Goal: Complete application form: Complete application form

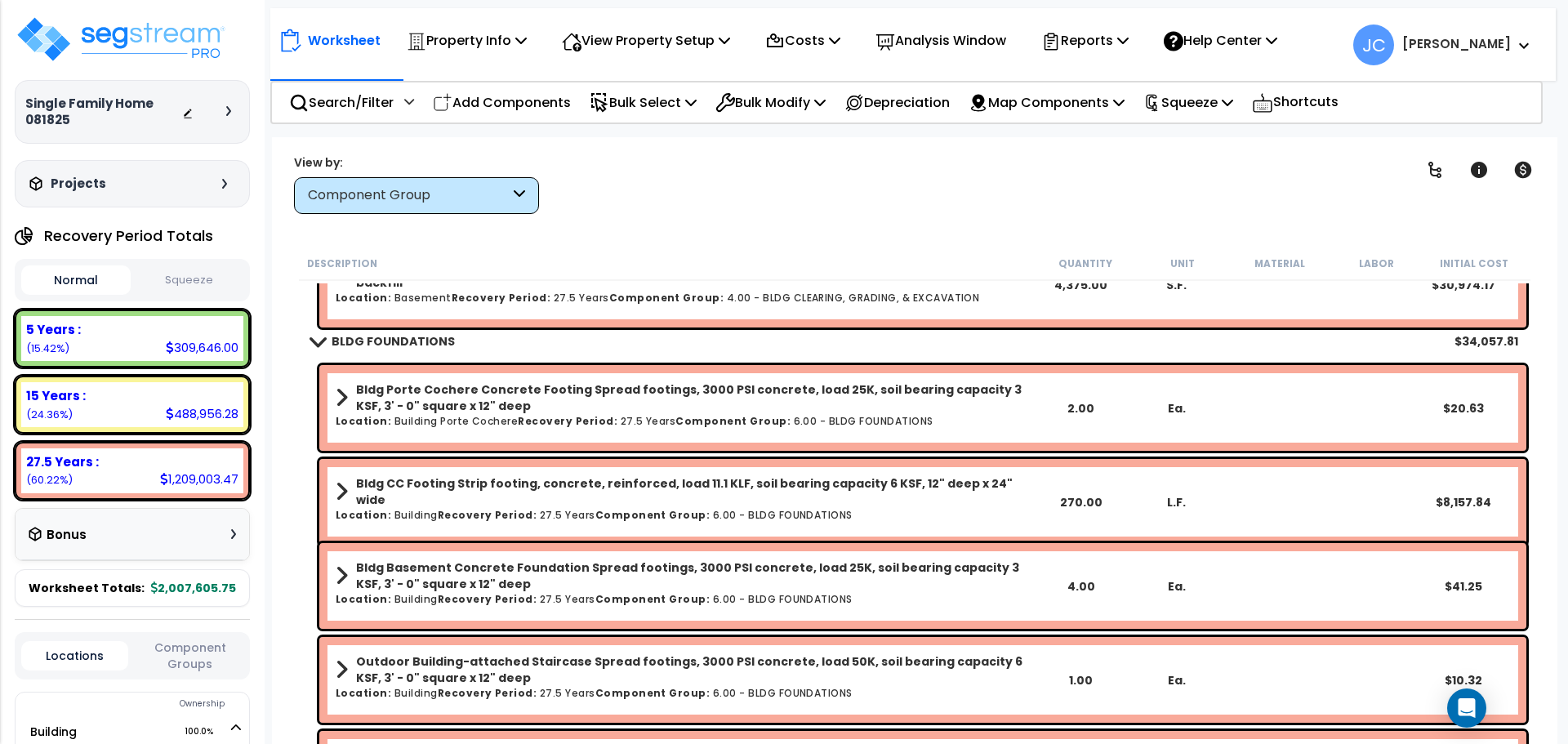
scroll to position [86, 0]
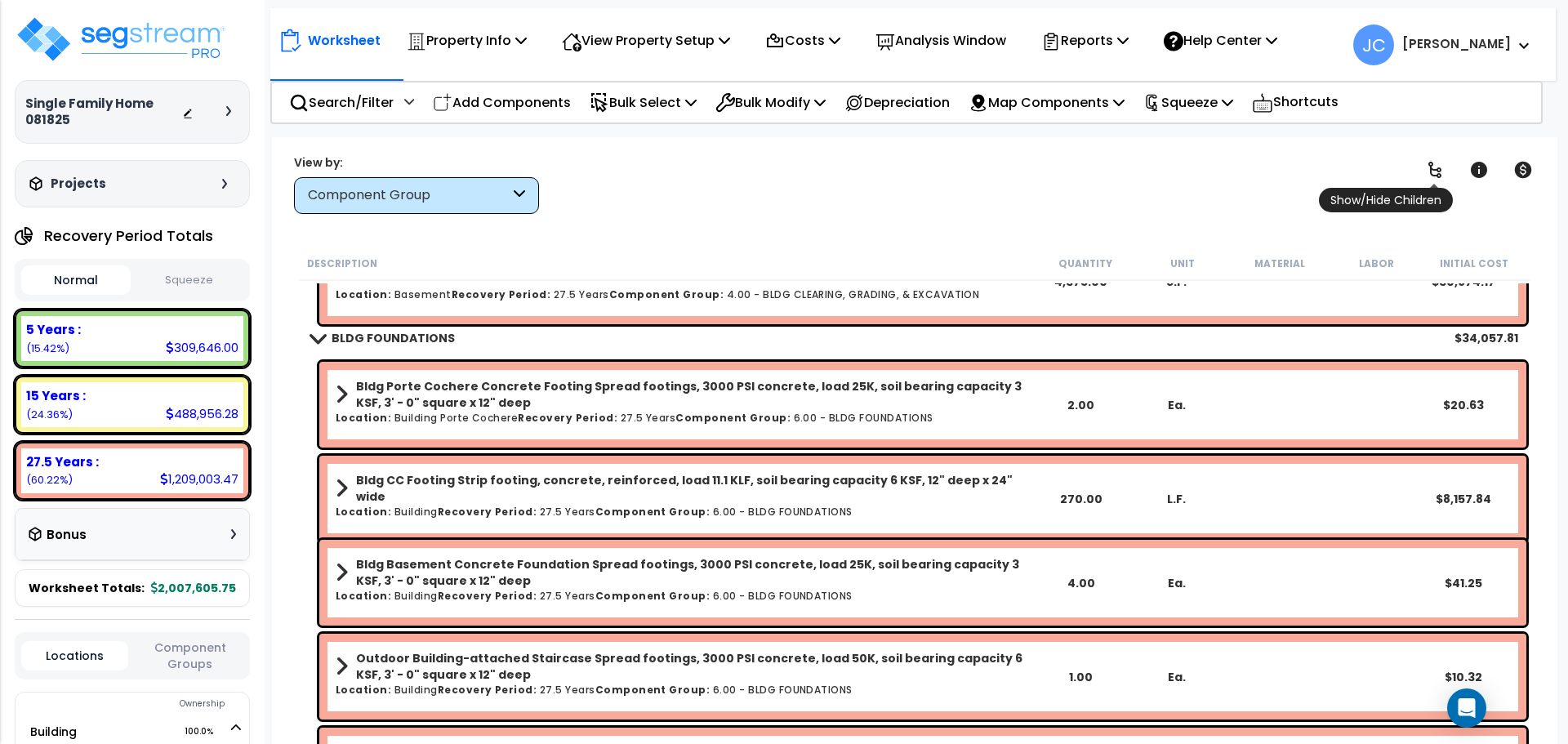
click at [1430, 177] on icon at bounding box center [1435, 170] width 19 height 19
click at [1441, 157] on link at bounding box center [1435, 169] width 36 height 36
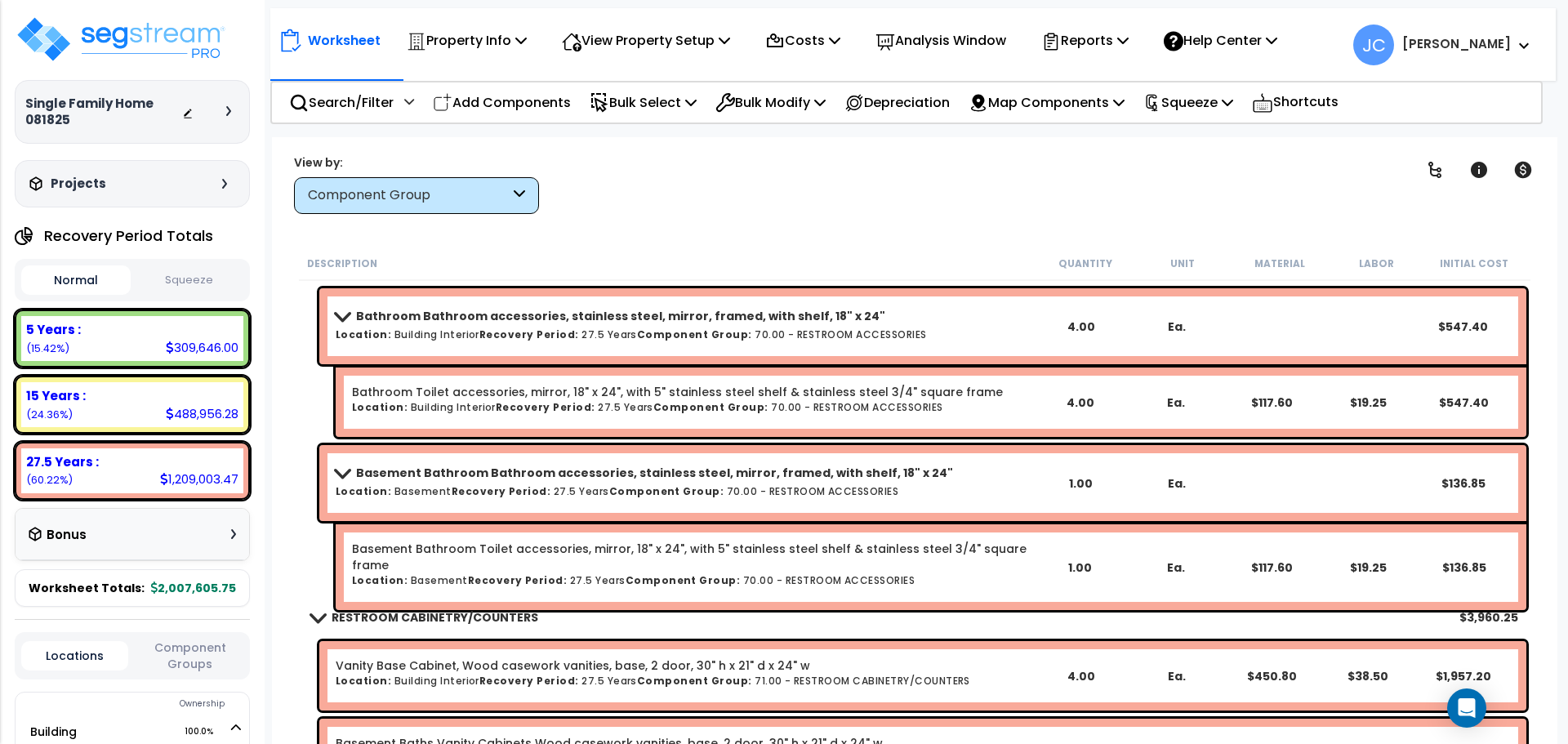
scroll to position [25404, 0]
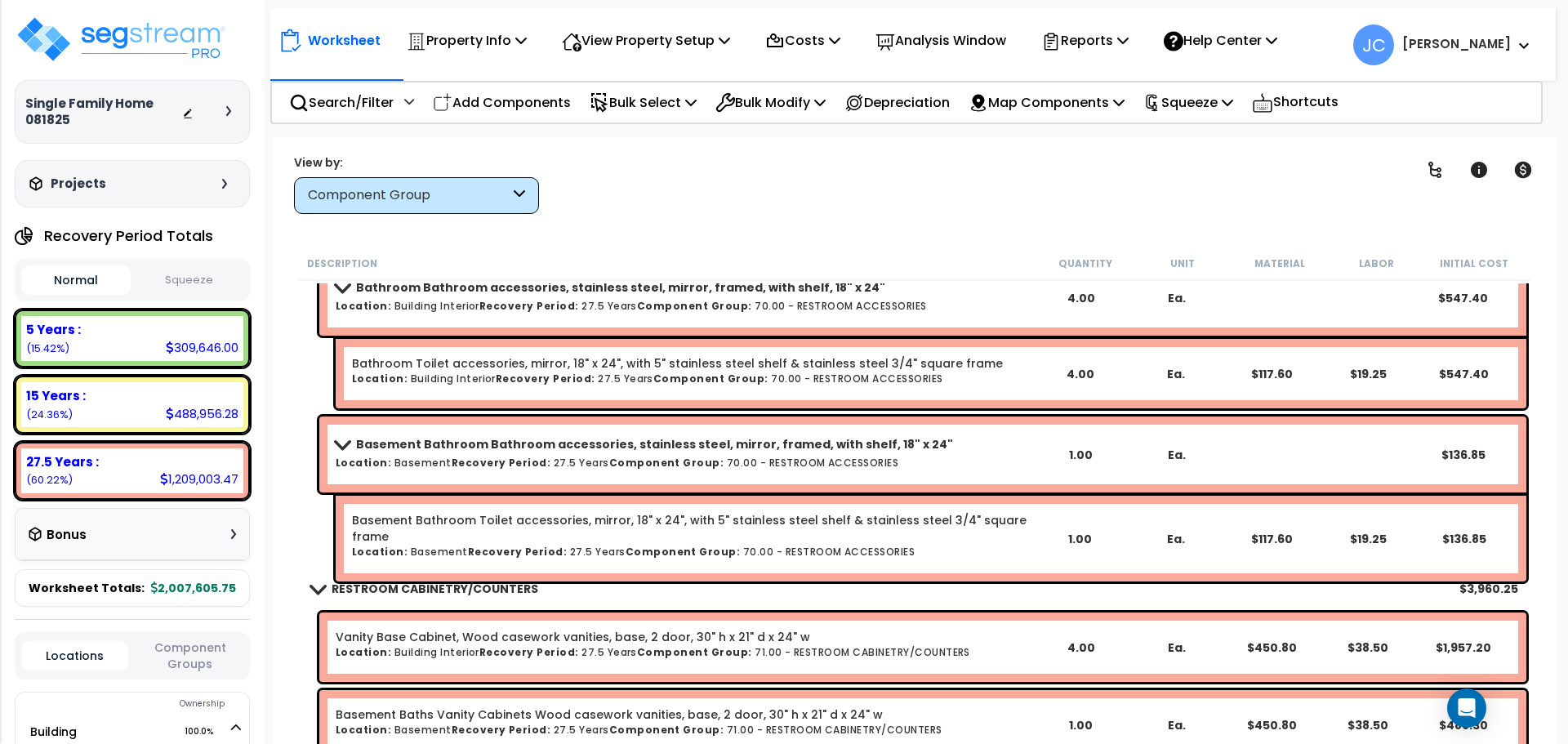
click at [795, 310] on h6 "Location: Building Interior Recovery Period: 27.5 Years Component Group: 70.00 …" at bounding box center [684, 306] width 696 height 11
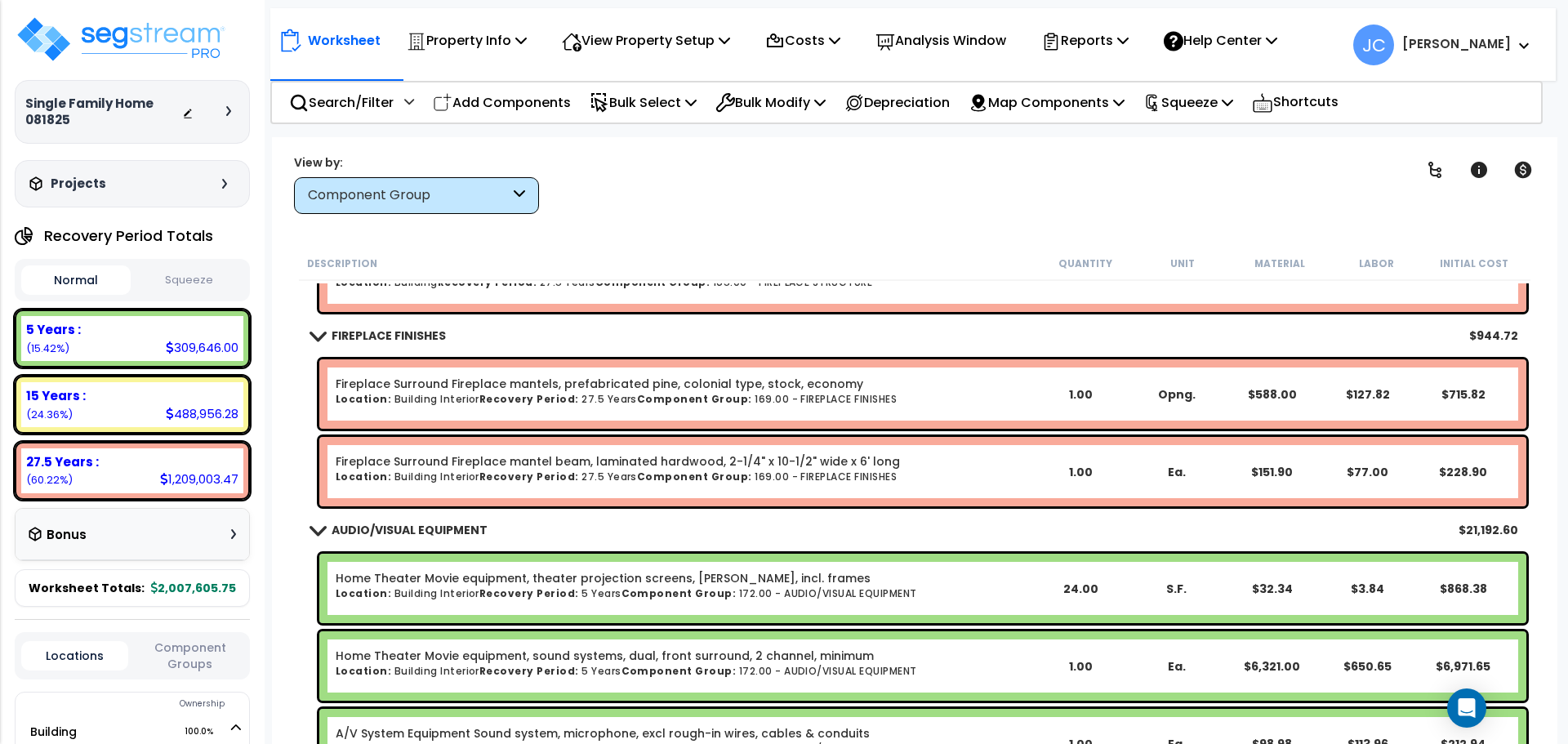
scroll to position [50855, 0]
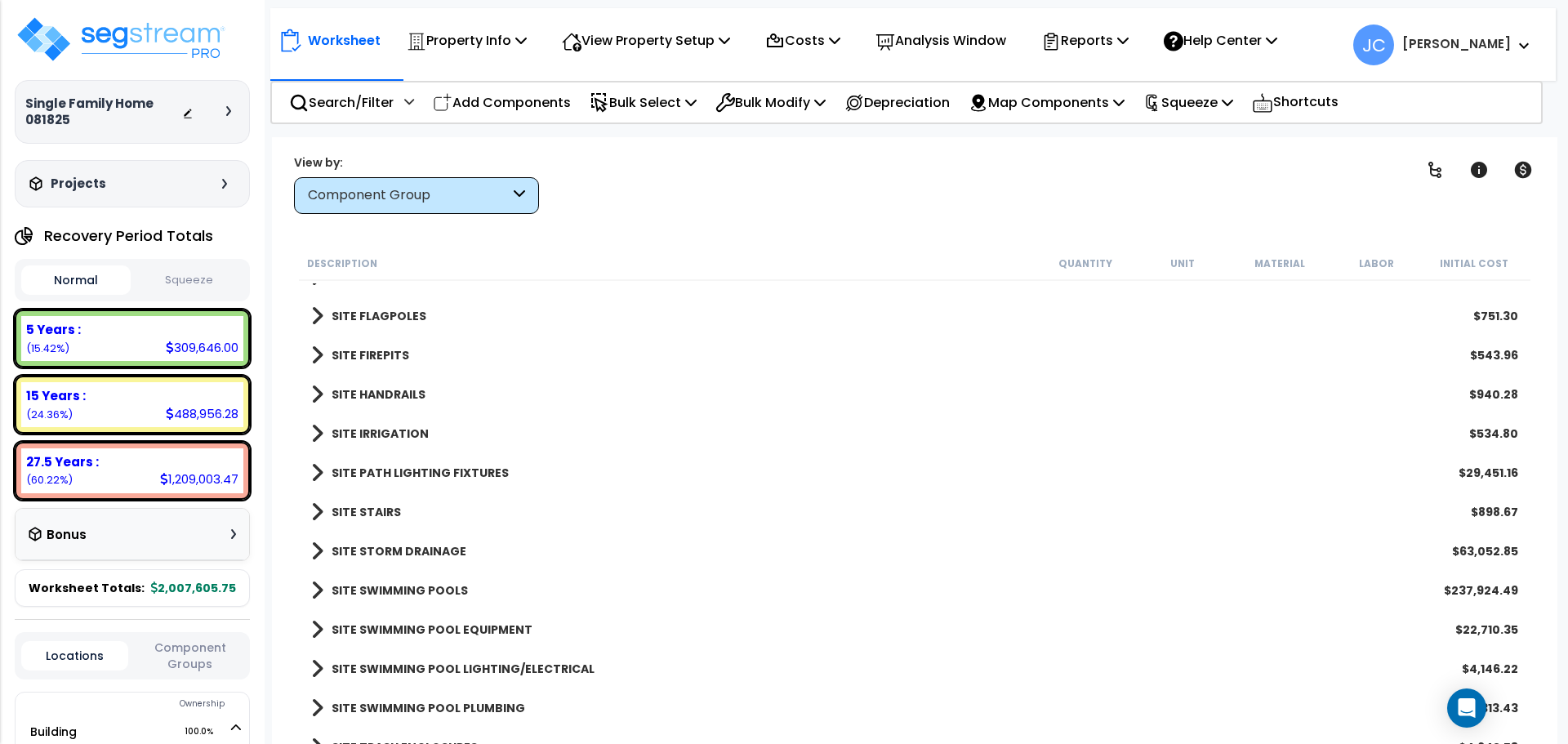
scroll to position [25526, 0]
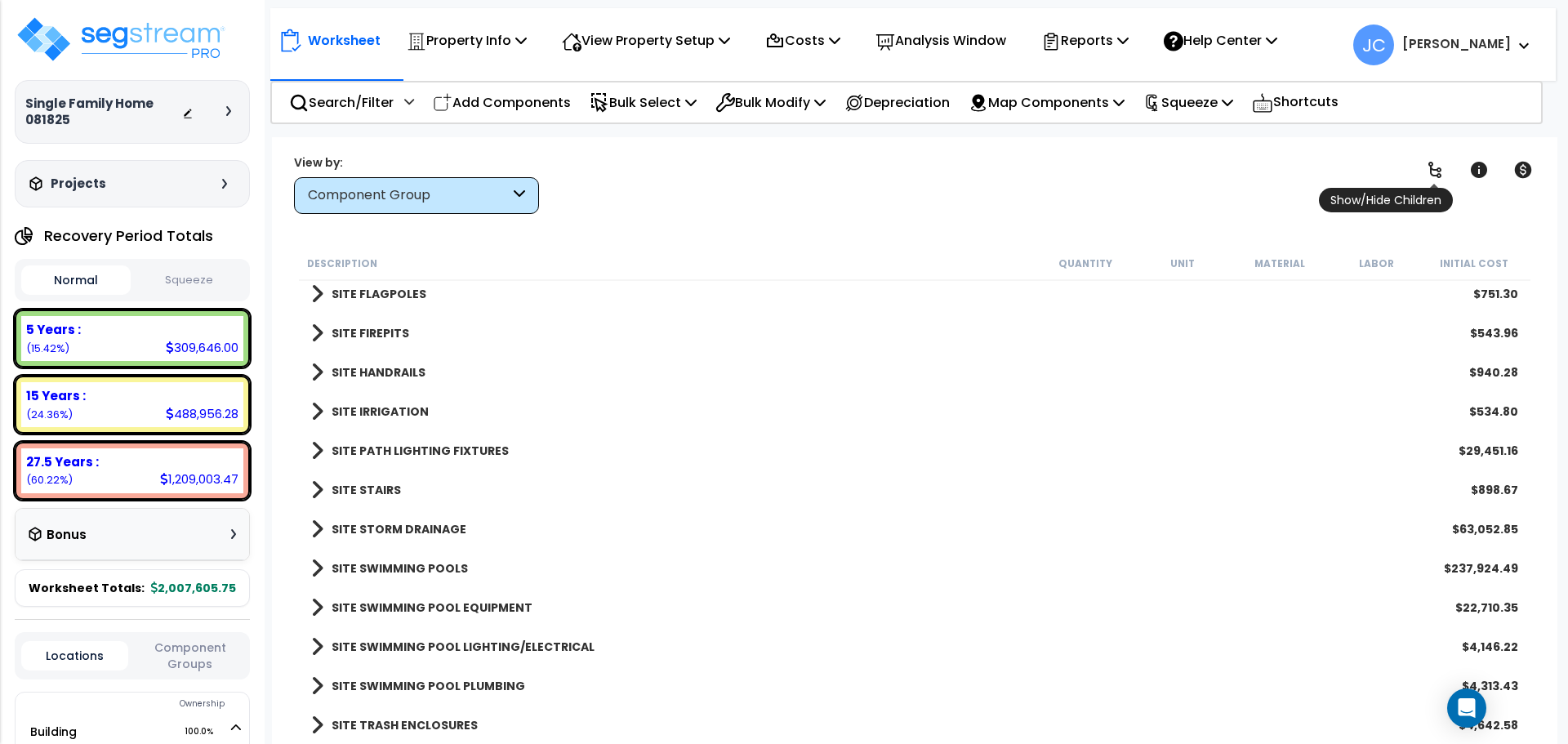
click at [1425, 165] on icon at bounding box center [1435, 170] width 19 height 19
click at [1432, 166] on icon at bounding box center [1435, 170] width 19 height 19
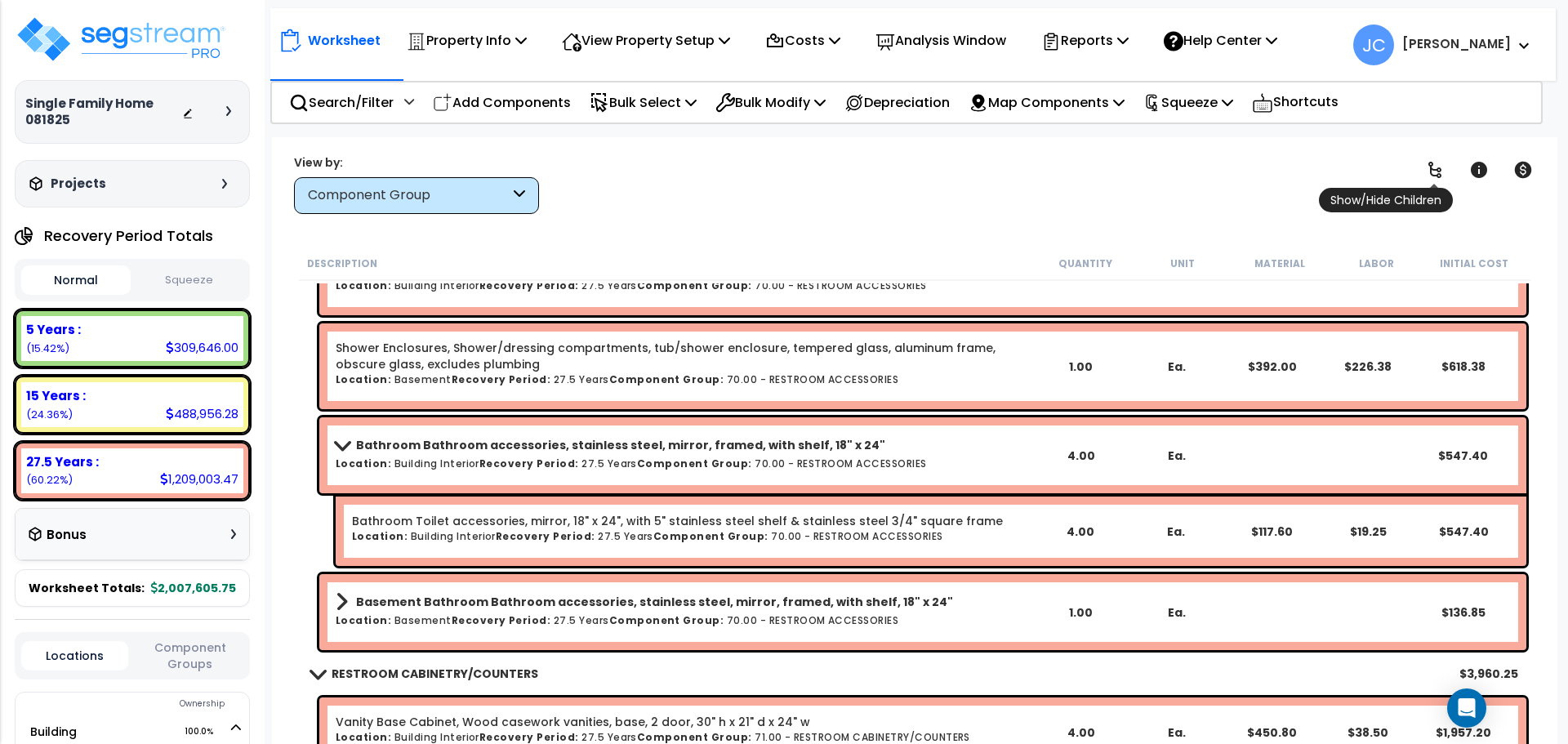
click at [1440, 167] on icon at bounding box center [1435, 169] width 14 height 16
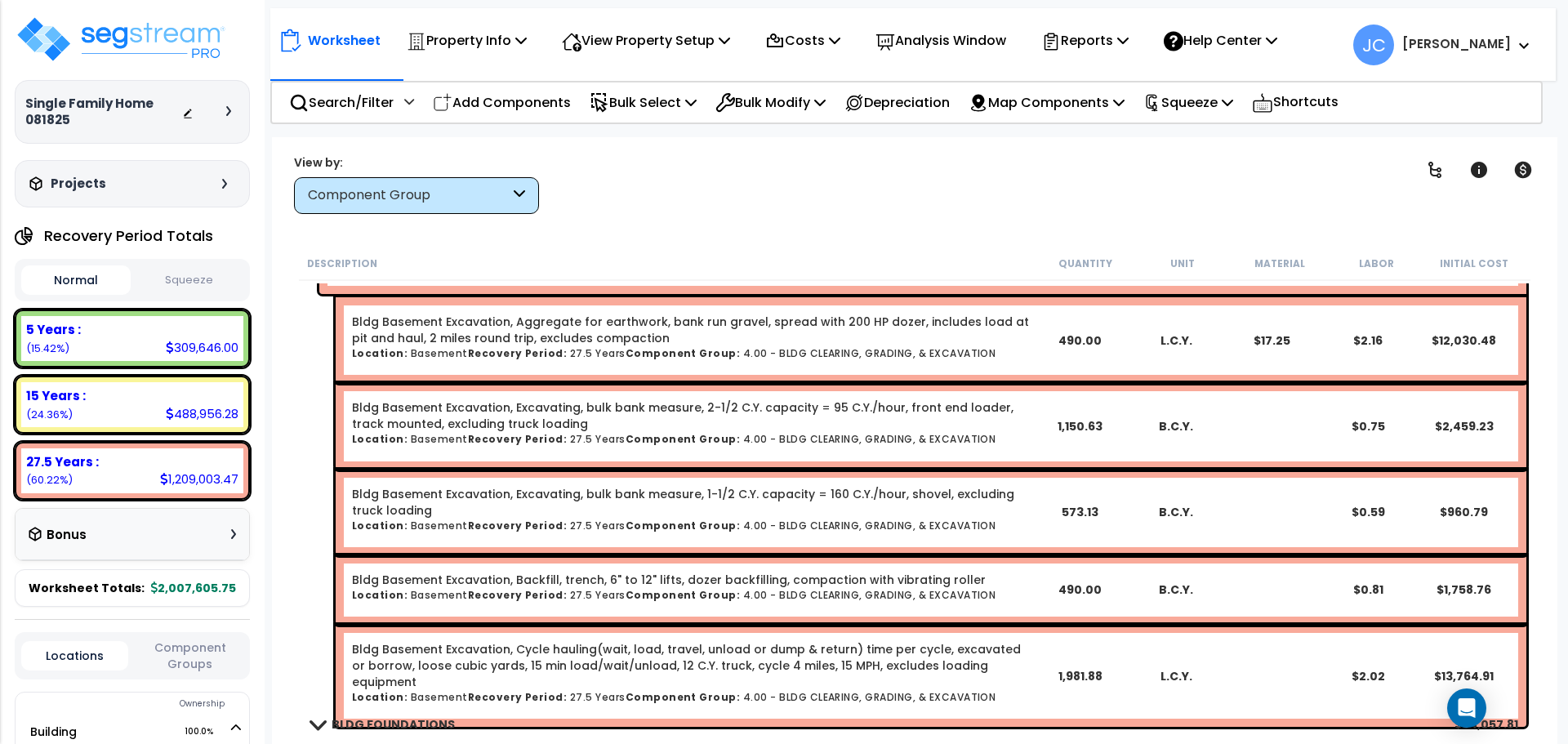
scroll to position [0, 0]
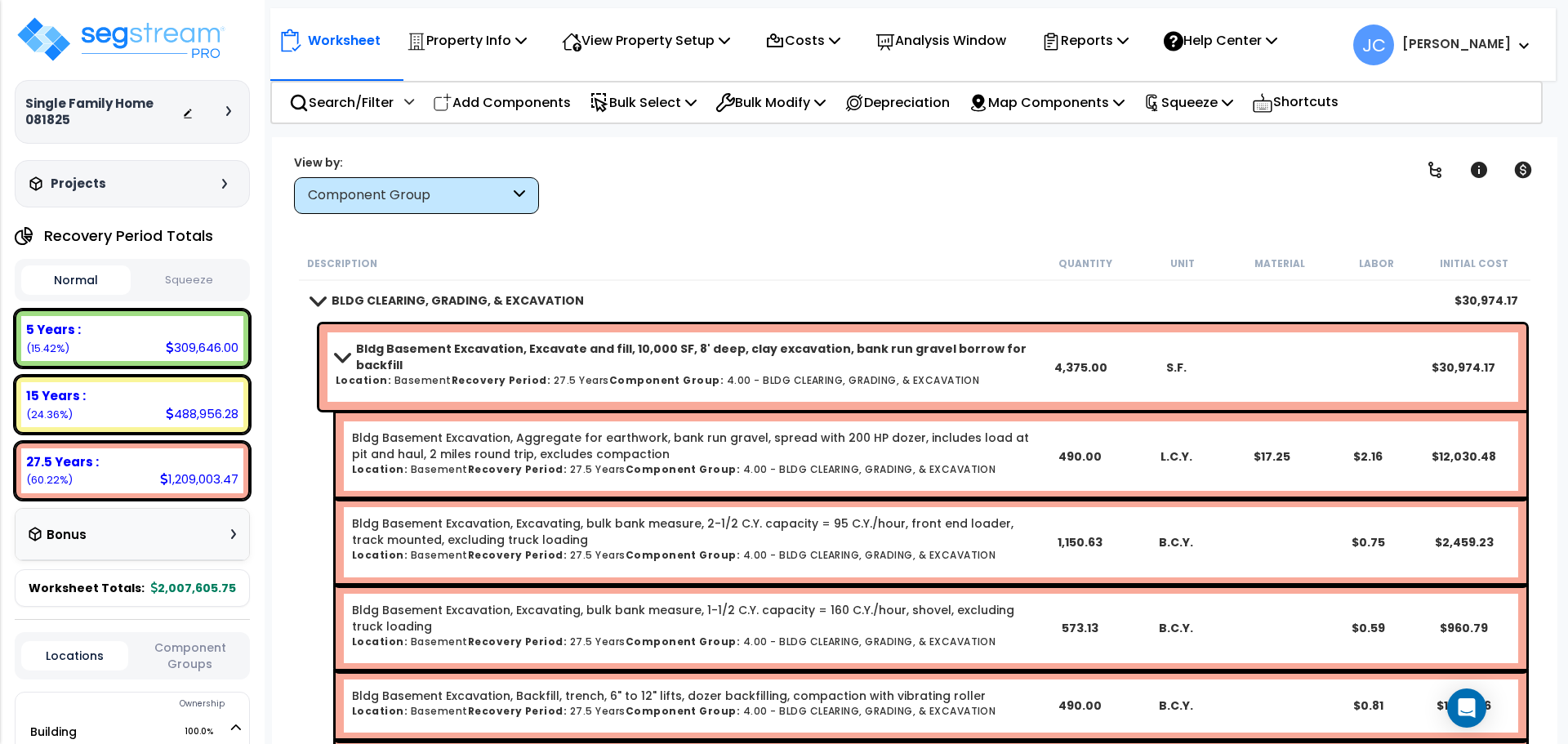
click at [824, 360] on link "Bldg Basement Excavation, Excavate and fill, 10,000 SF, 8' deep, clay excavatio…" at bounding box center [684, 357] width 696 height 33
click at [805, 354] on b "Bldg Basement Excavation, Excavate and fill, 10,000 SF, 8' deep, clay excavatio…" at bounding box center [694, 357] width 676 height 33
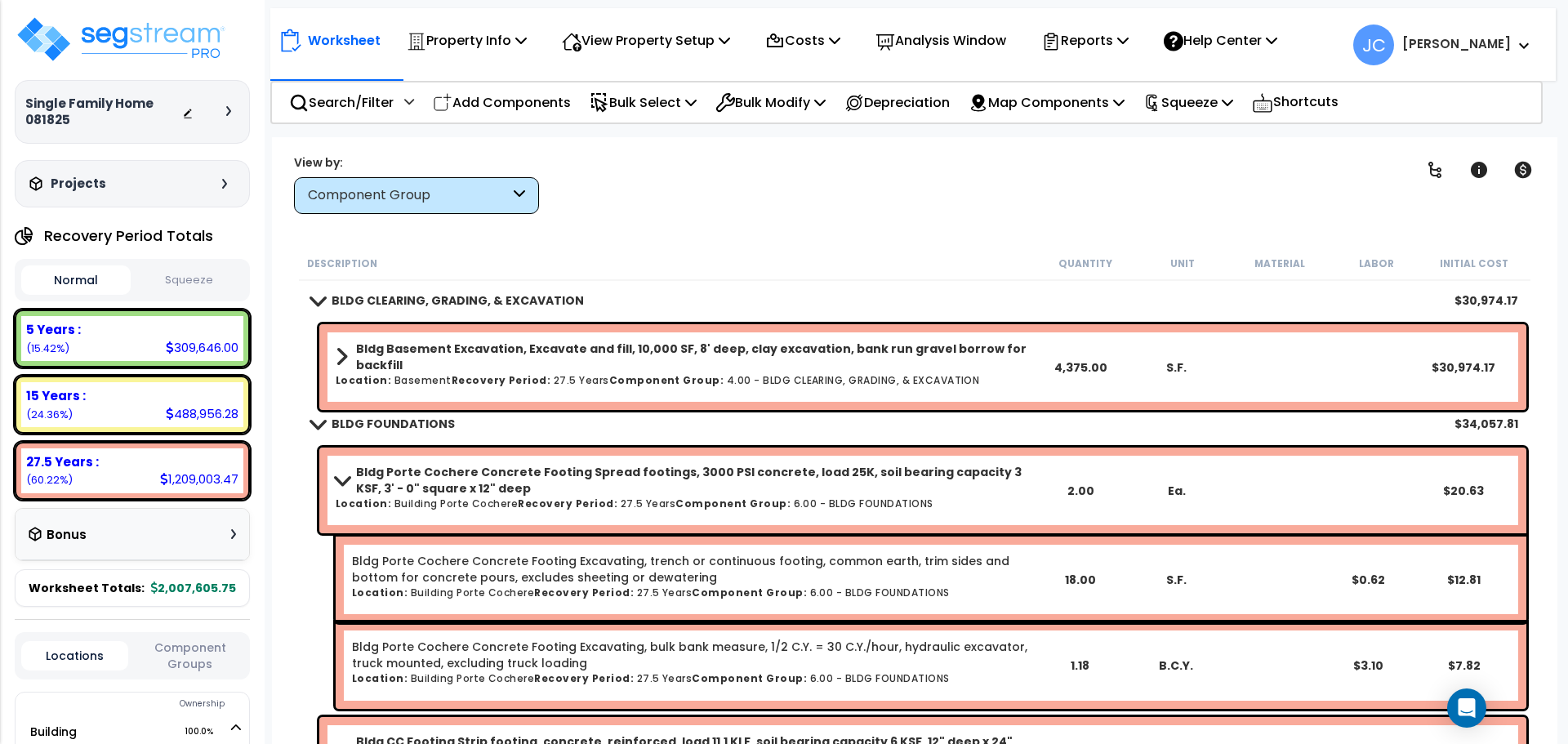
click at [804, 354] on b "Bldg Basement Excavation, Excavate and fill, 10,000 SF, 8' deep, clay excavatio…" at bounding box center [694, 357] width 676 height 33
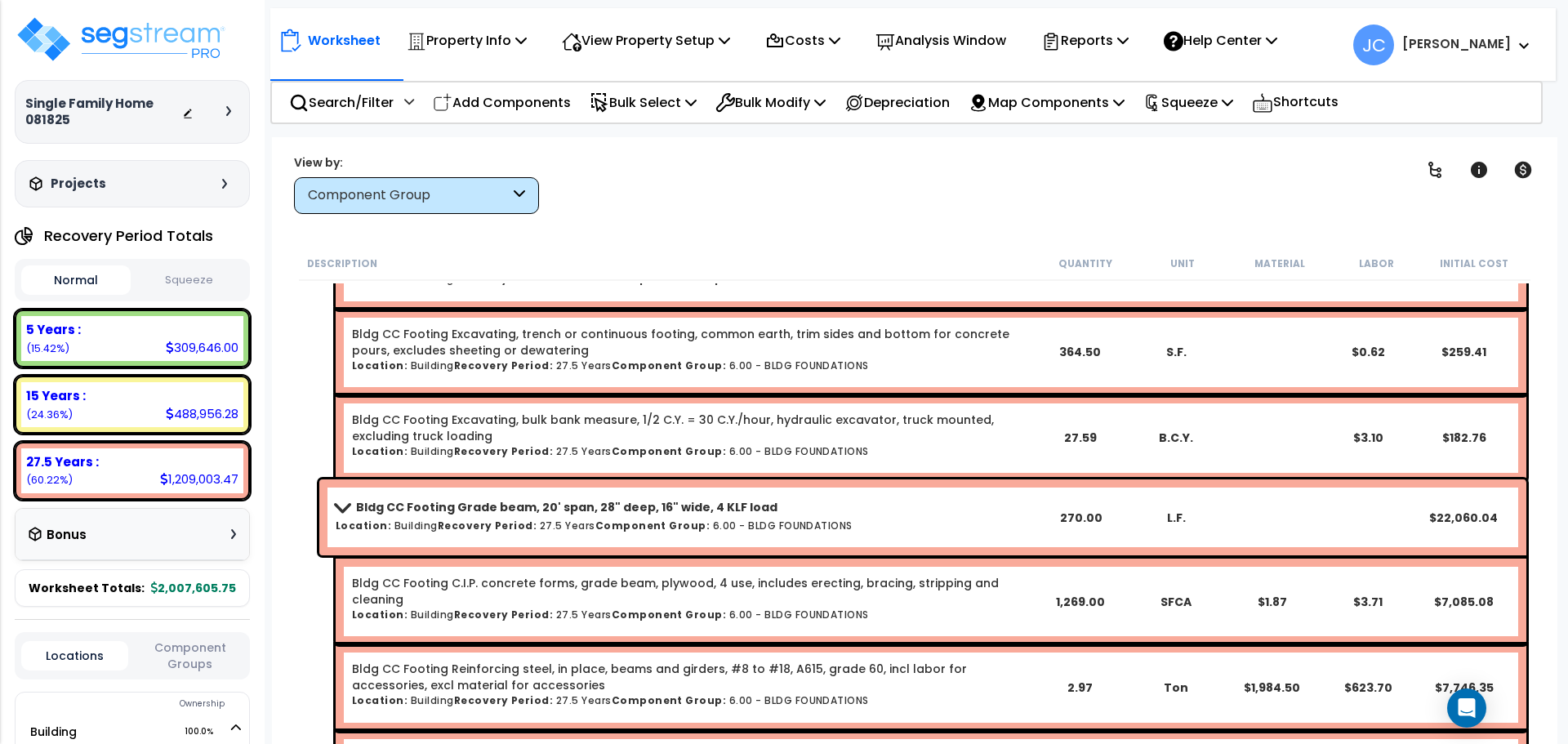
scroll to position [2294, 0]
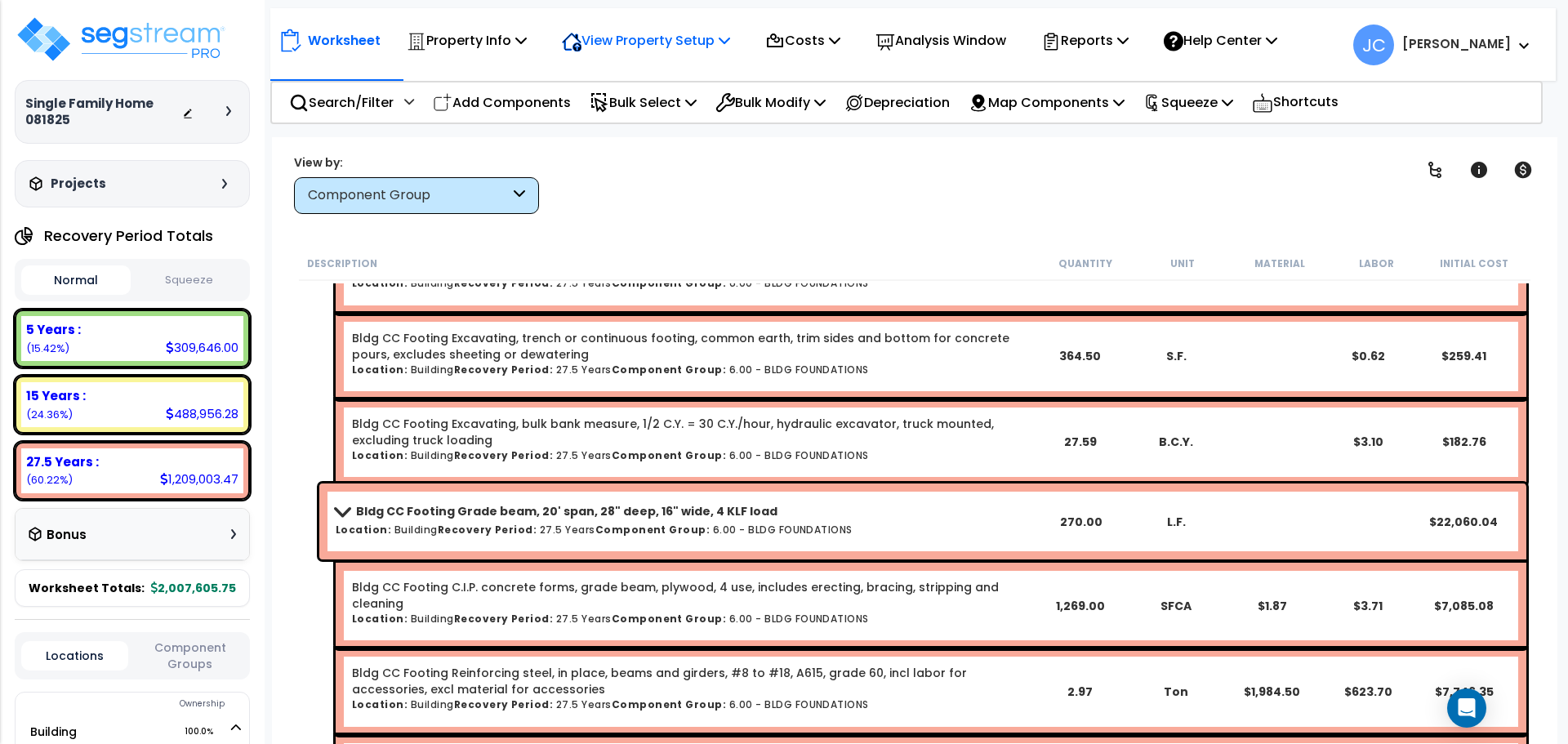
click at [527, 46] on p "View Property Setup" at bounding box center [467, 40] width 120 height 22
click at [617, 106] on link "View Questionnaire" at bounding box center [635, 112] width 162 height 33
click at [1435, 188] on span "Show/Hide Children" at bounding box center [1386, 199] width 133 height 24
click at [1435, 171] on icon at bounding box center [1435, 170] width 19 height 19
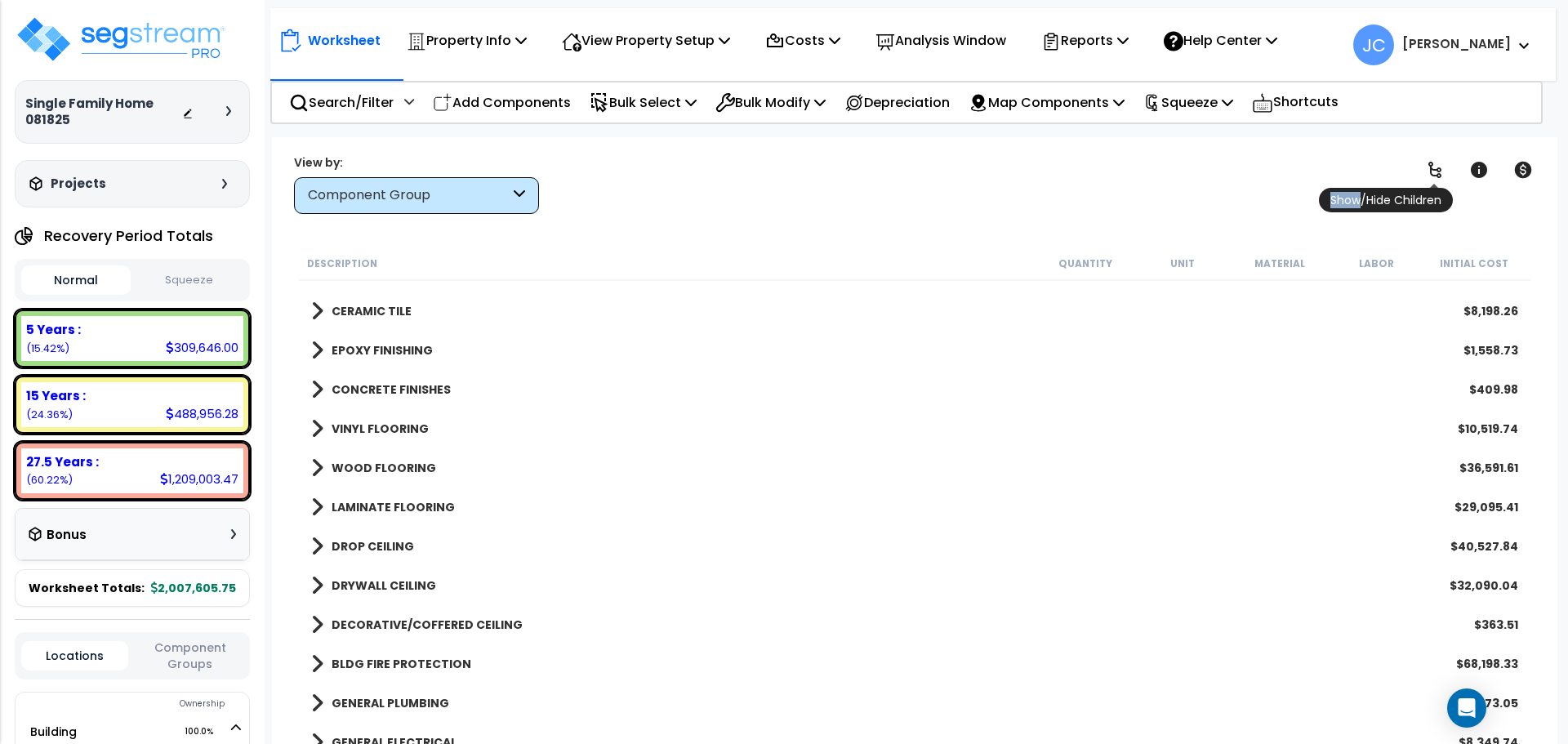
click at [1435, 170] on icon at bounding box center [1435, 169] width 14 height 16
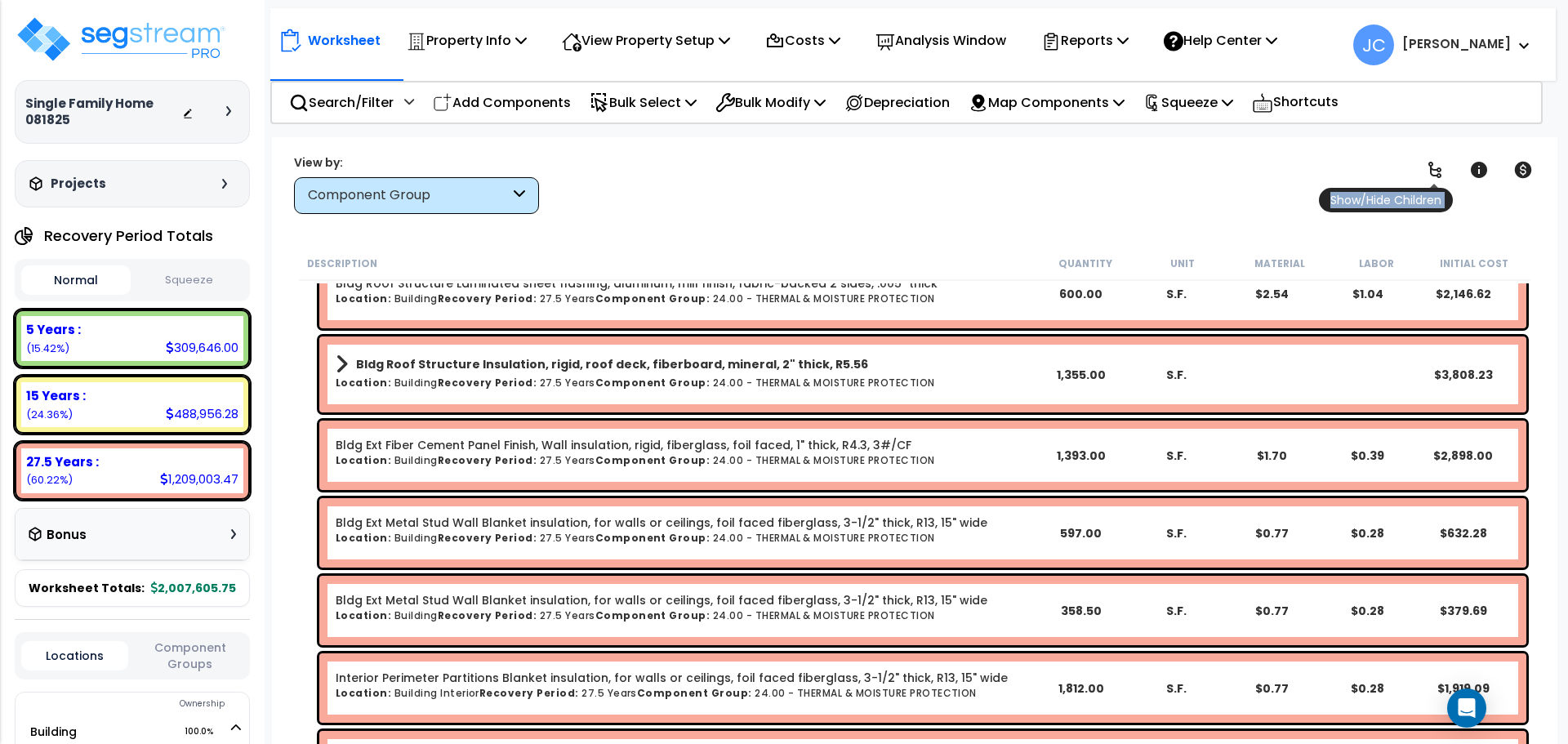
click at [1435, 170] on icon at bounding box center [1435, 169] width 14 height 16
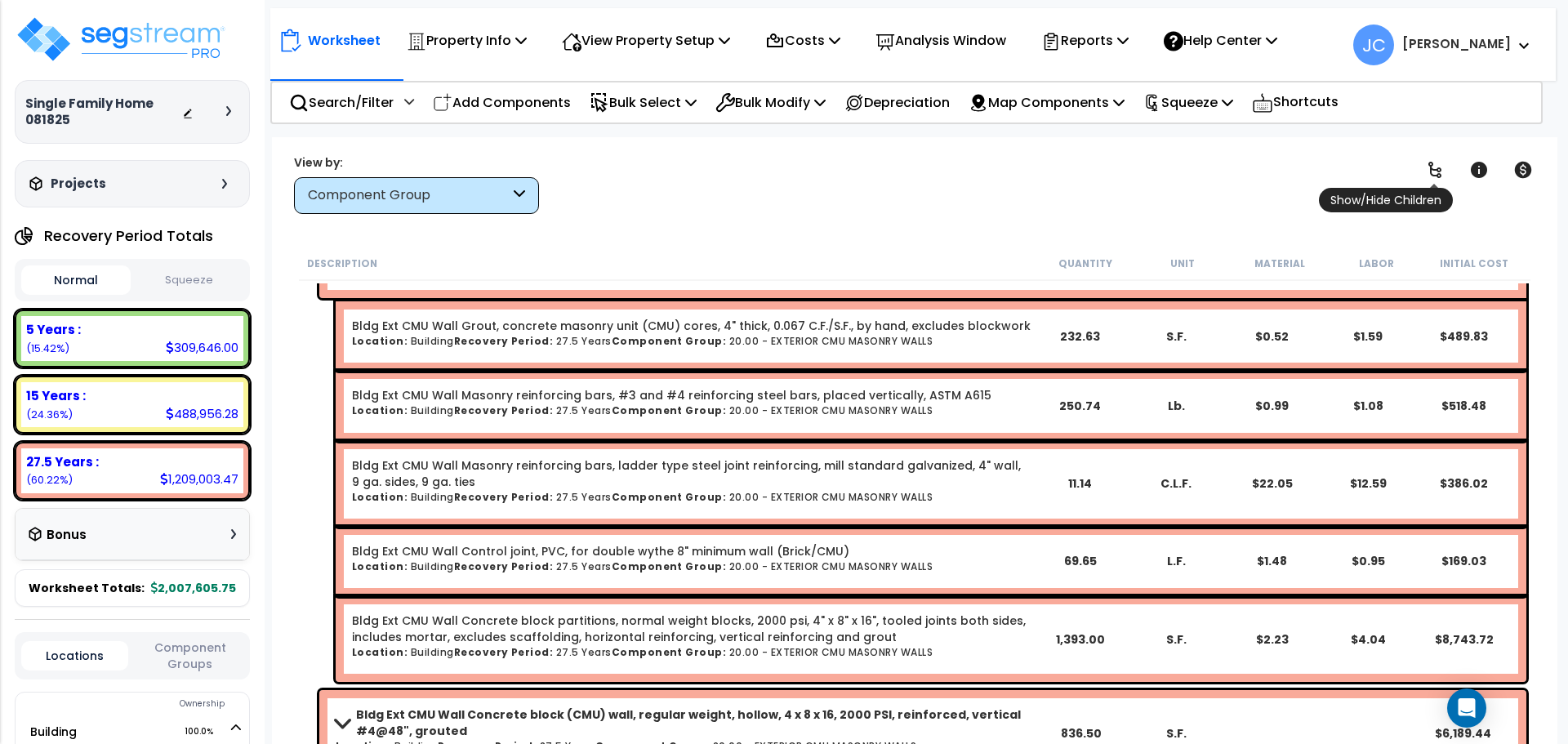
click at [1435, 170] on icon at bounding box center [1435, 169] width 14 height 16
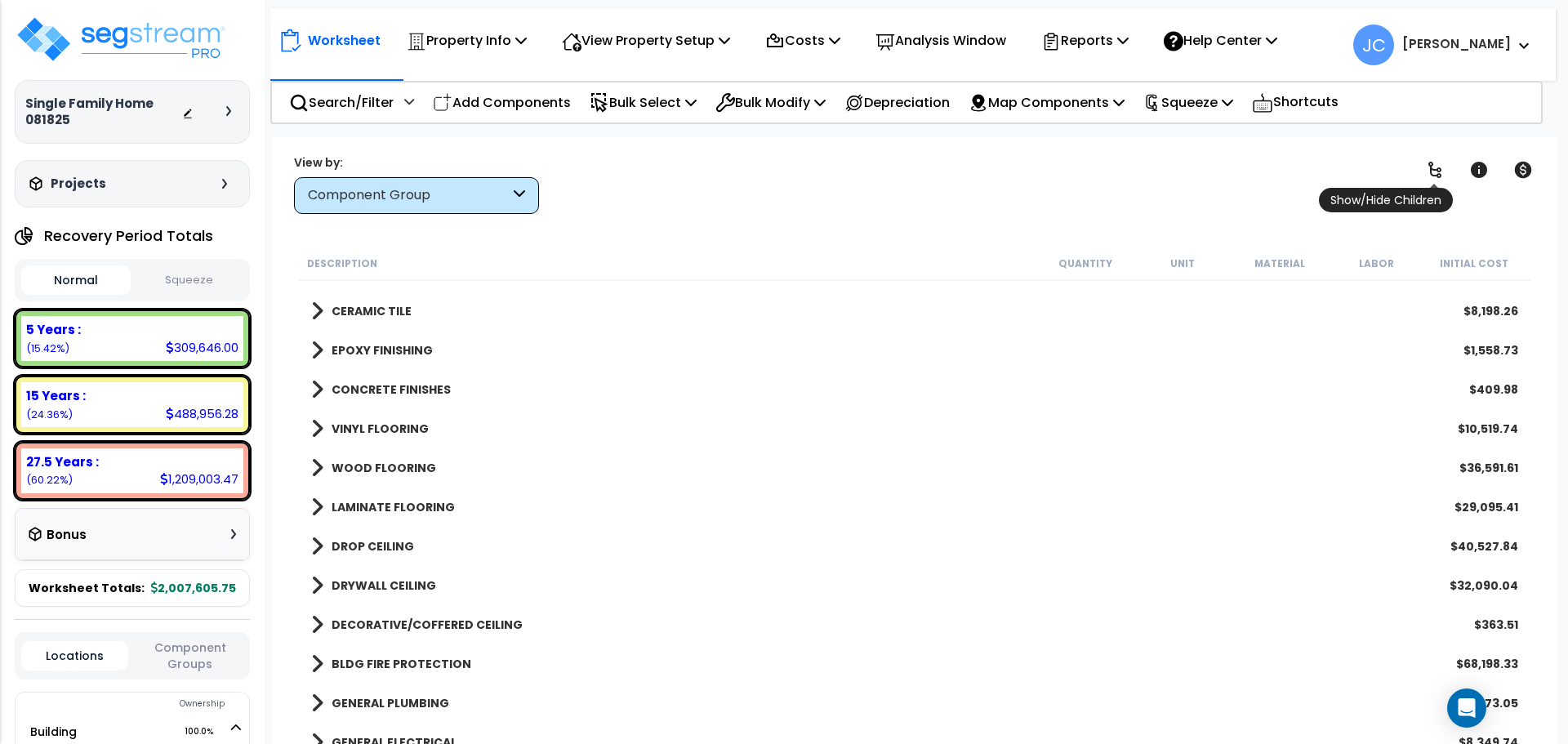
click at [1435, 170] on icon at bounding box center [1435, 169] width 14 height 16
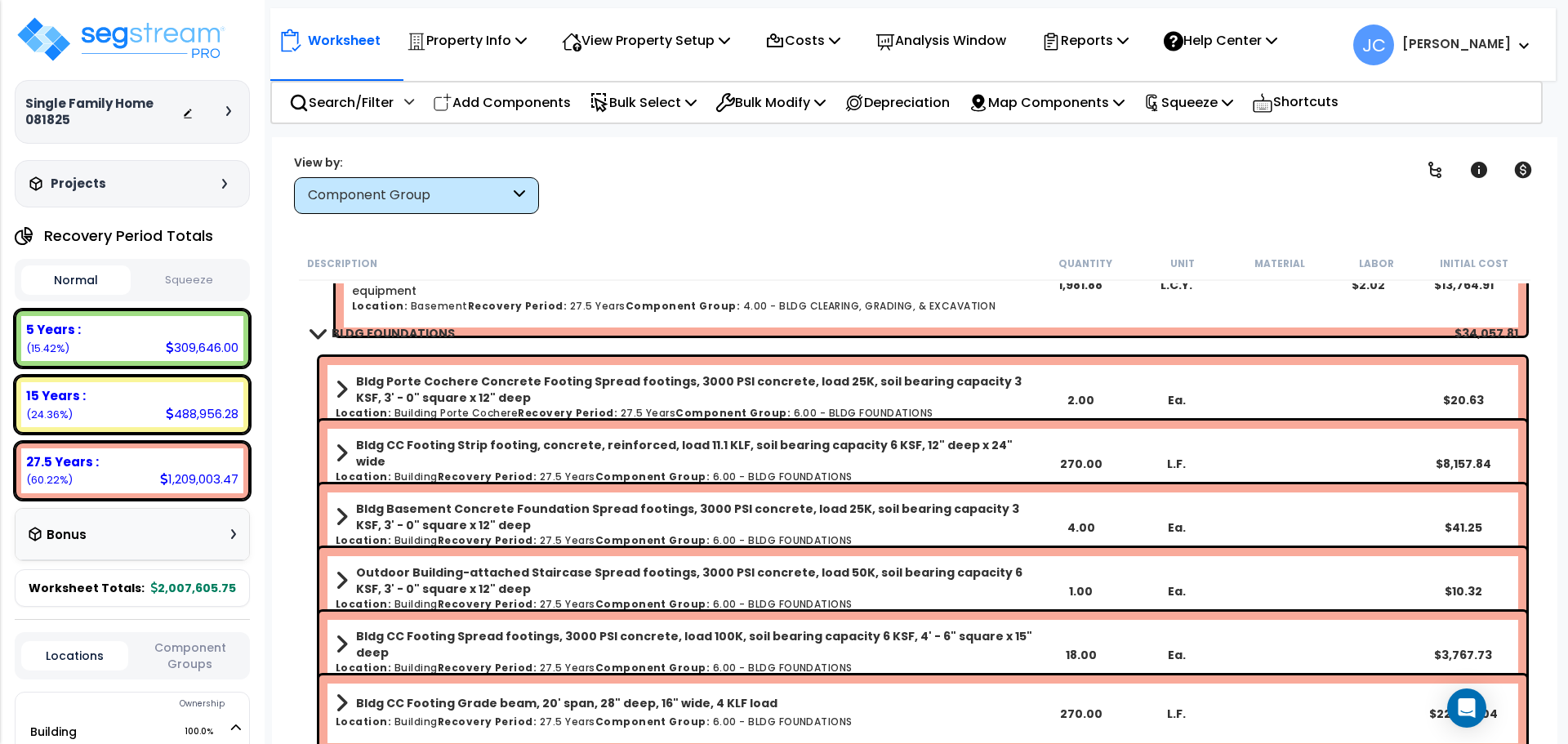
scroll to position [0, 0]
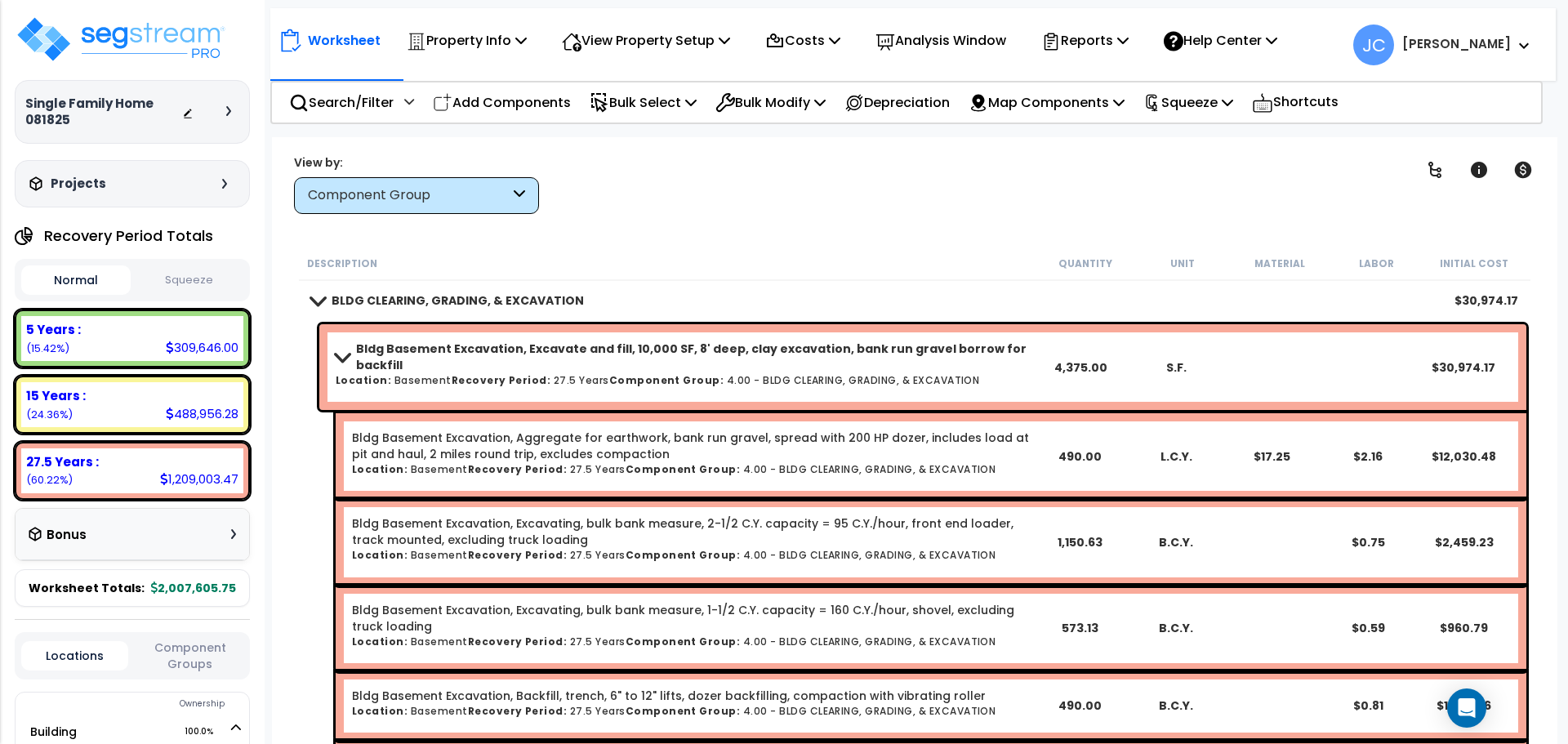
click at [1305, 377] on div "Bldg Basement Excavation, Excavate and fill, 10,000 SF, 8' deep, clay excavatio…" at bounding box center [923, 367] width 1207 height 86
click at [1245, 365] on div "Bldg Basement Excavation, Excavate and fill, 10,000 SF, 8' deep, clay excavatio…" at bounding box center [923, 367] width 1207 height 86
click at [470, 350] on b "Bldg Basement Excavation, Excavate and fill, 10,000 SF, 8' deep, clay excavatio…" at bounding box center [694, 357] width 676 height 33
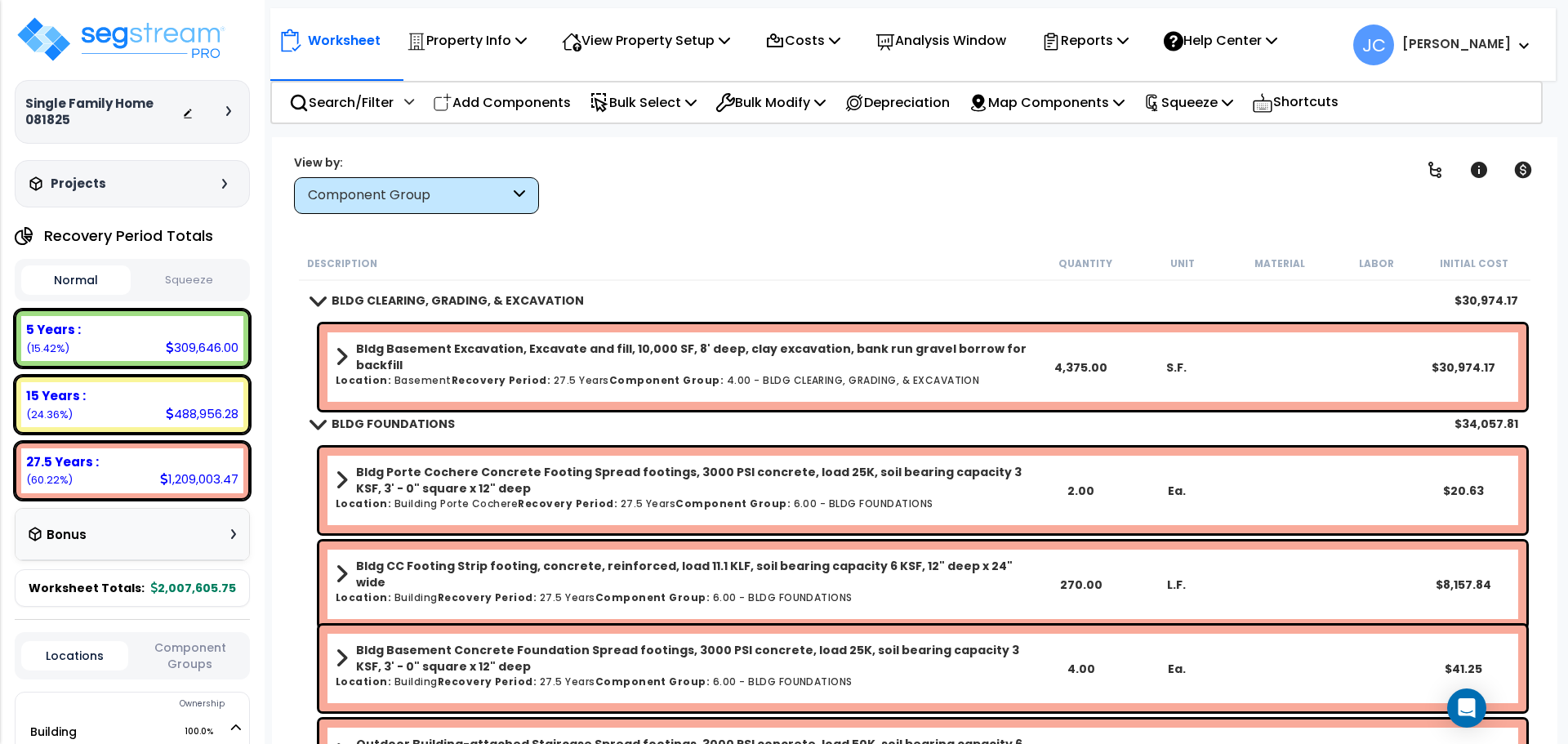
click at [231, 108] on icon at bounding box center [228, 111] width 5 height 10
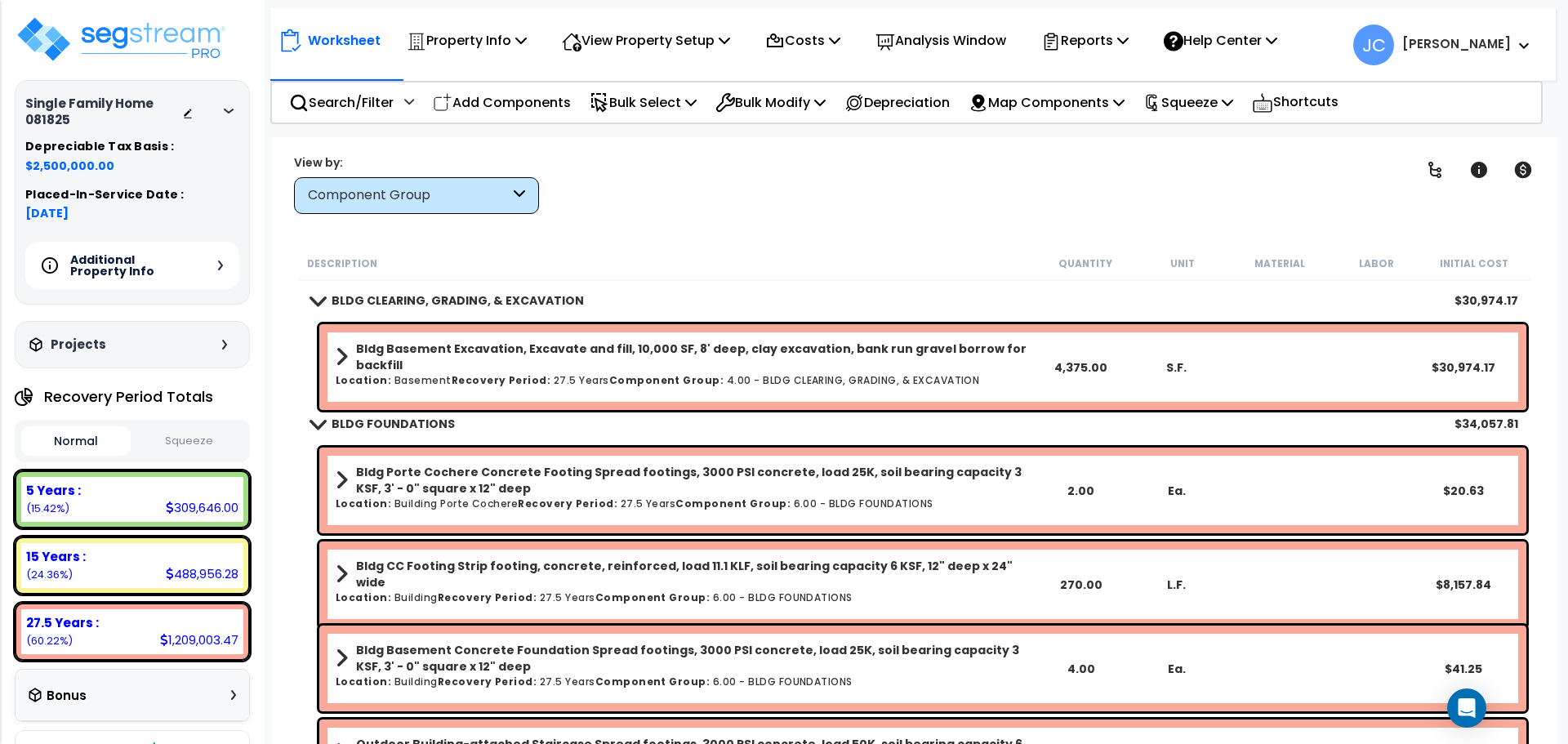
click at [230, 108] on icon at bounding box center [228, 110] width 10 height 5
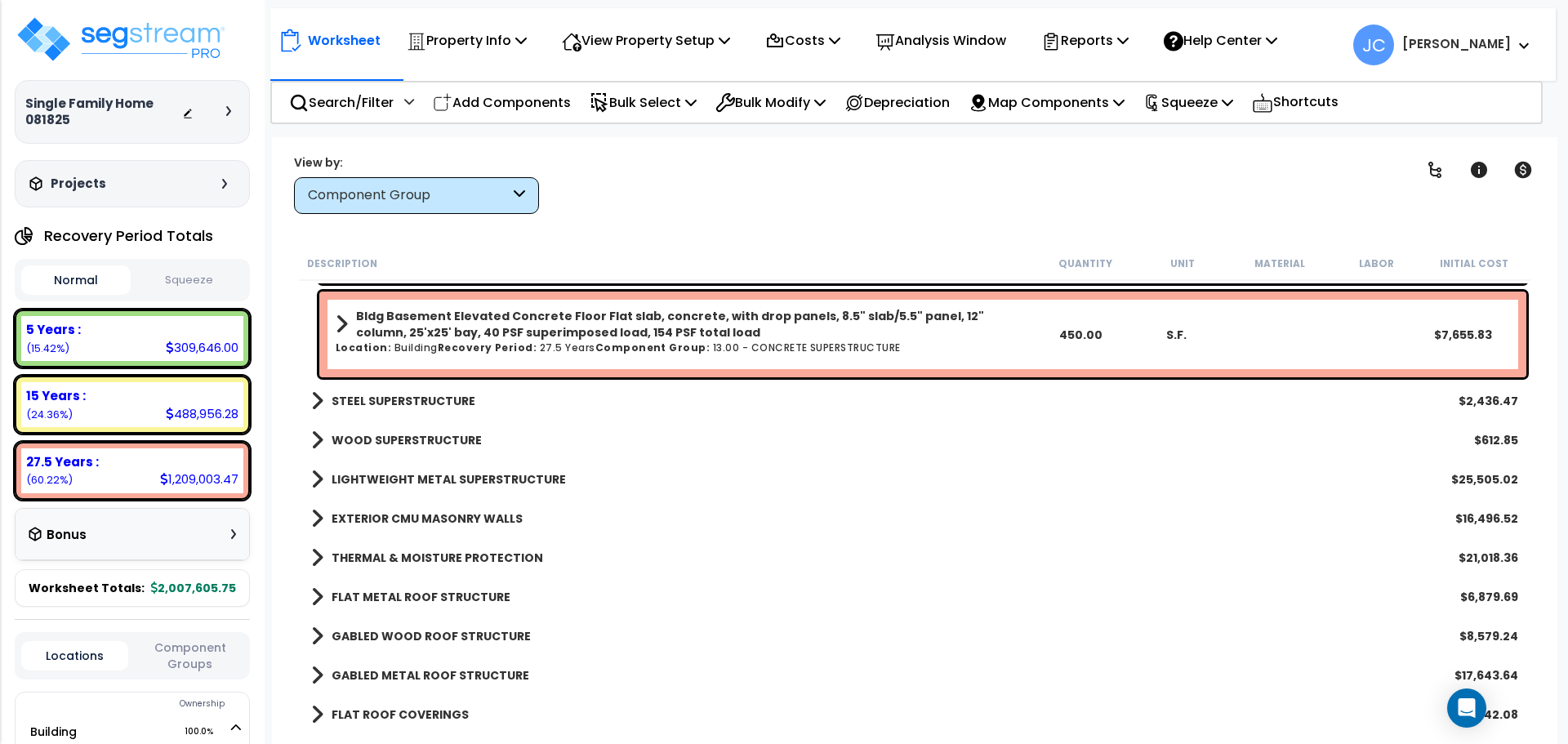
scroll to position [1609, 0]
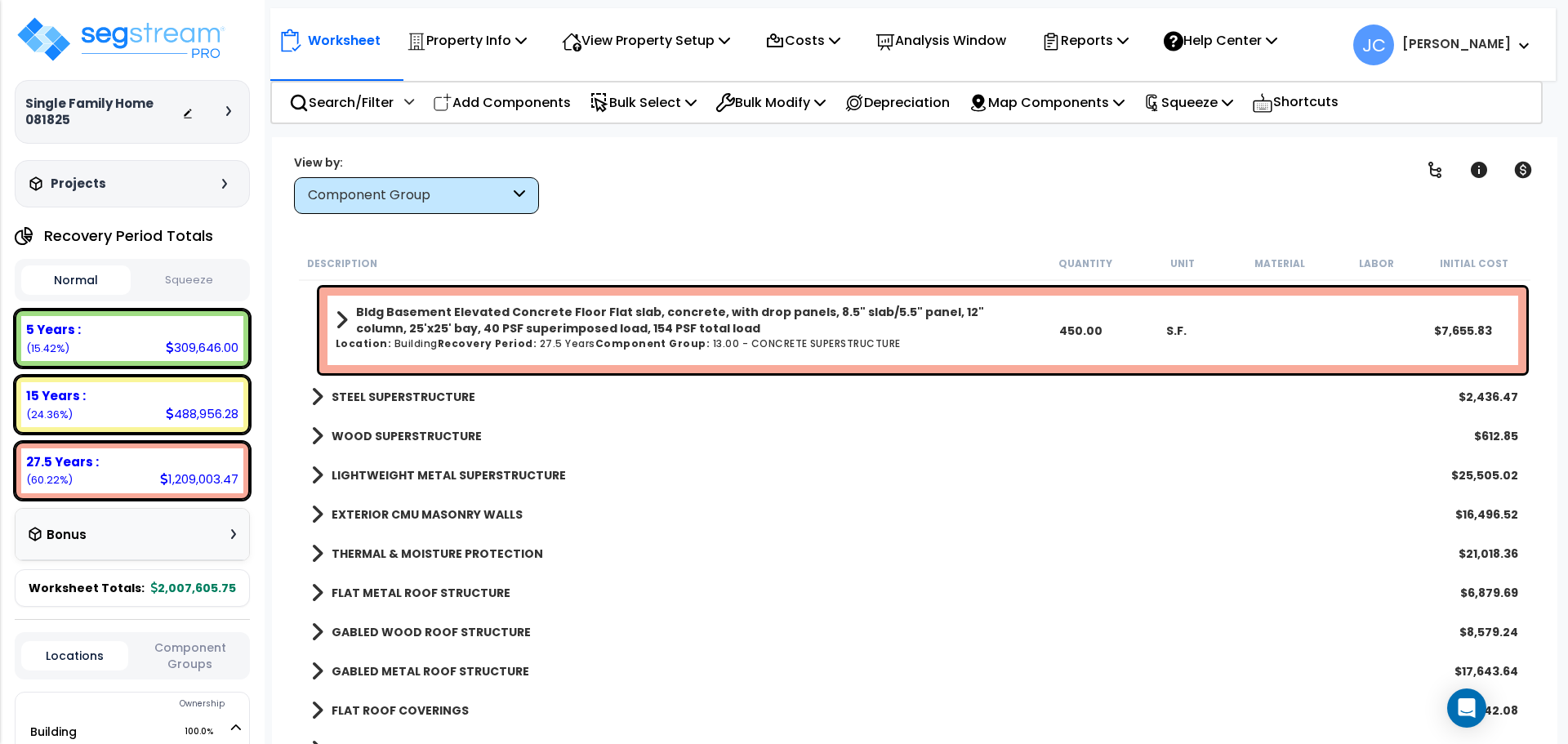
click at [448, 400] on b "STEEL SUPERSTRUCTURE" at bounding box center [403, 397] width 144 height 16
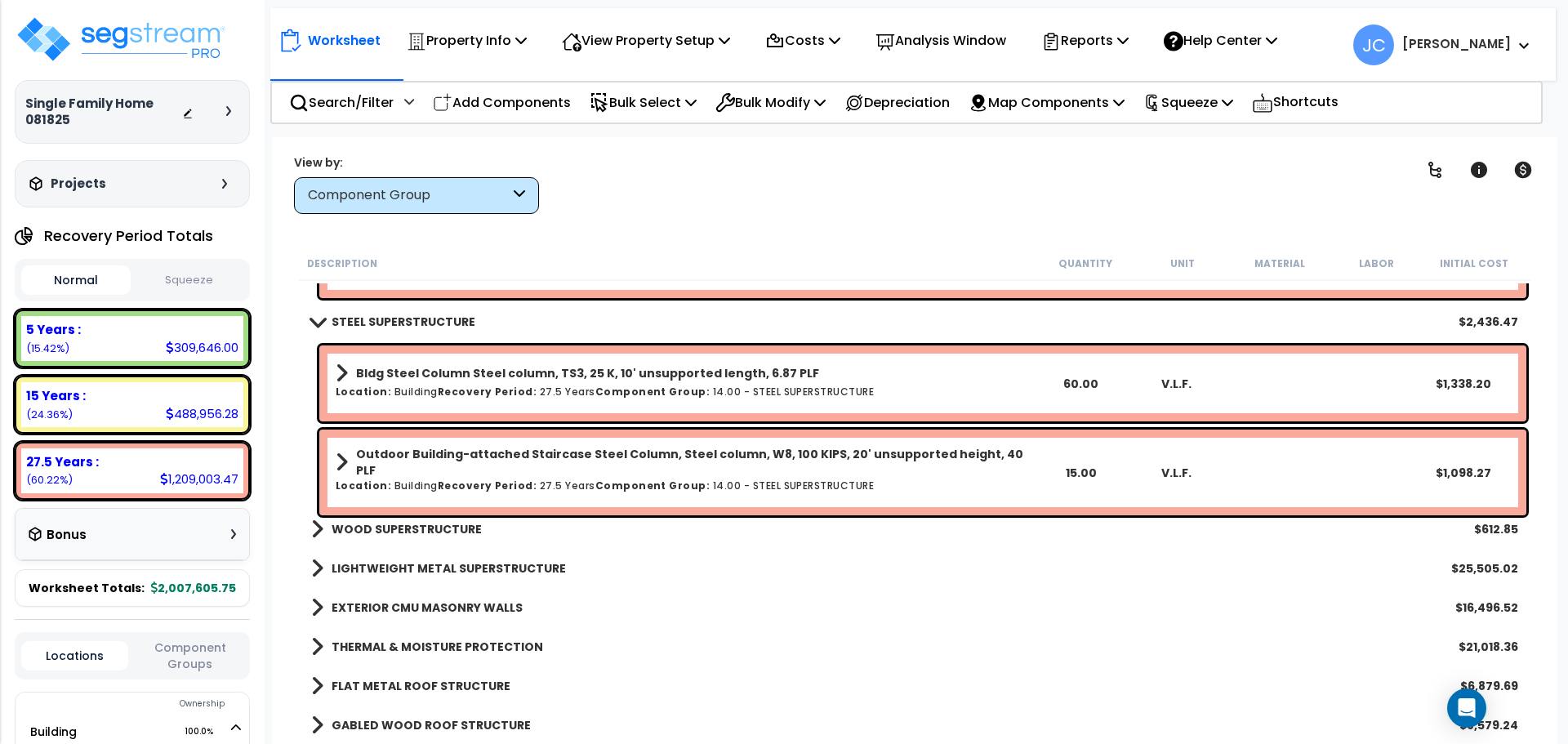
scroll to position [1698, 0]
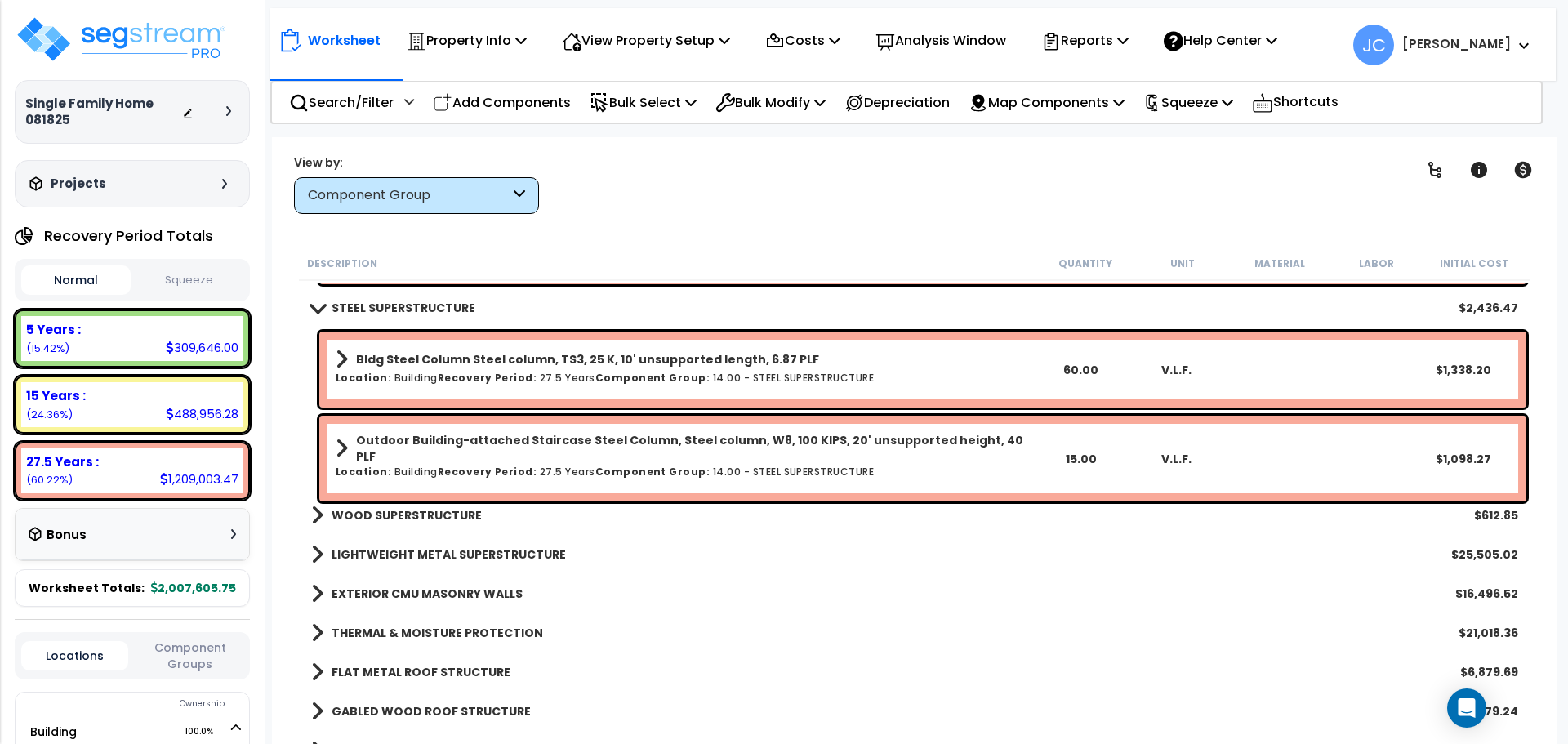
click at [387, 517] on b "WOOD SUPERSTRUCTURE" at bounding box center [406, 515] width 150 height 16
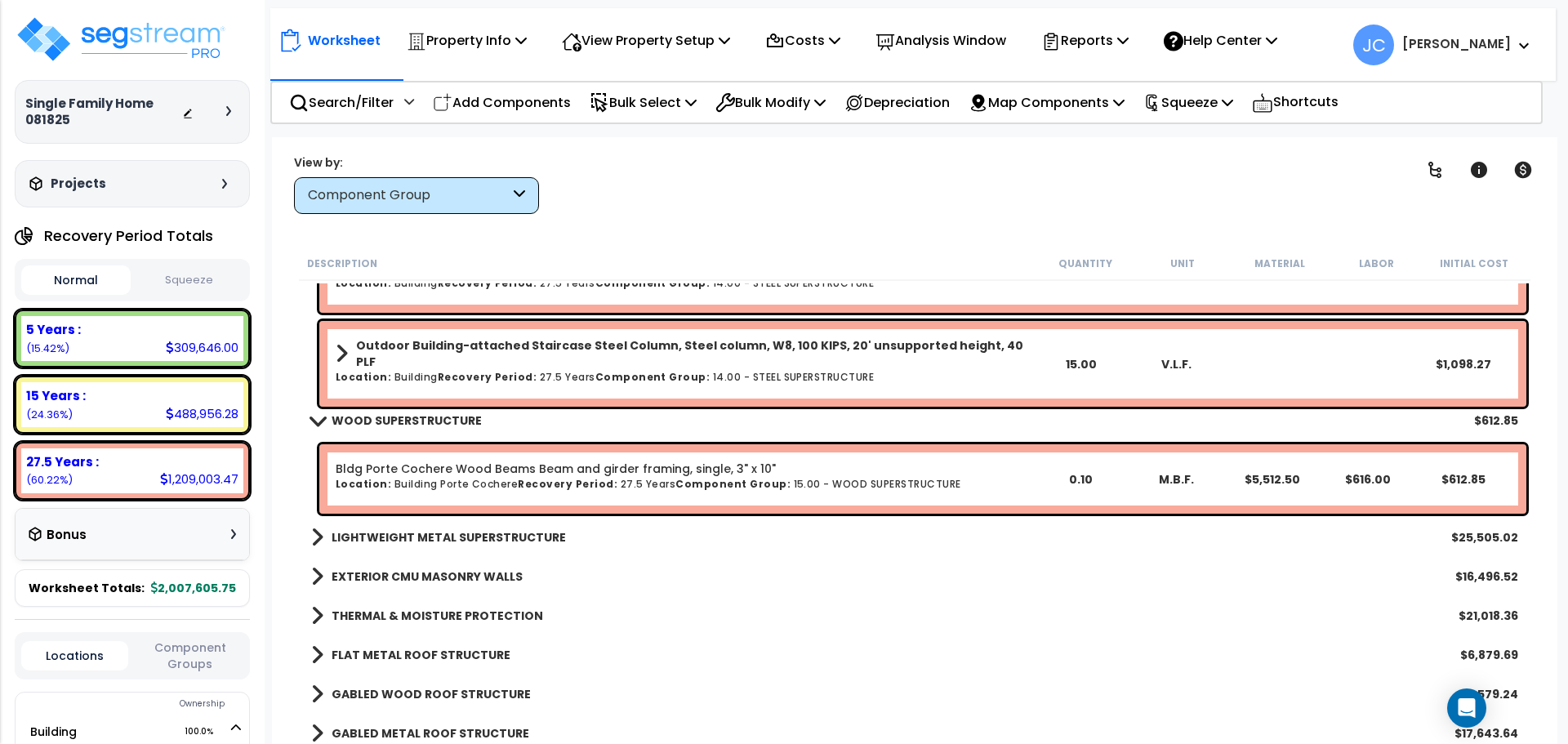
scroll to position [1803, 0]
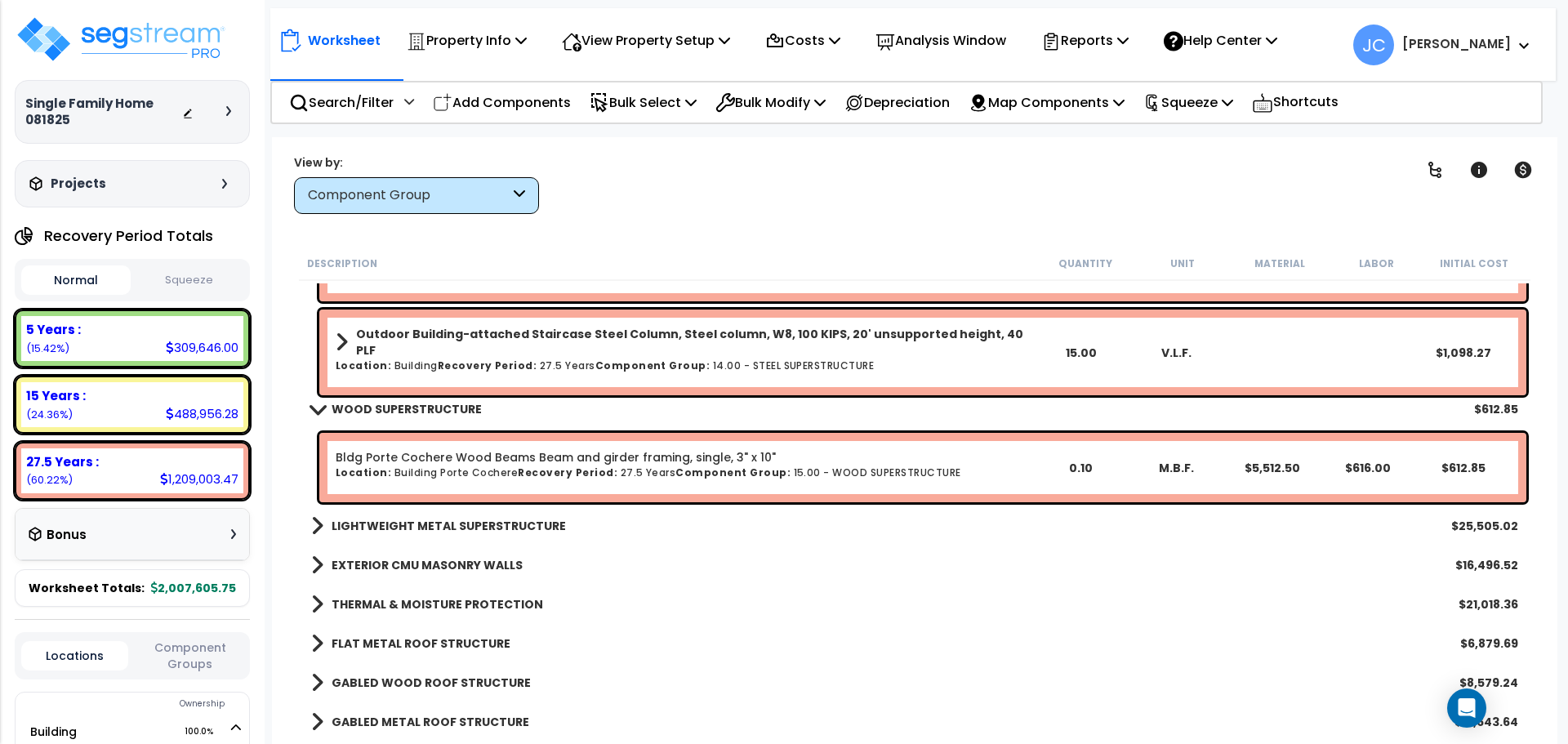
click at [424, 521] on b "LIGHTWEIGHT METAL SUPERSTRUCTURE" at bounding box center [449, 525] width 234 height 16
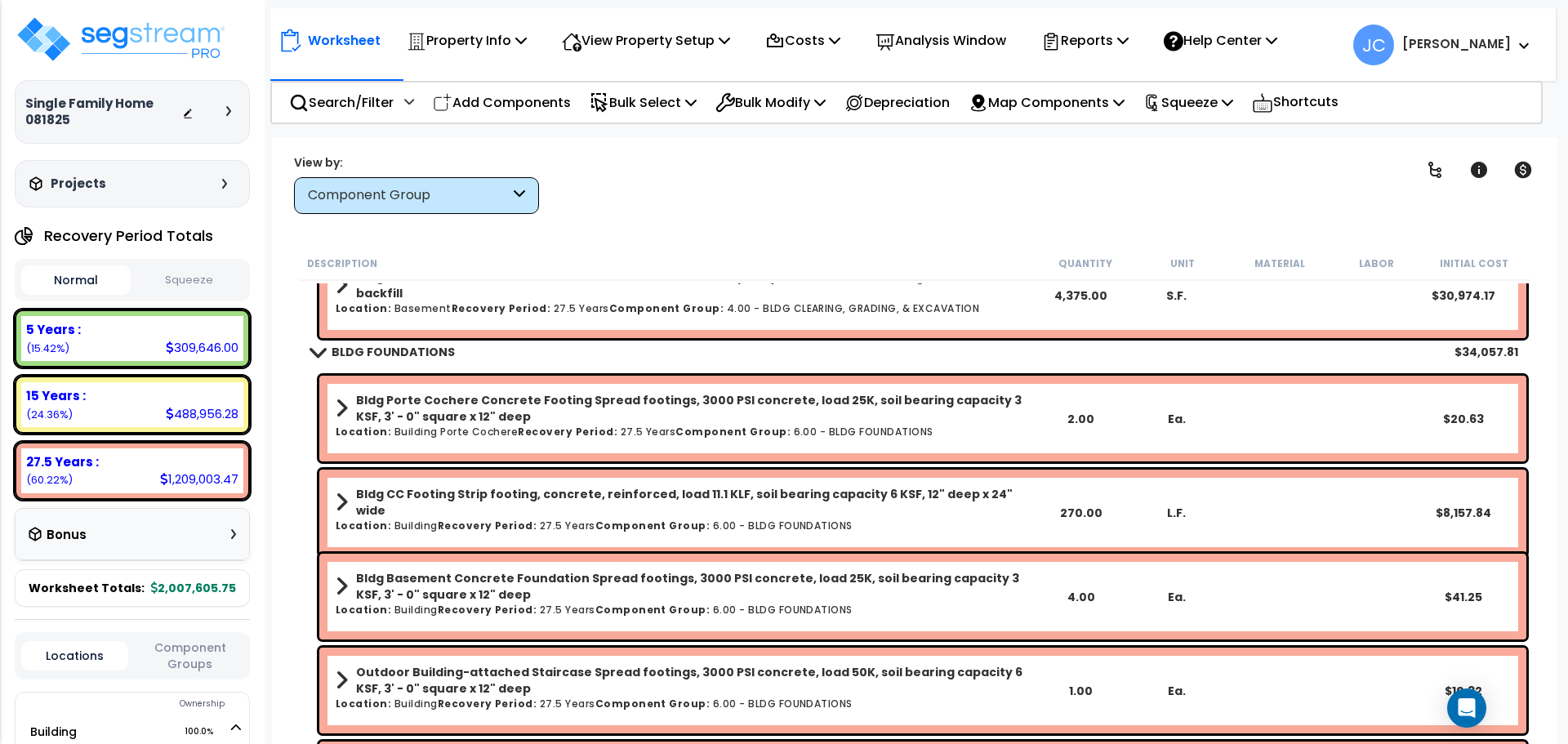
scroll to position [74, 0]
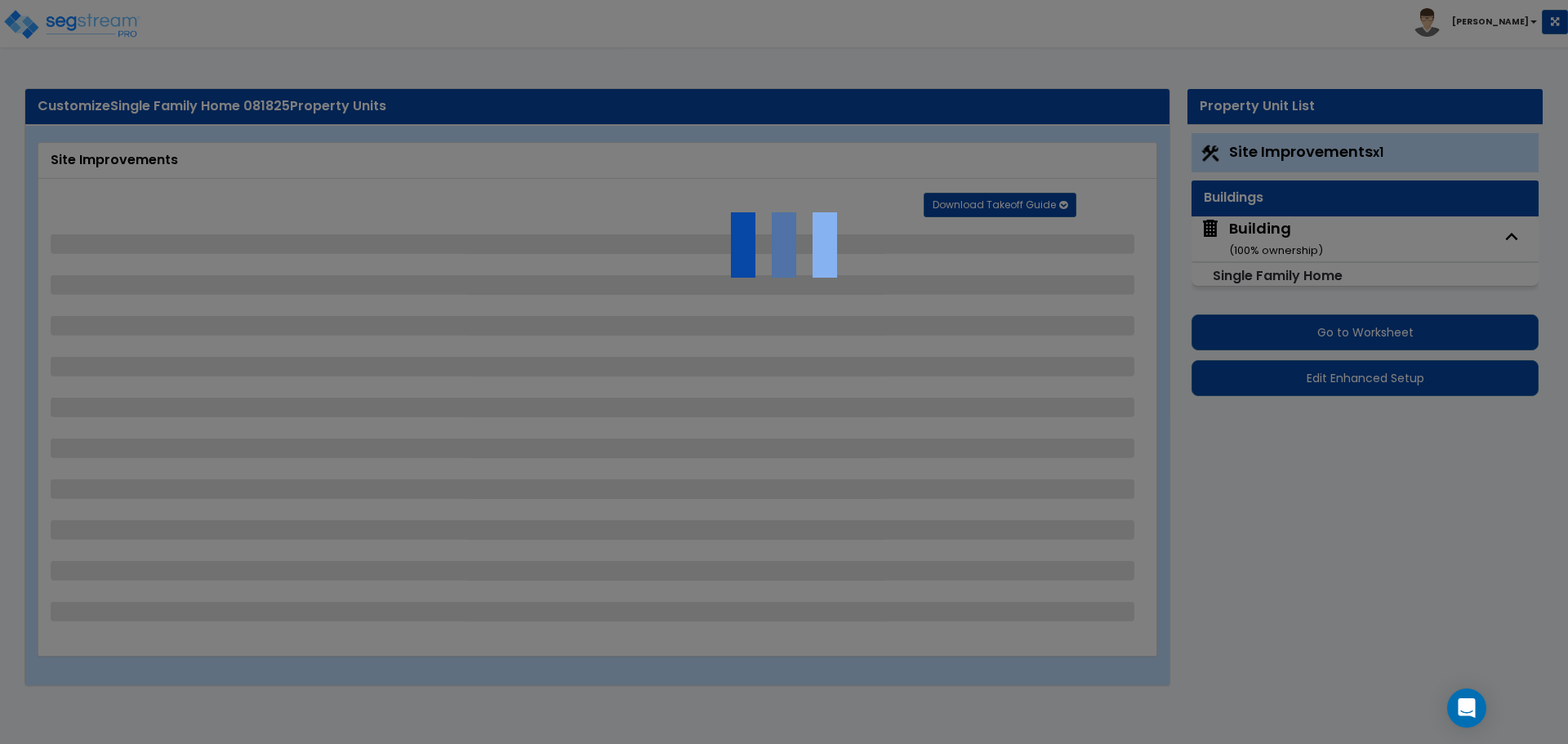
select select "2"
select select "1"
select select "2"
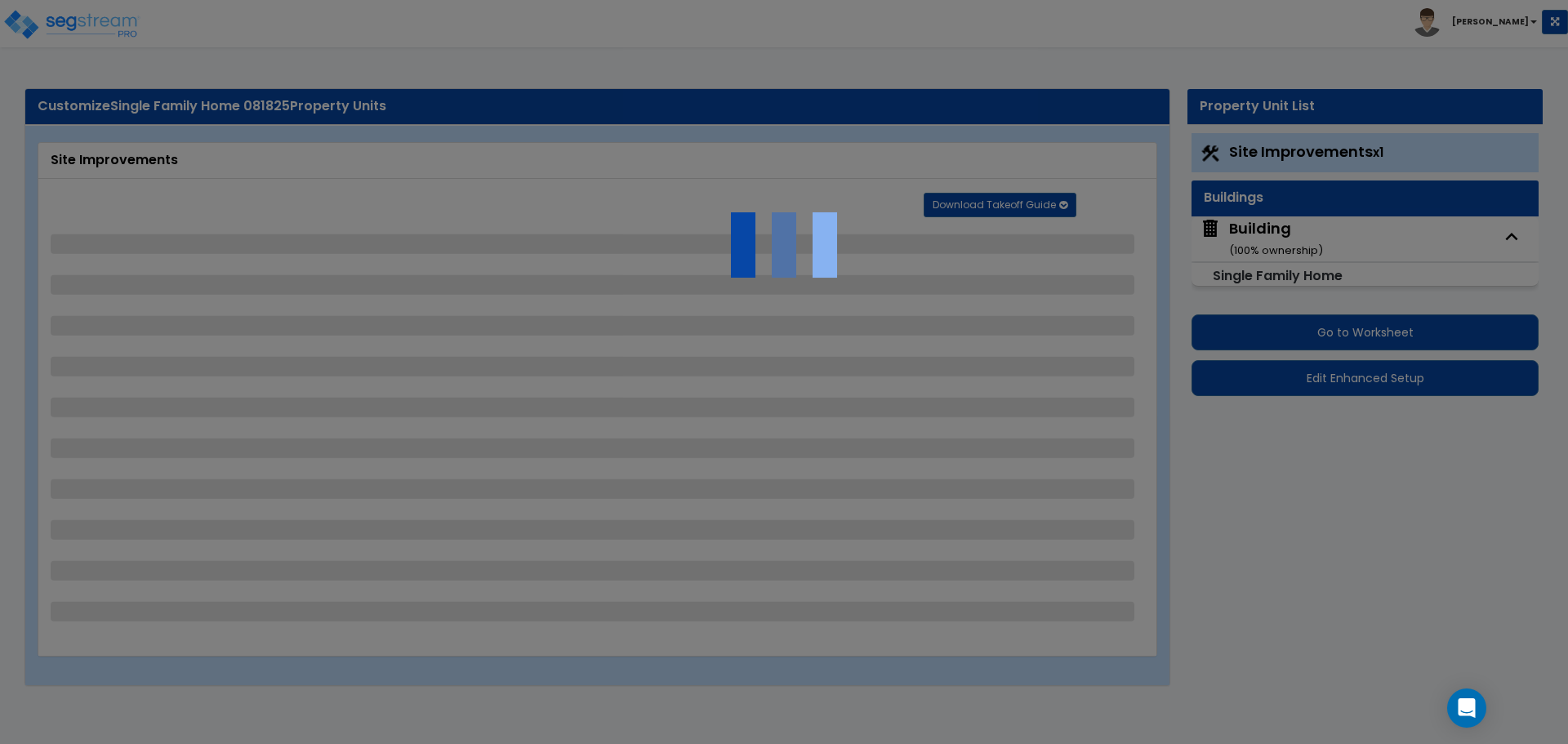
select select "1"
select select "2"
select select "1"
select select "2"
select select "1"
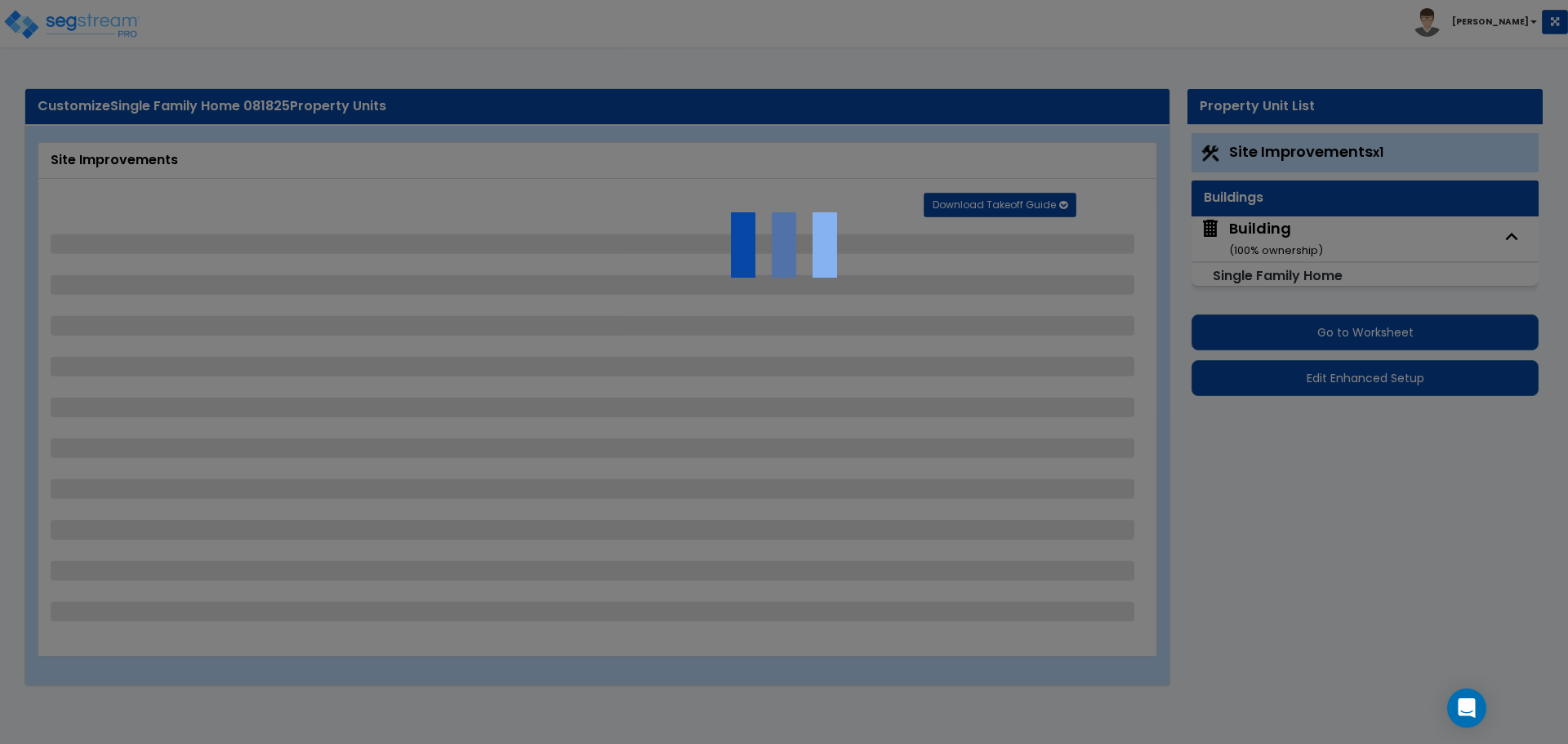
select select "1"
select select "5"
select select "2"
select select "10"
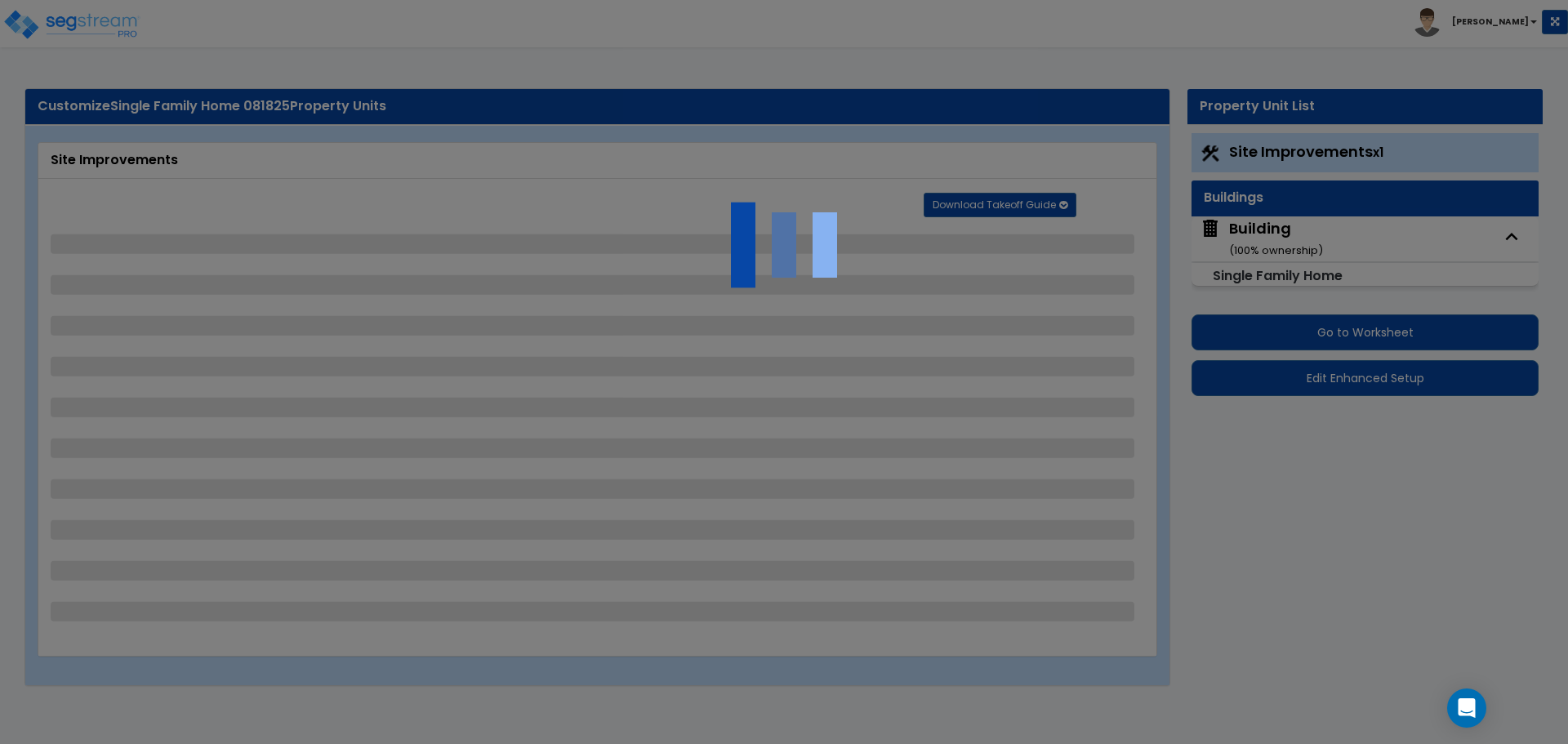
select select "3"
select select "1"
select select "2"
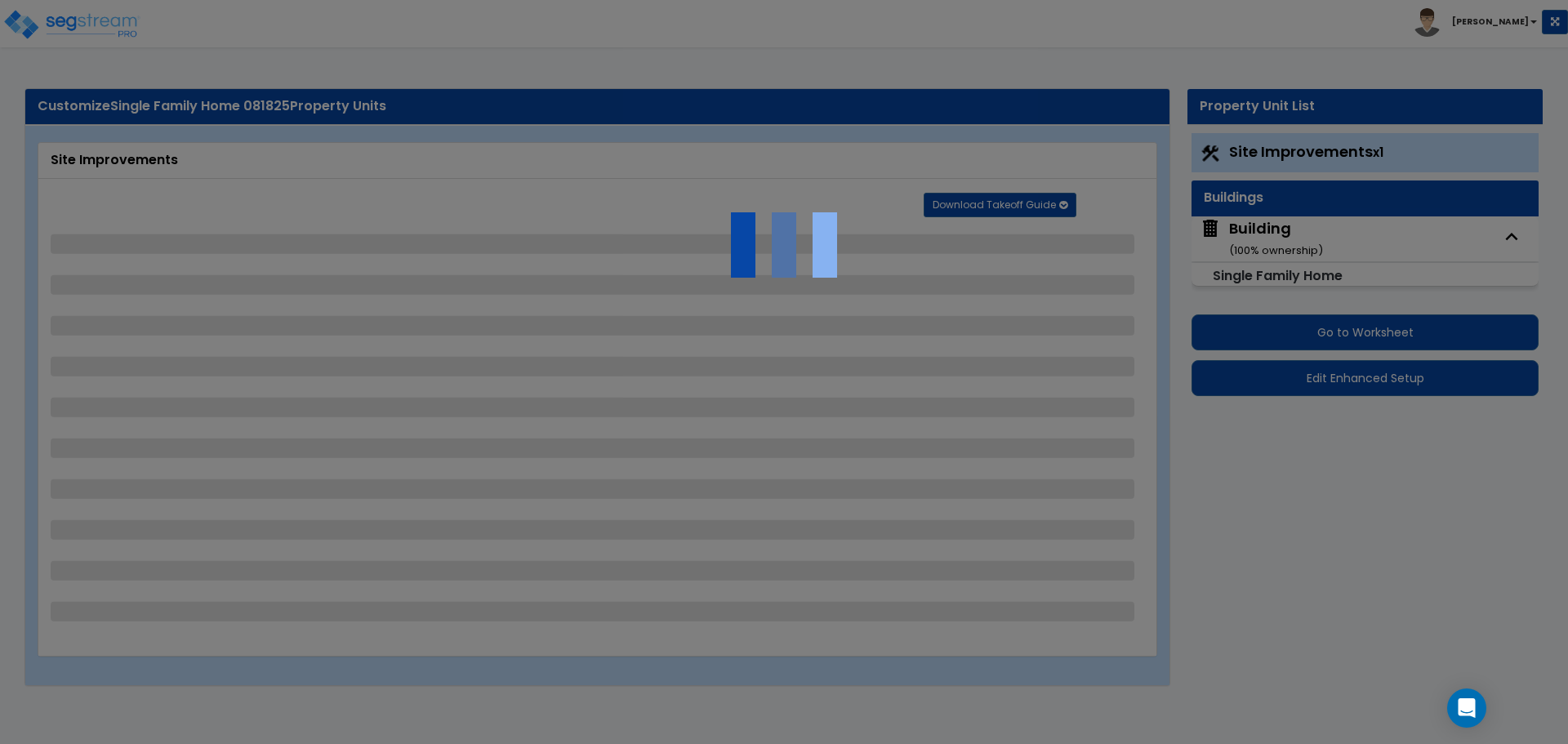
select select "6"
select select "11"
select select "2"
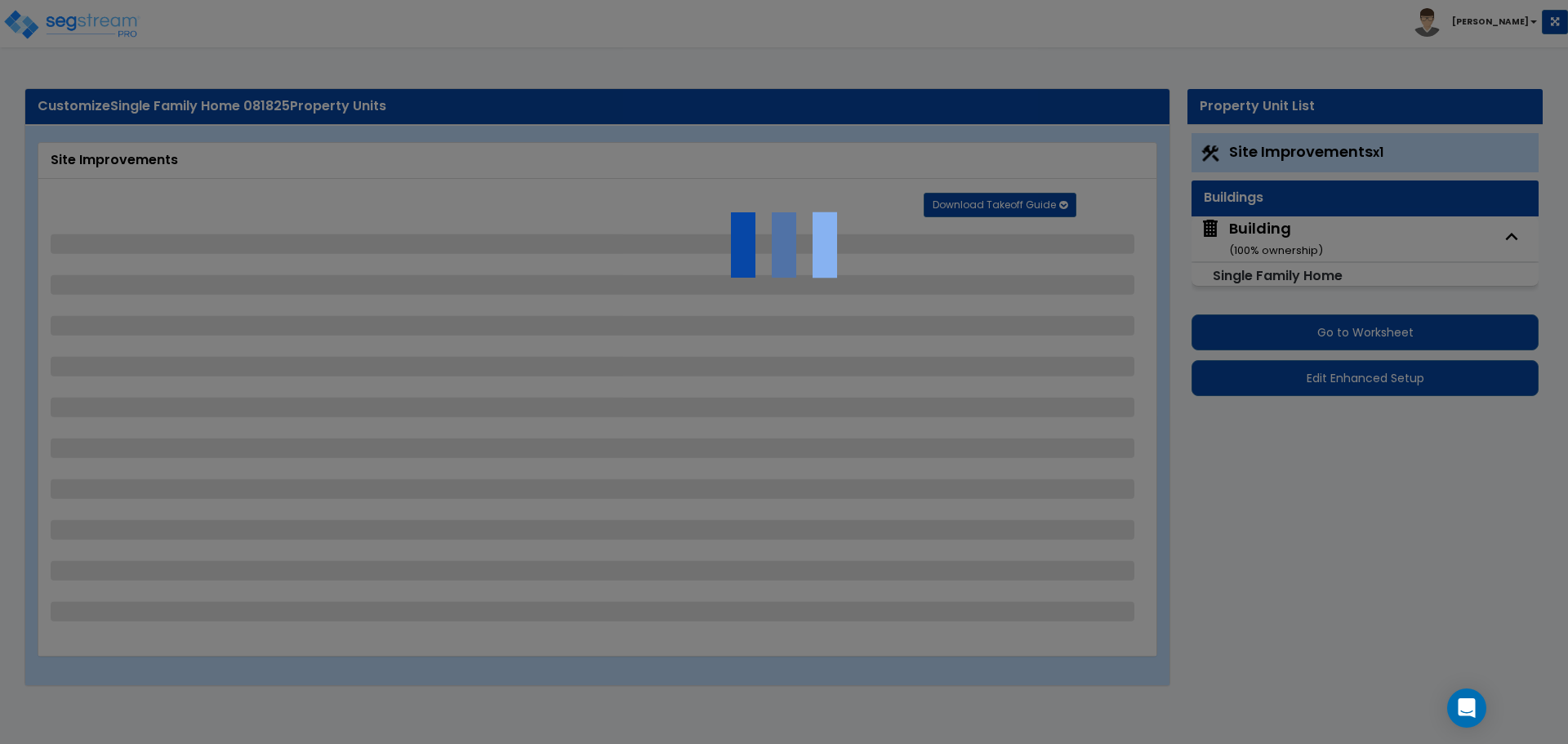
select select "2"
select select "3"
select select "1"
select select "3"
select select "1"
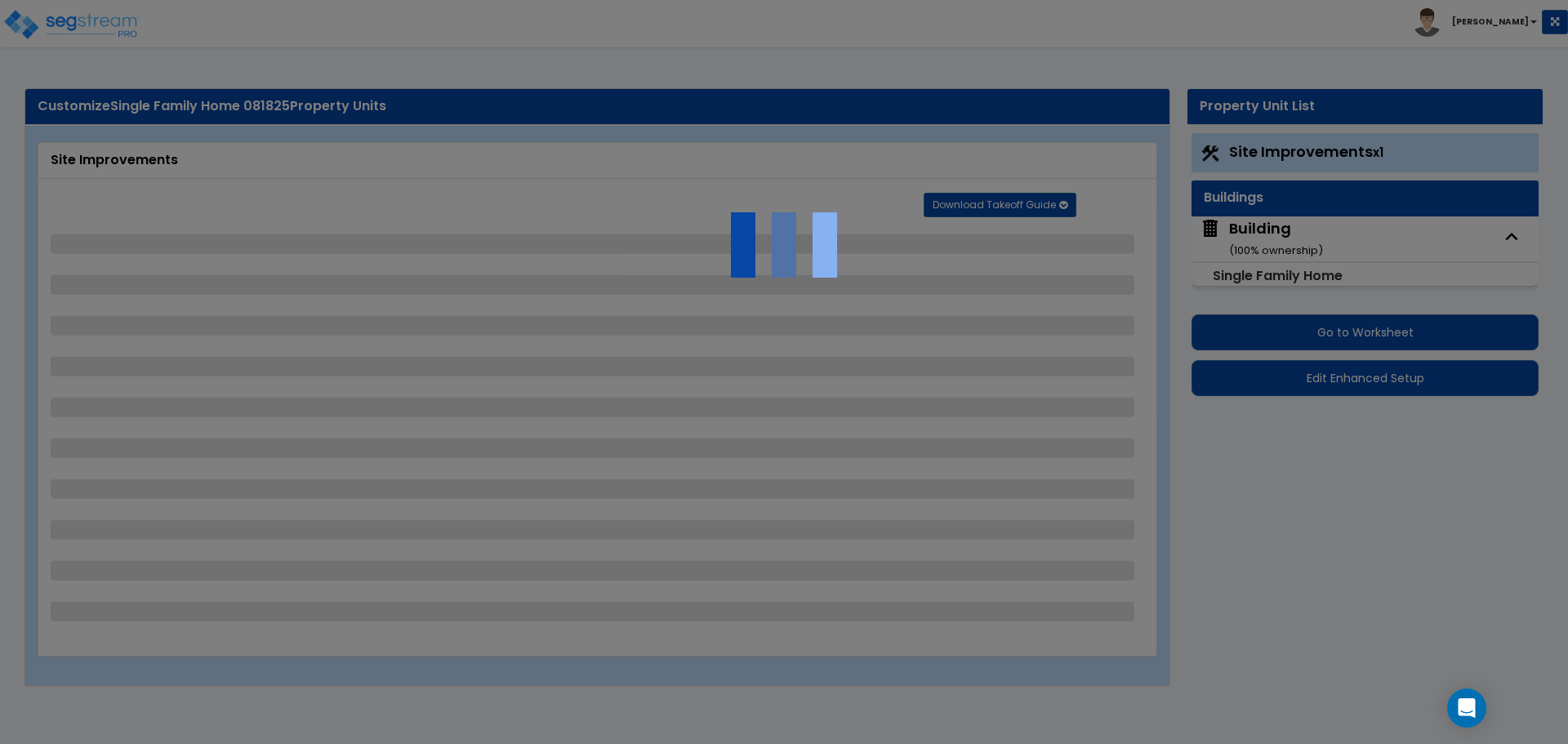
select select "1"
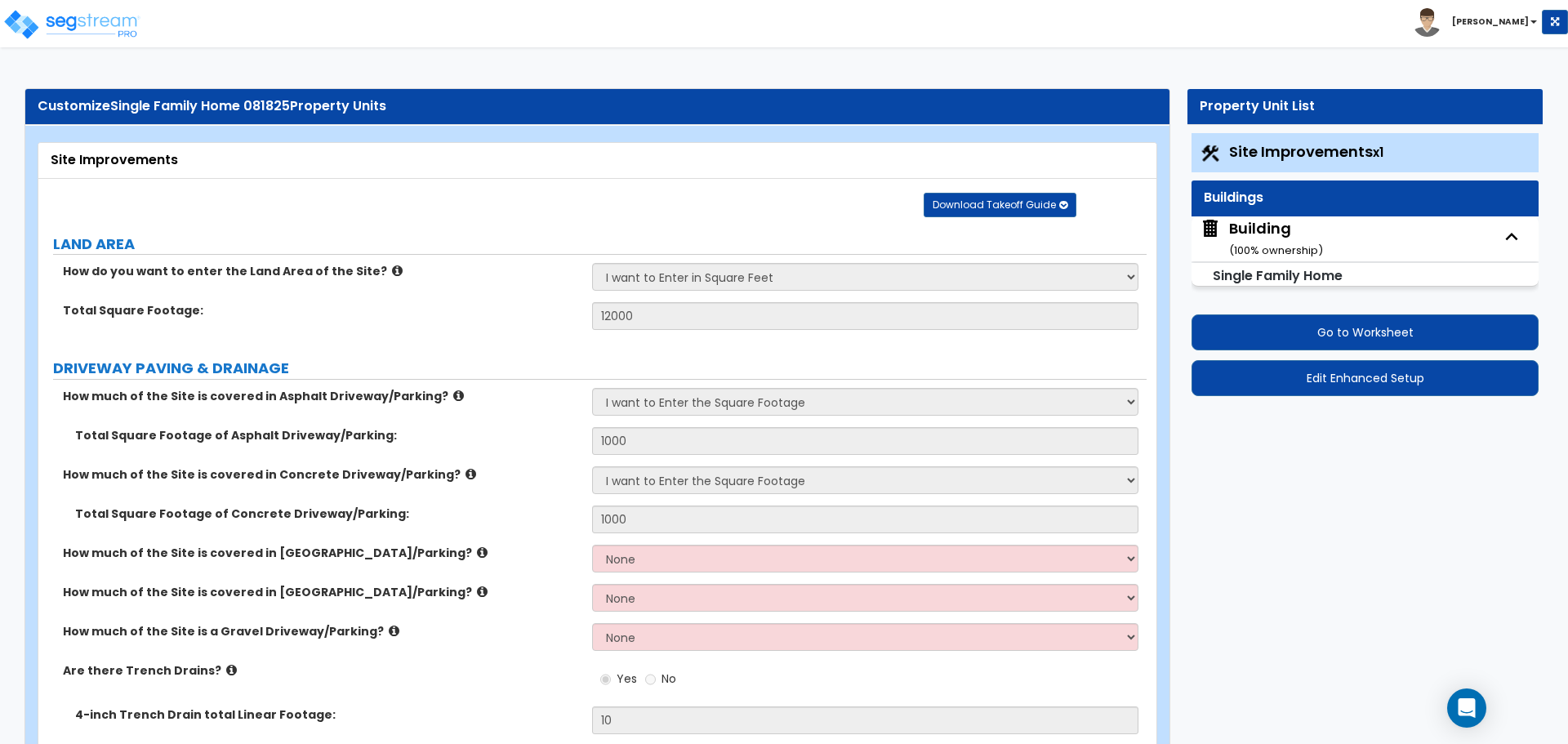
scroll to position [63, 0]
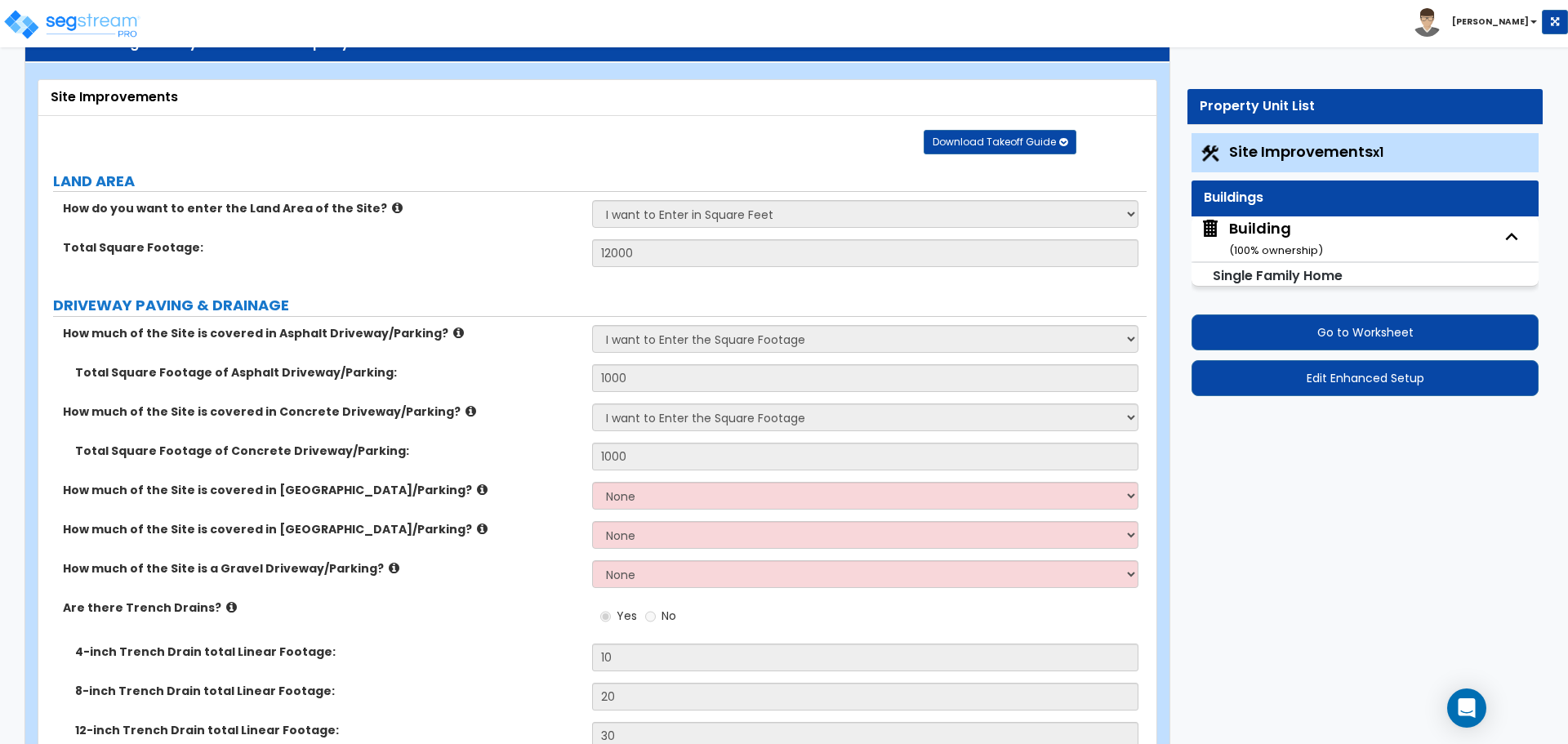
click at [1298, 236] on div "Building ( 100 % ownership)" at bounding box center [1276, 238] width 94 height 42
select select "3"
select select "5"
select select "2"
select select "5"
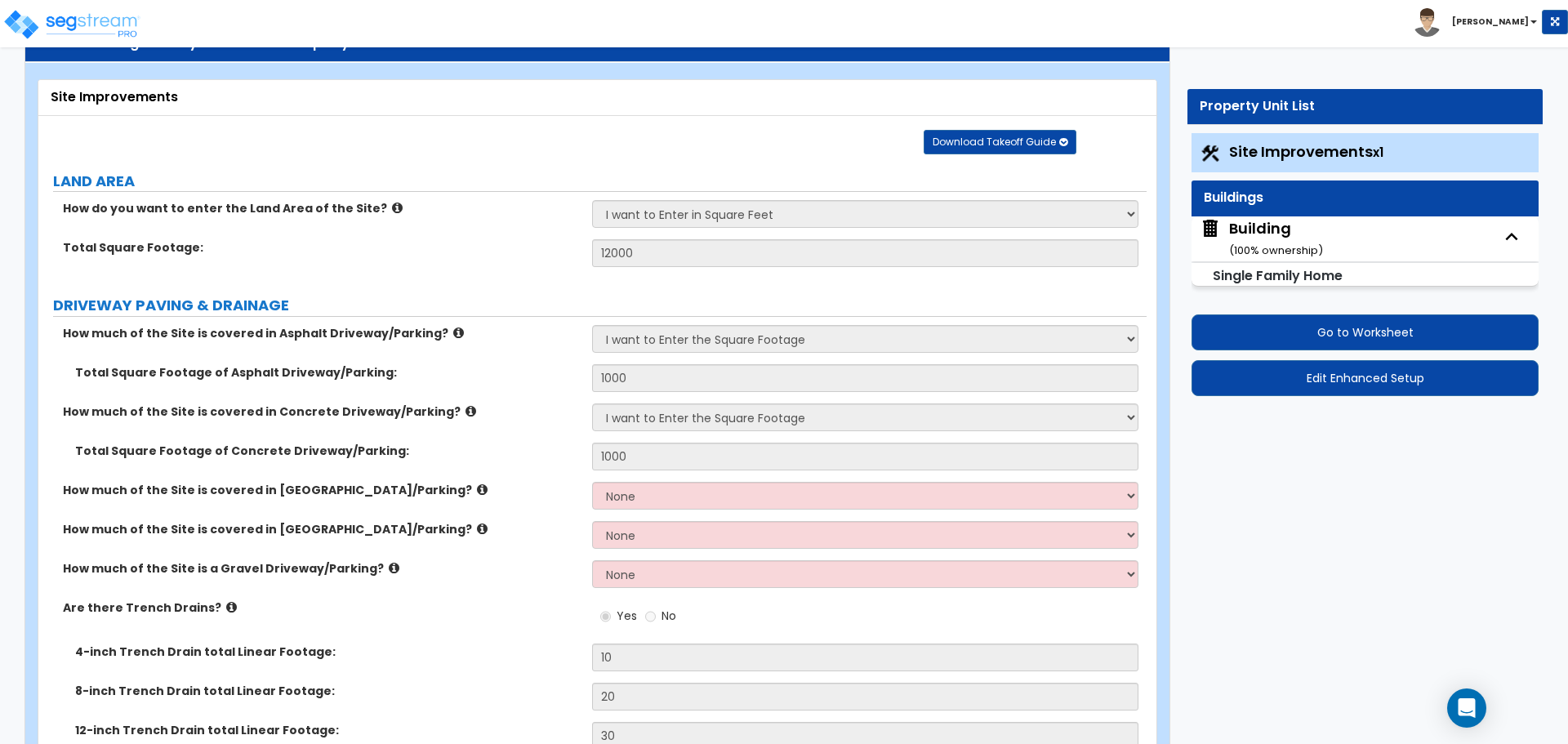
select select "1"
select select "3"
select select "1"
select select "3"
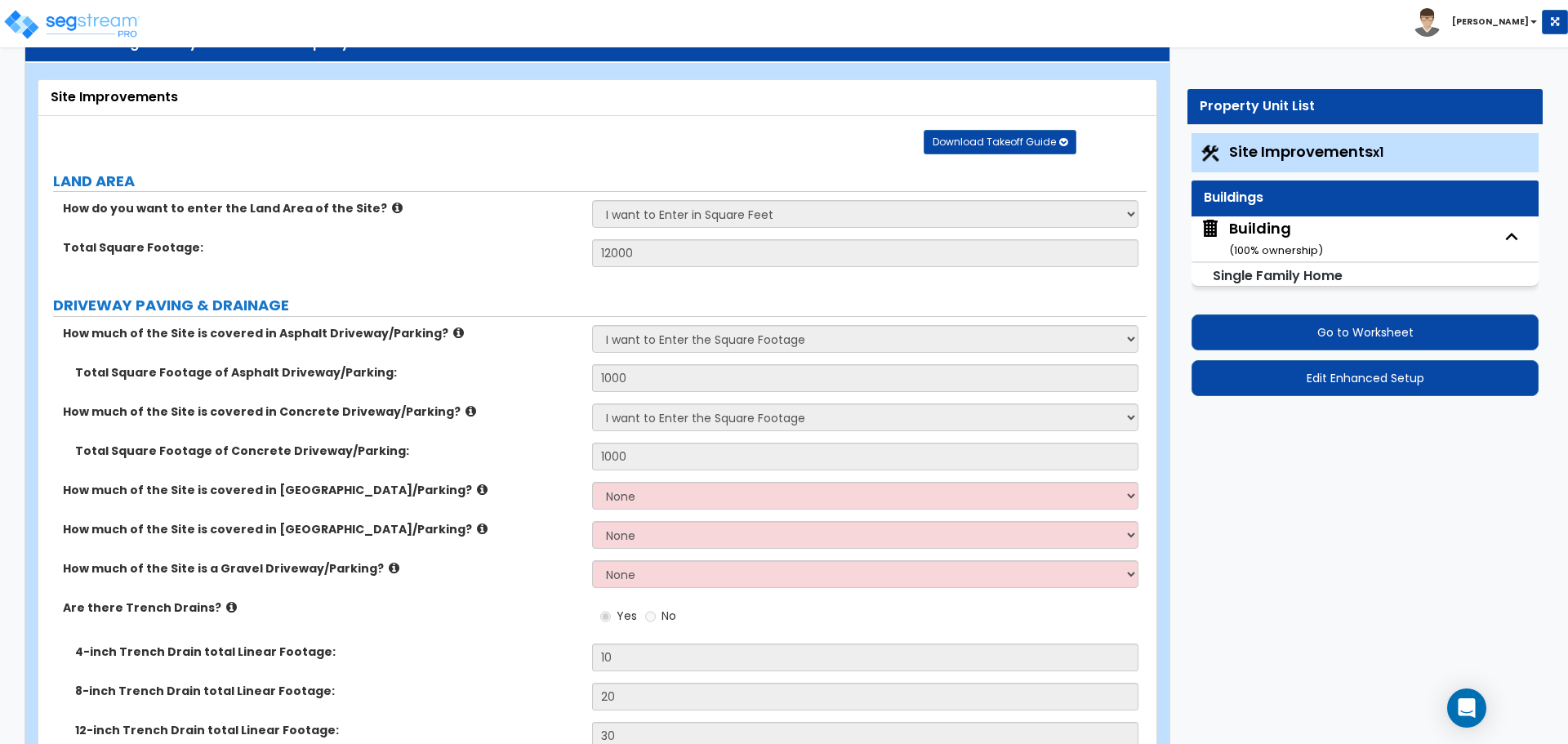
select select "8"
select select "3"
select select "1"
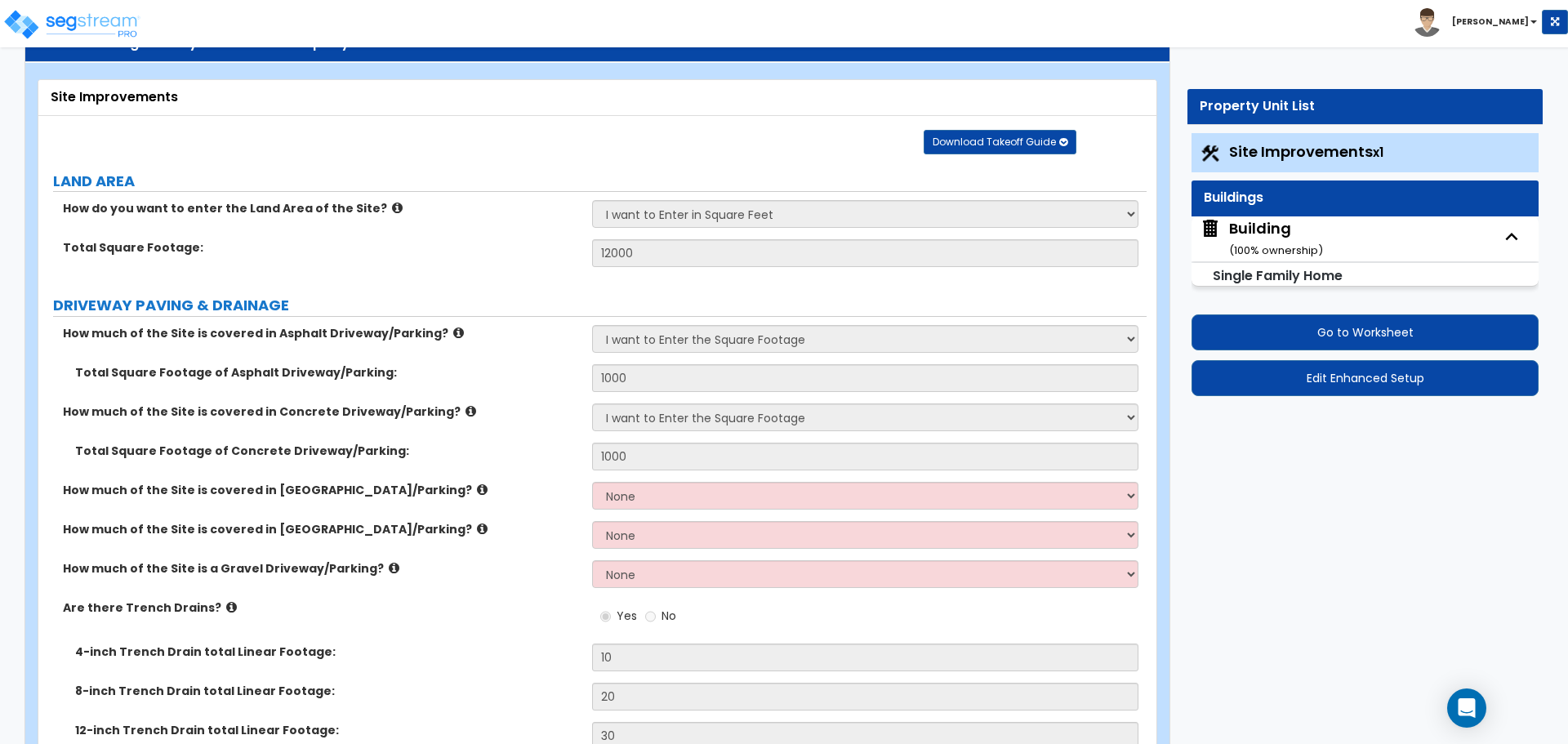
select select "1"
select select "3"
select select "1"
select select "13"
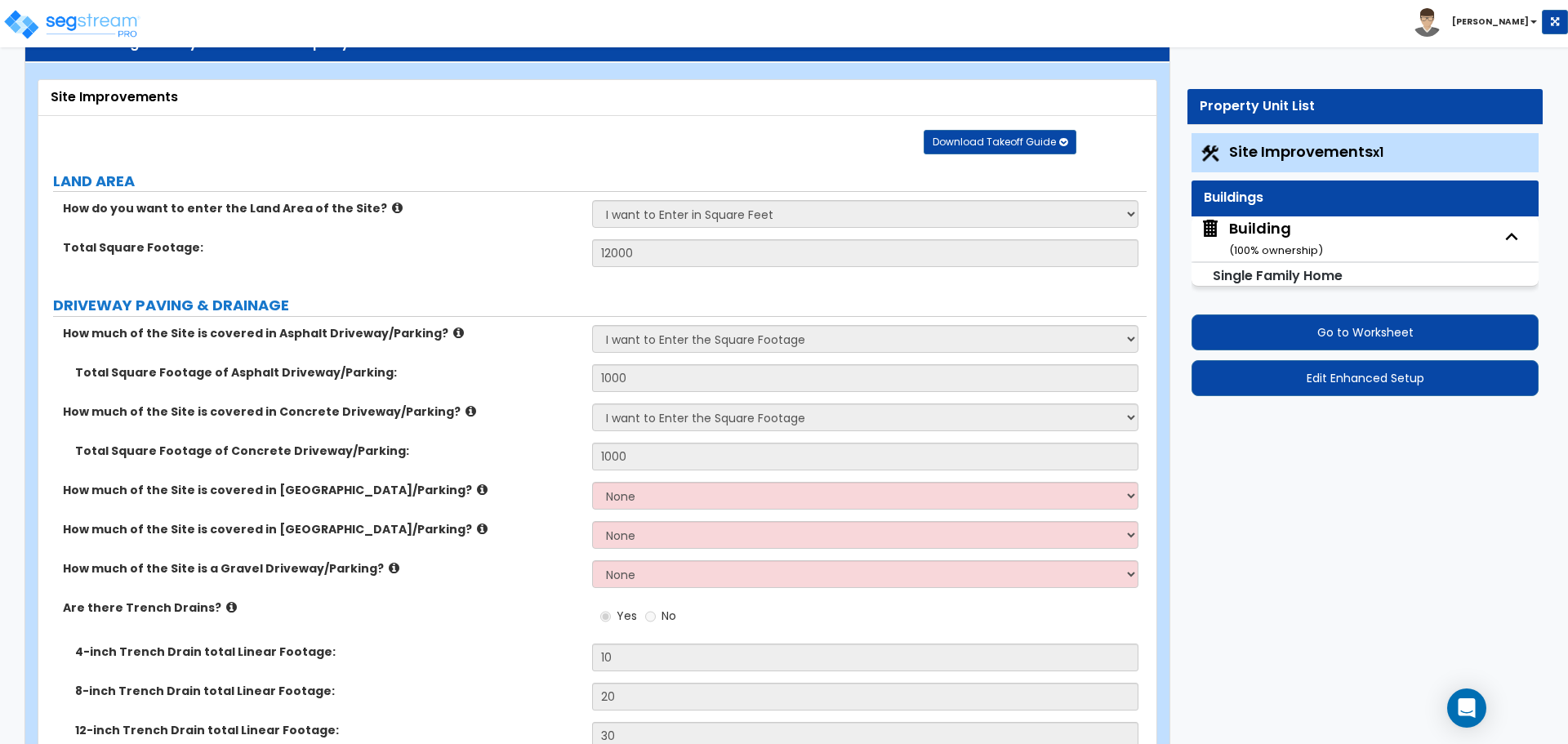
select select "9"
select select "7"
select select "3"
select select "4"
select select "2"
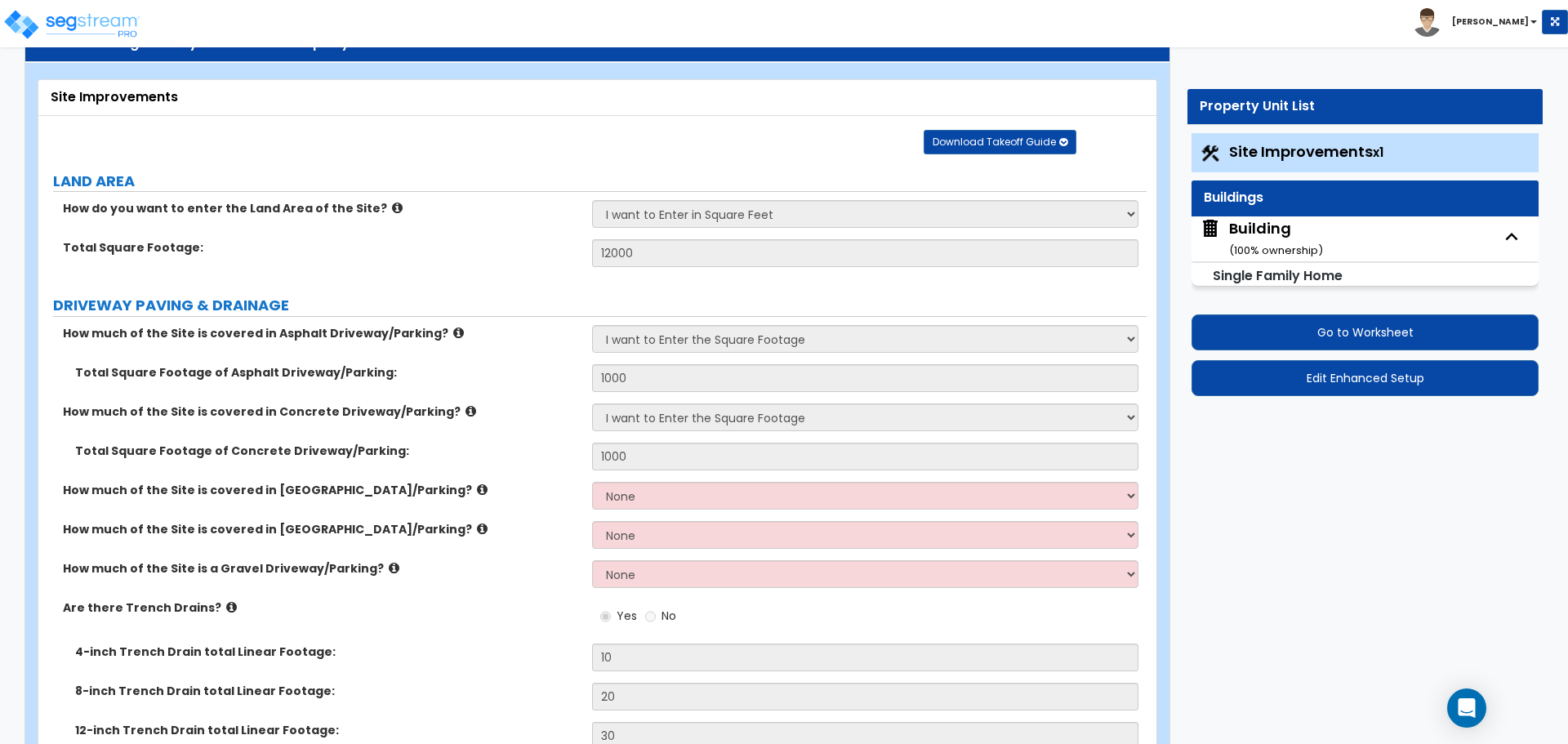
select select "3"
select select "2"
select select "1"
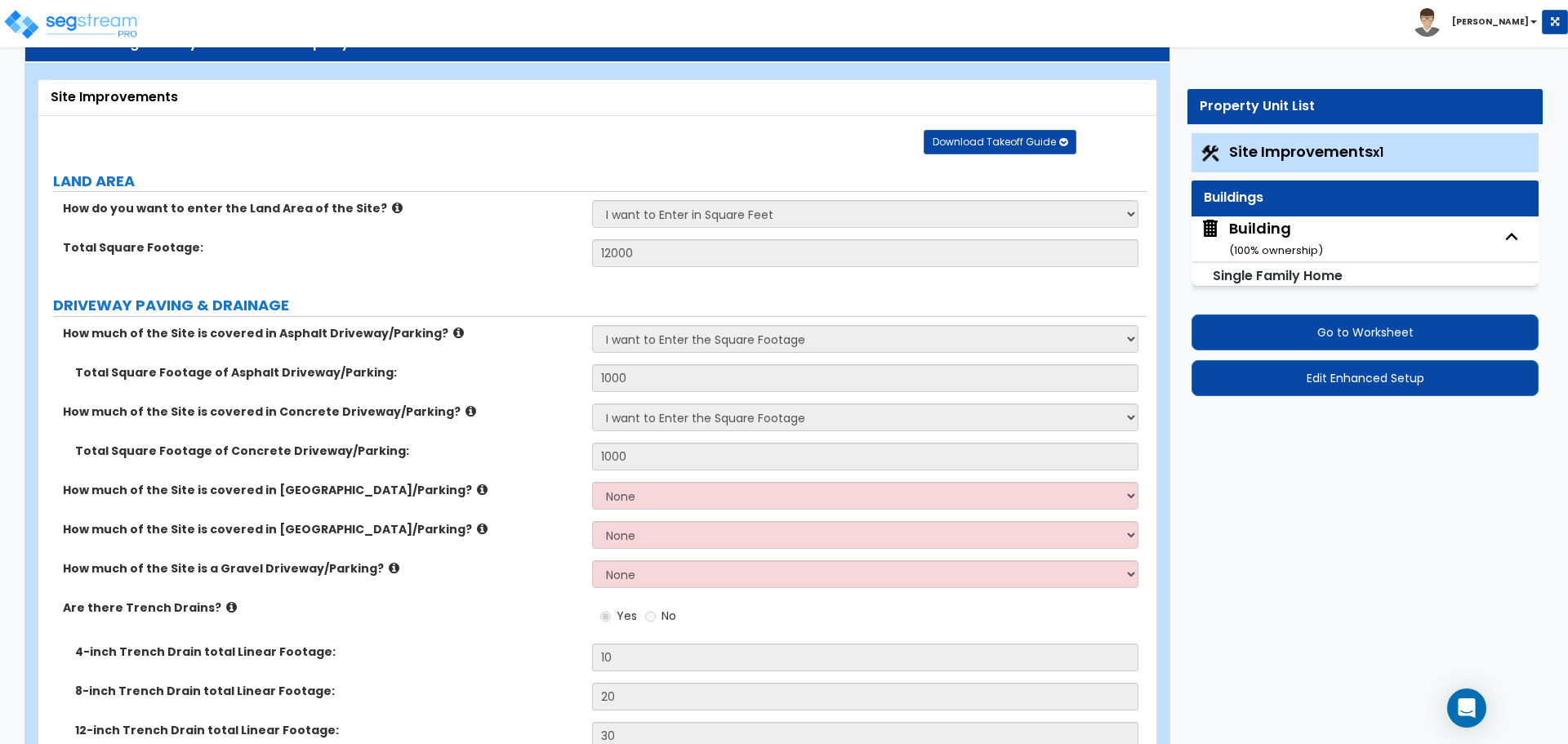
select select "4"
select select "1"
select select "2"
select select "5"
select select "4"
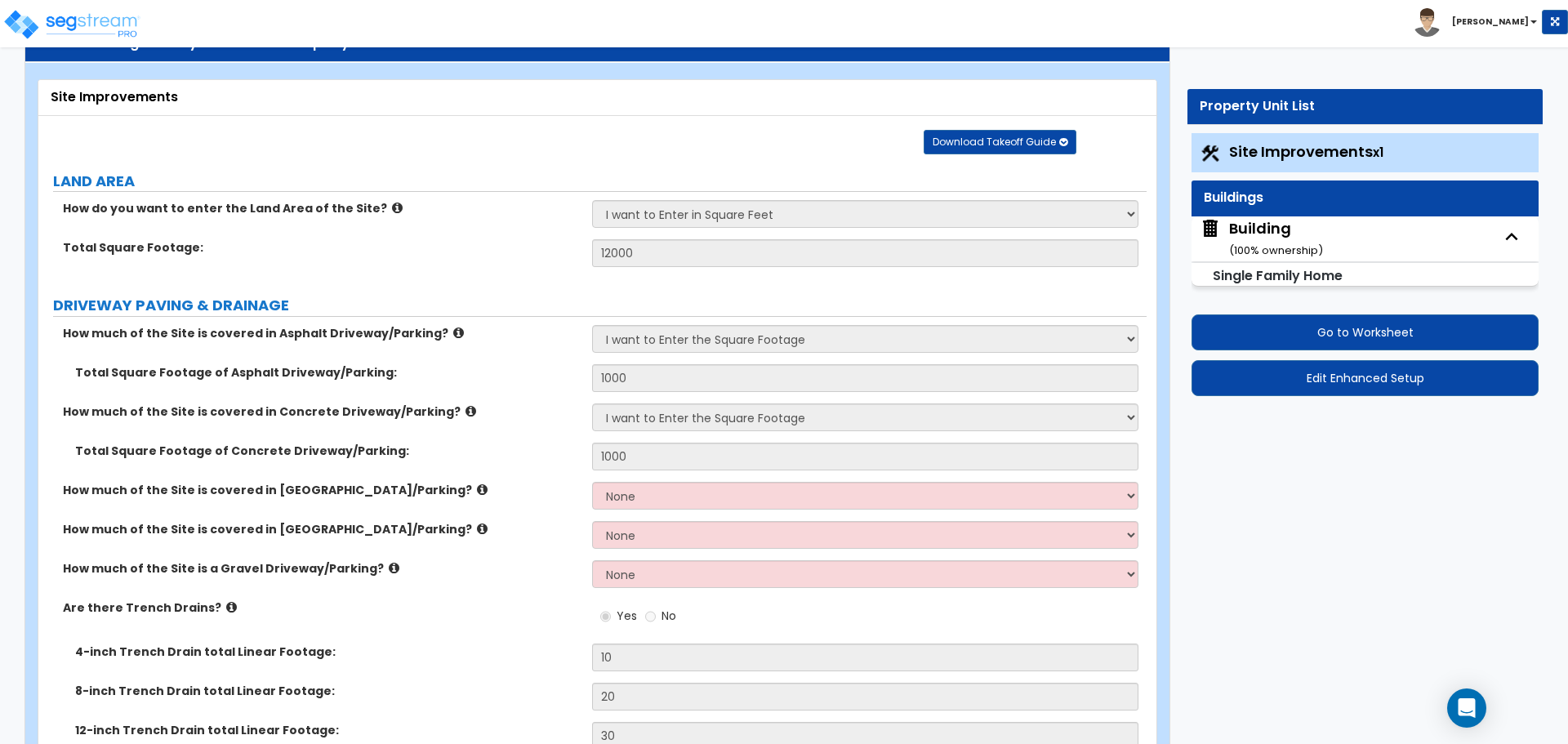
select select "4"
select select "2"
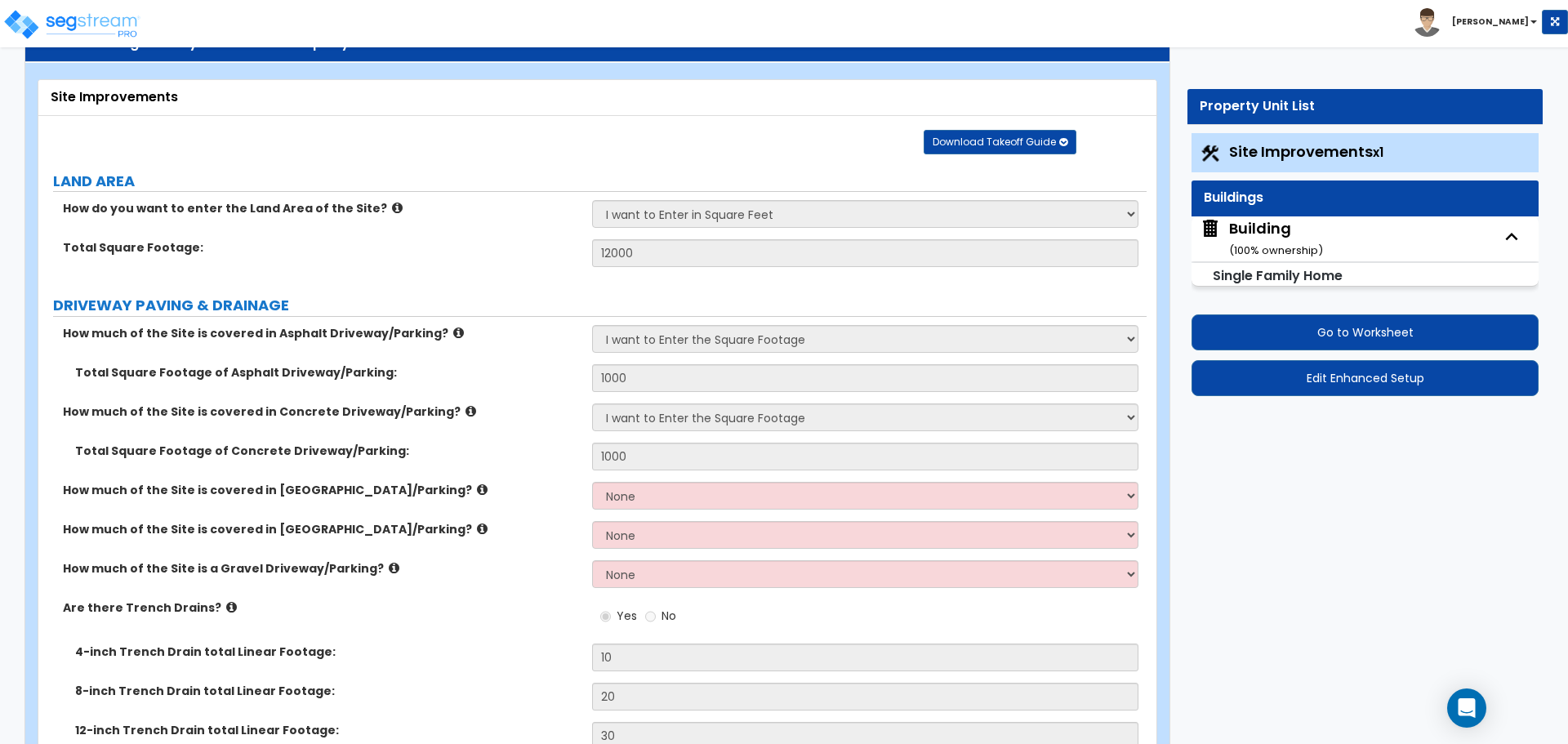
select select "1"
select select "3"
select select "1"
select select "4"
select select "2"
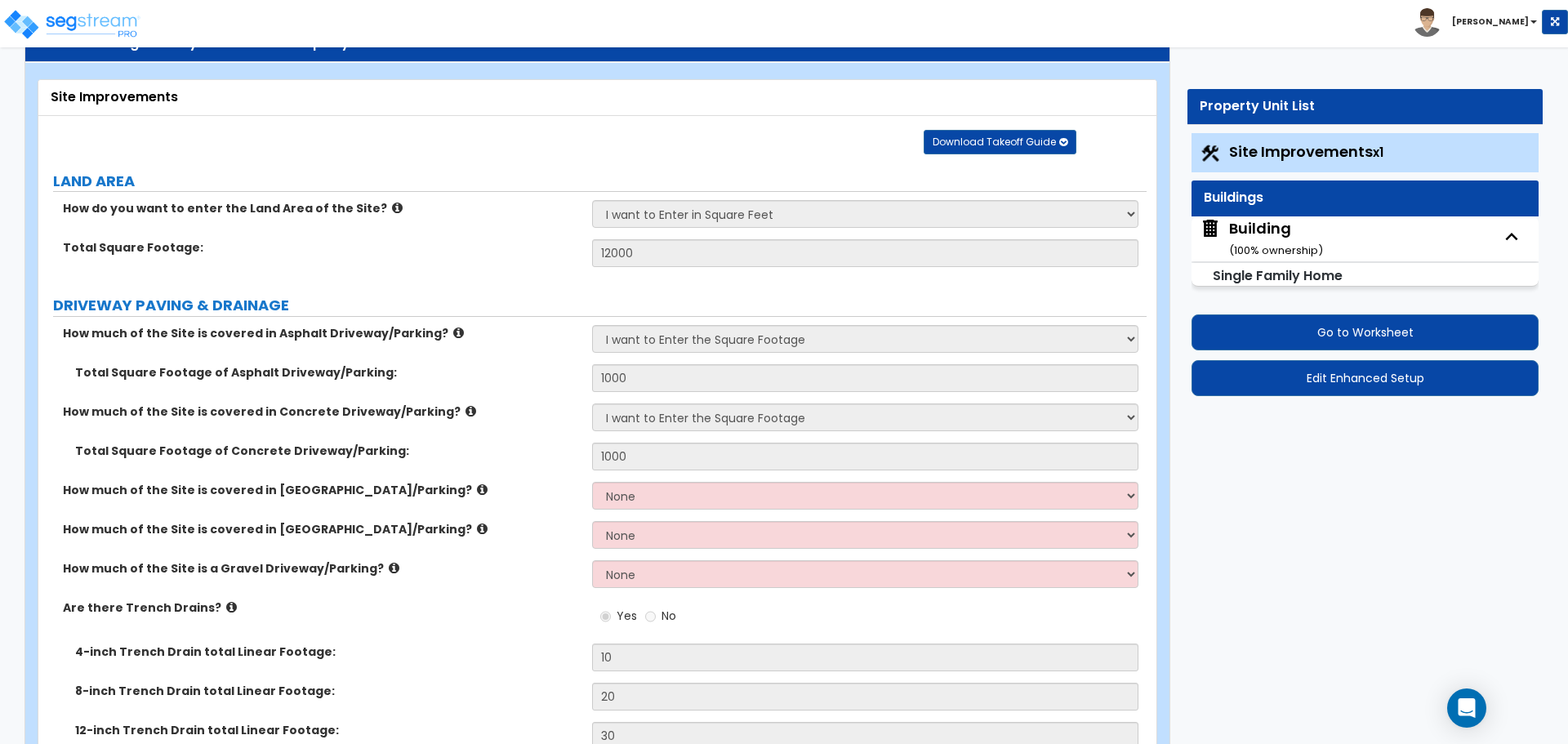
select select "1"
select select "2"
select select "3"
select select "1"
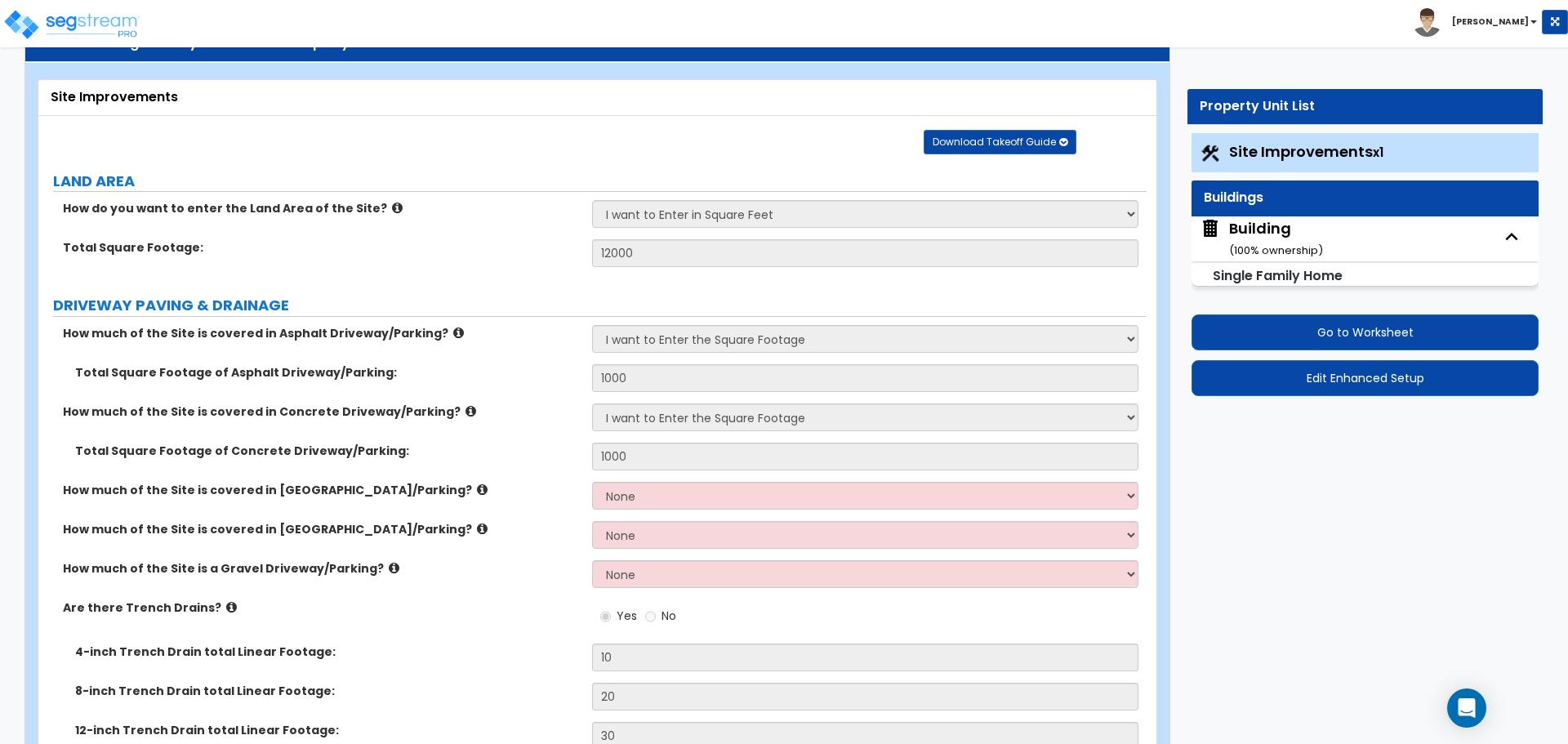
select select "4"
select select "3"
select select "2"
select select "5"
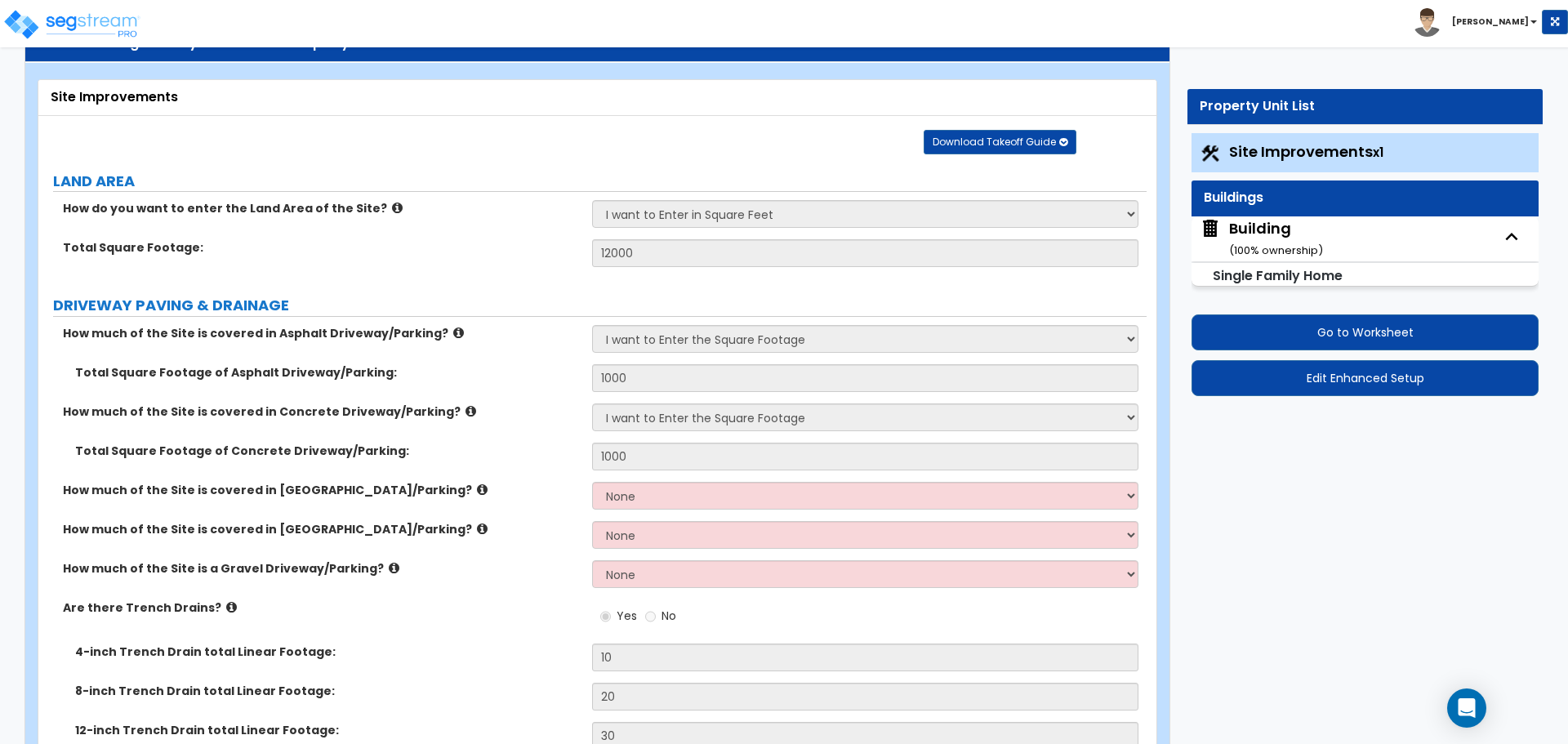
select select "2"
select select "3"
select select "1"
select select "4"
select select "2"
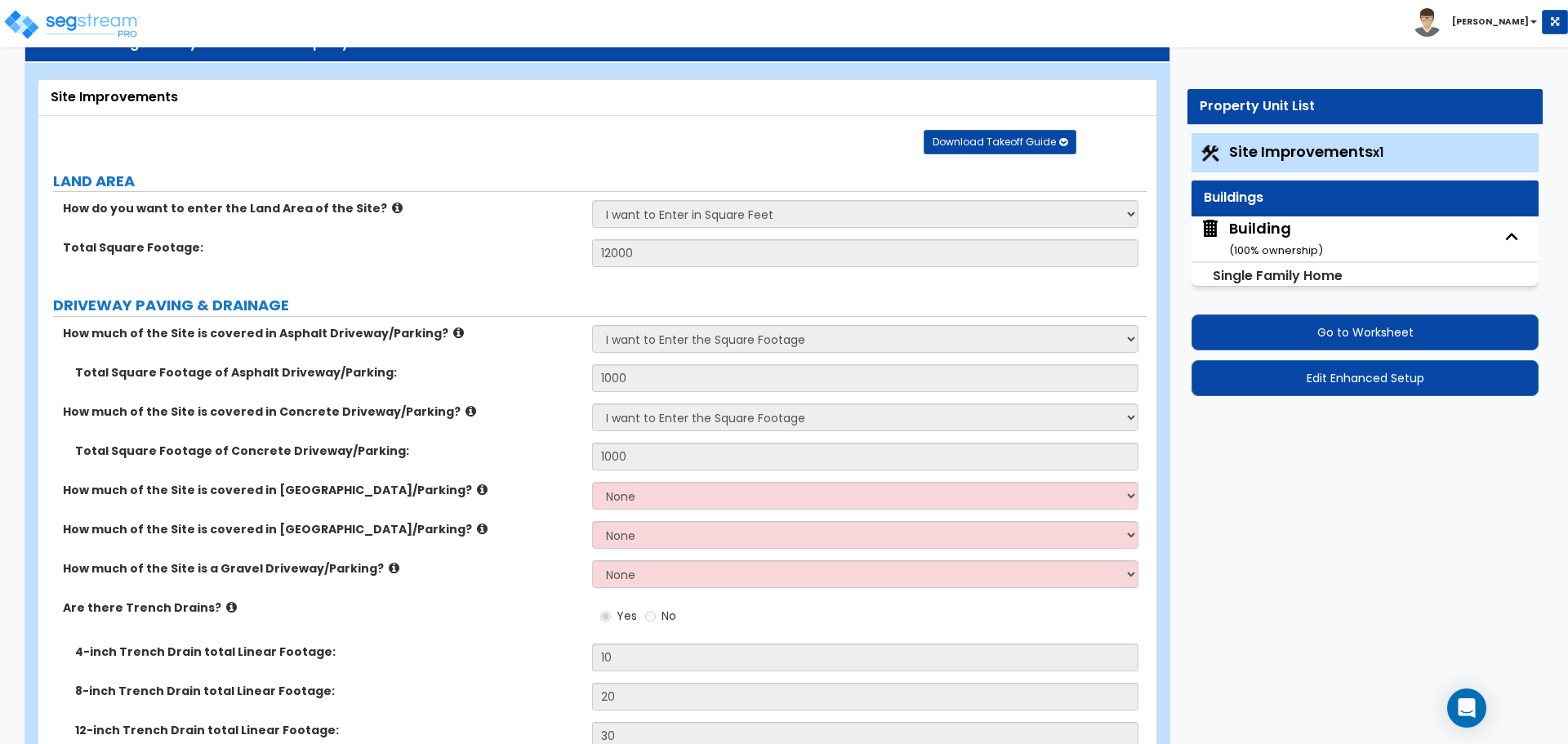
select select "7"
select select "1"
select select "3"
select select "1"
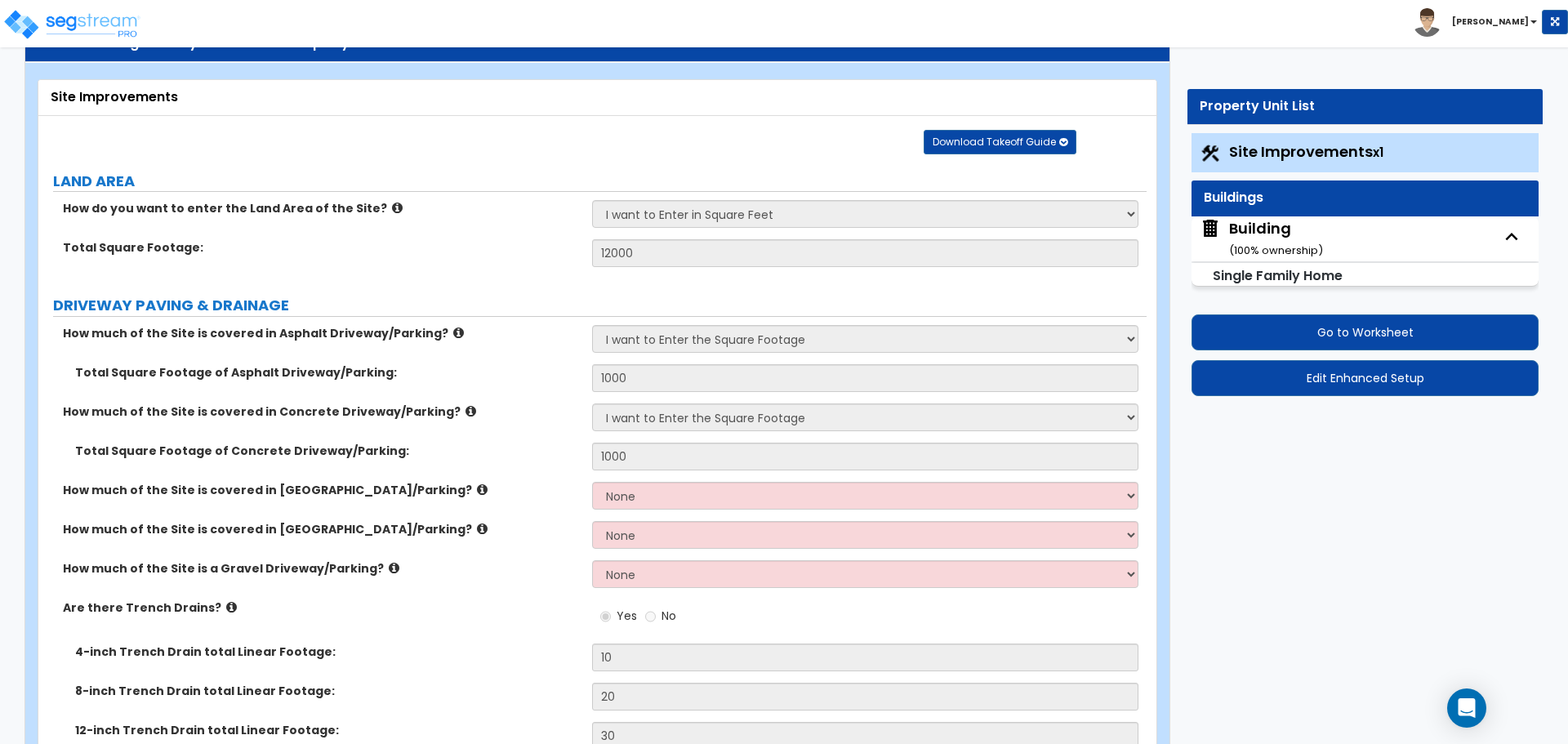
select select "3"
select select "2"
select select "1"
select select "2"
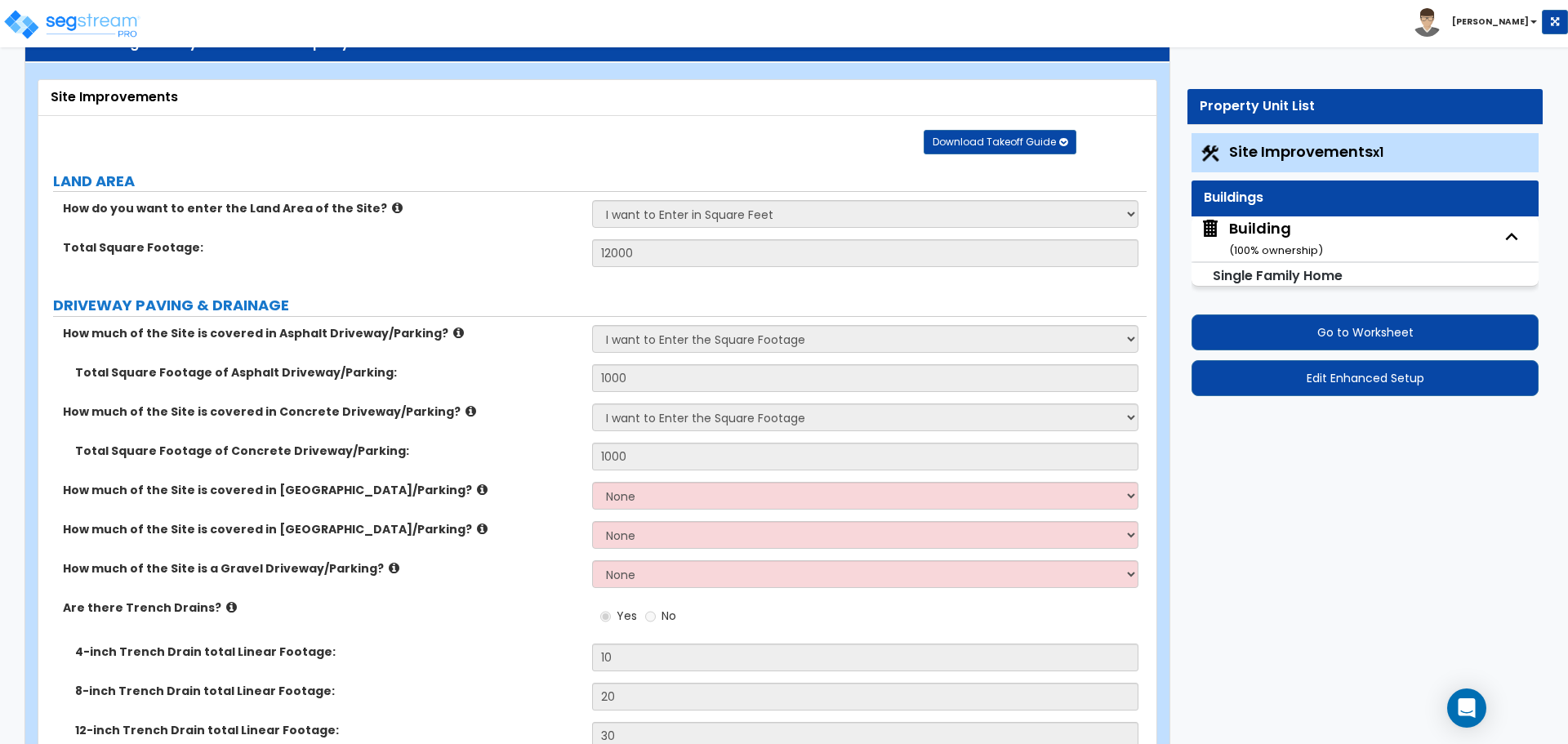
select select "3"
select select "4"
select select "6"
select select "5"
select select "1"
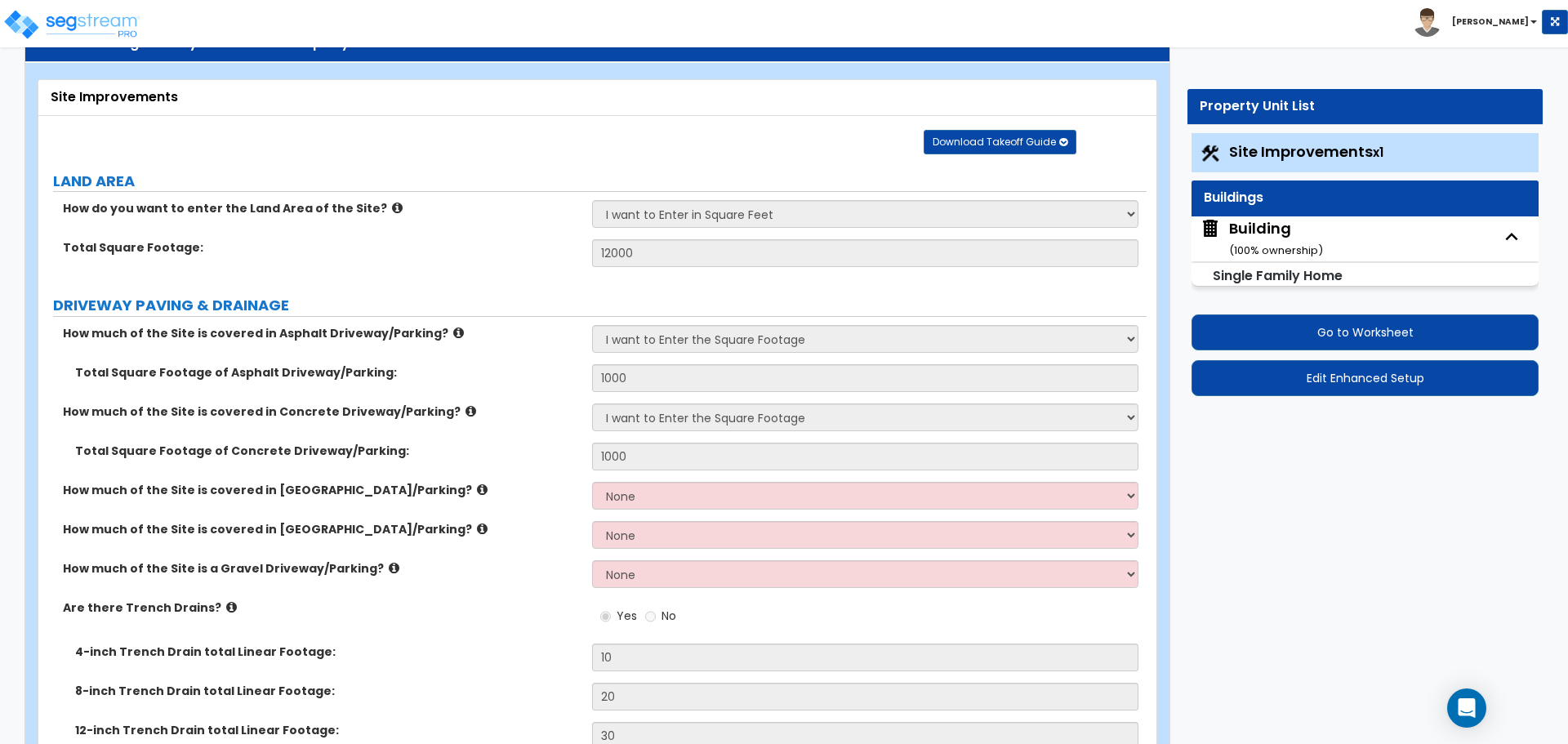
select select "3"
select select "2"
select select "1"
select select "2"
select select "1"
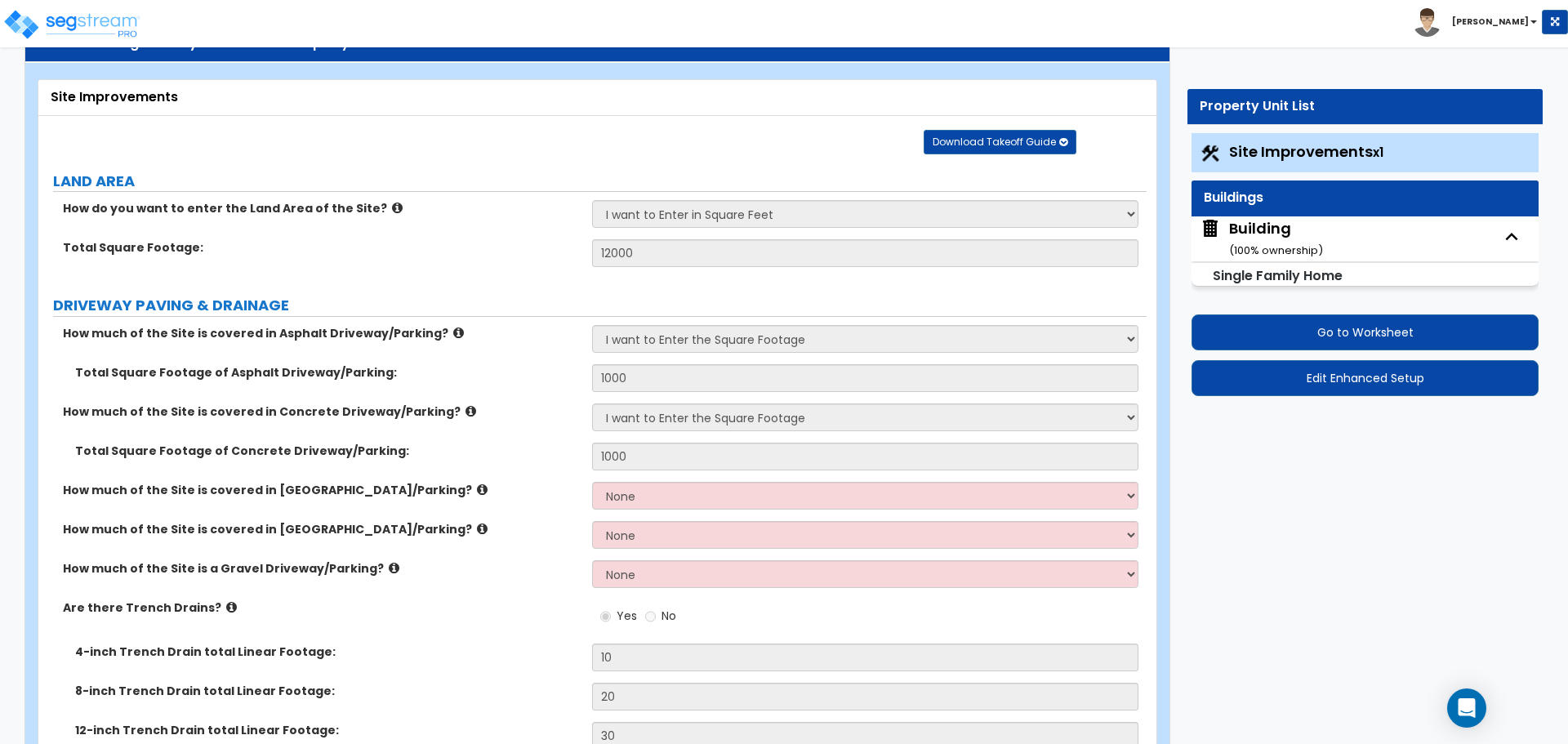
select select "1"
select select "2"
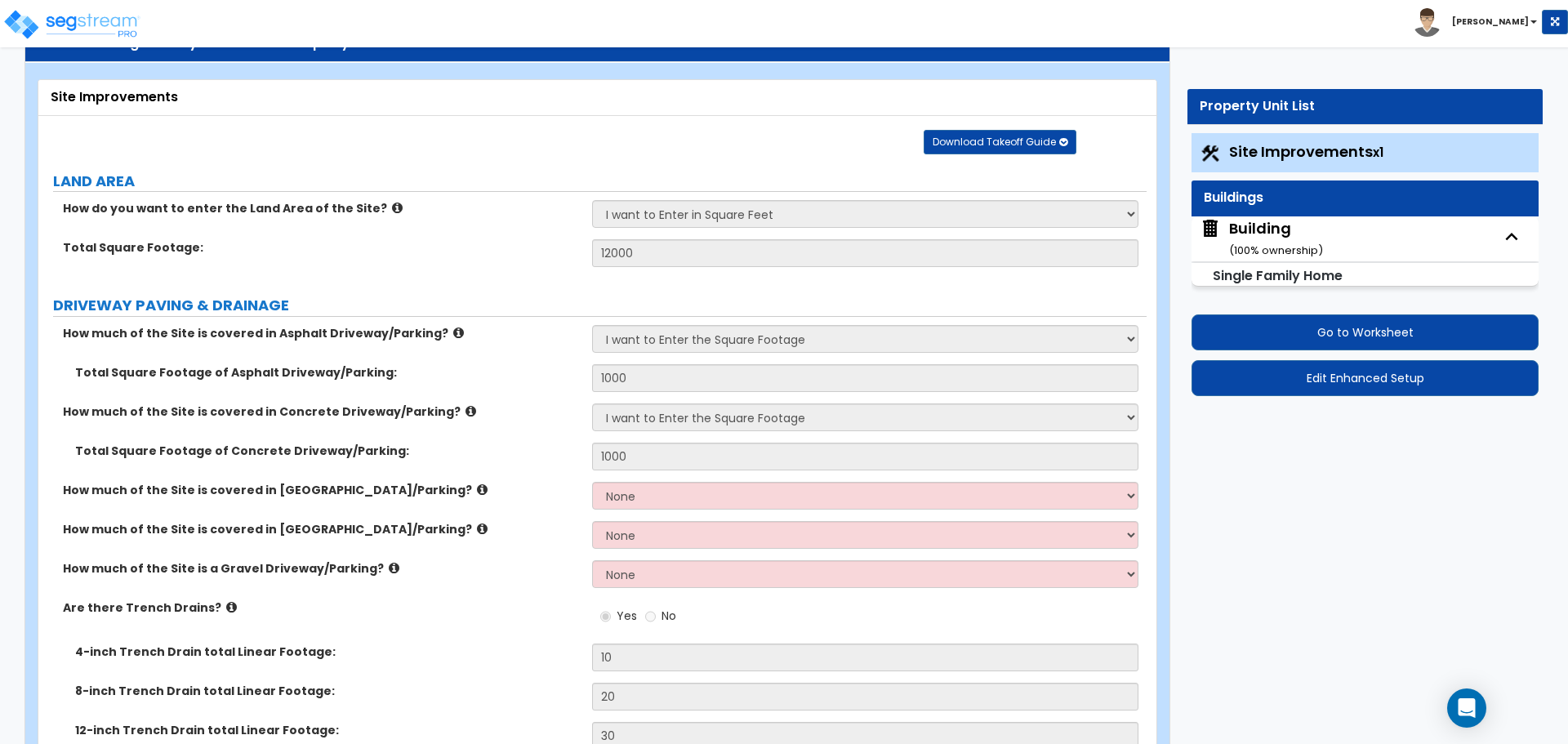
select select "2"
select select "1"
select select "3"
select select "4"
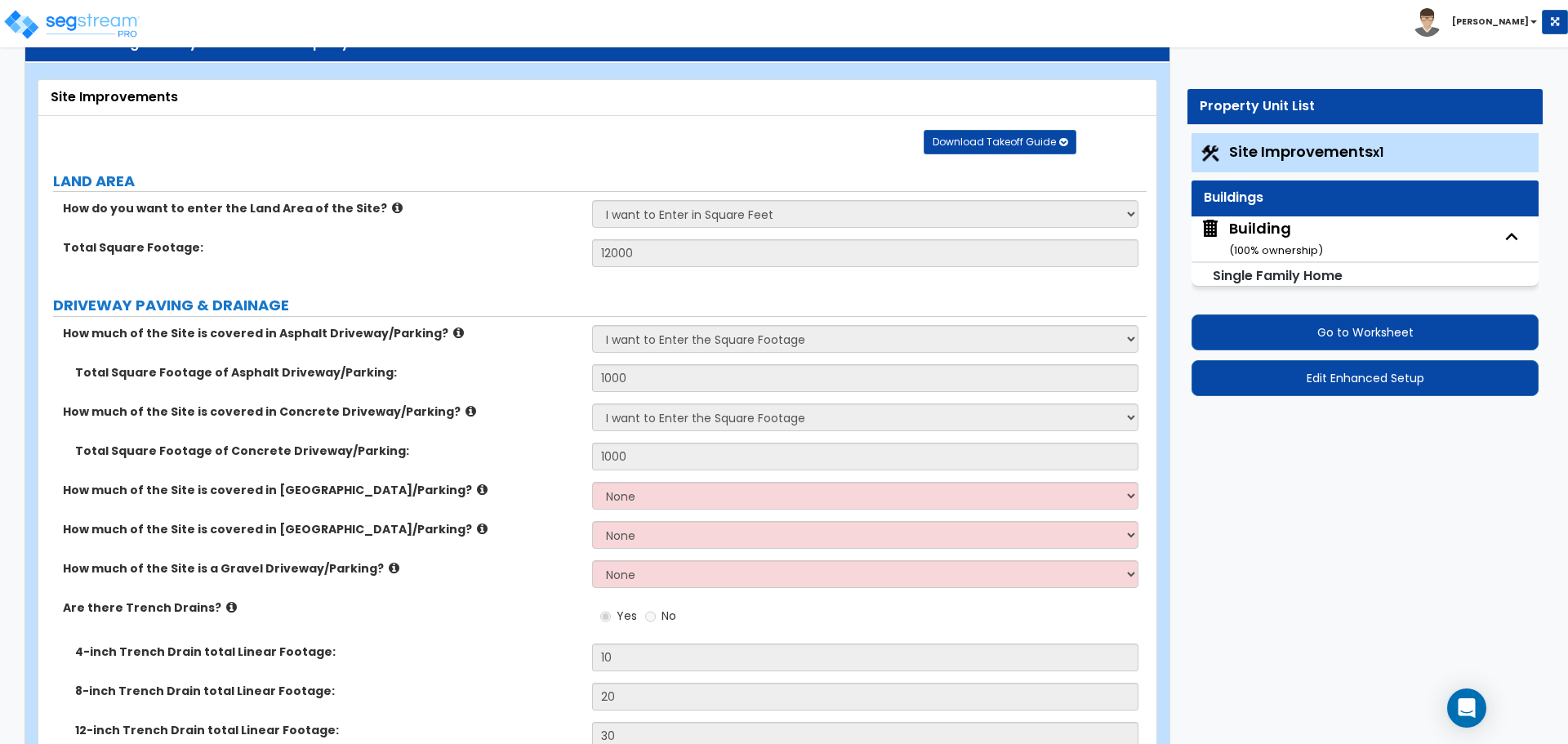
select select "1"
select select "2"
select select "1"
select select "5"
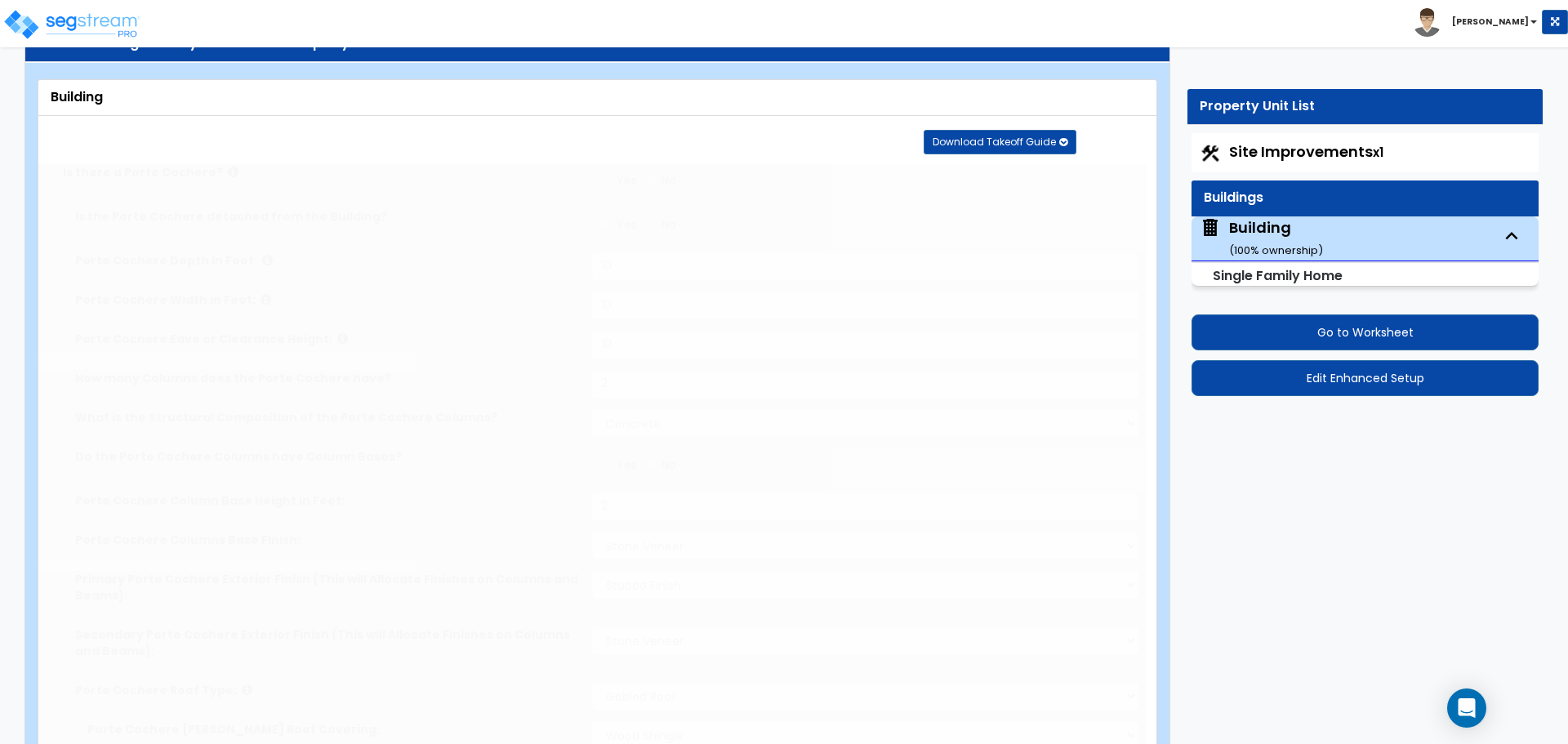
type input "4"
radio input "true"
select select "1"
select select "2"
type input "1"
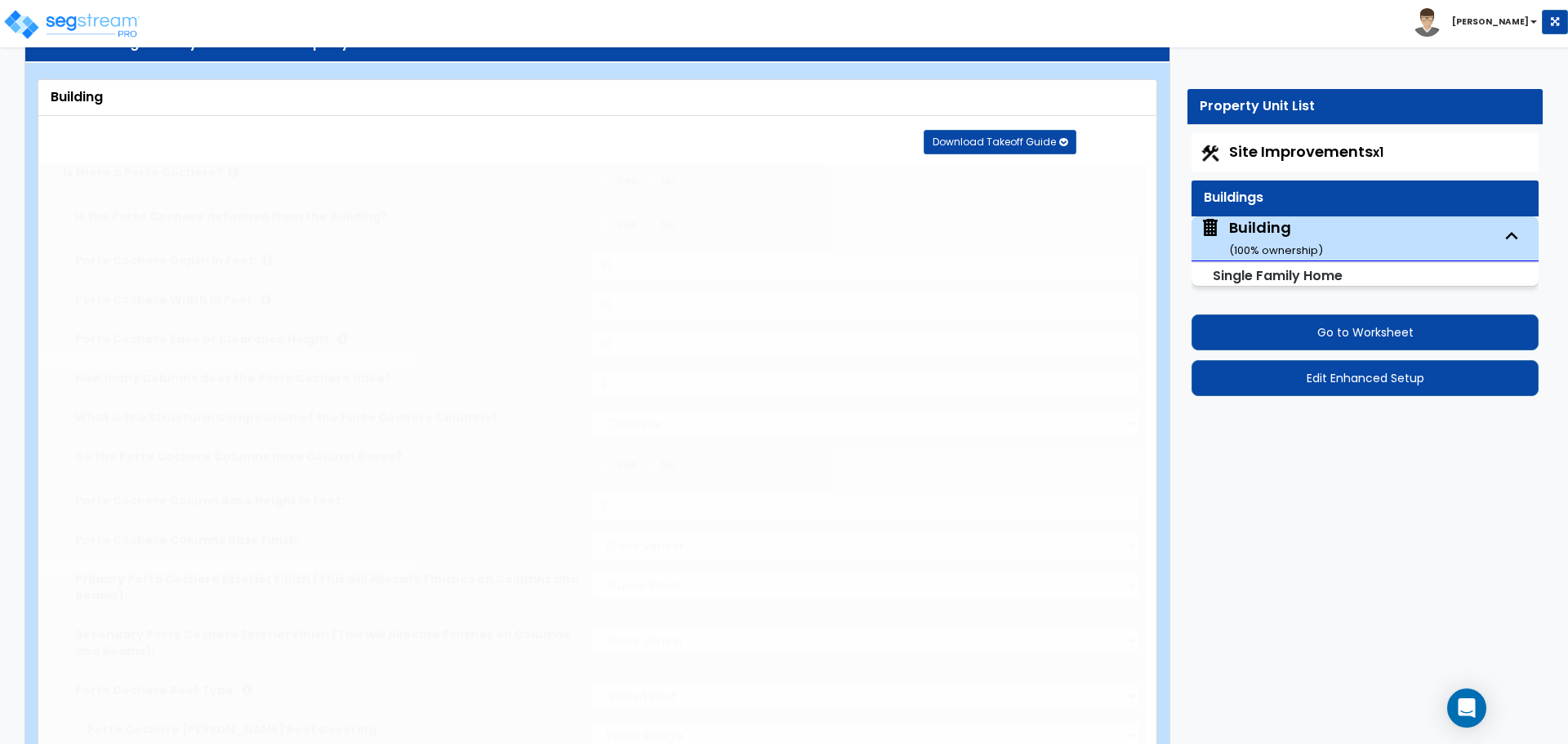
select select "2"
select select "1"
type input "4"
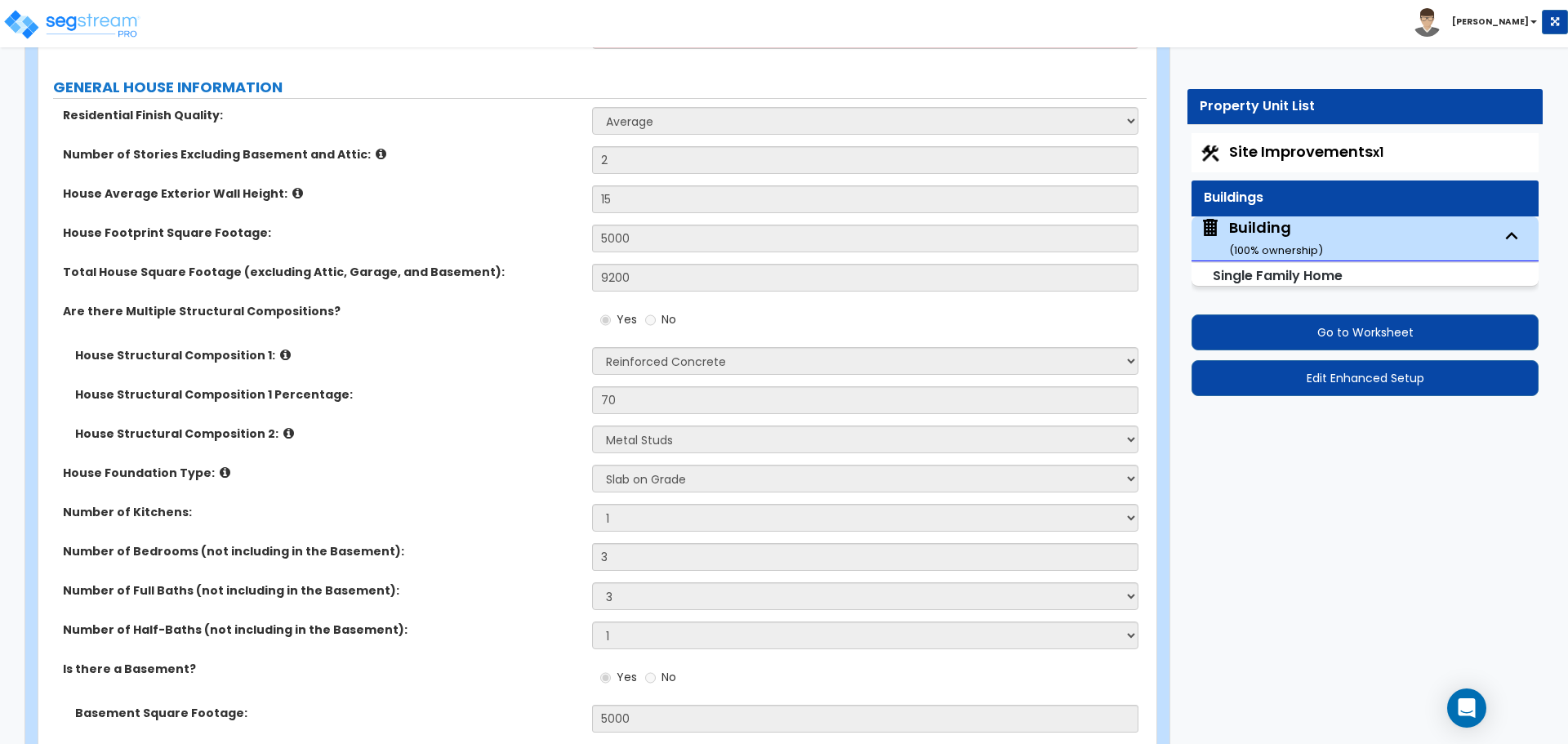
scroll to position [889, 0]
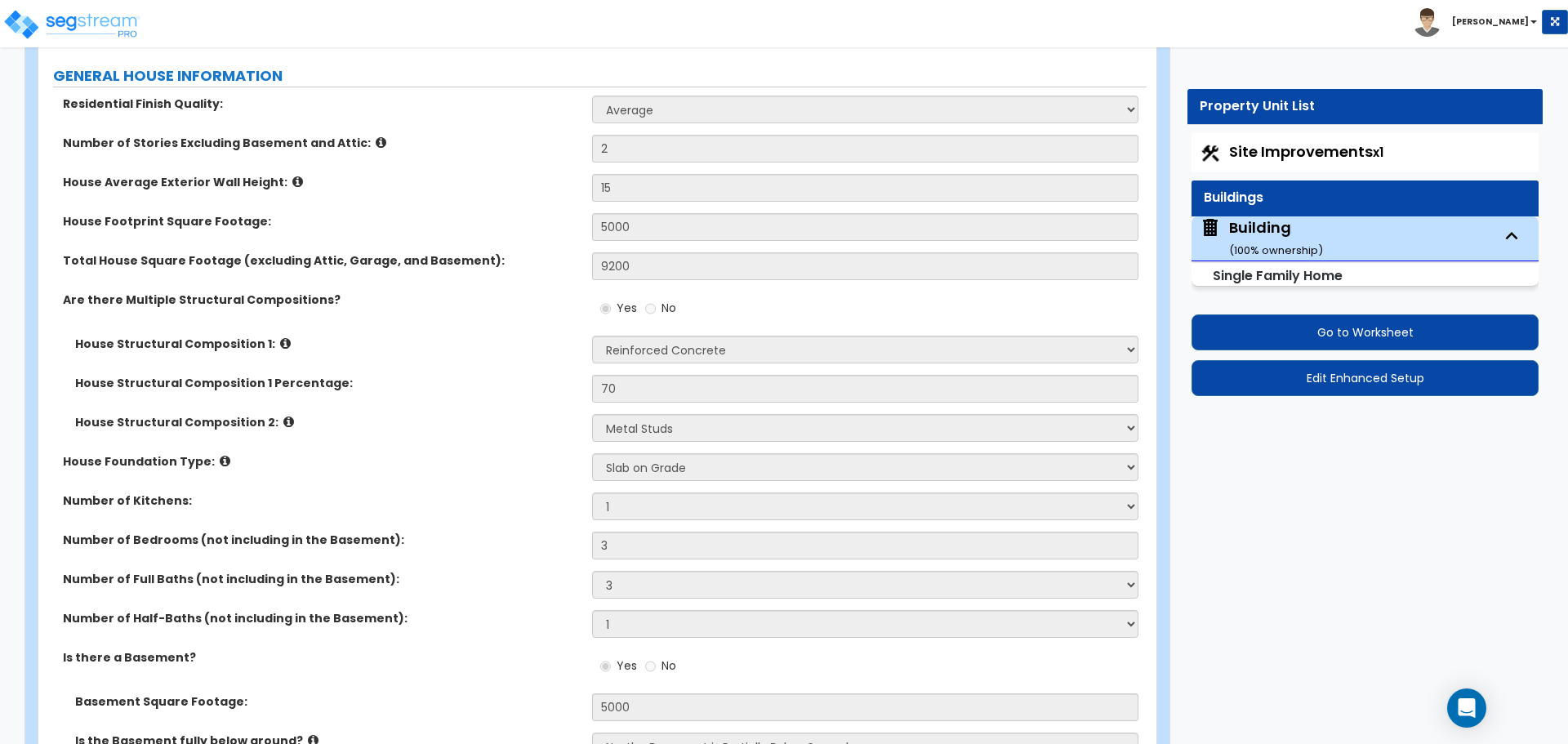
click at [267, 218] on label "House Footprint Square Footage:" at bounding box center [321, 221] width 518 height 16
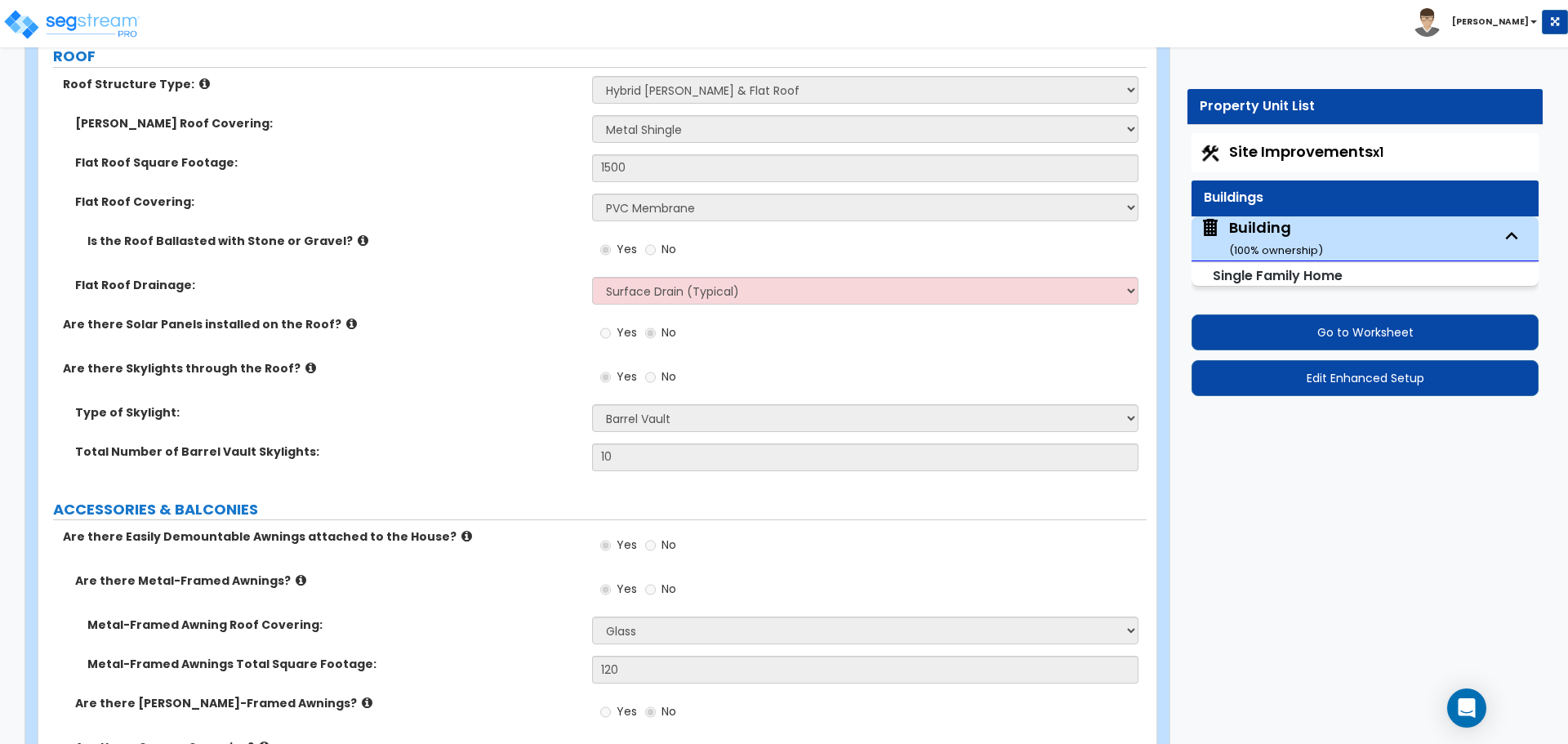
scroll to position [2082, 0]
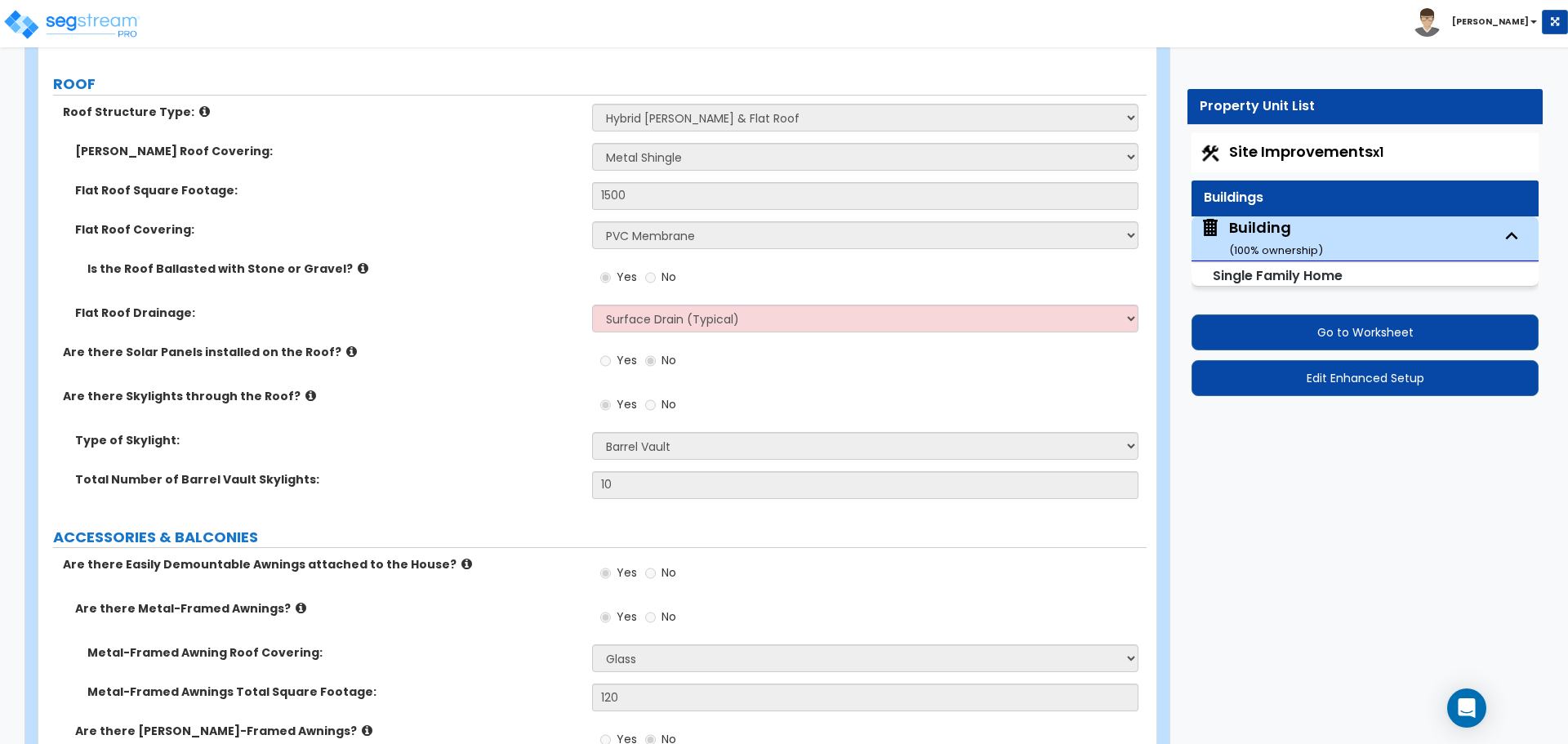
click at [199, 107] on icon at bounding box center [204, 111] width 11 height 13
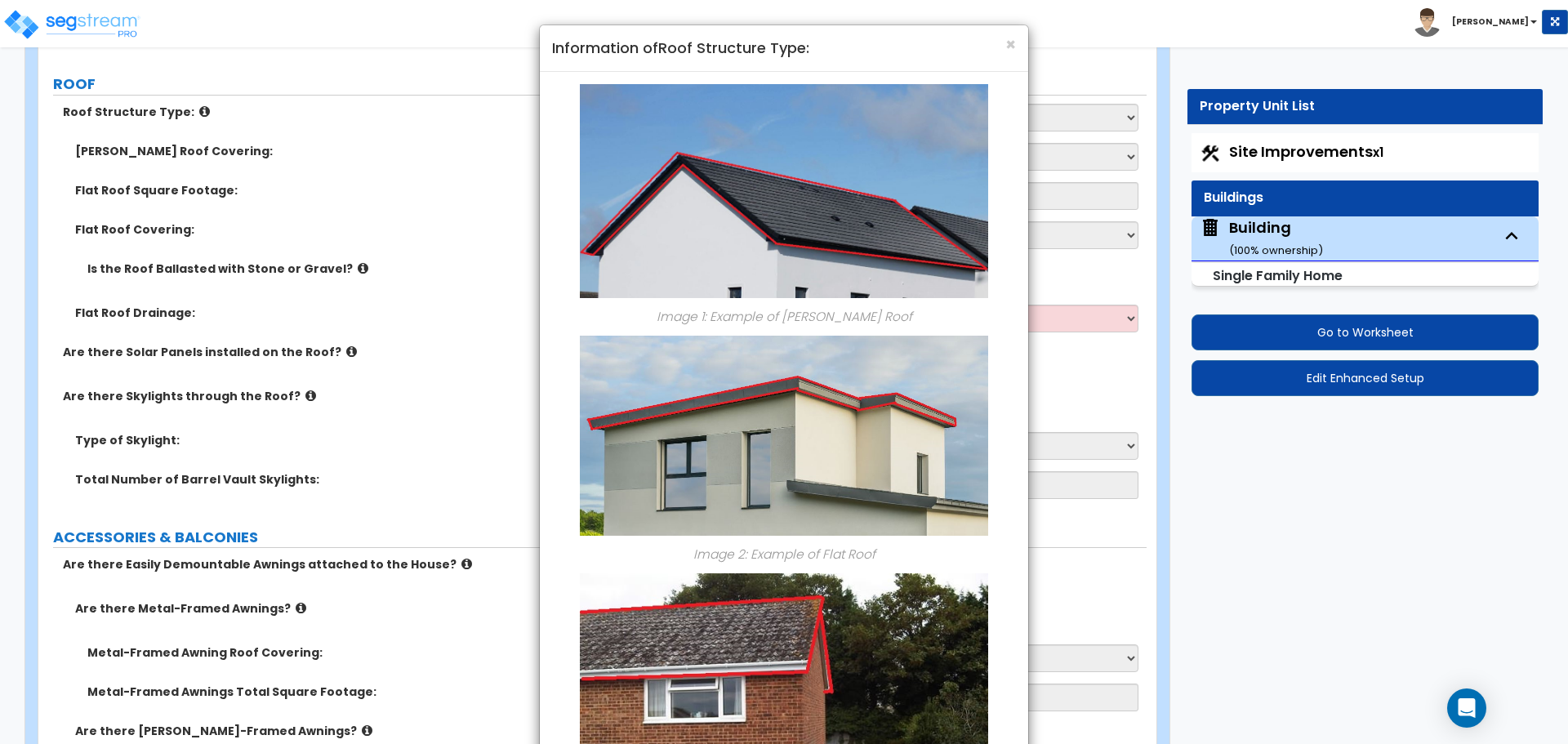
scroll to position [224, 0]
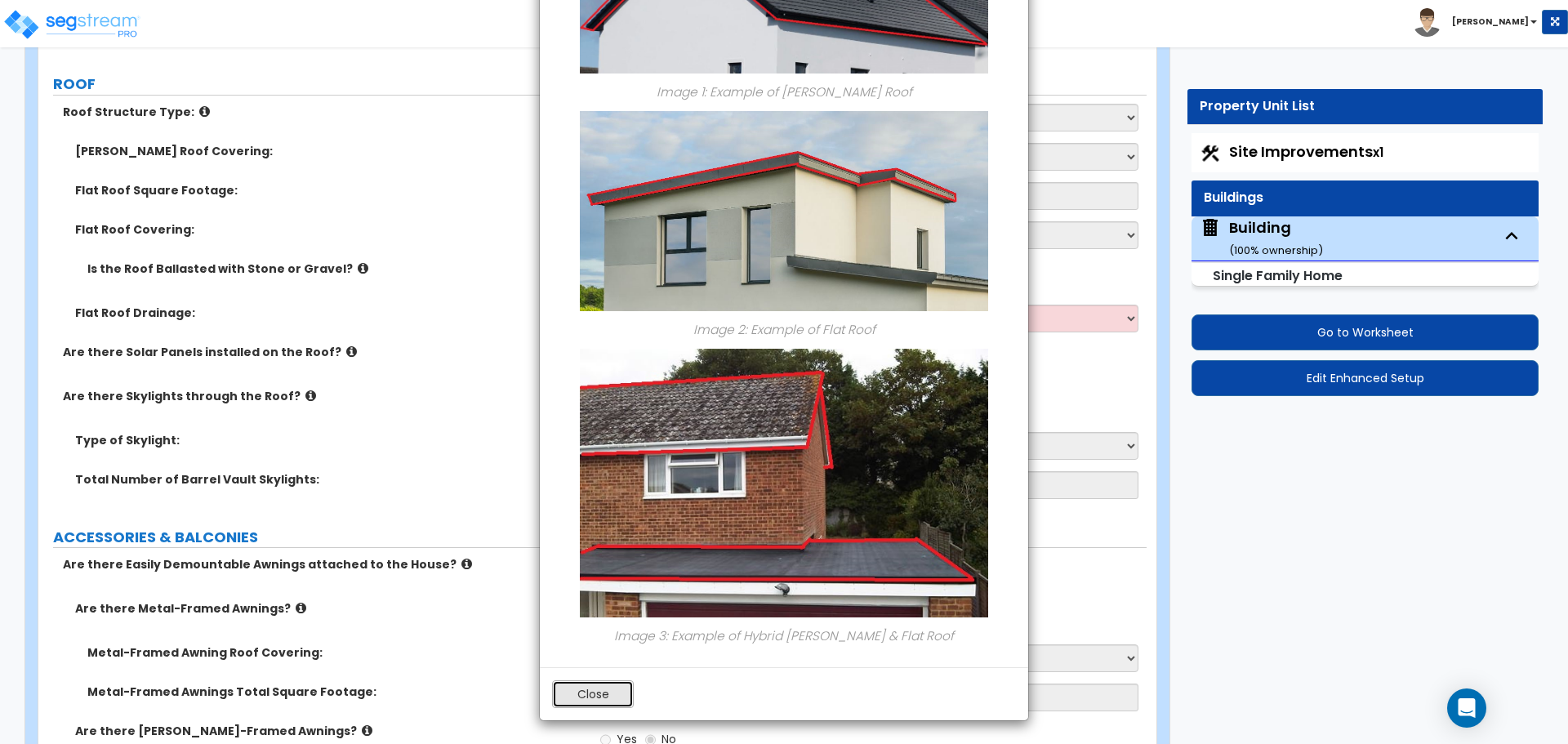
click at [577, 690] on button "Close" at bounding box center [593, 694] width 81 height 28
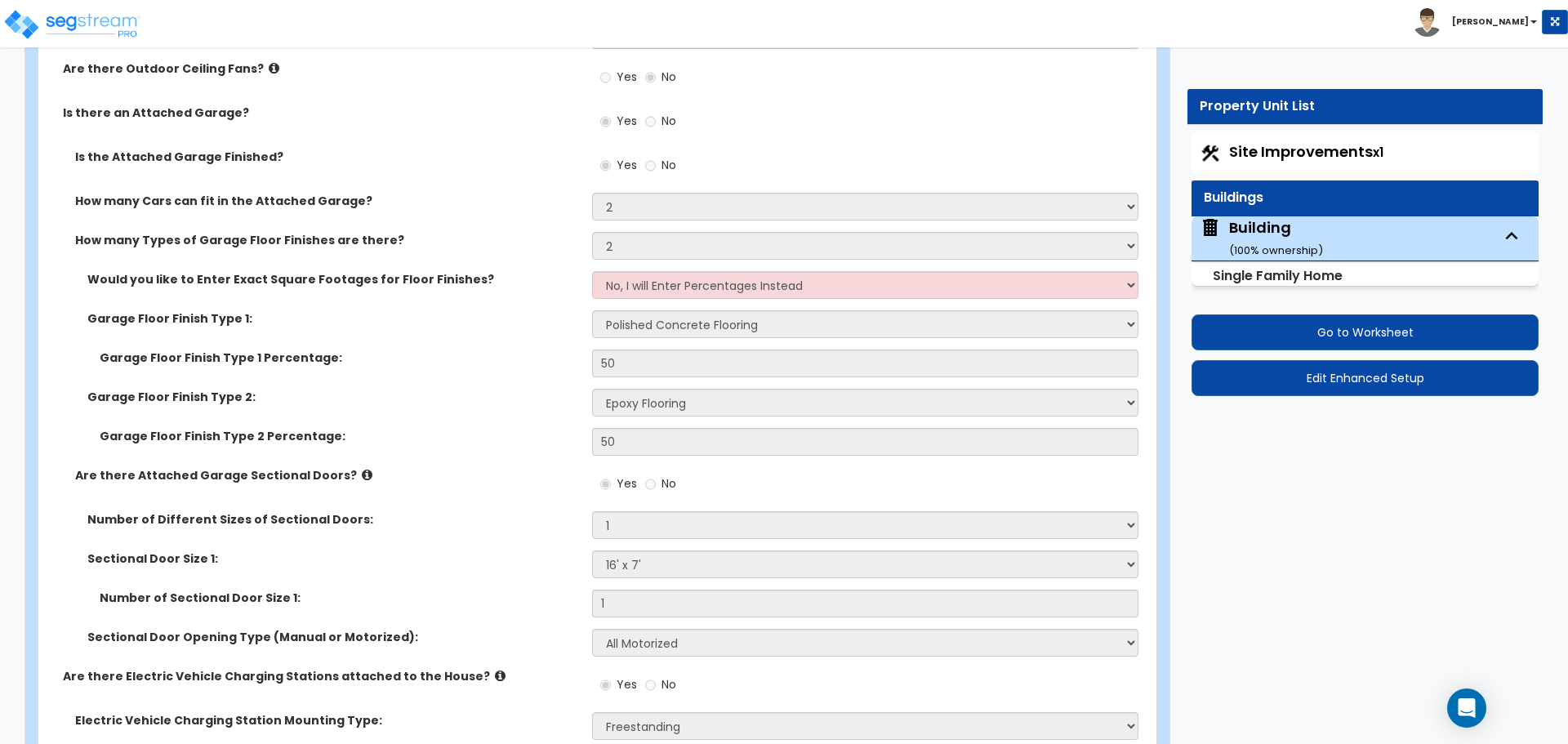
scroll to position [3230, 0]
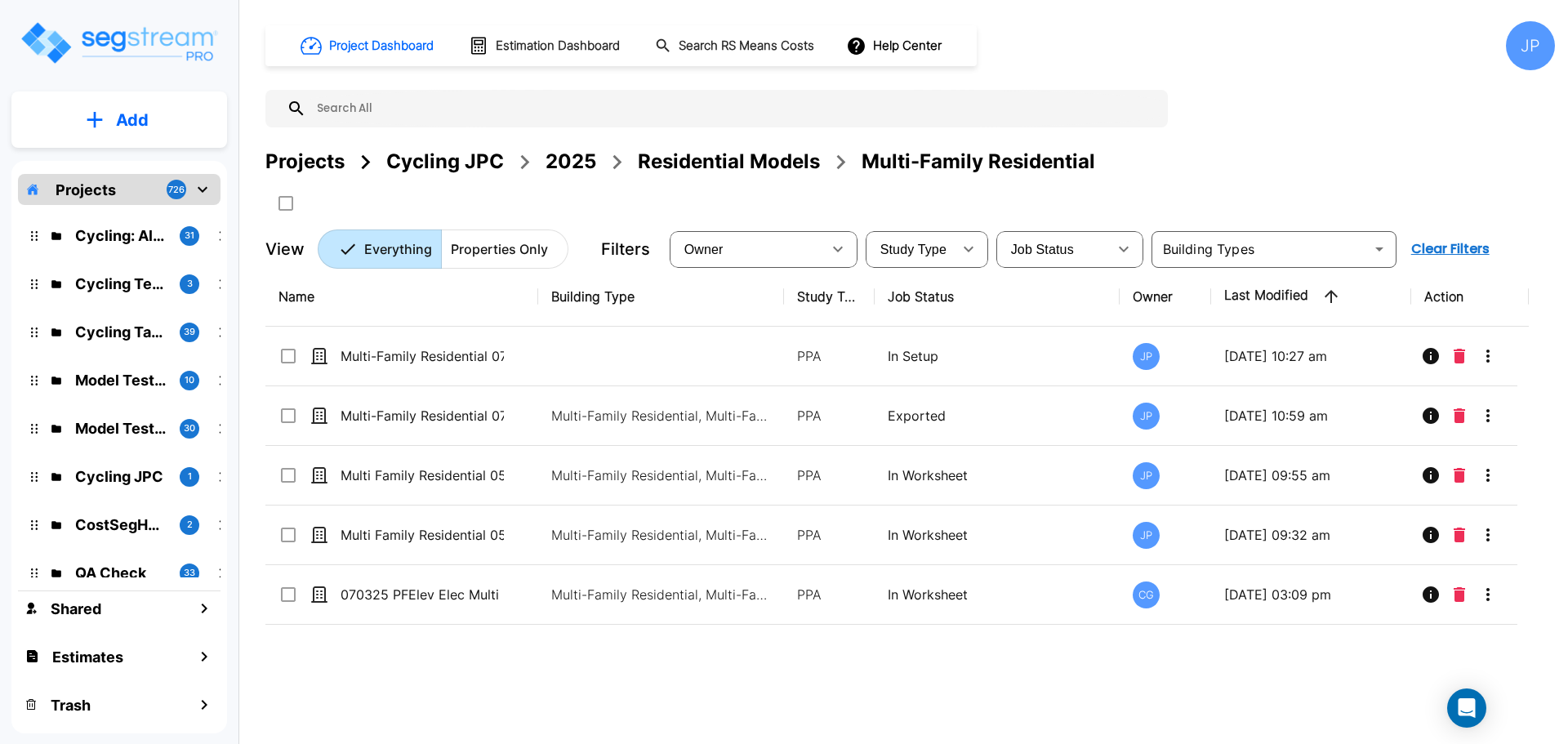
click at [323, 163] on div "Projects" at bounding box center [305, 162] width 79 height 29
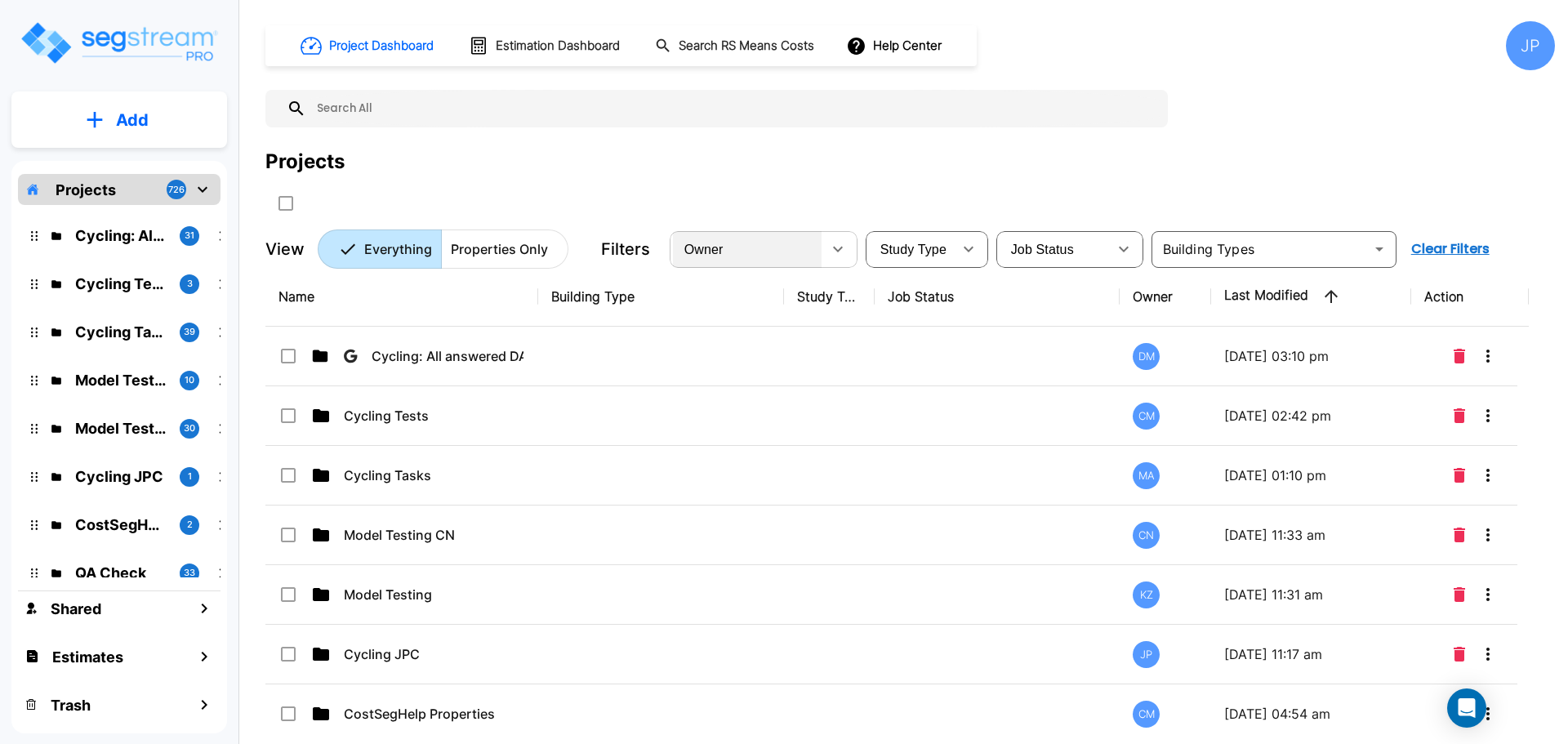
click at [816, 240] on div "Owner" at bounding box center [748, 249] width 149 height 45
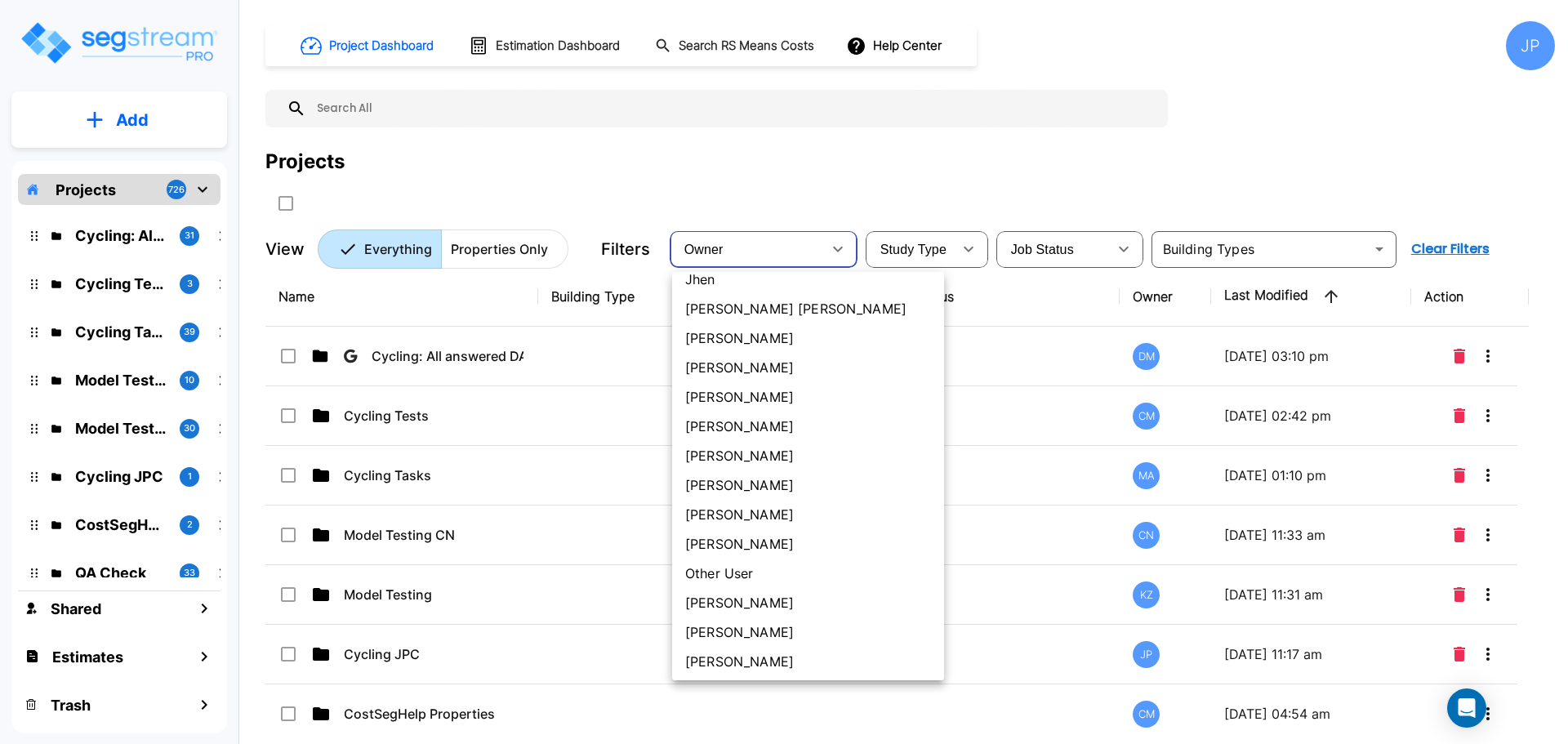
scroll to position [680, 0]
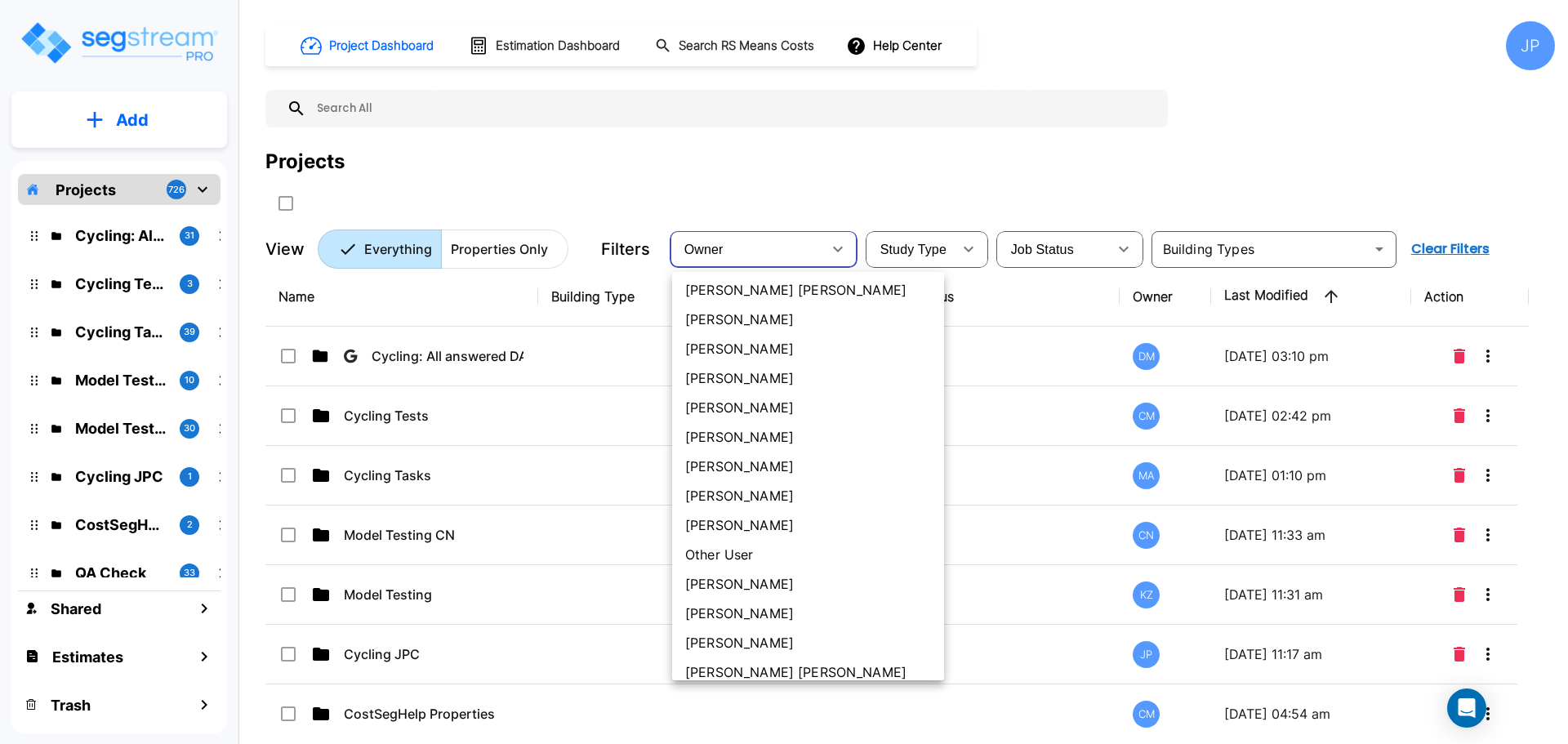
click at [735, 289] on li "[PERSON_NAME] [PERSON_NAME]" at bounding box center [808, 290] width 272 height 29
type input "181"
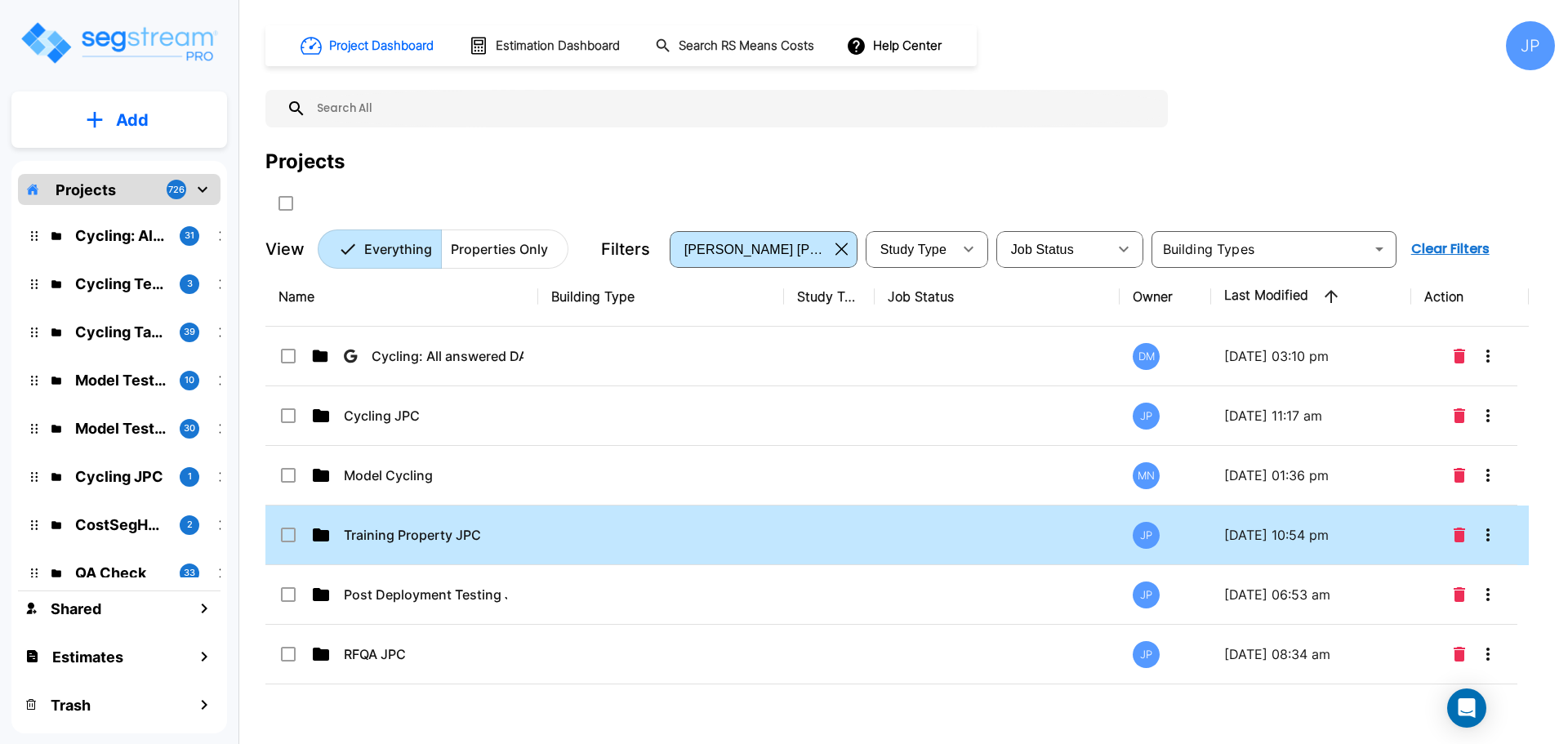
click at [490, 545] on td "Training Property JPC" at bounding box center [401, 536] width 273 height 60
click at [490, 544] on td "Training Property JPC" at bounding box center [401, 536] width 273 height 60
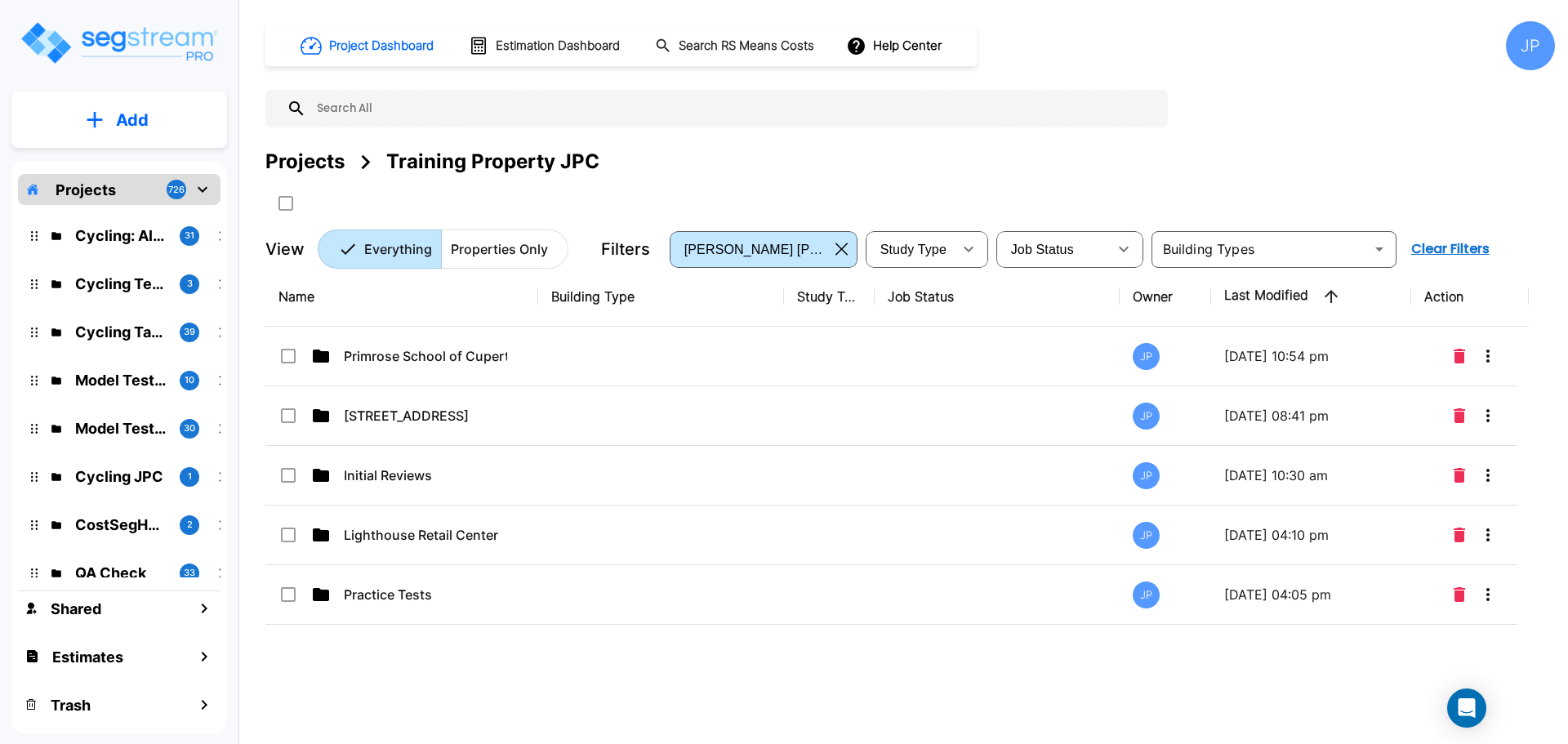
click at [587, 411] on td at bounding box center [661, 416] width 246 height 60
click at [587, 412] on td at bounding box center [661, 416] width 246 height 60
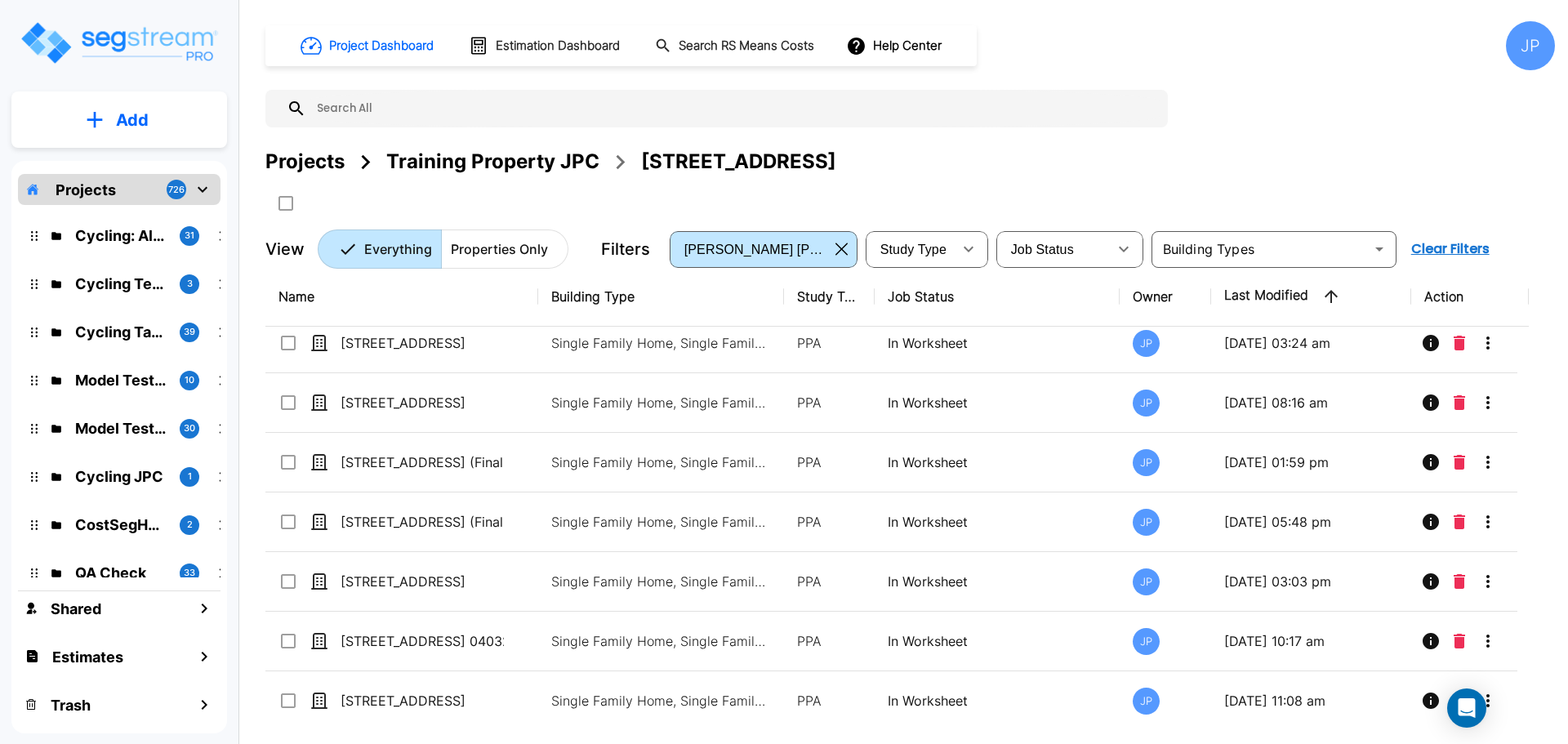
scroll to position [0, 0]
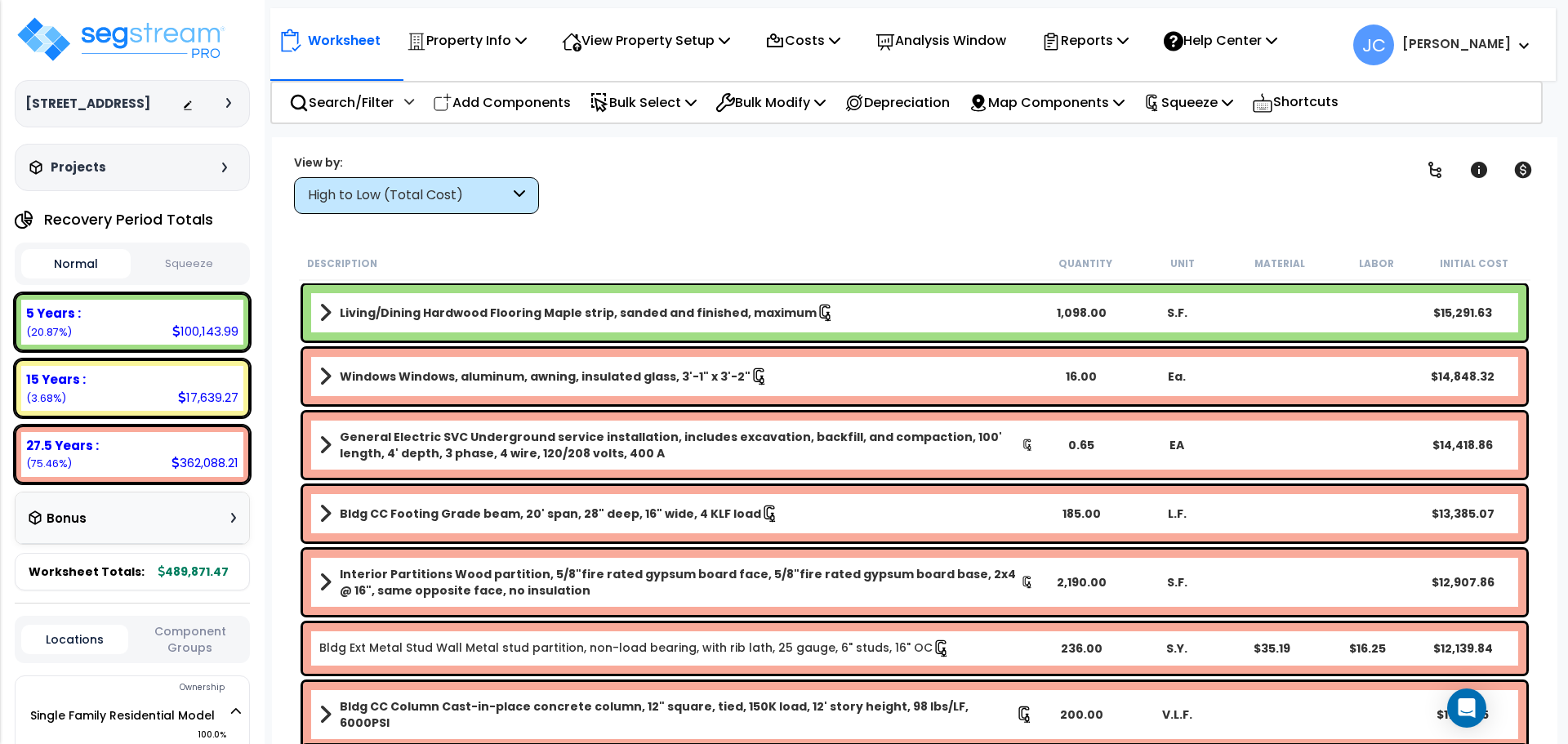
click at [507, 187] on div "High to Low (Total Cost)" at bounding box center [408, 195] width 202 height 18
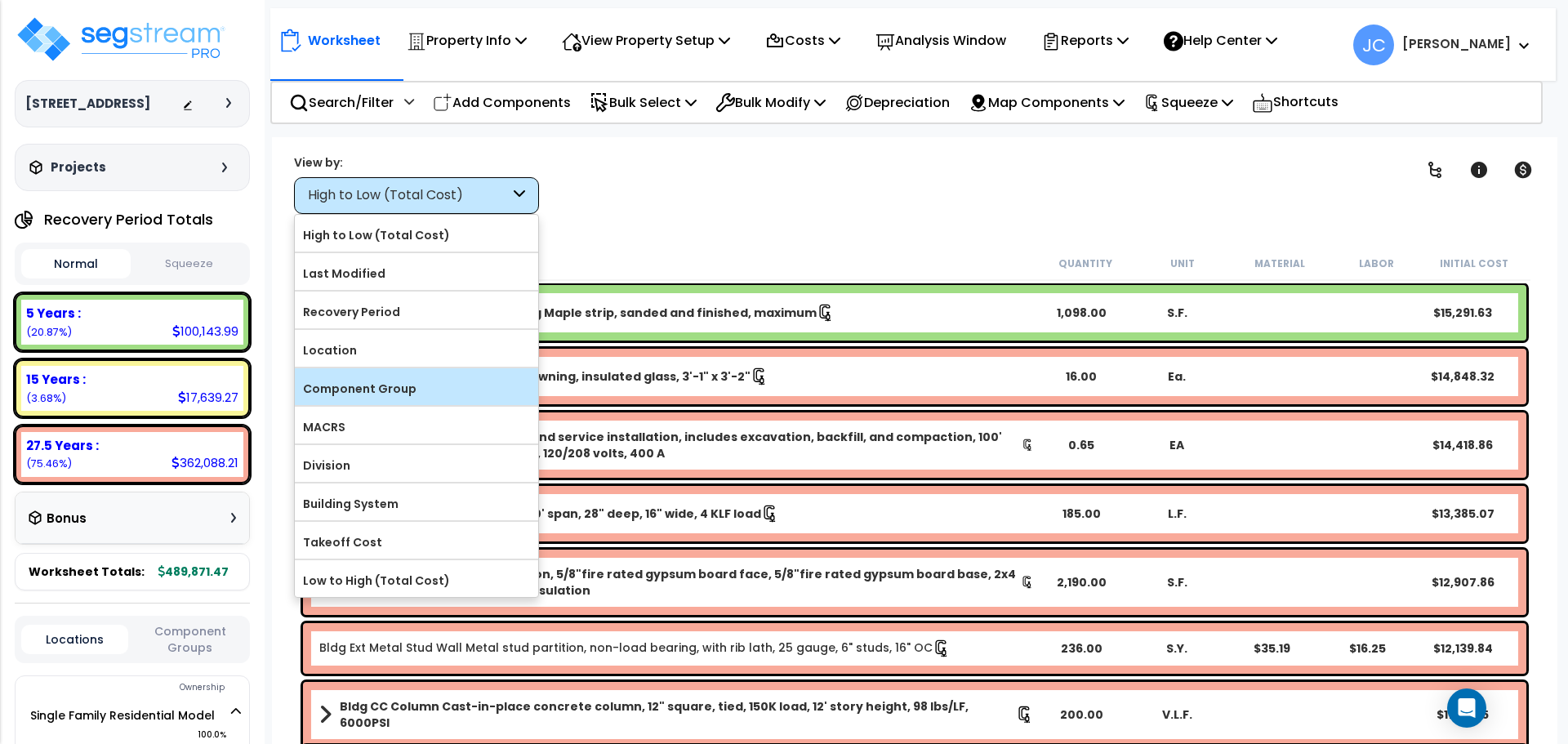
click at [444, 376] on label "Component Group" at bounding box center [417, 388] width 244 height 24
click at [0, 0] on input "Component Group" at bounding box center [0, 0] width 0 height 0
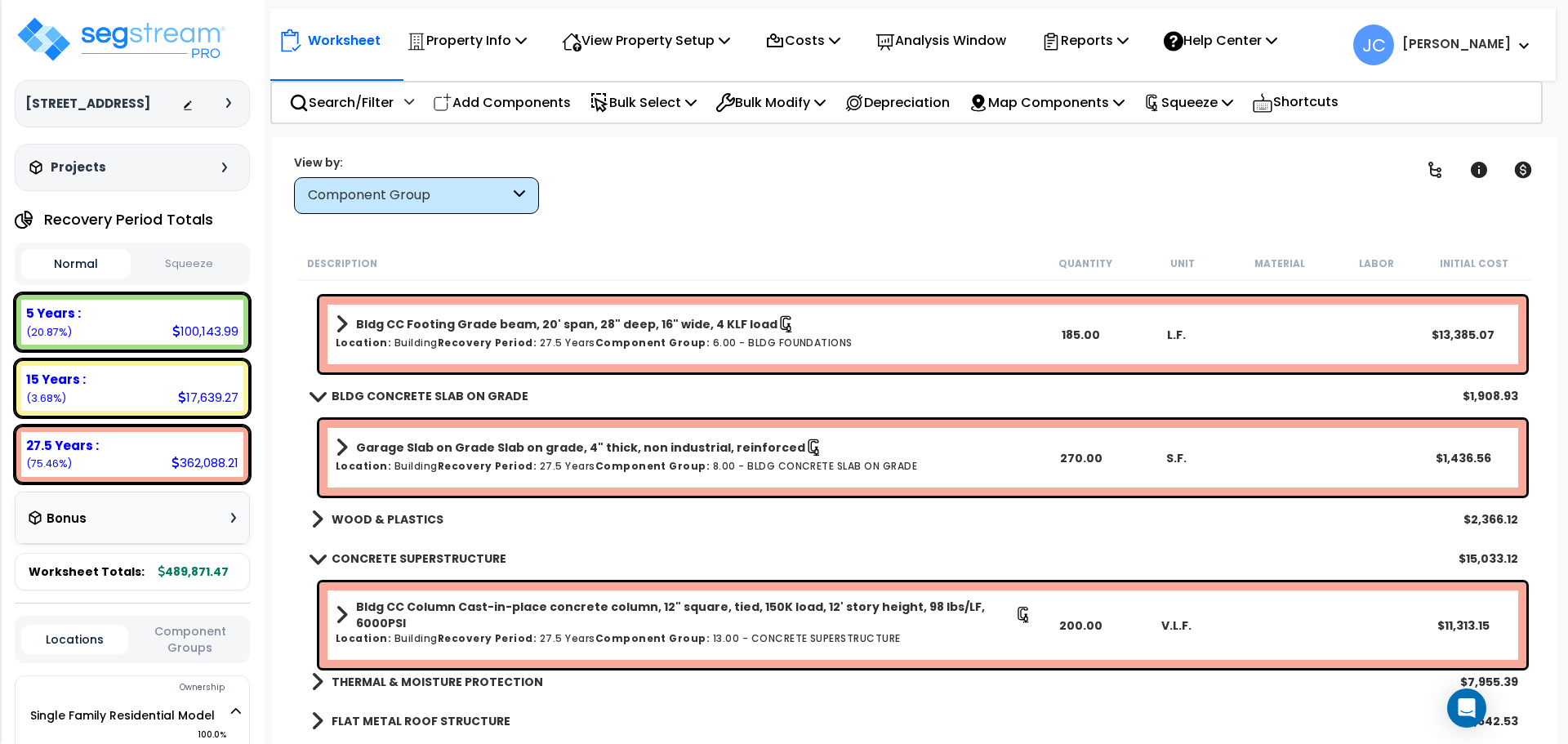
scroll to position [33, 0]
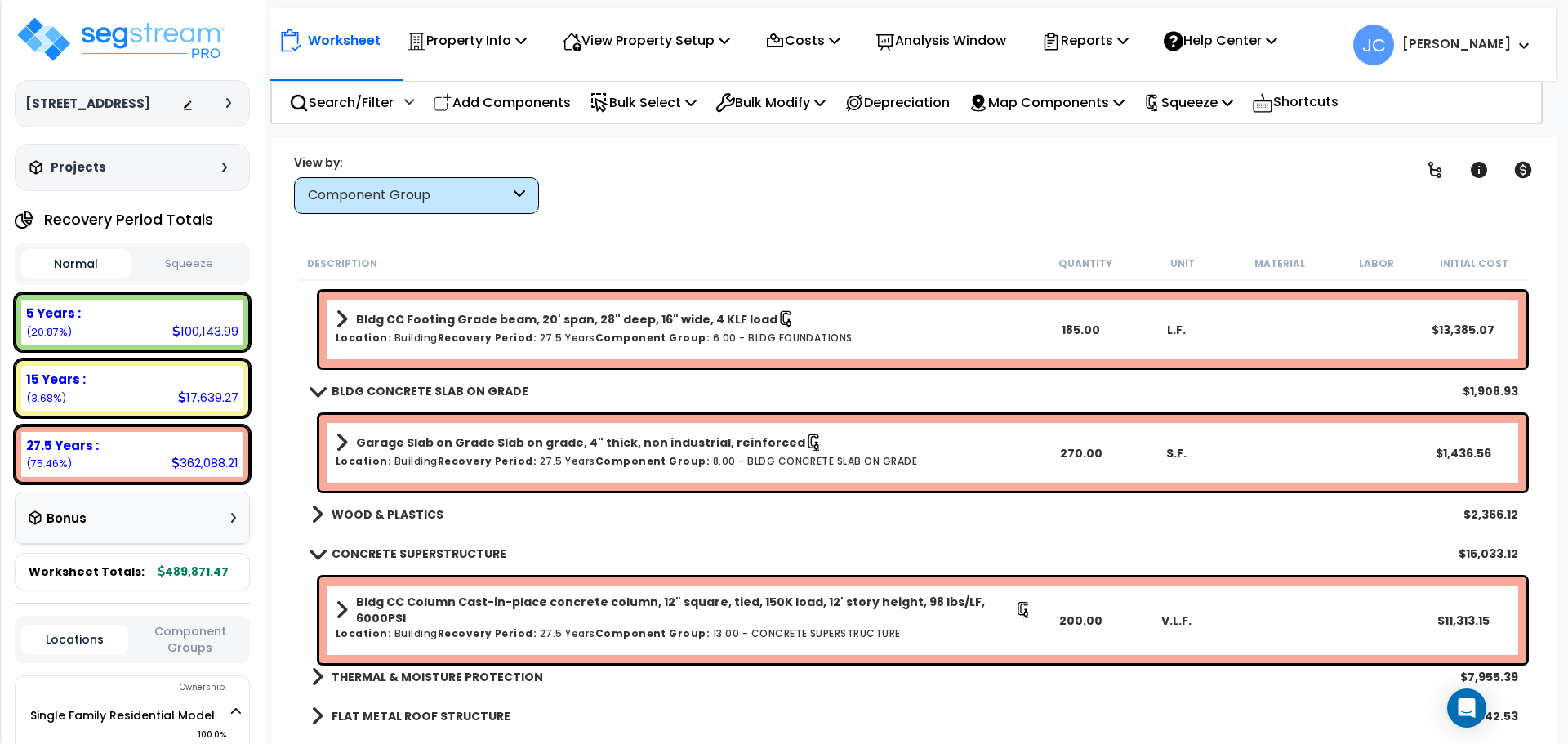
click at [429, 508] on b "WOOD & PLASTICS" at bounding box center [388, 515] width 112 height 16
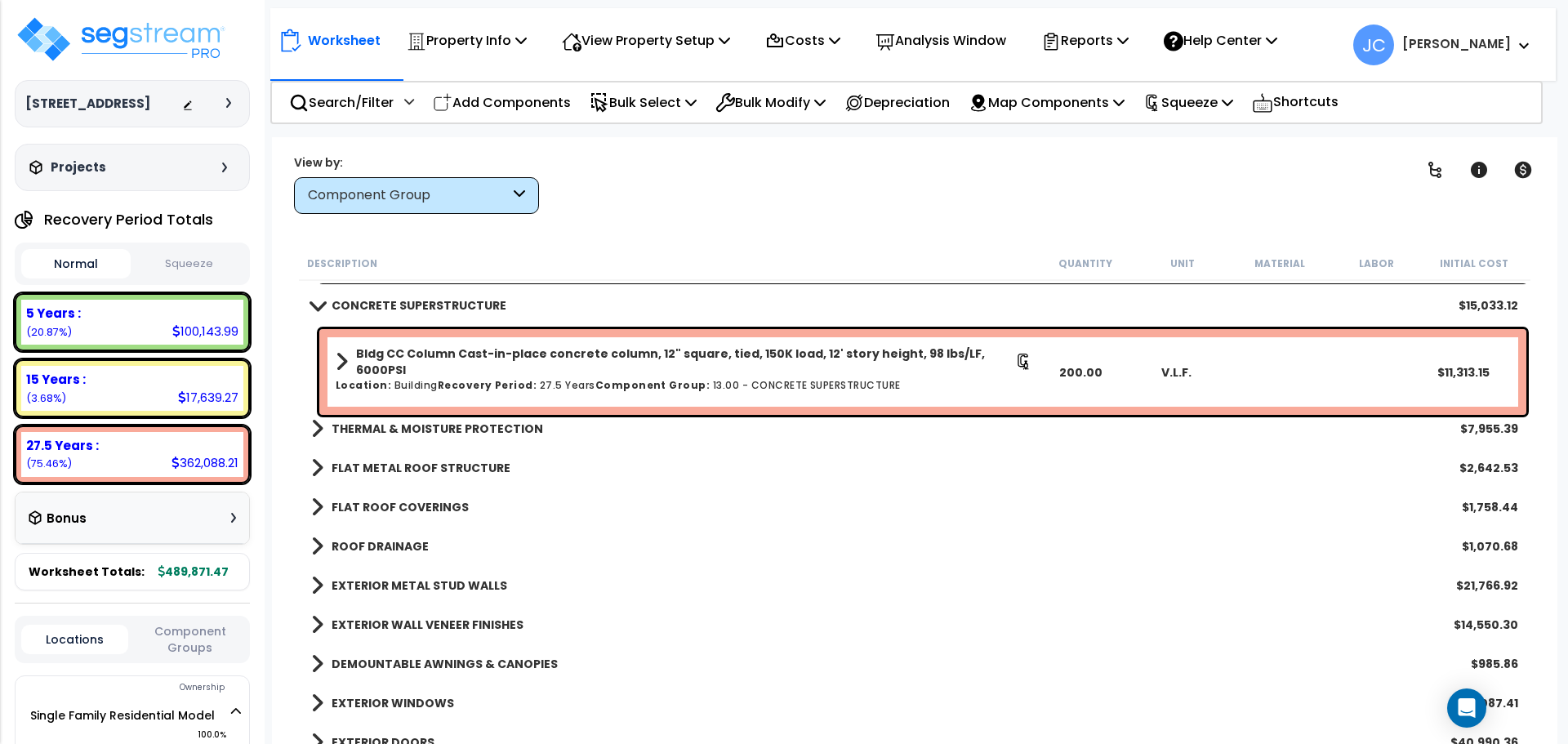
scroll to position [919, 0]
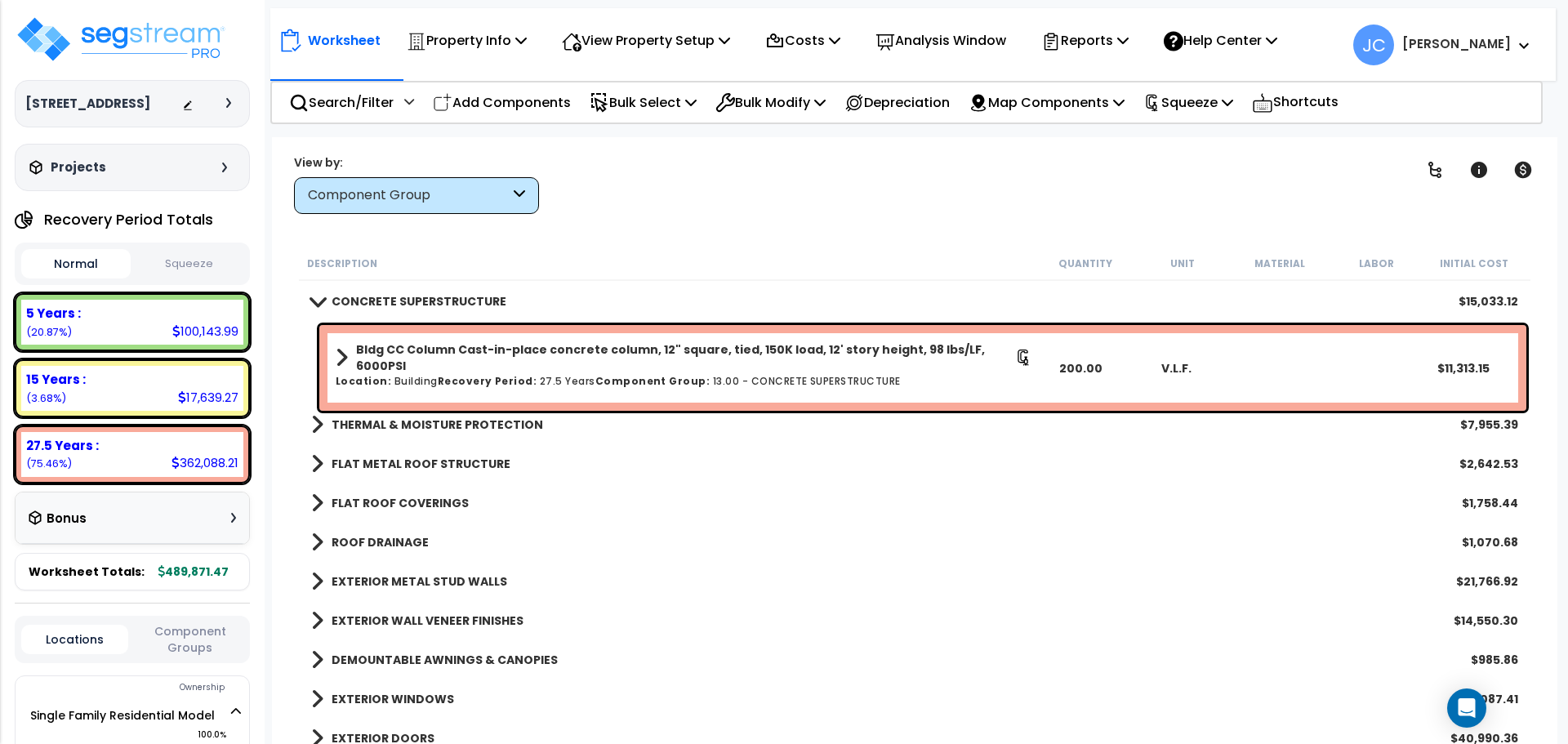
click at [481, 418] on b "THERMAL & MOISTURE PROTECTION" at bounding box center [437, 425] width 212 height 16
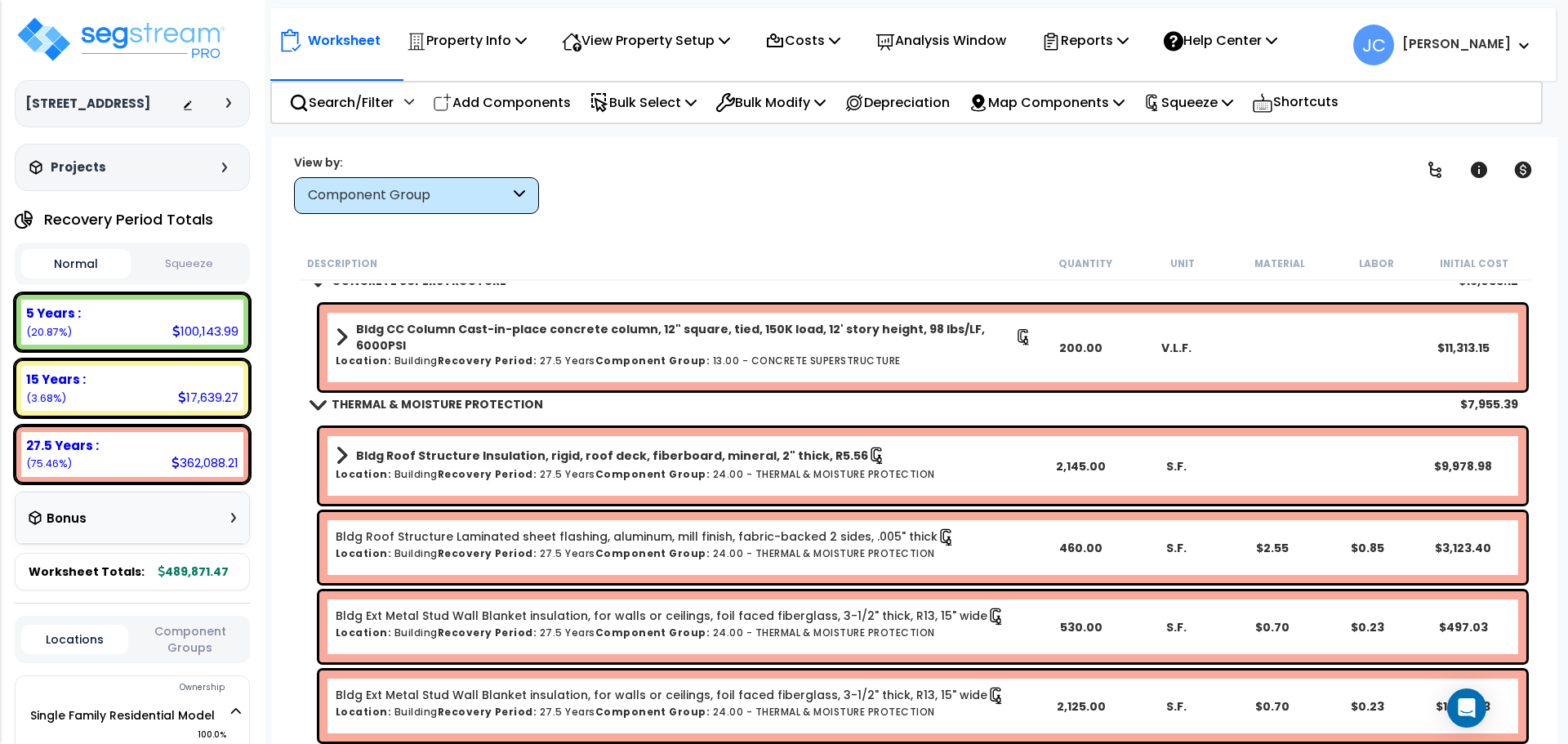
scroll to position [932, 0]
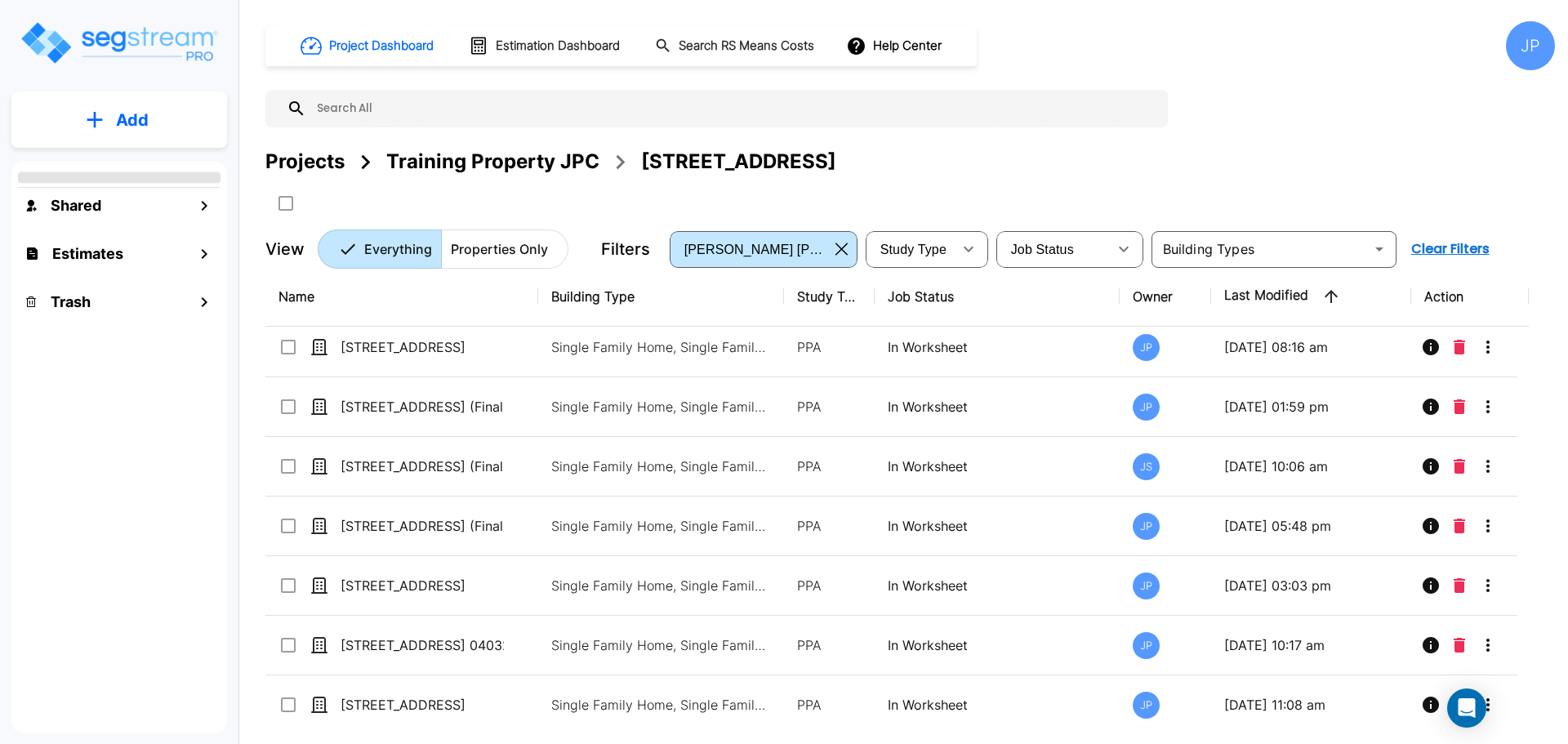
scroll to position [133, 0]
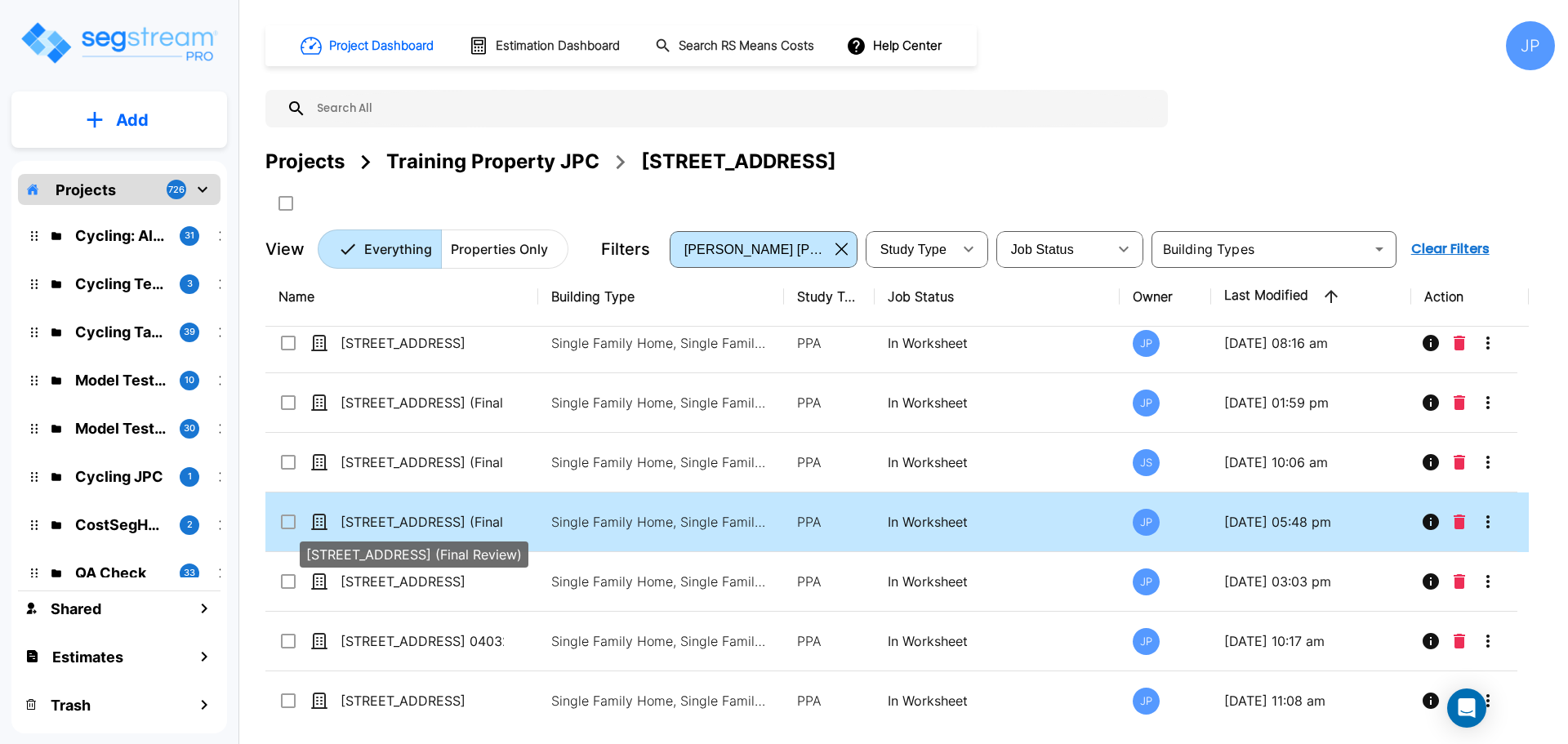
click at [431, 516] on p "[STREET_ADDRESS] (Final Review)" at bounding box center [422, 521] width 163 height 19
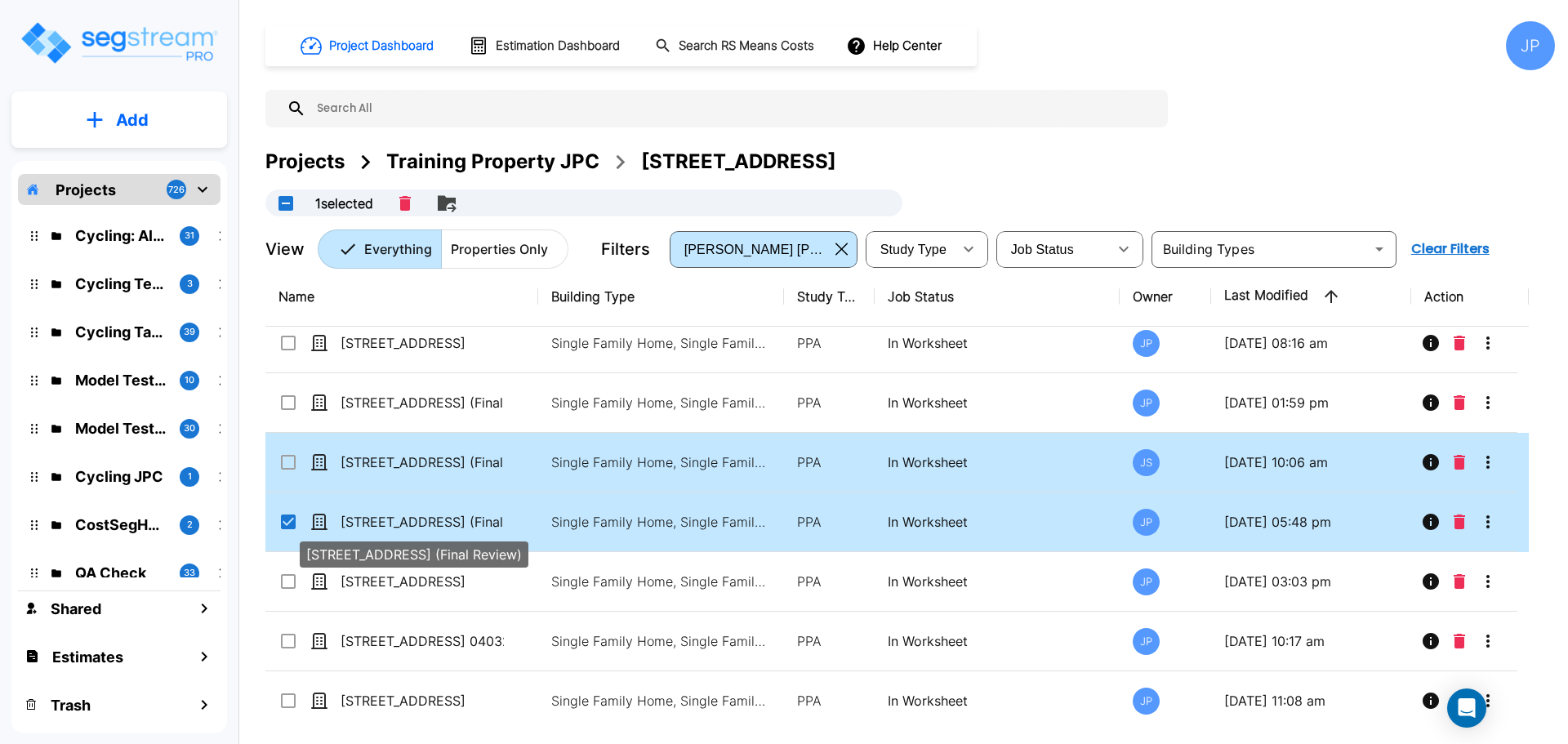
checkbox input "true"
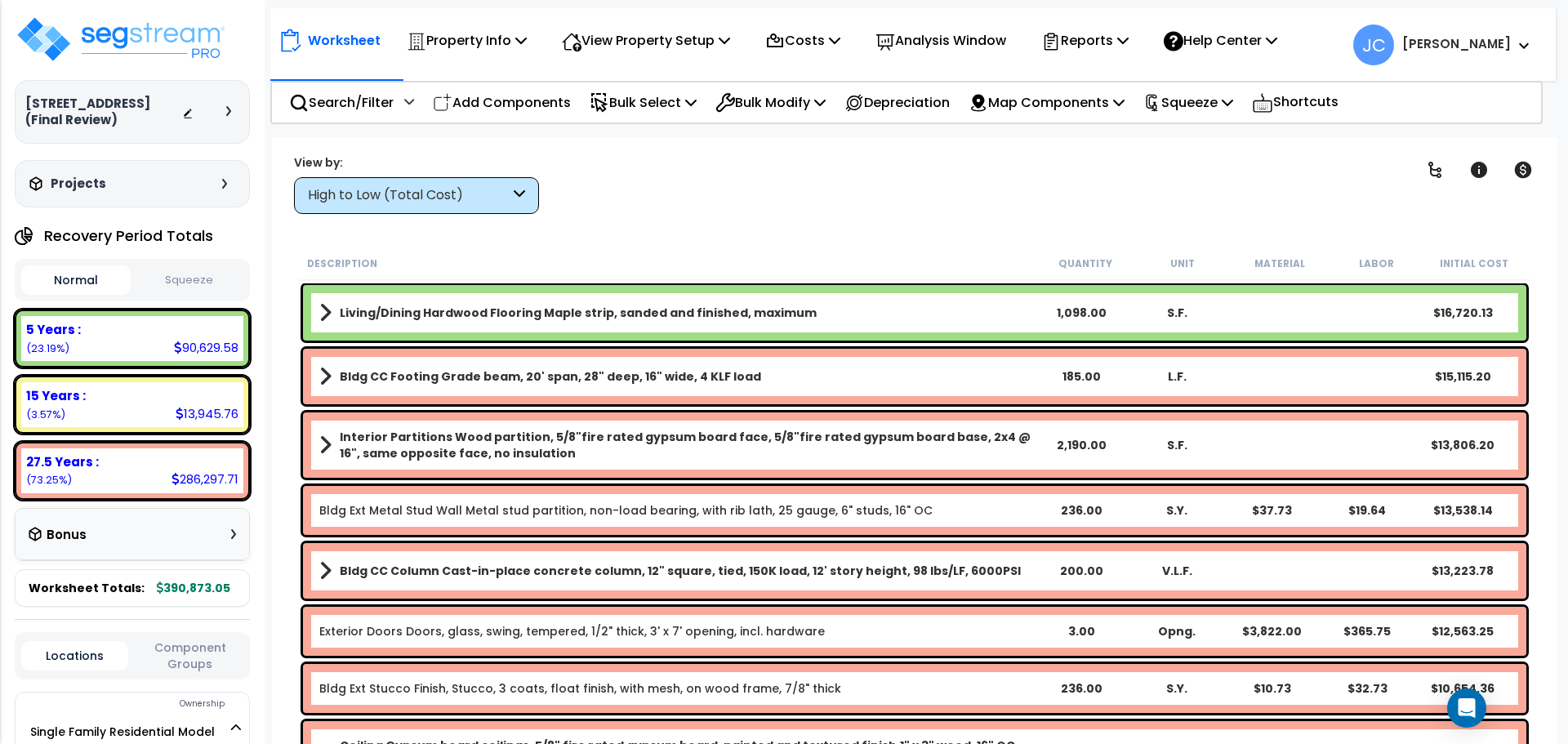
click at [402, 195] on div "High to Low (Total Cost)" at bounding box center [408, 195] width 202 height 18
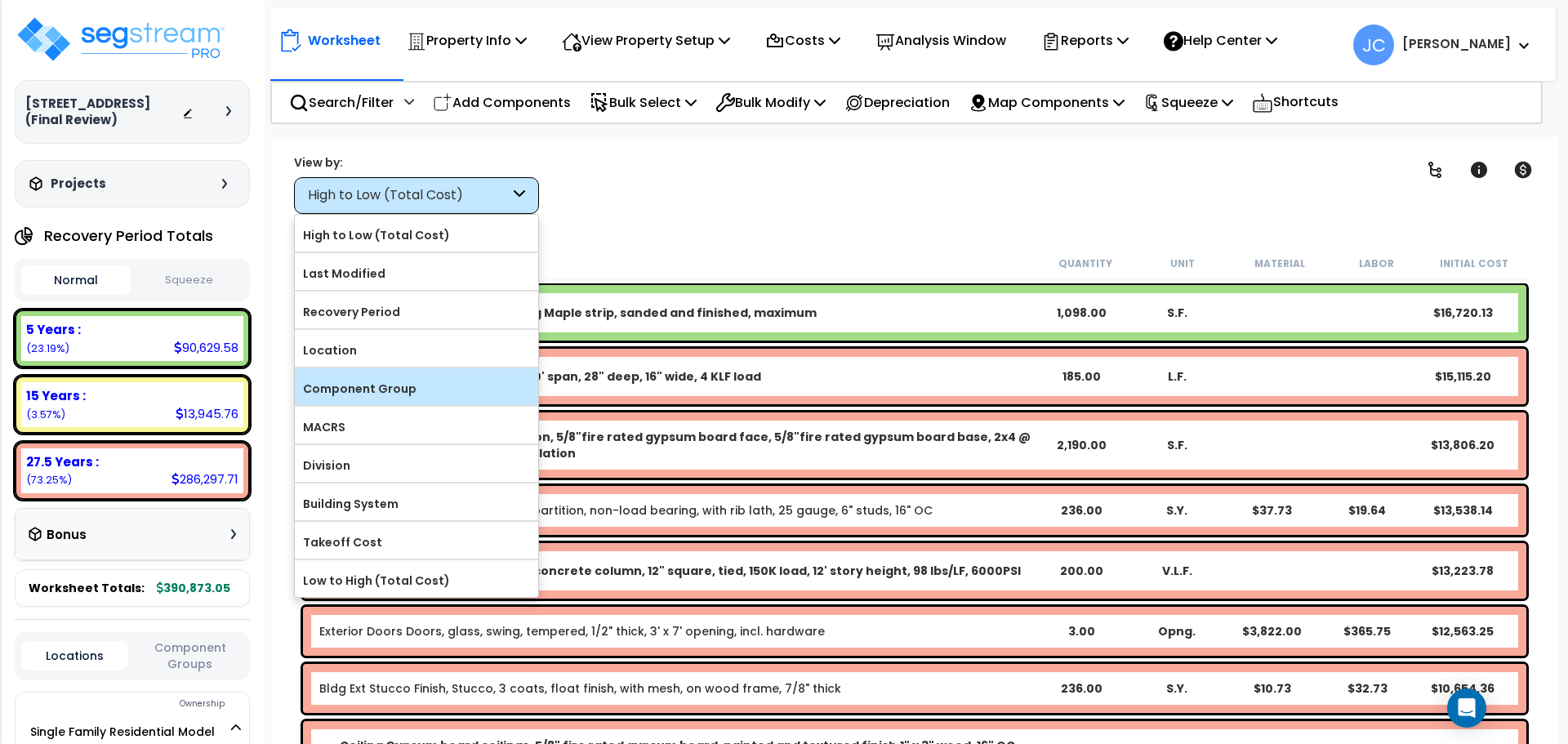
click at [403, 389] on label "Component Group" at bounding box center [417, 388] width 244 height 24
click at [0, 0] on input "Component Group" at bounding box center [0, 0] width 0 height 0
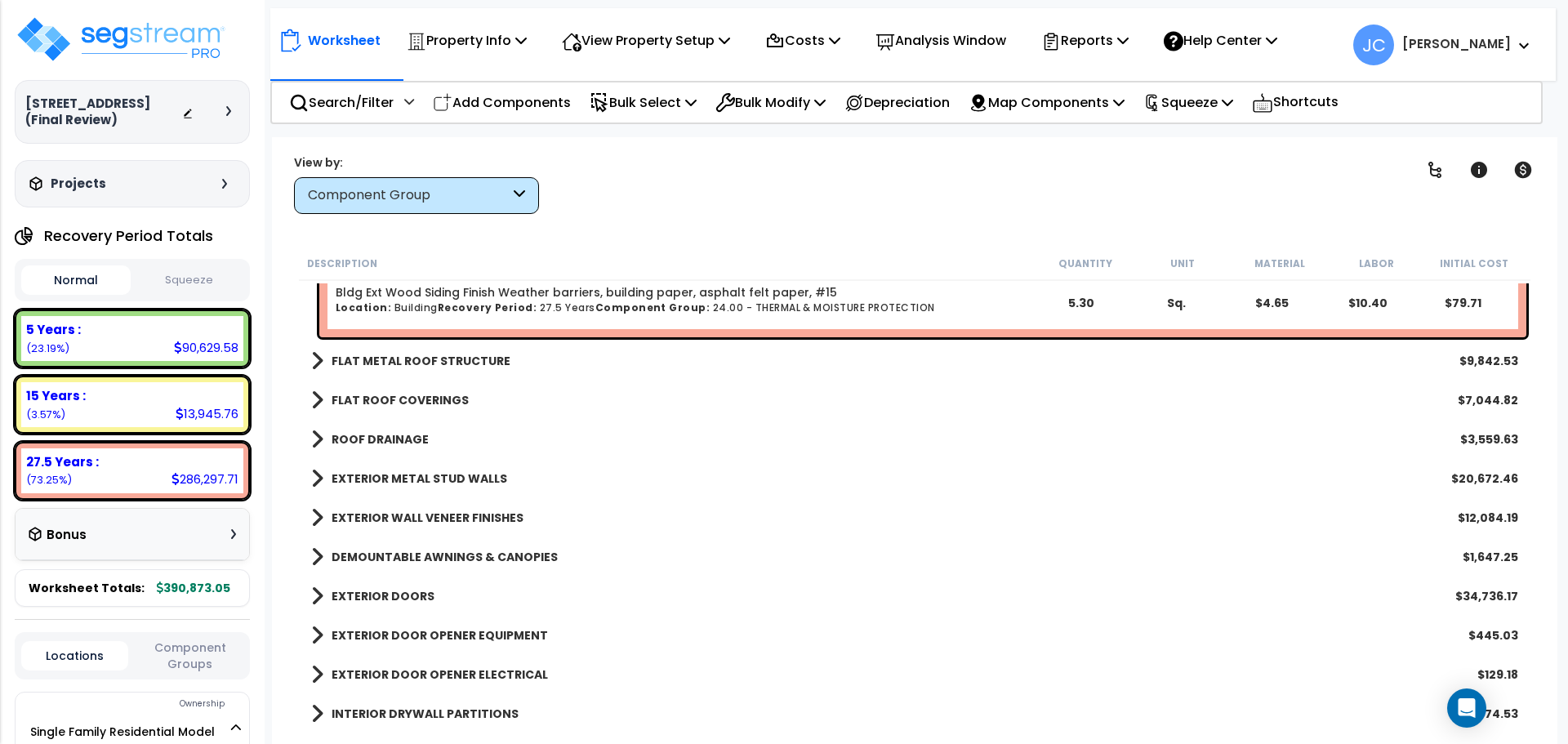
scroll to position [1474, 0]
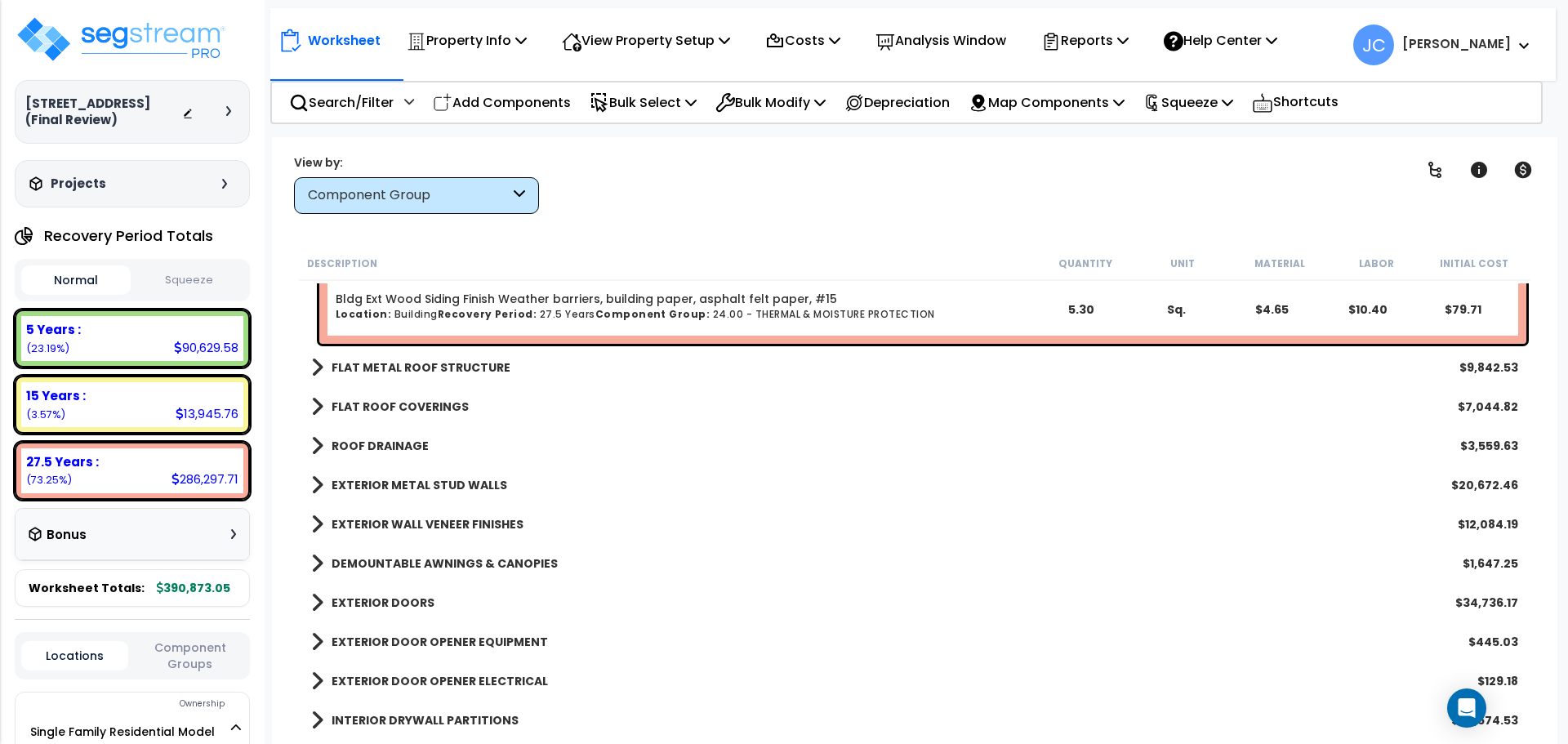
click at [421, 371] on b "FLAT METAL ROOF STRUCTURE" at bounding box center [421, 368] width 179 height 16
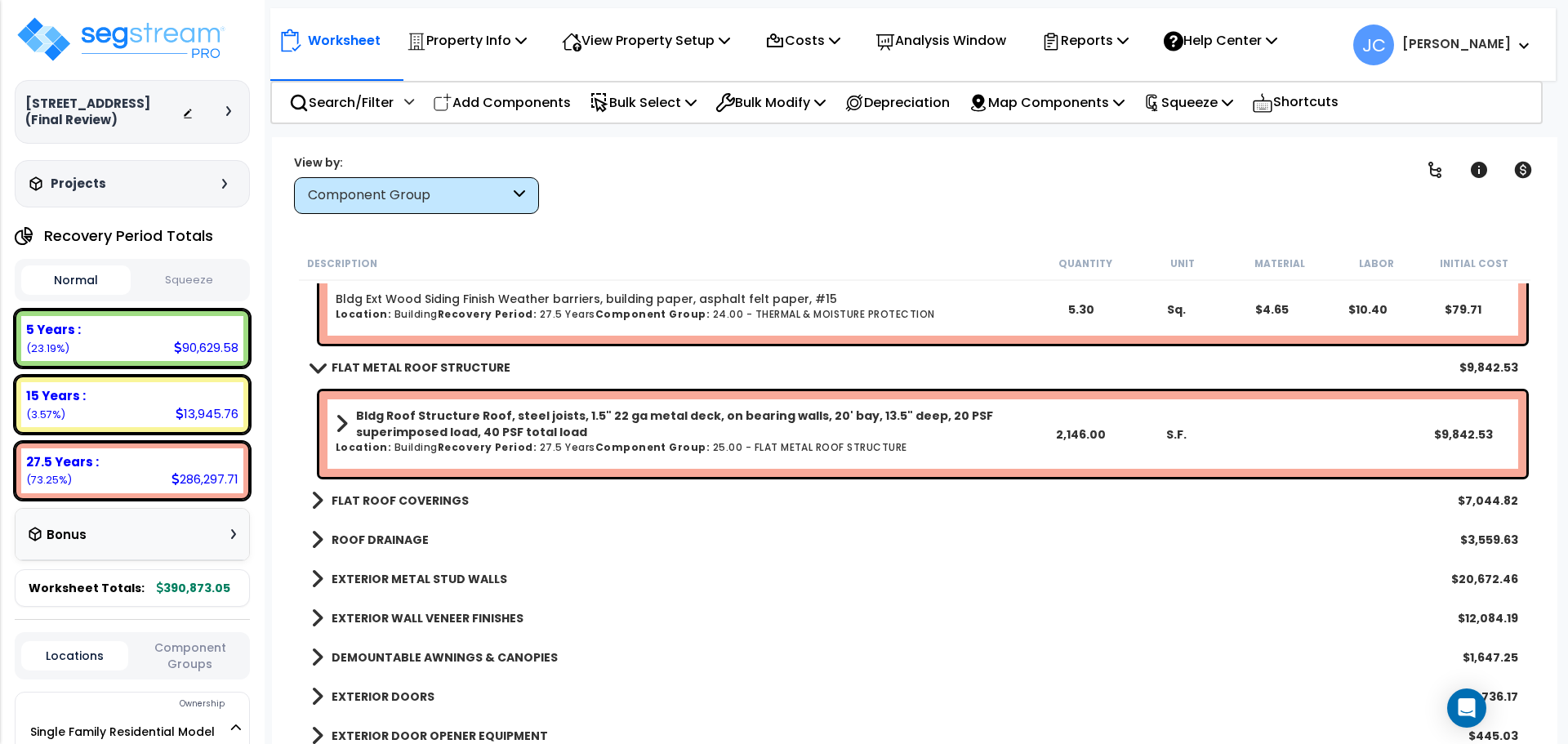
click at [437, 497] on b "FLAT ROOF COVERINGS" at bounding box center [400, 500] width 137 height 16
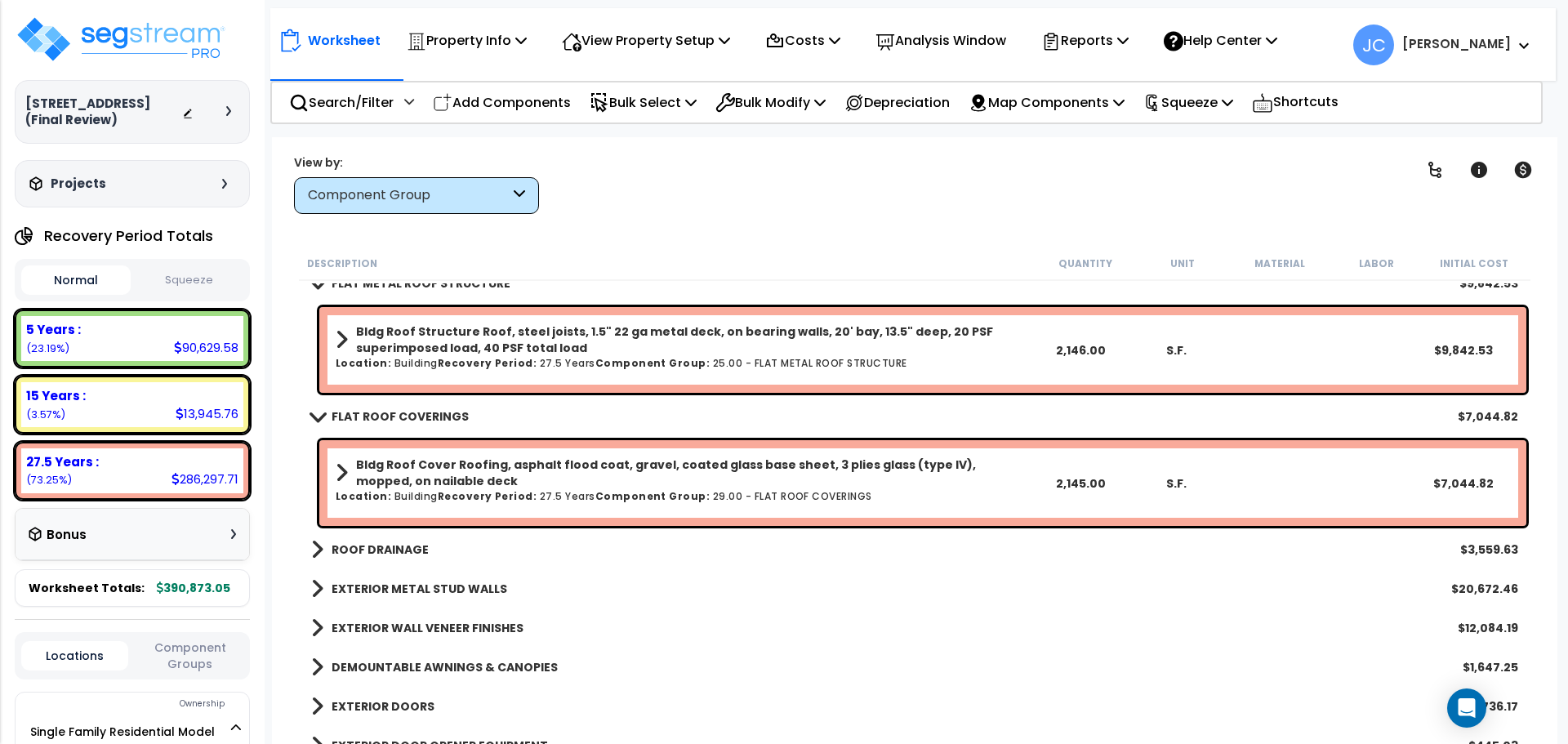
scroll to position [1579, 0]
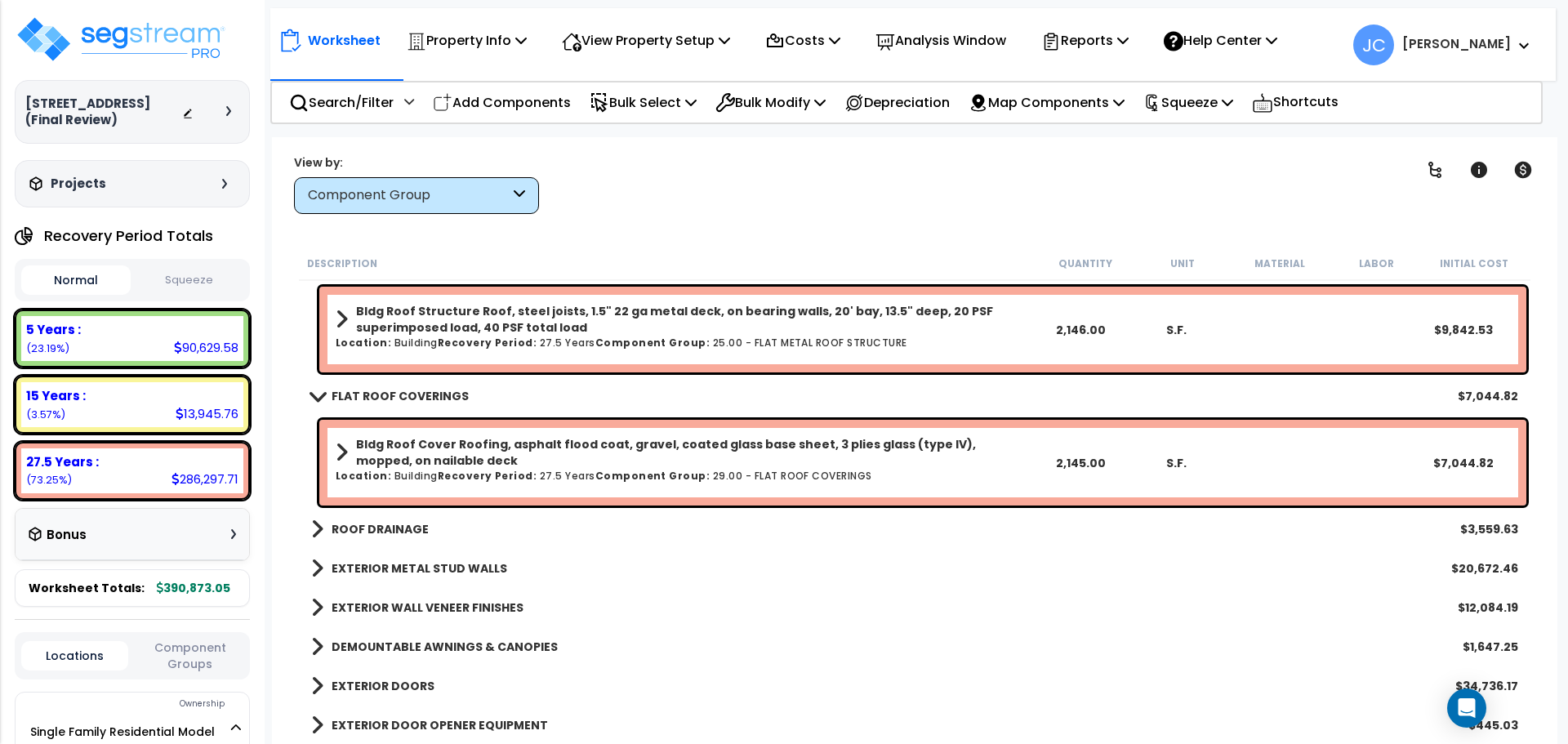
click at [416, 534] on b "ROOF DRAINAGE" at bounding box center [380, 529] width 97 height 16
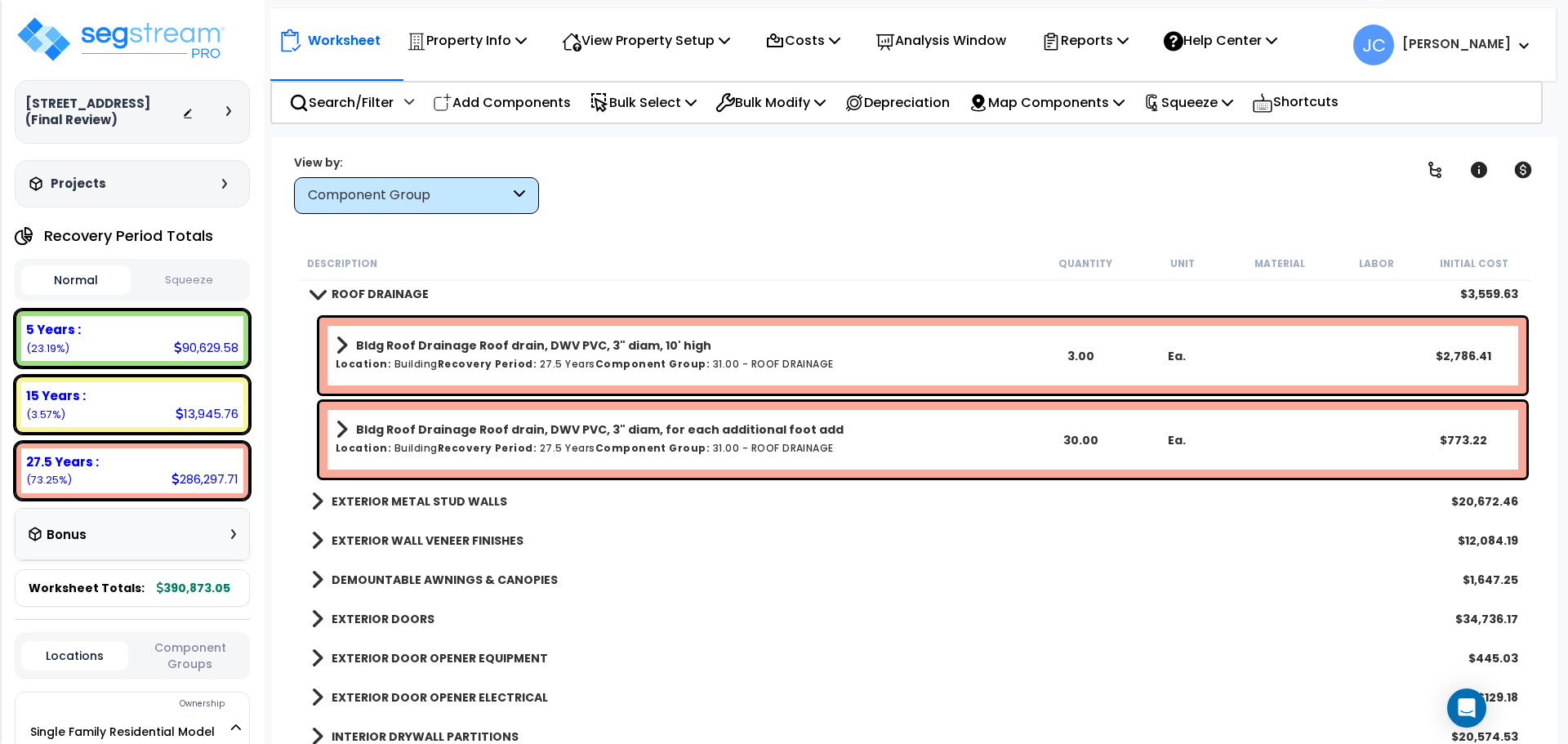
scroll to position [1822, 0]
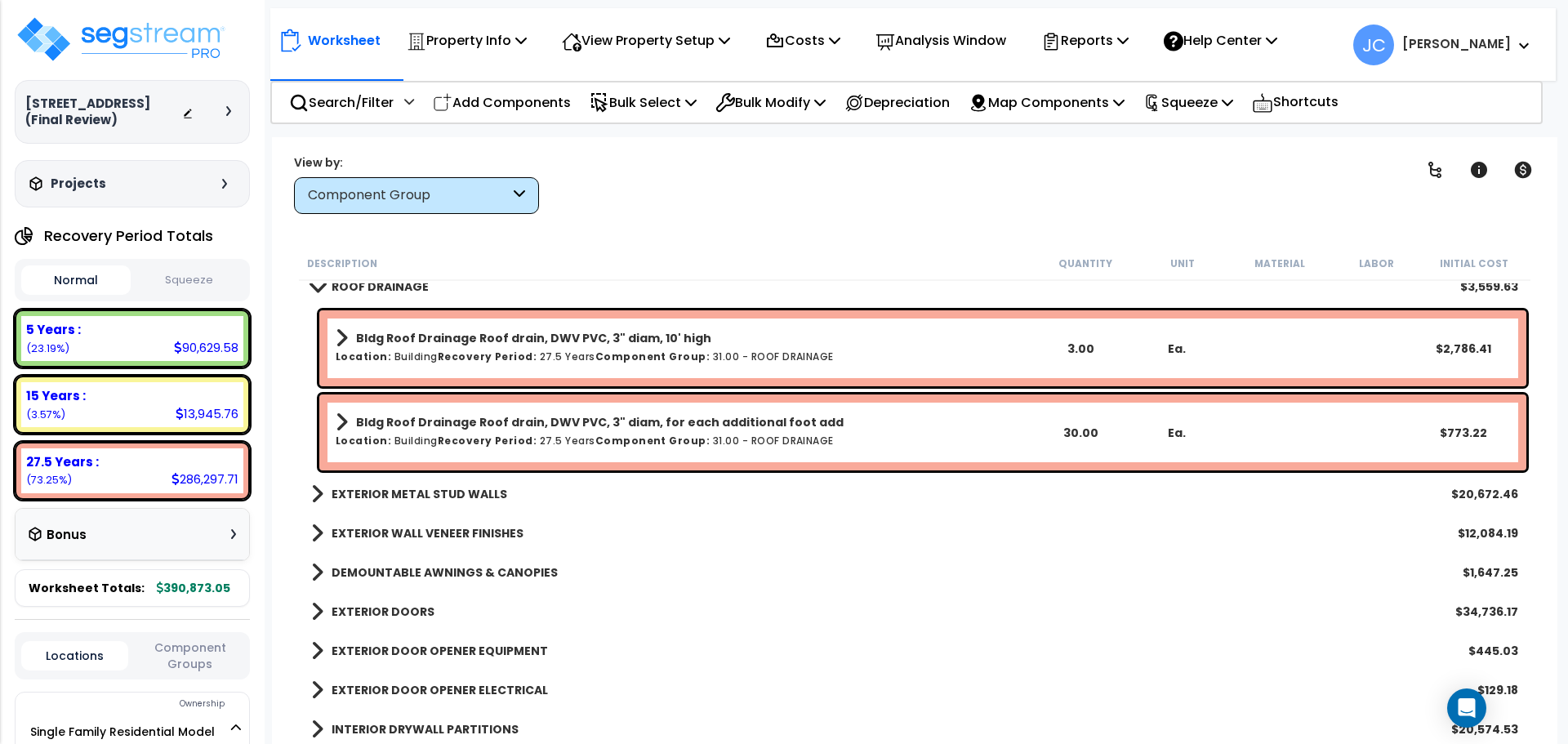
click at [437, 499] on b "EXTERIOR METAL STUD WALLS" at bounding box center [420, 493] width 176 height 16
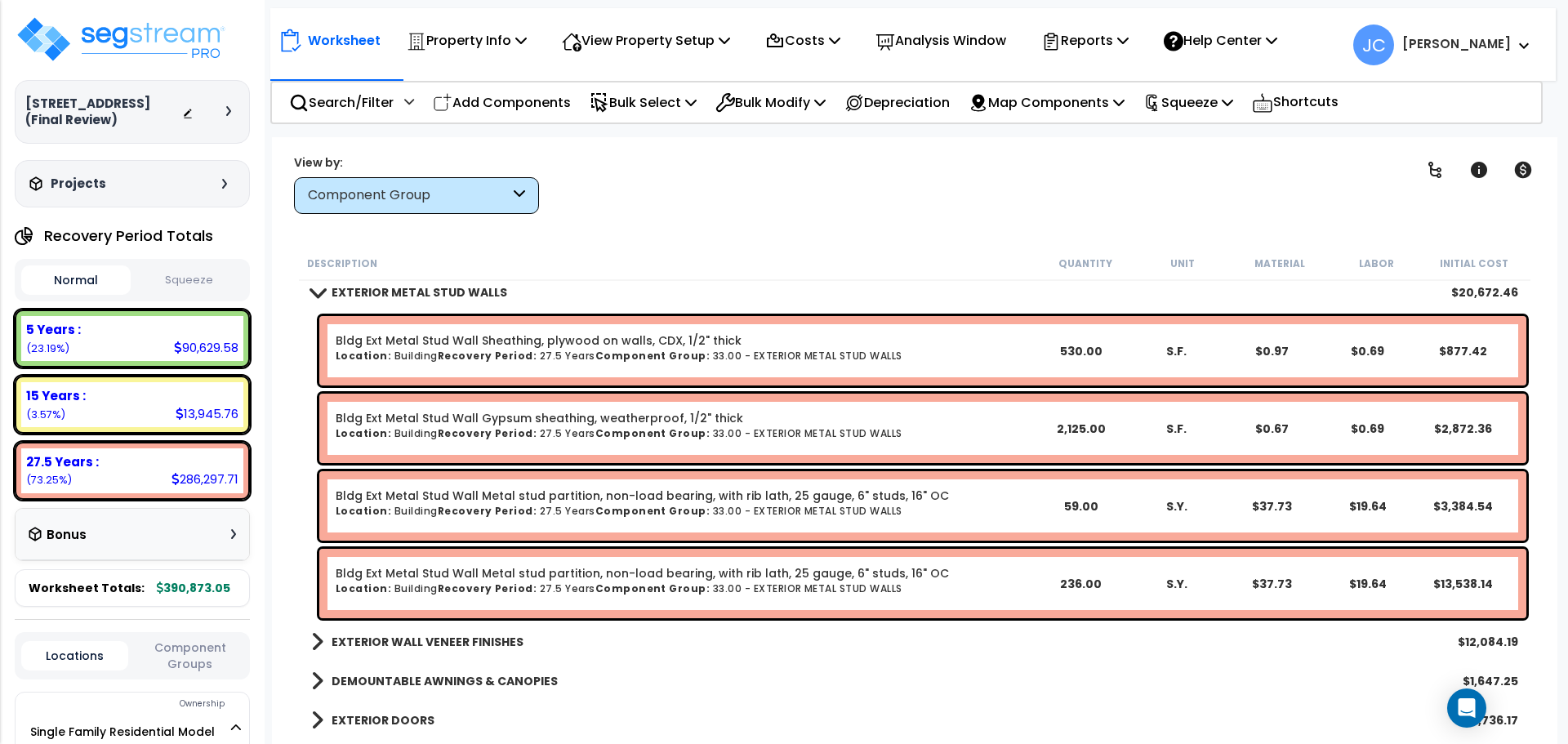
scroll to position [2037, 0]
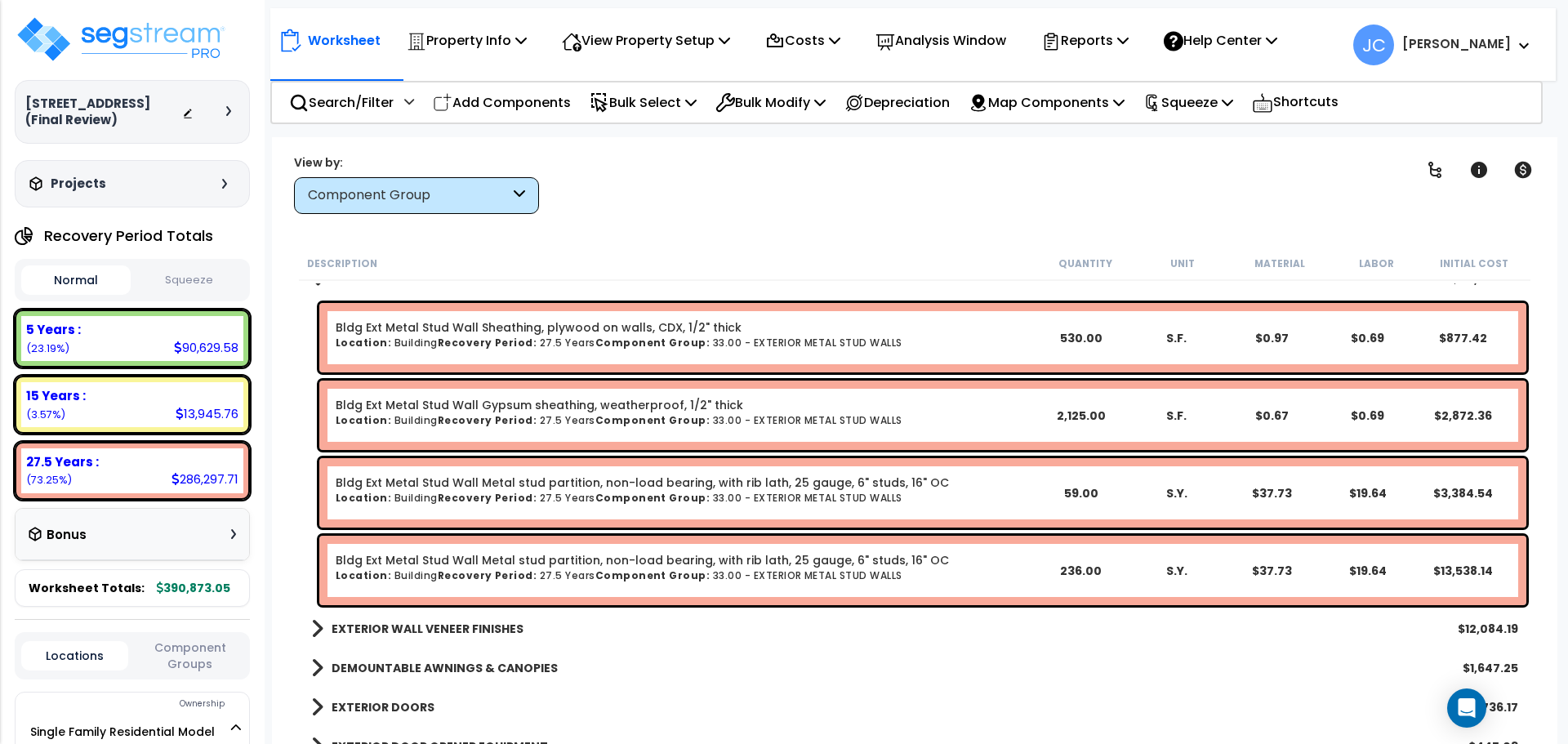
click at [469, 621] on b "EXTERIOR WALL VENEER FINISHES" at bounding box center [428, 629] width 192 height 16
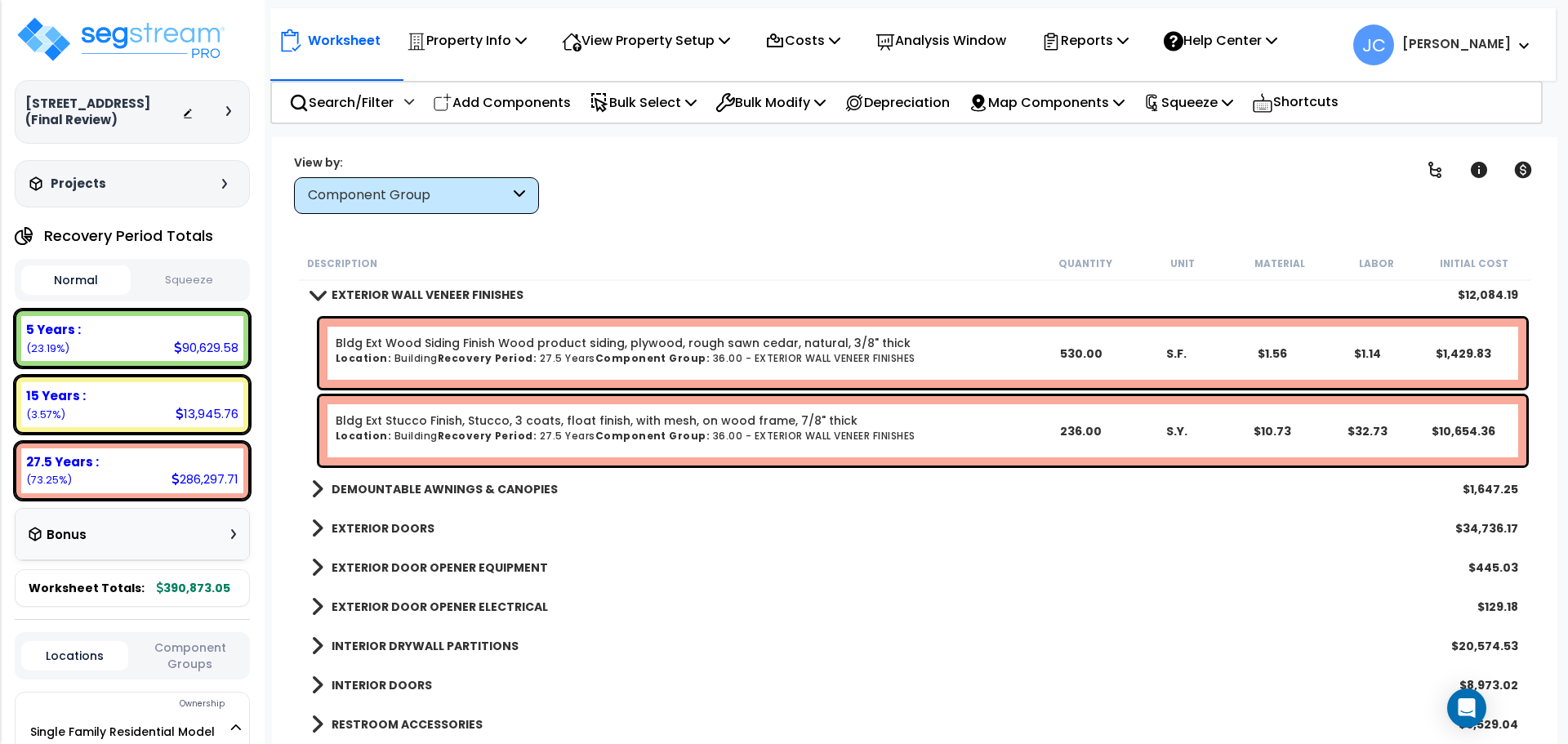
scroll to position [2374, 0]
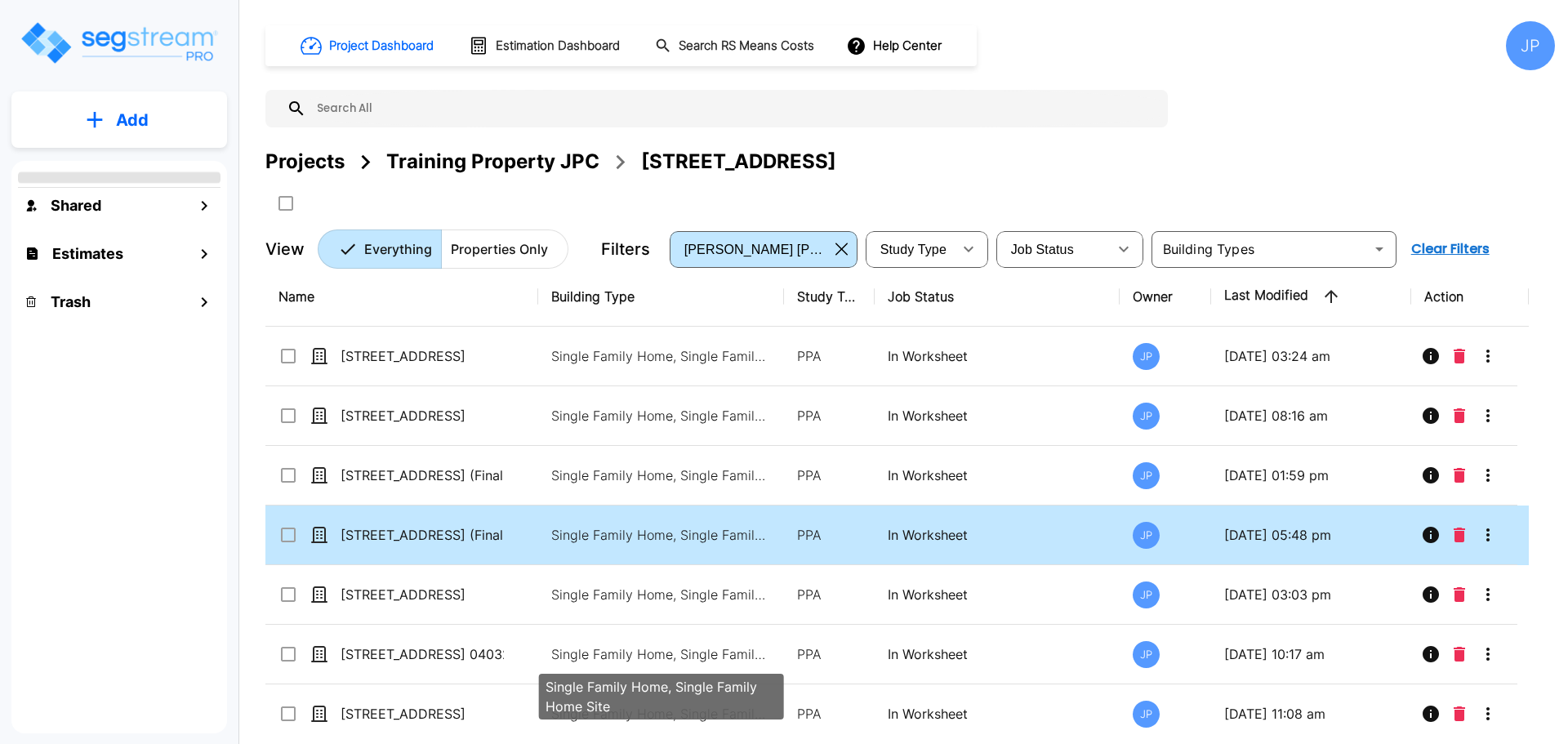
scroll to position [14, 0]
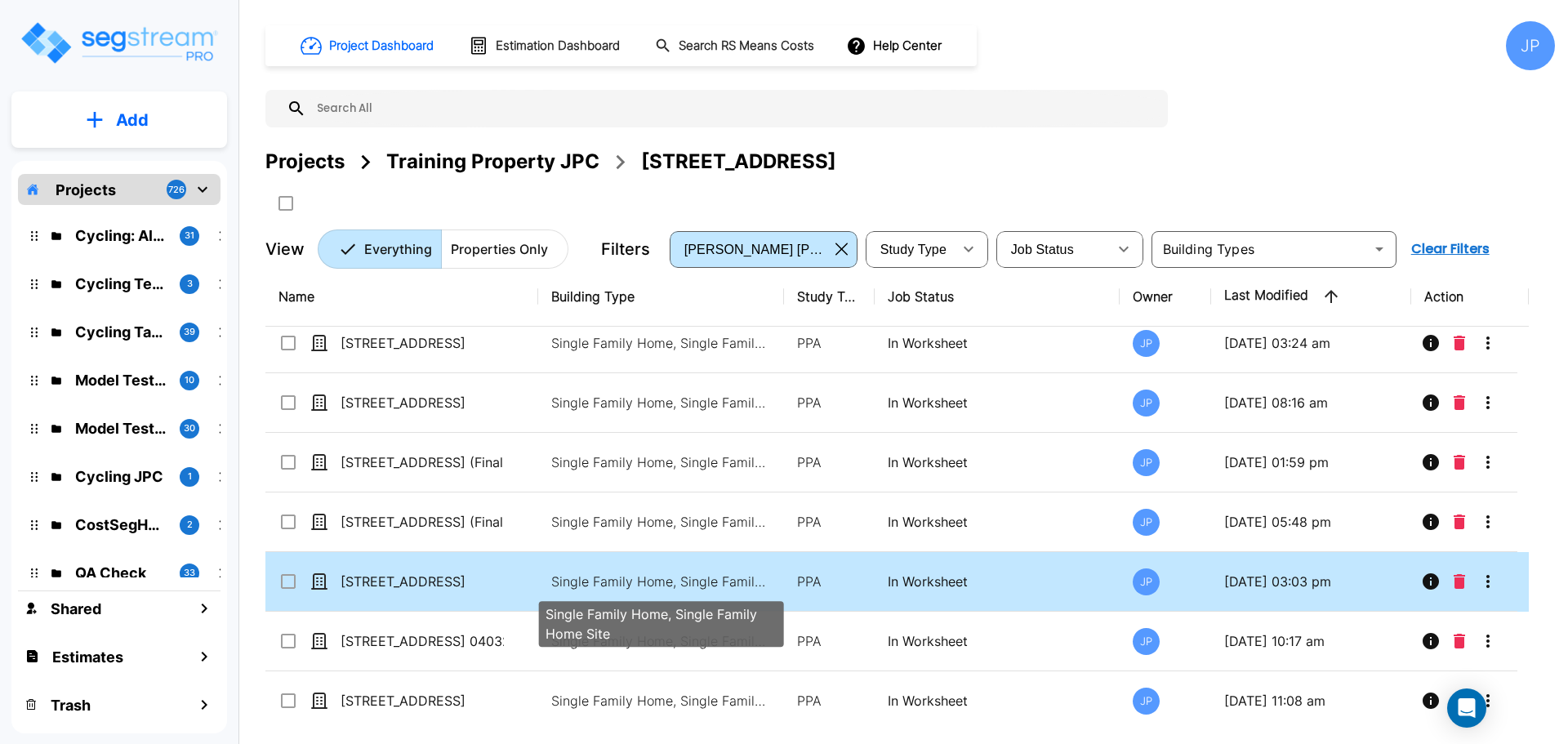
click at [558, 580] on p "Single Family Home, Single Family Home Site" at bounding box center [662, 581] width 221 height 19
click at [559, 580] on p "Single Family Home, Single Family Home Site" at bounding box center [662, 581] width 221 height 19
checkbox input "true"
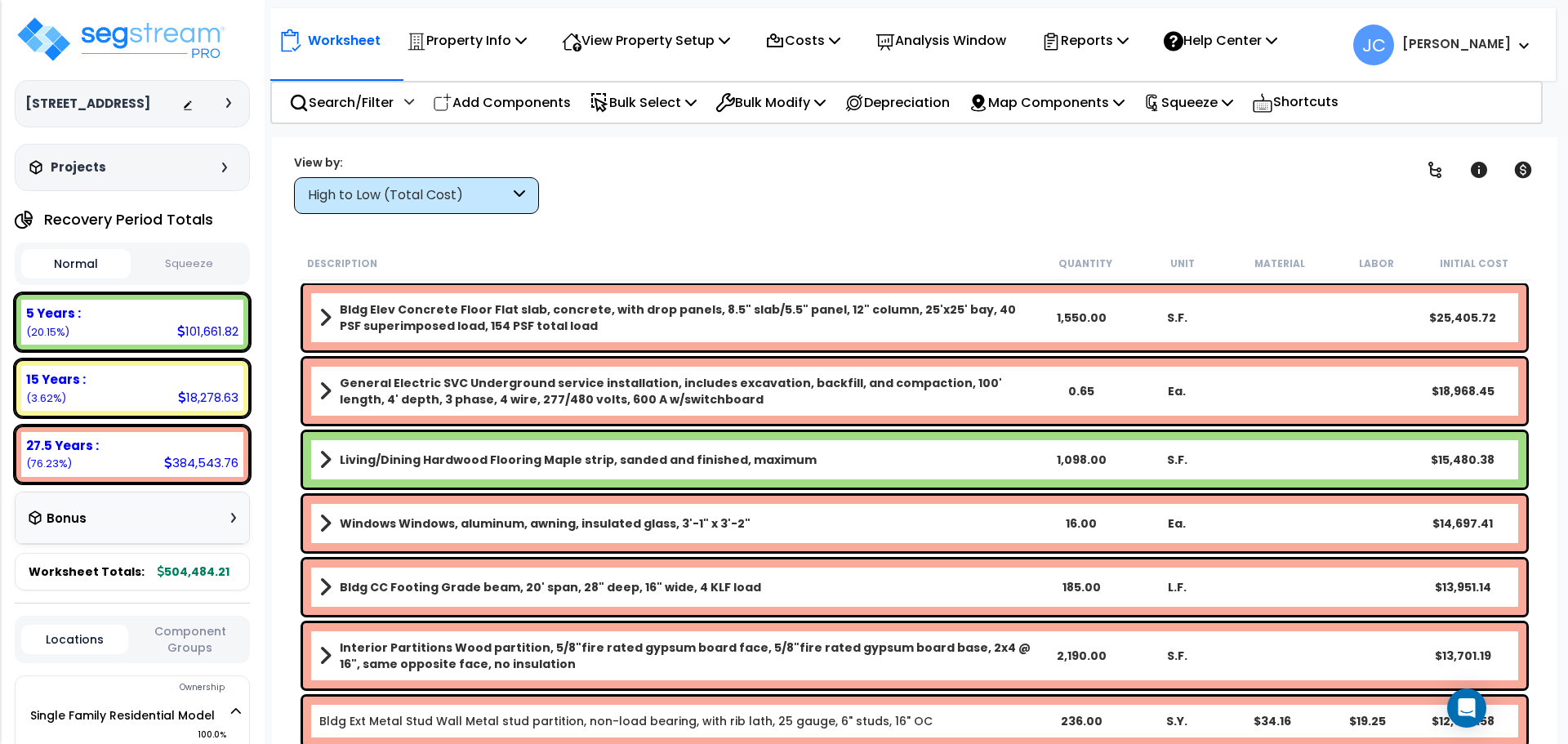
click at [476, 197] on div "High to Low (Total Cost)" at bounding box center [408, 195] width 202 height 18
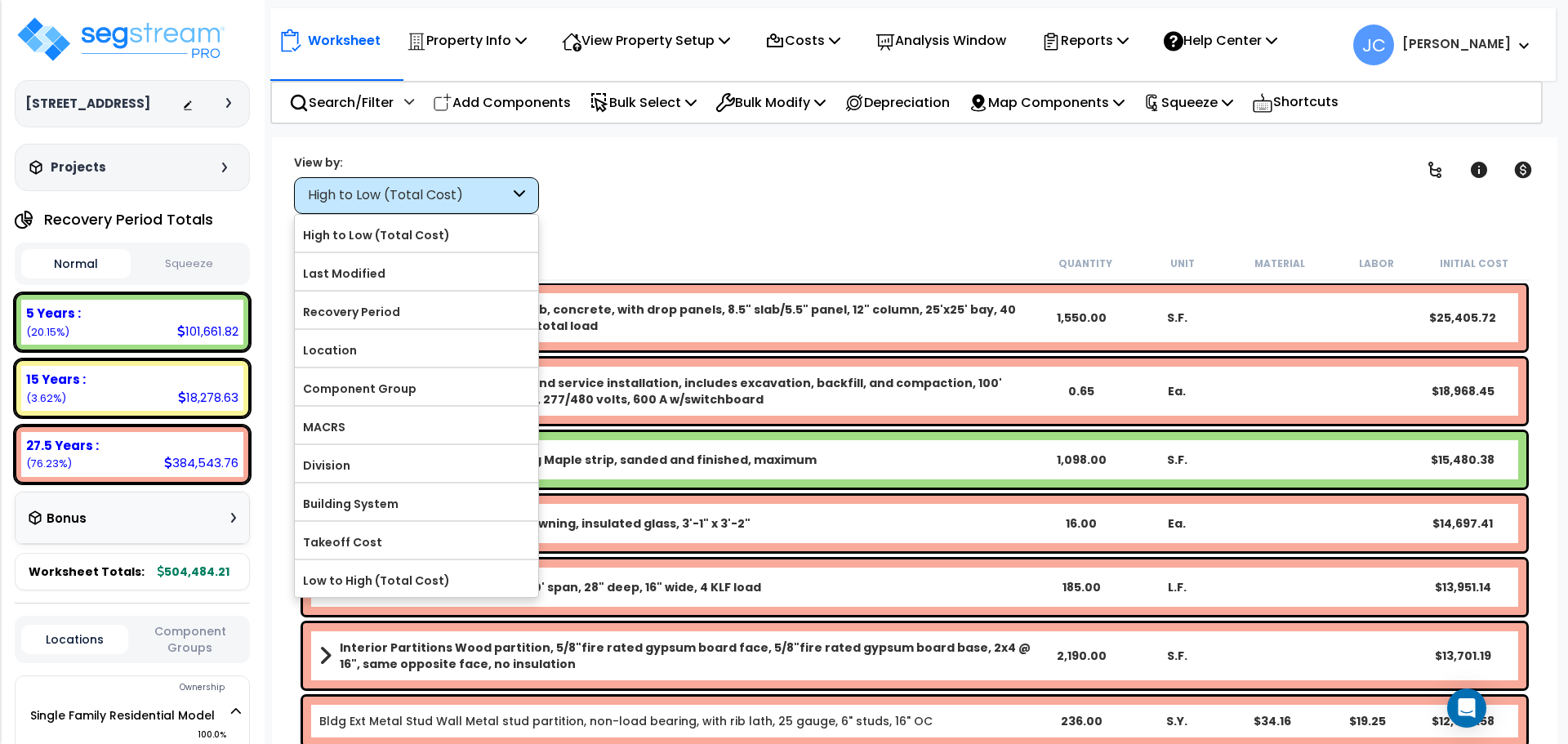
click at [746, 220] on div "Worksheet Property Info Property Setup Add Property Unit Template property Clon…" at bounding box center [914, 509] width 1286 height 744
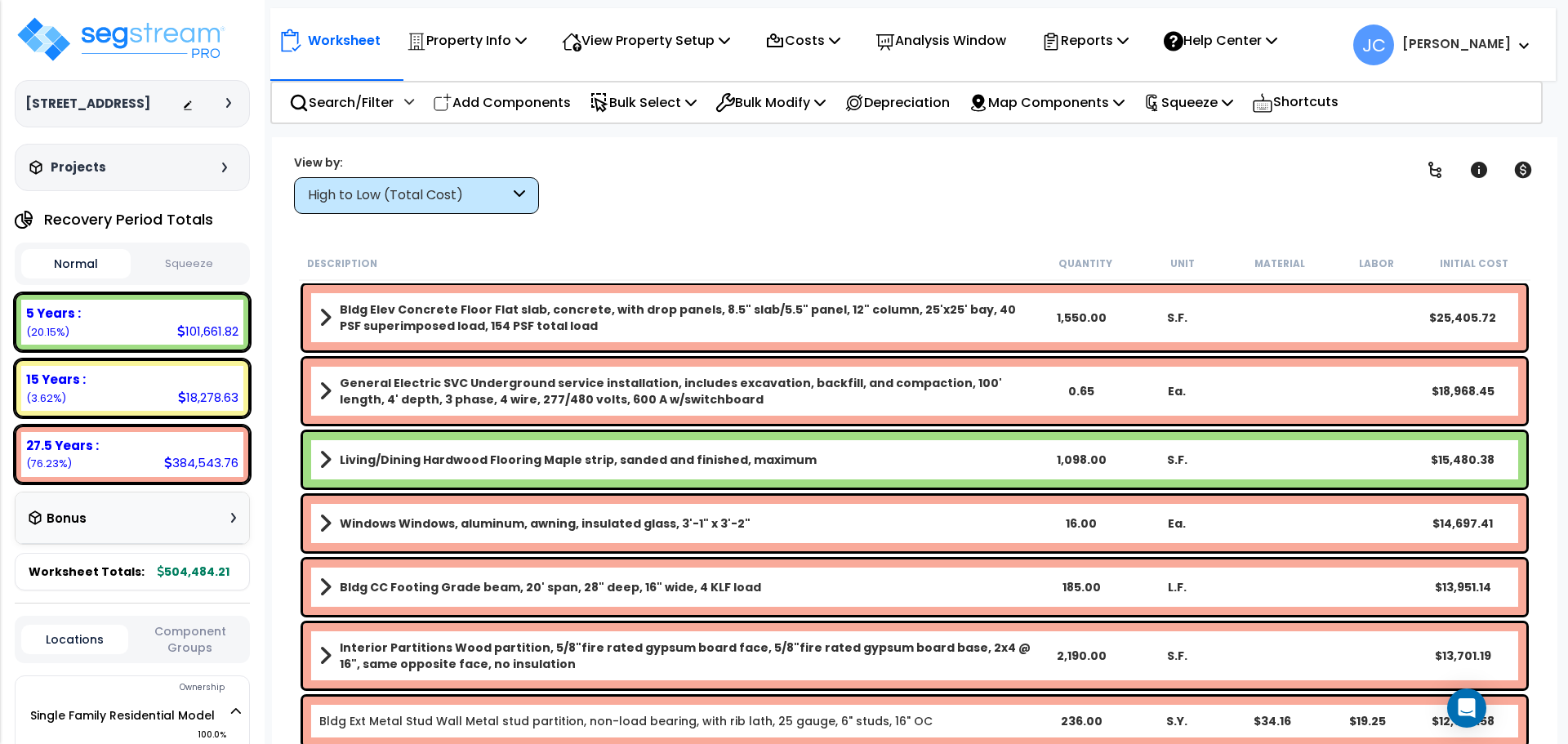
click at [475, 202] on div "High to Low (Total Cost)" at bounding box center [408, 195] width 202 height 18
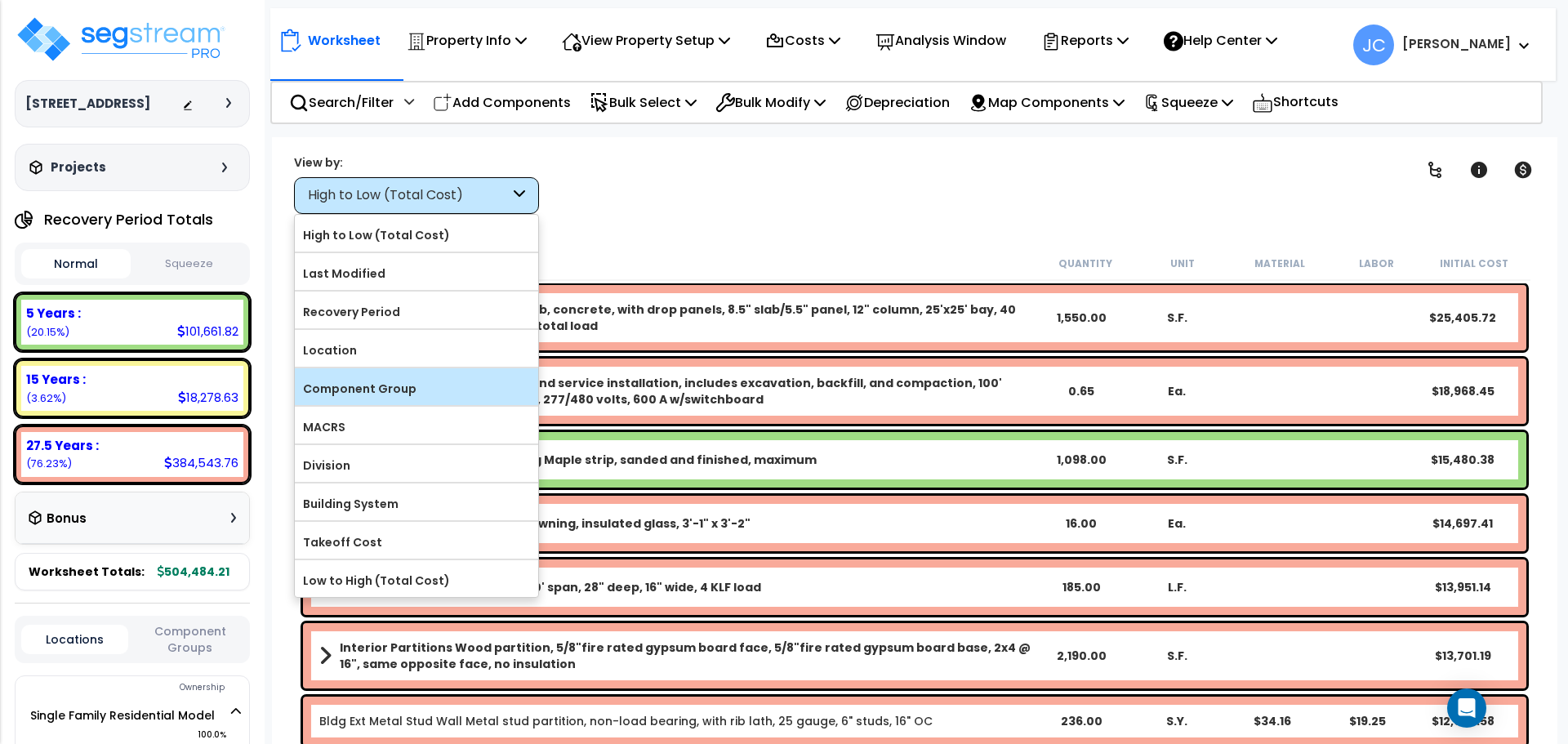
click at [399, 377] on label "Component Group" at bounding box center [417, 388] width 244 height 24
click at [0, 0] on input "Component Group" at bounding box center [0, 0] width 0 height 0
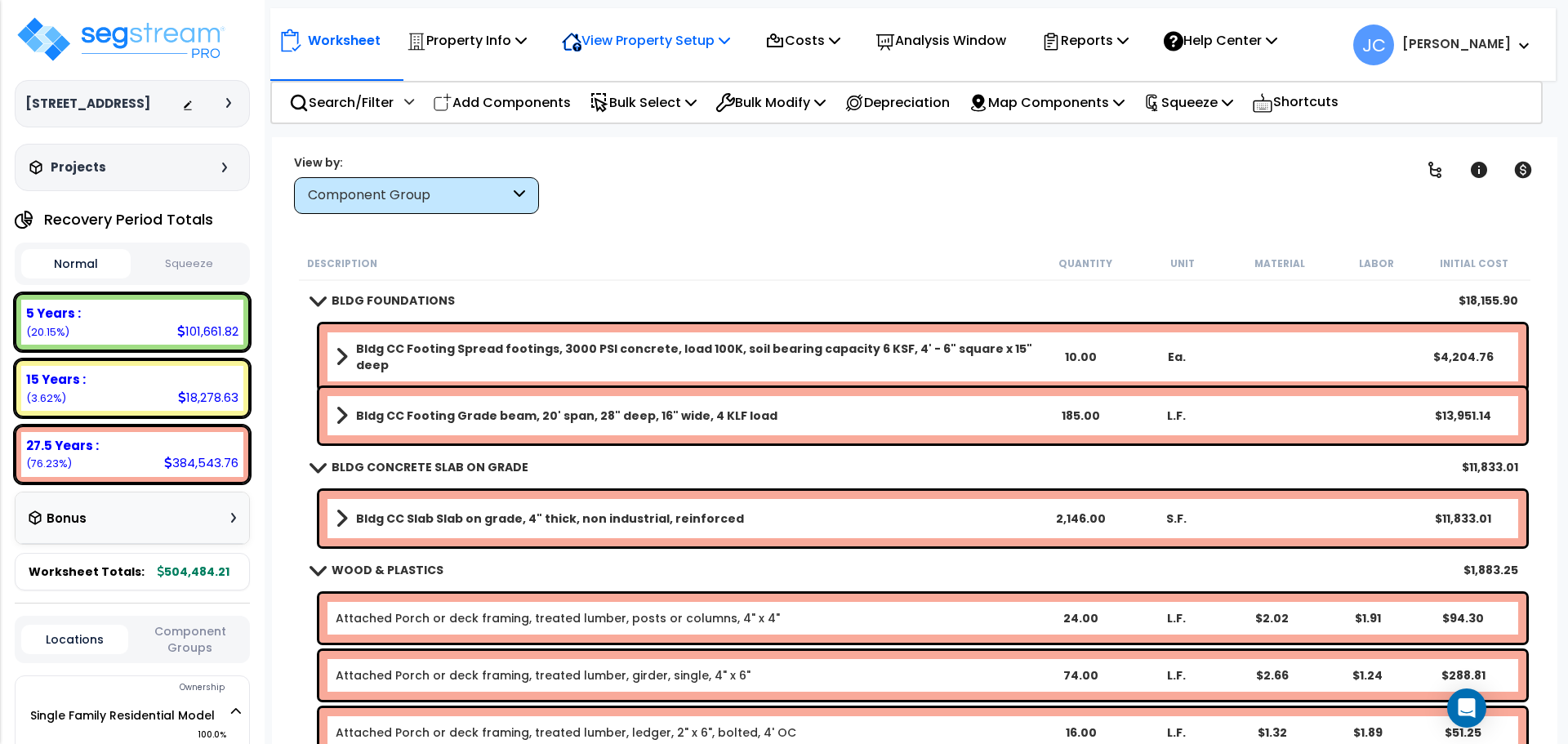
click at [527, 49] on p "View Property Setup" at bounding box center [467, 40] width 120 height 22
click at [642, 115] on link "View Questionnaire" at bounding box center [635, 112] width 162 height 33
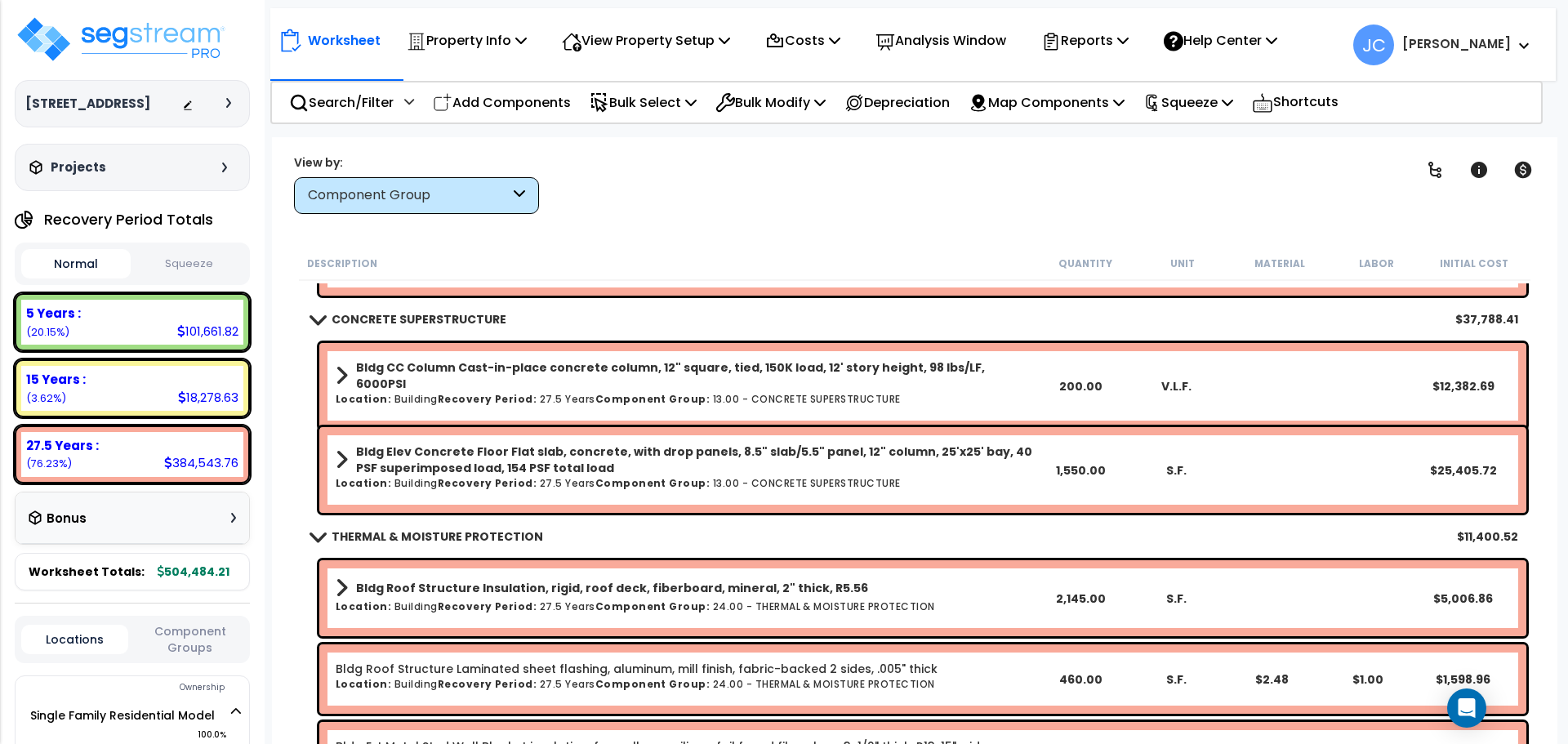
scroll to position [988, 0]
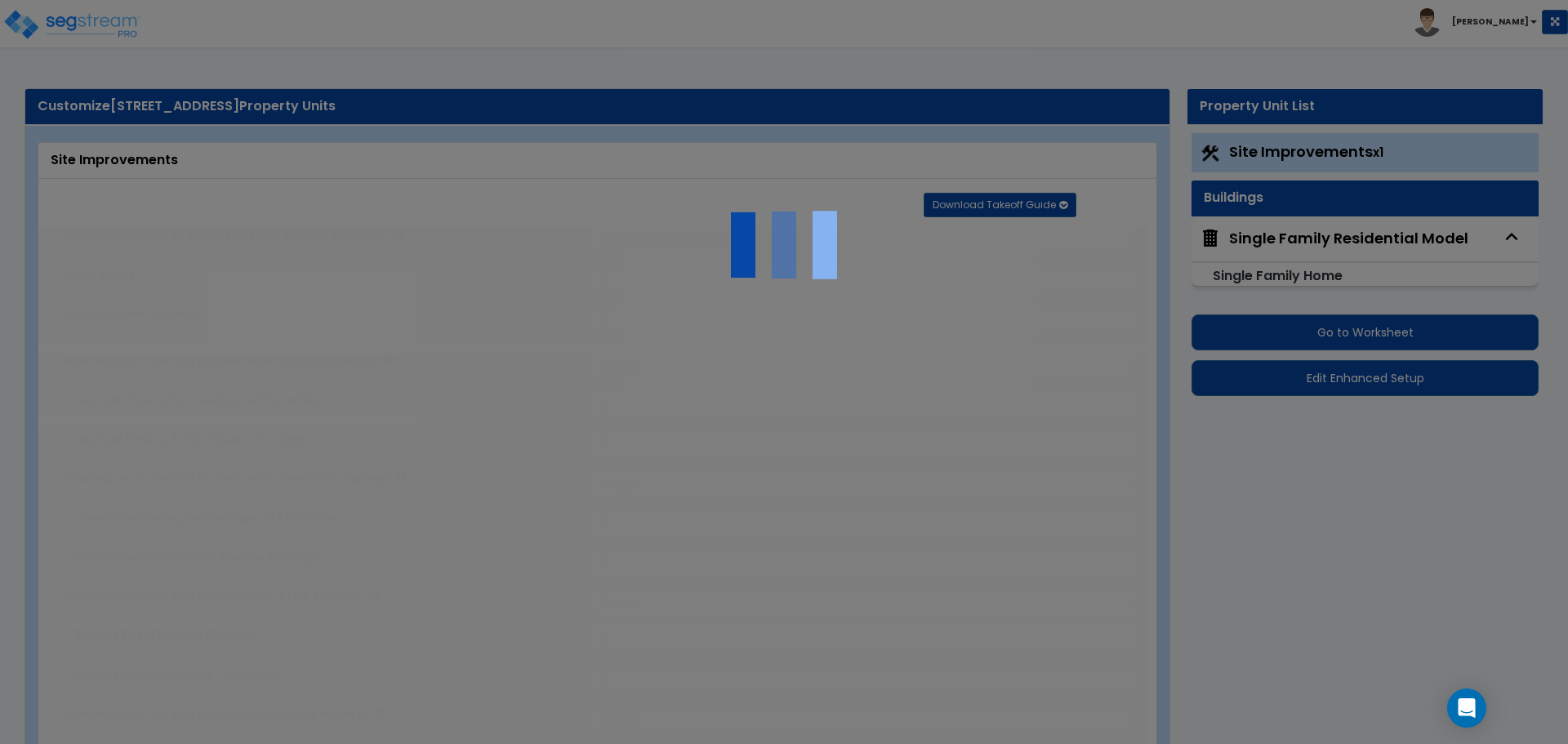
type input "0.38"
select select "2"
type input "2,564"
select select "2"
type input "989"
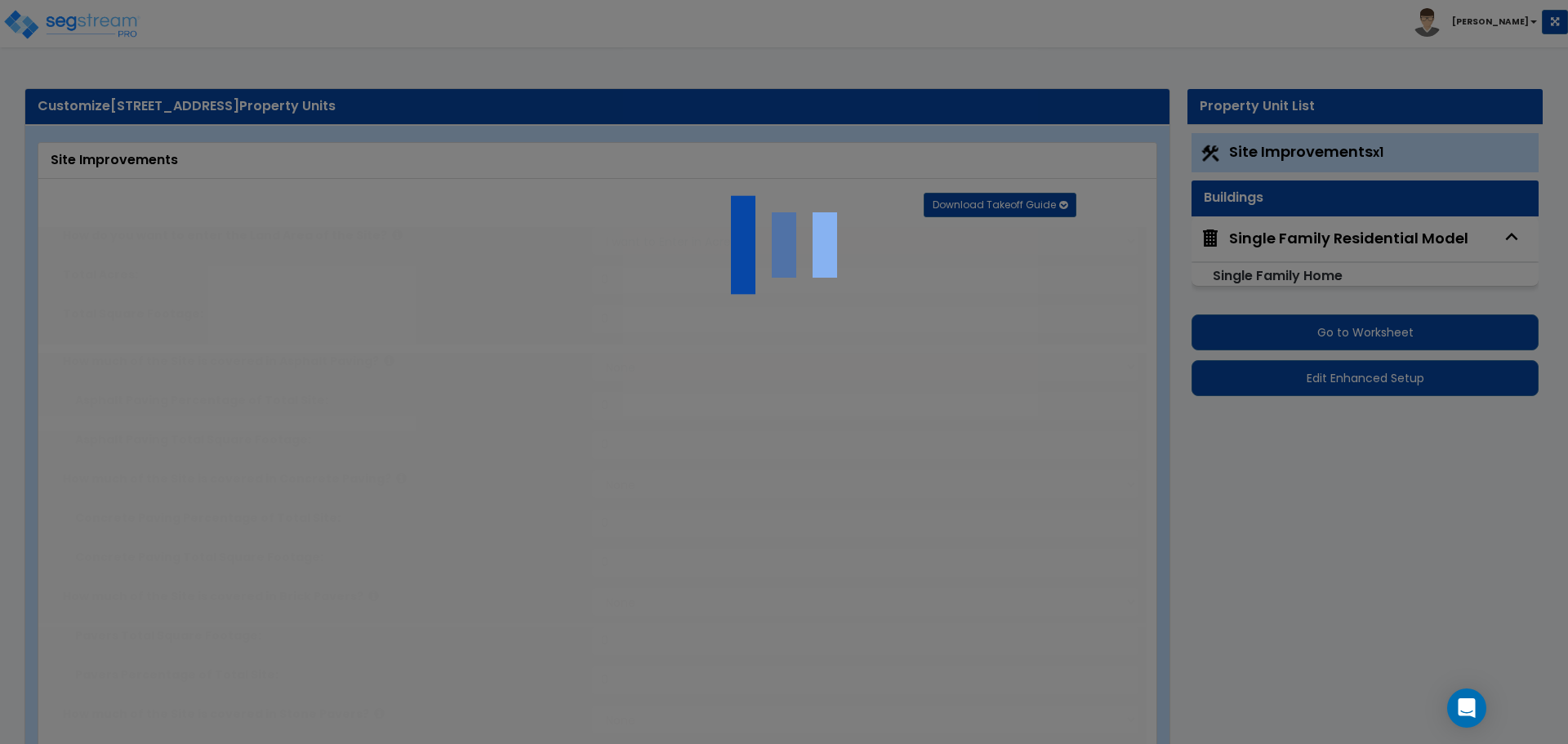
select select "2"
type input "185.9"
radio input "true"
select select "1"
type input "11"
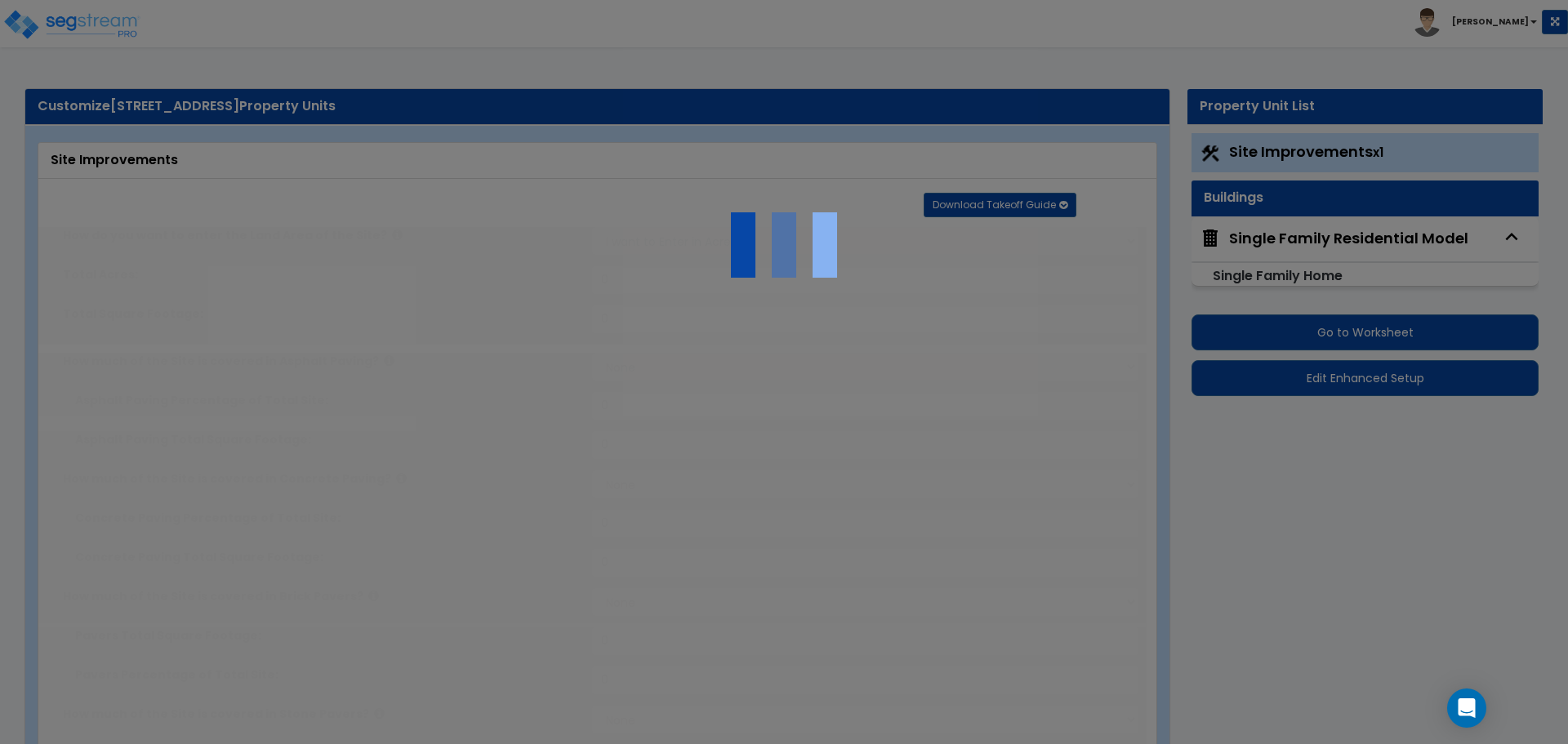
type input "5"
radio input "true"
type input "4"
type input "3"
radio input "true"
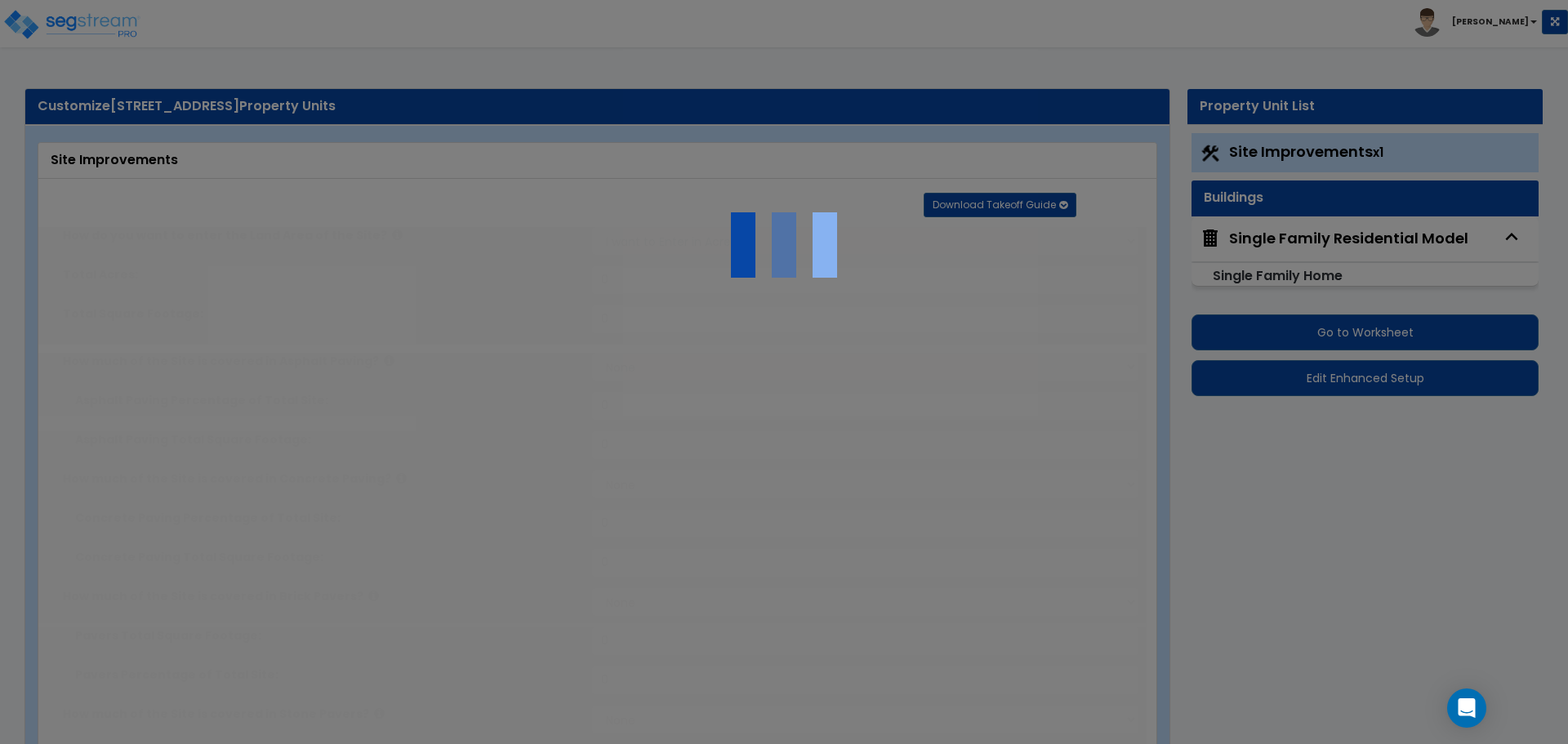
select select "3"
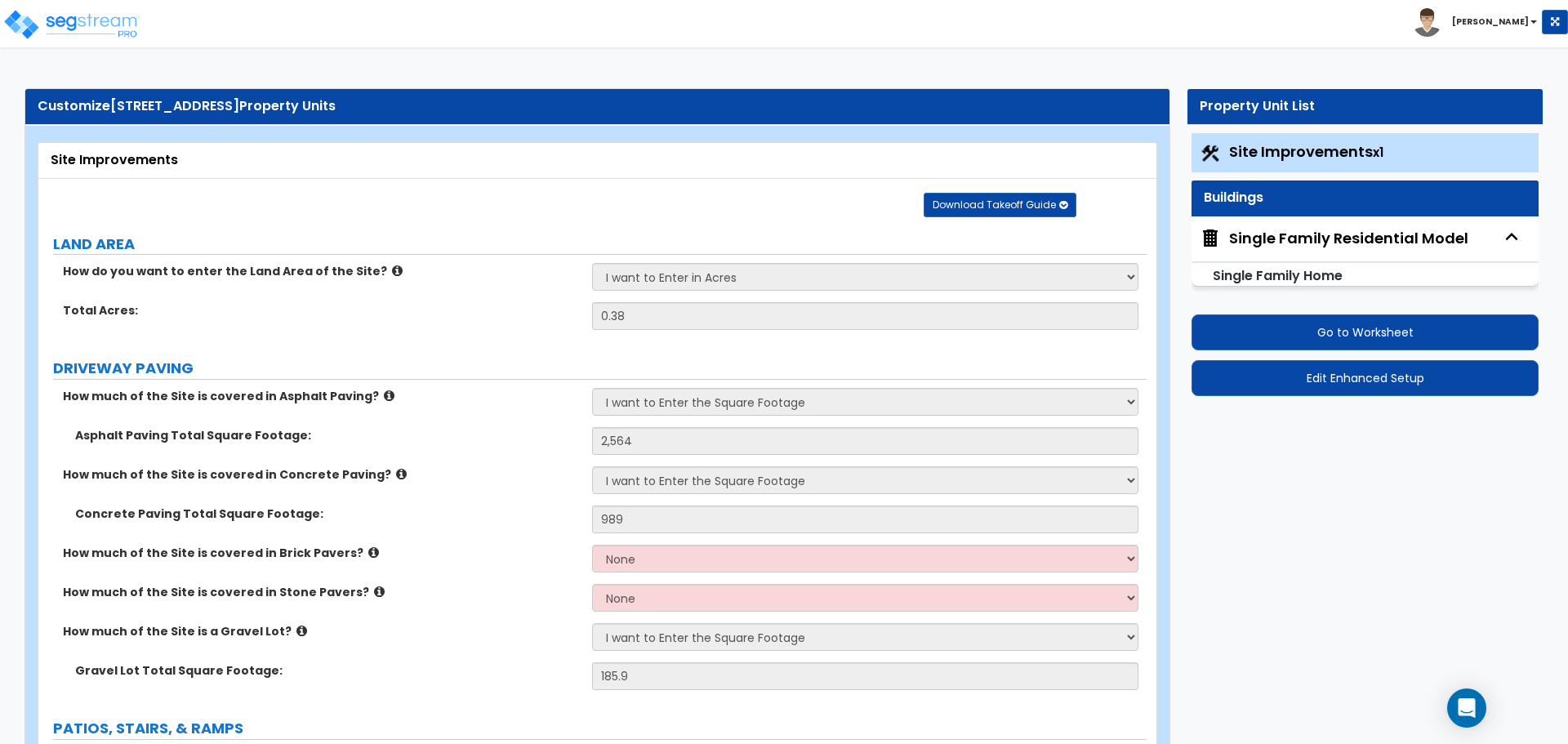
click at [1252, 232] on div "Single Family Residential Model" at bounding box center [1348, 239] width 239 height 21
select select "2"
select select "3"
select select "1"
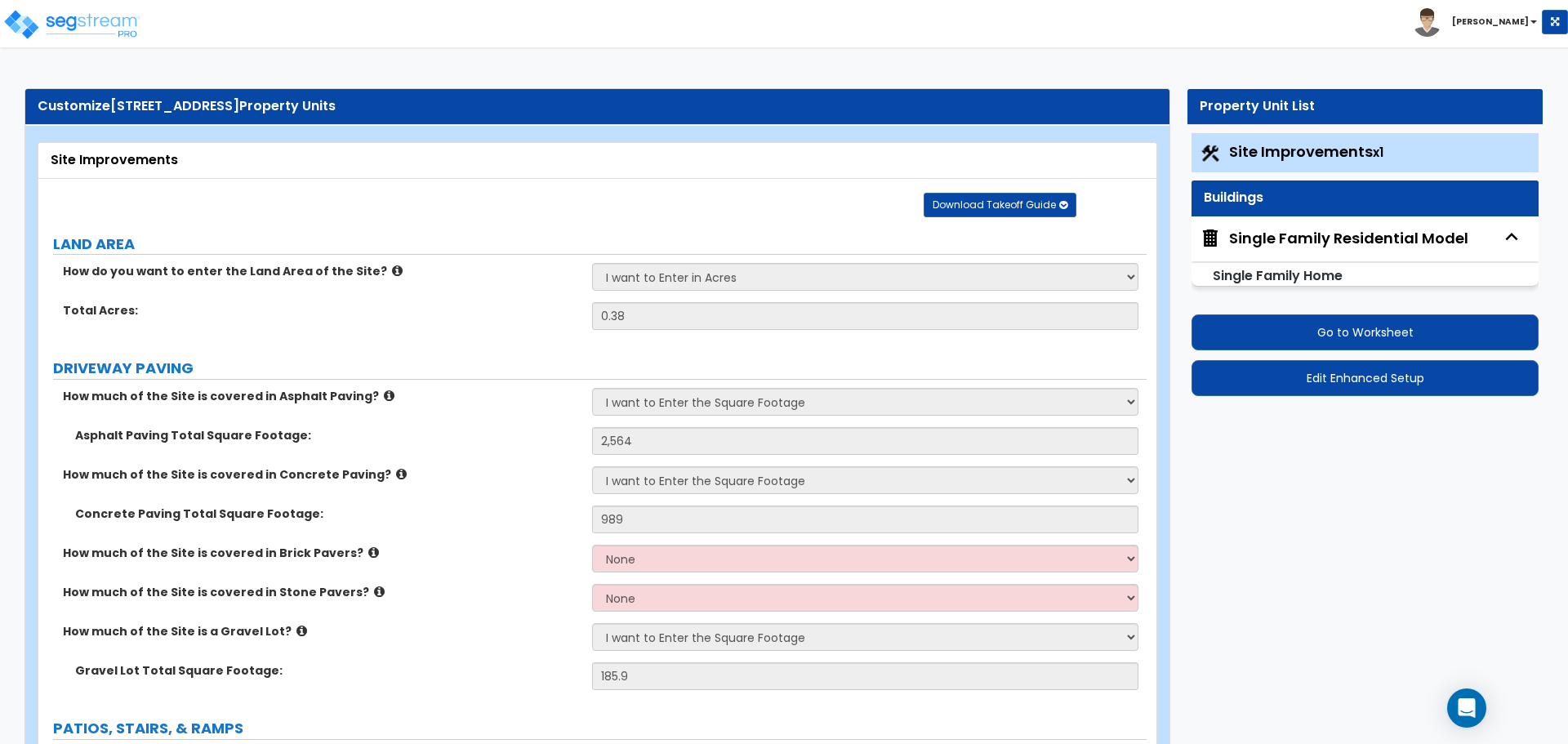
select select "2"
select select "4"
select select "7"
select select "2"
select select "4"
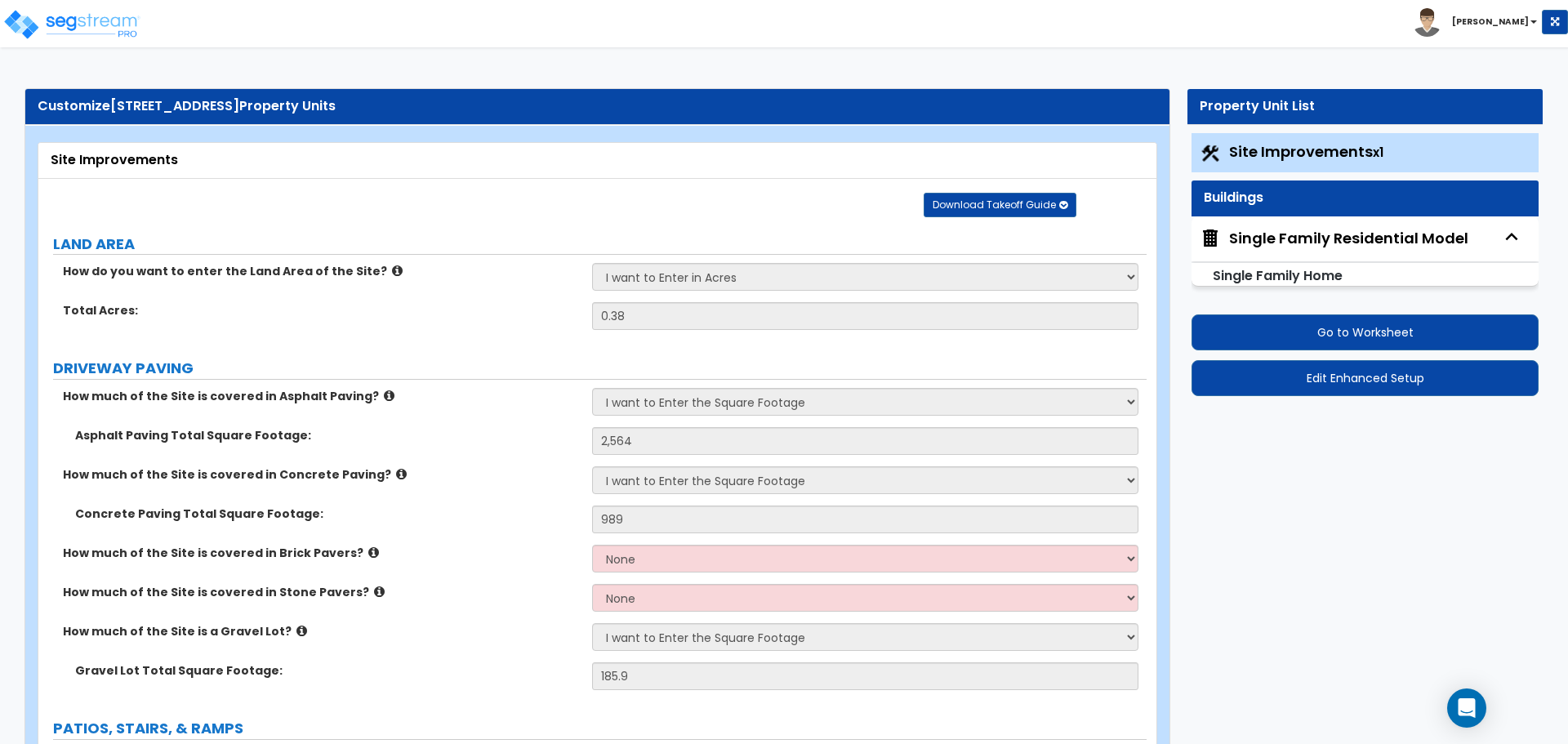
select select "1"
select select "2"
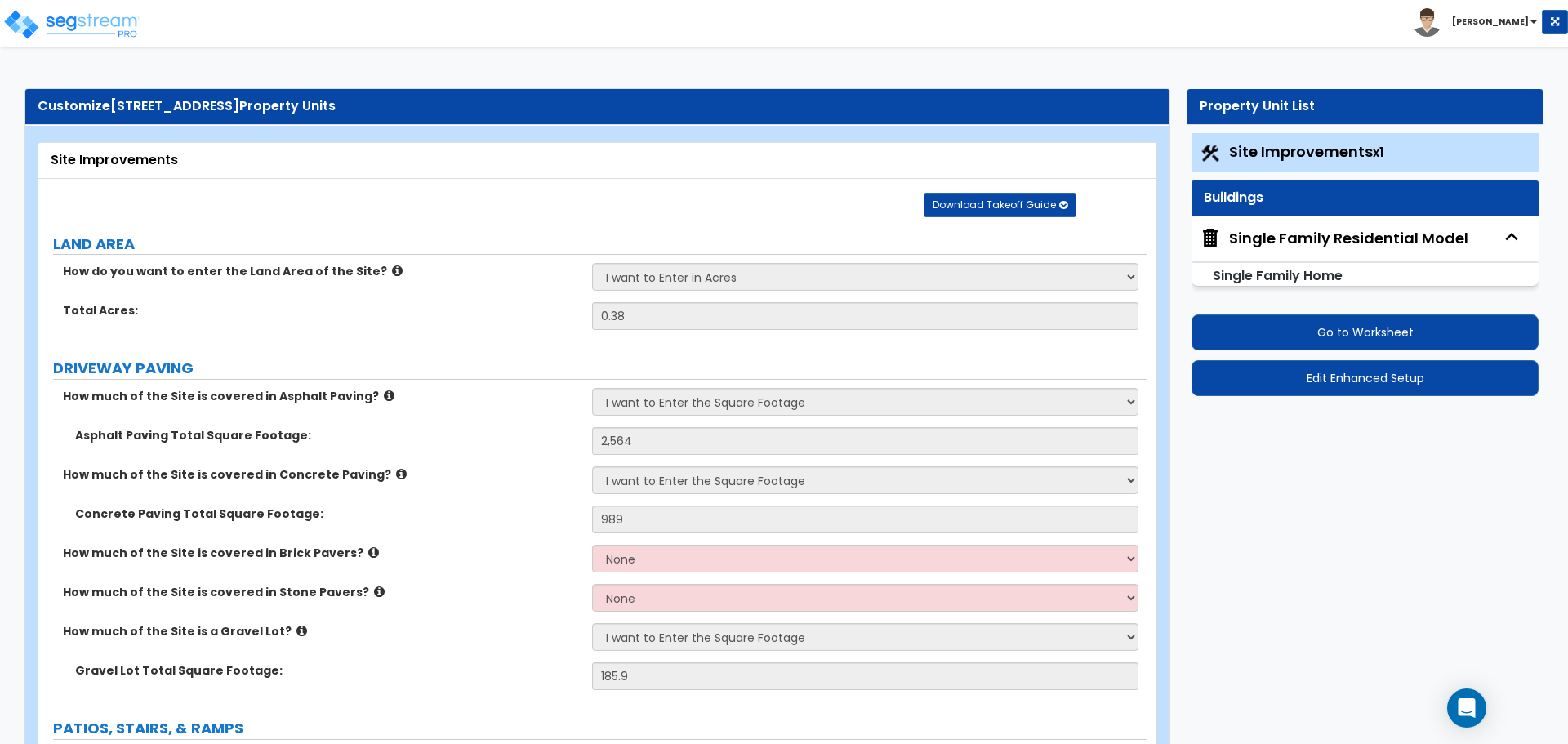
select select "5"
select select "3"
select select "1"
select select "2"
select select "1"
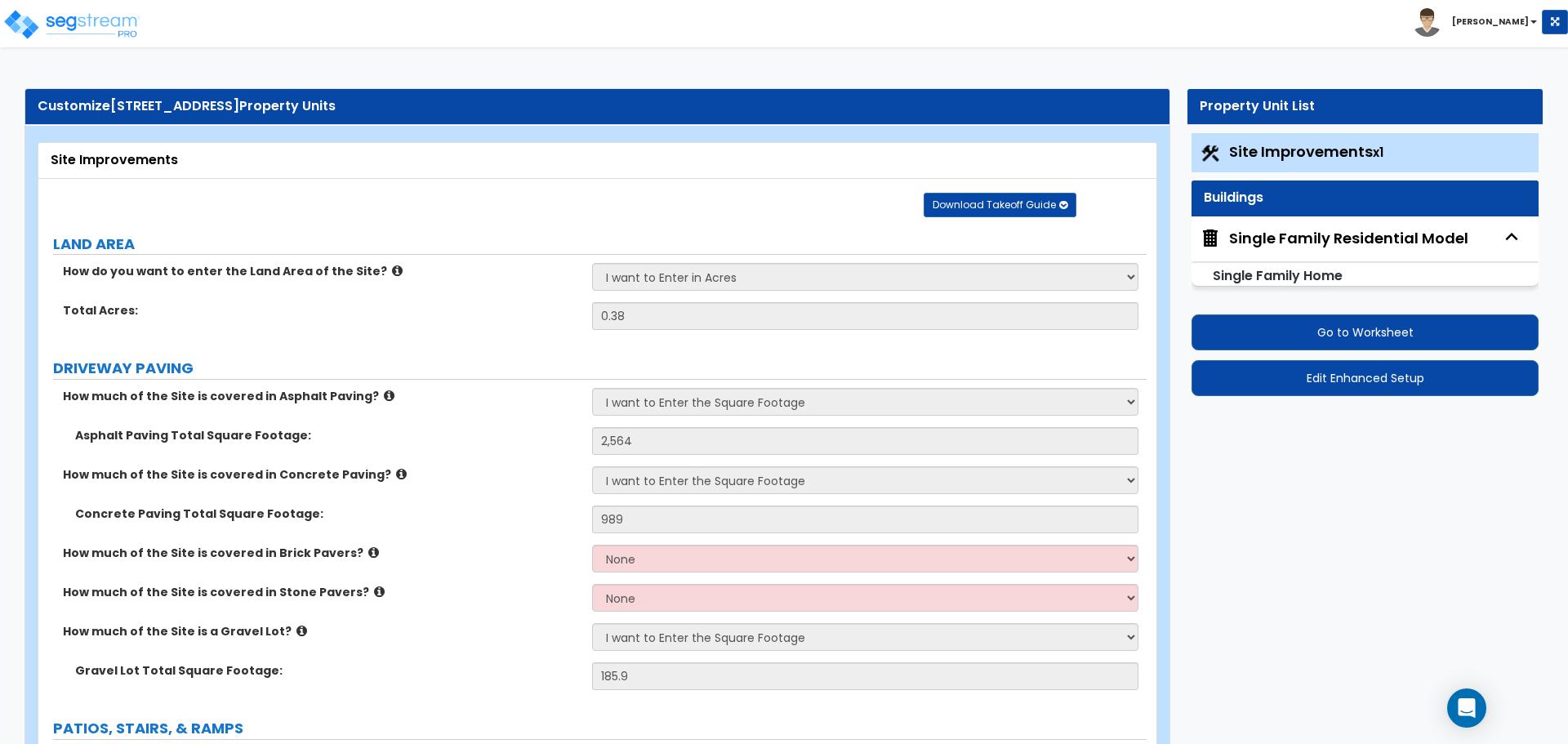
select select "1"
select select "2"
select select "5"
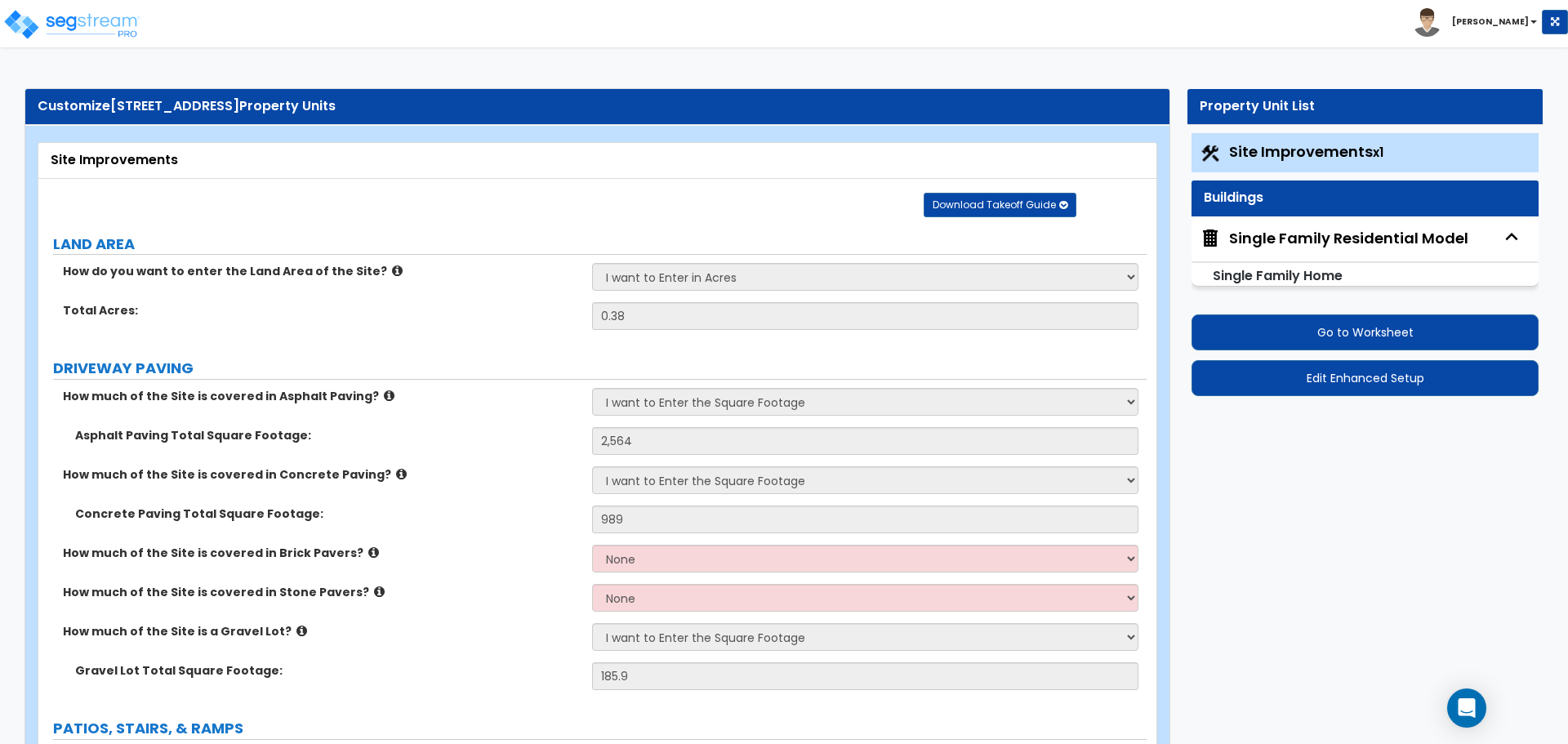
select select "2"
select select "1"
select select "5"
select select "2"
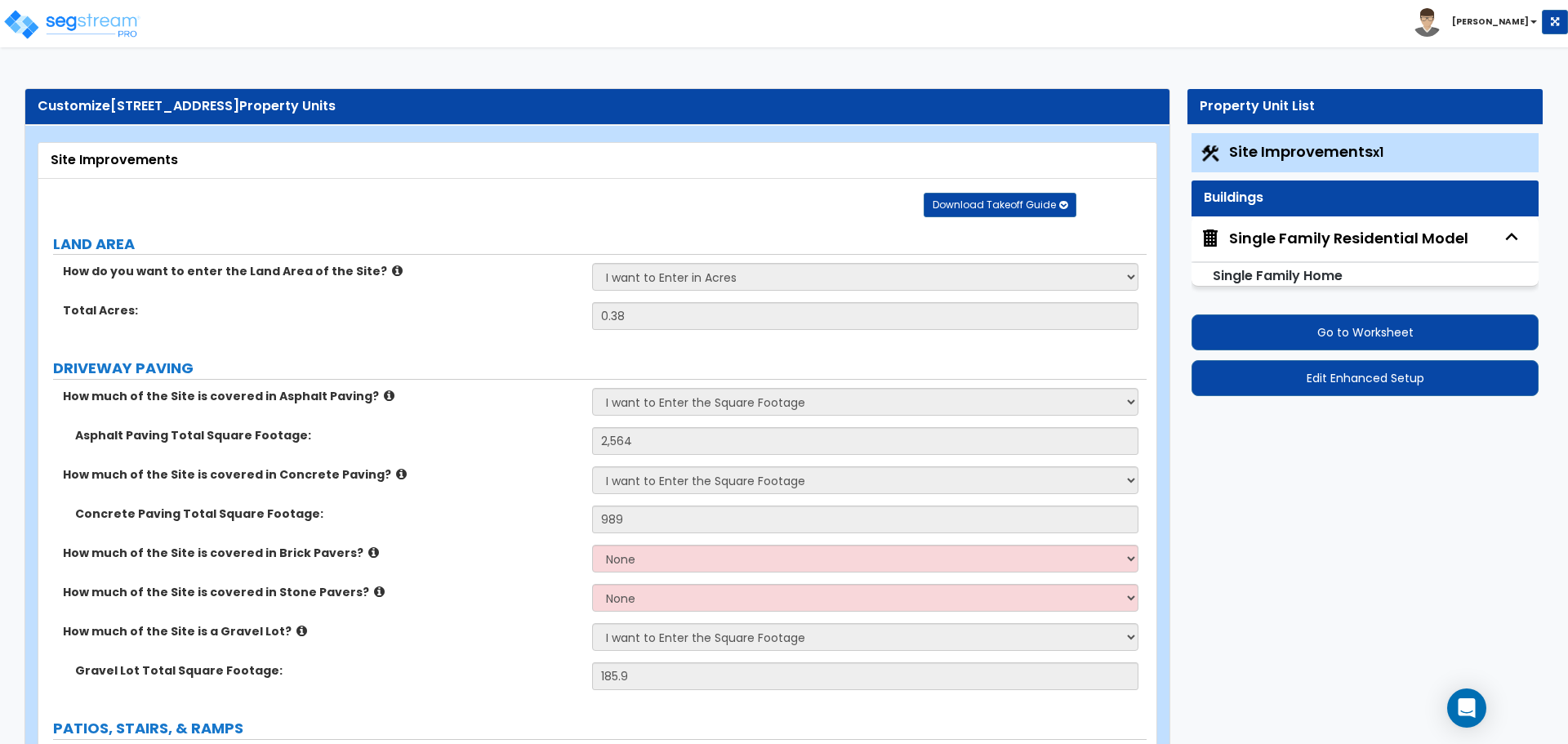
select select "2"
select select "4"
select select "2"
select select "3"
select select "2"
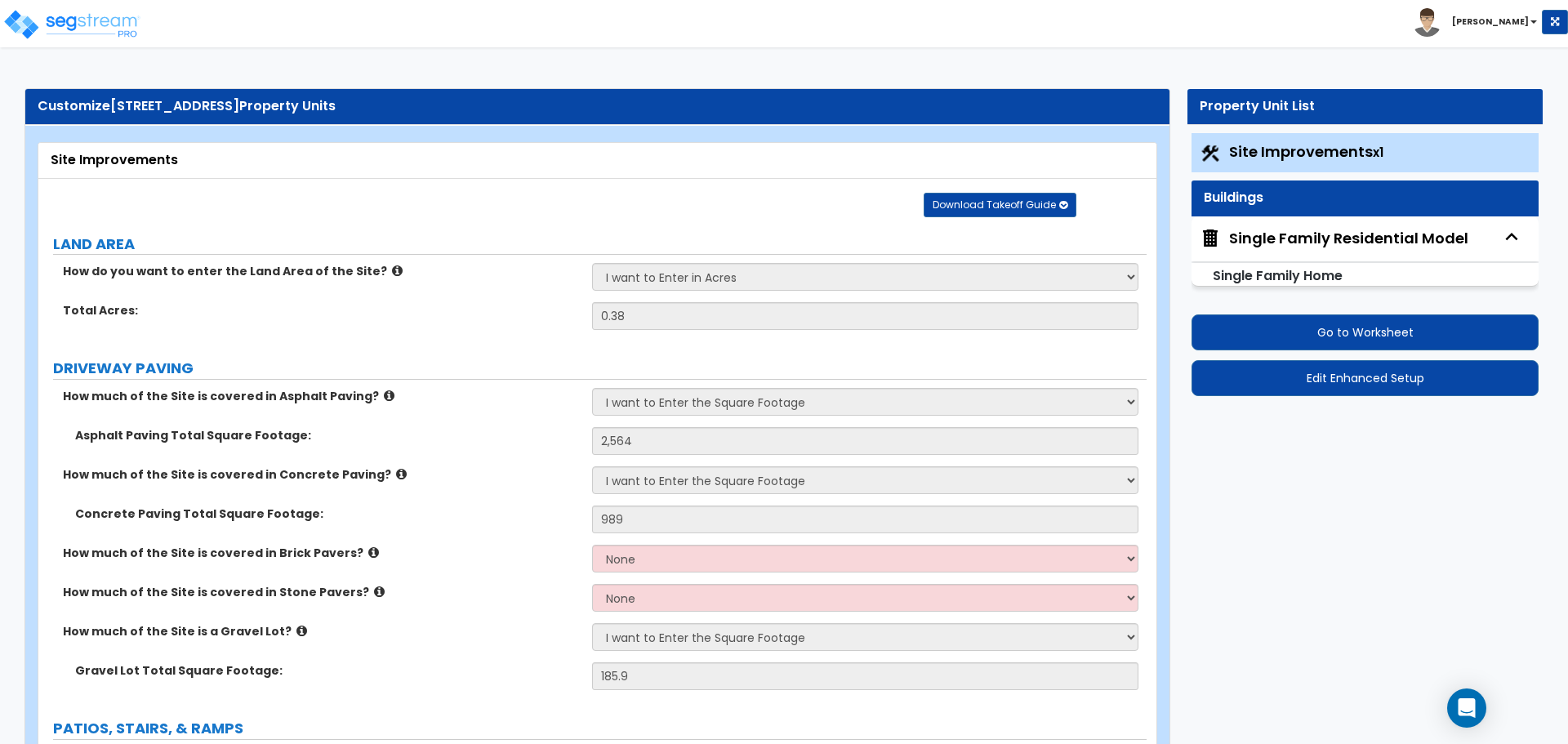
select select "1"
select select "2"
select select "3"
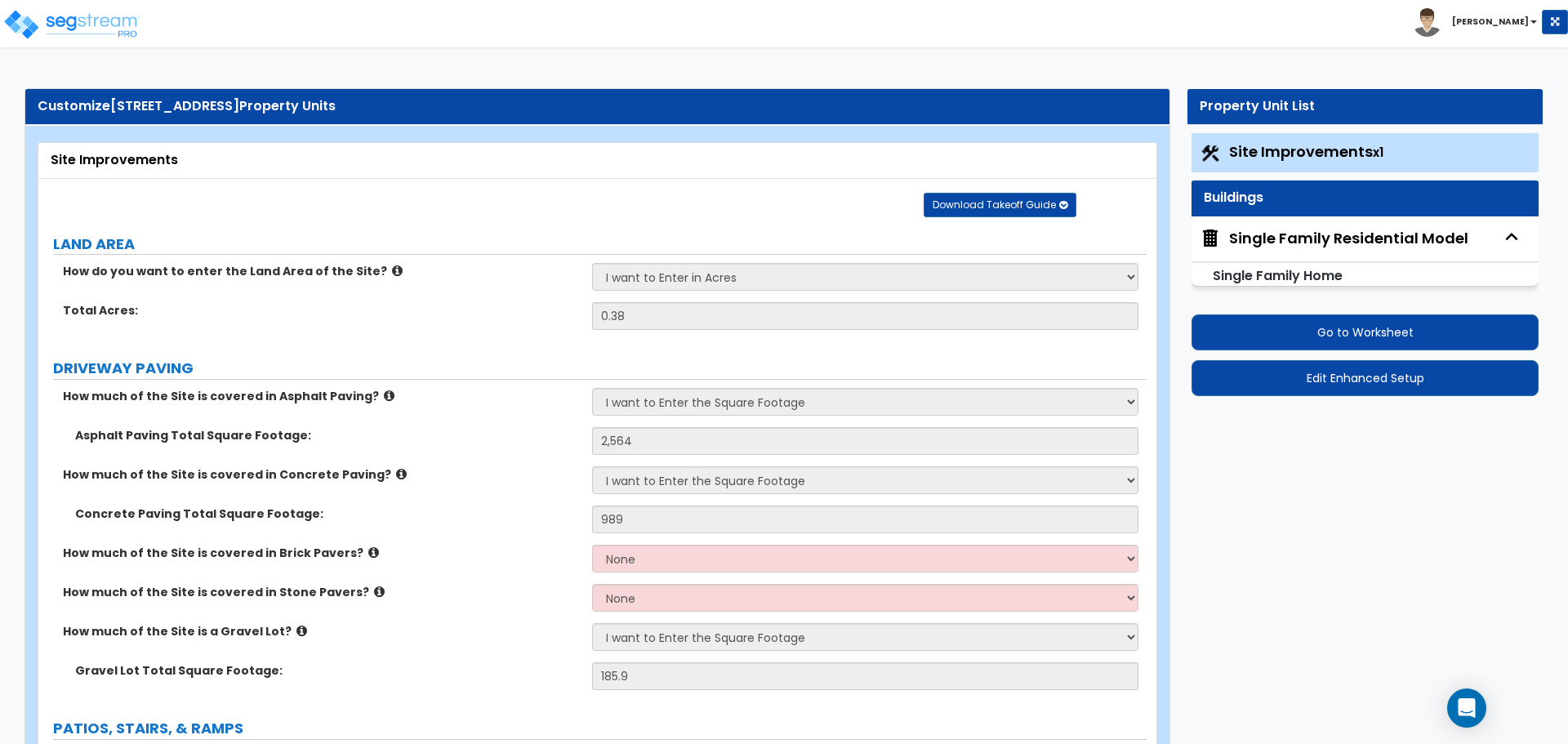
select select "2"
select select "1"
select select "2"
select select "3"
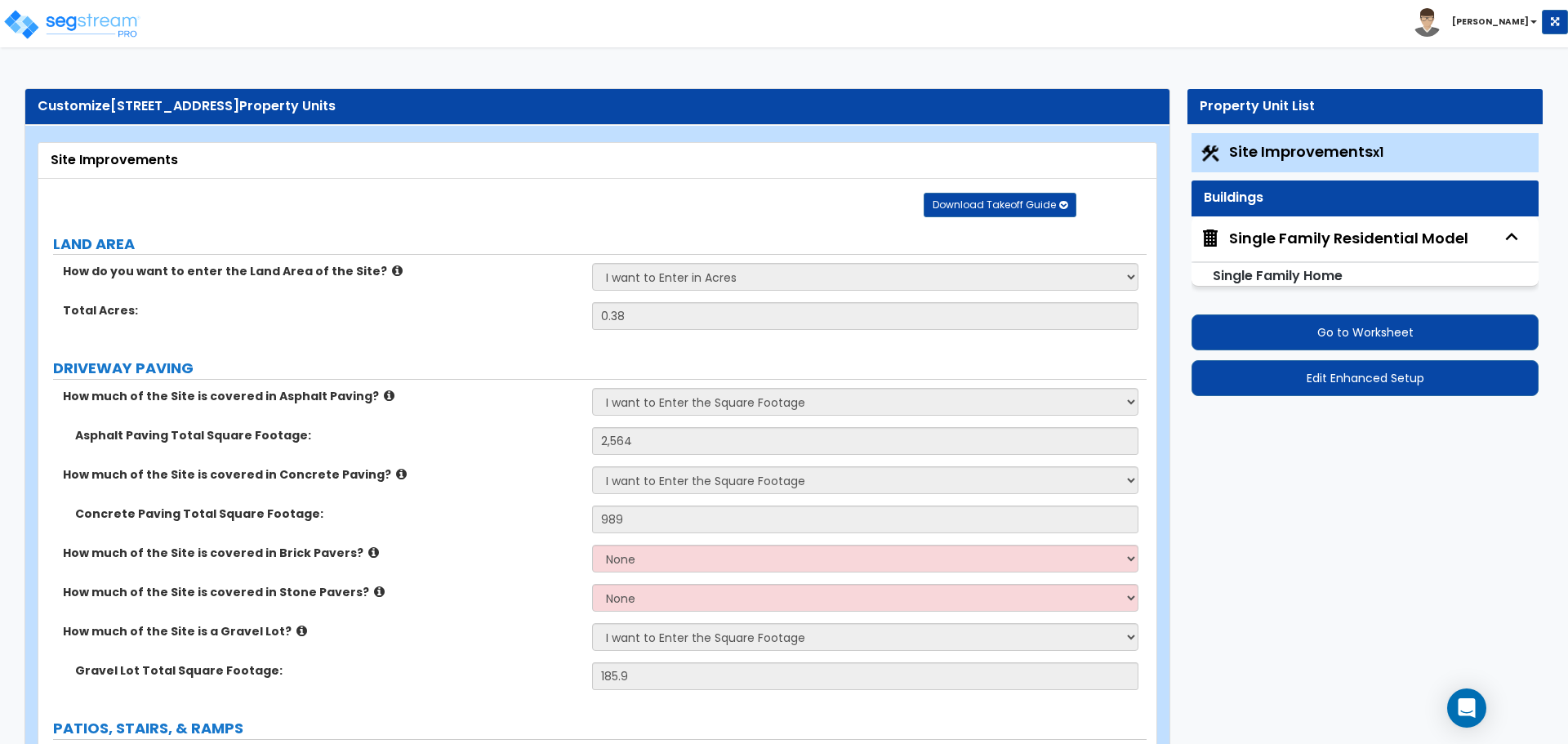
select select "2"
select select "3"
select select "2"
select select "1"
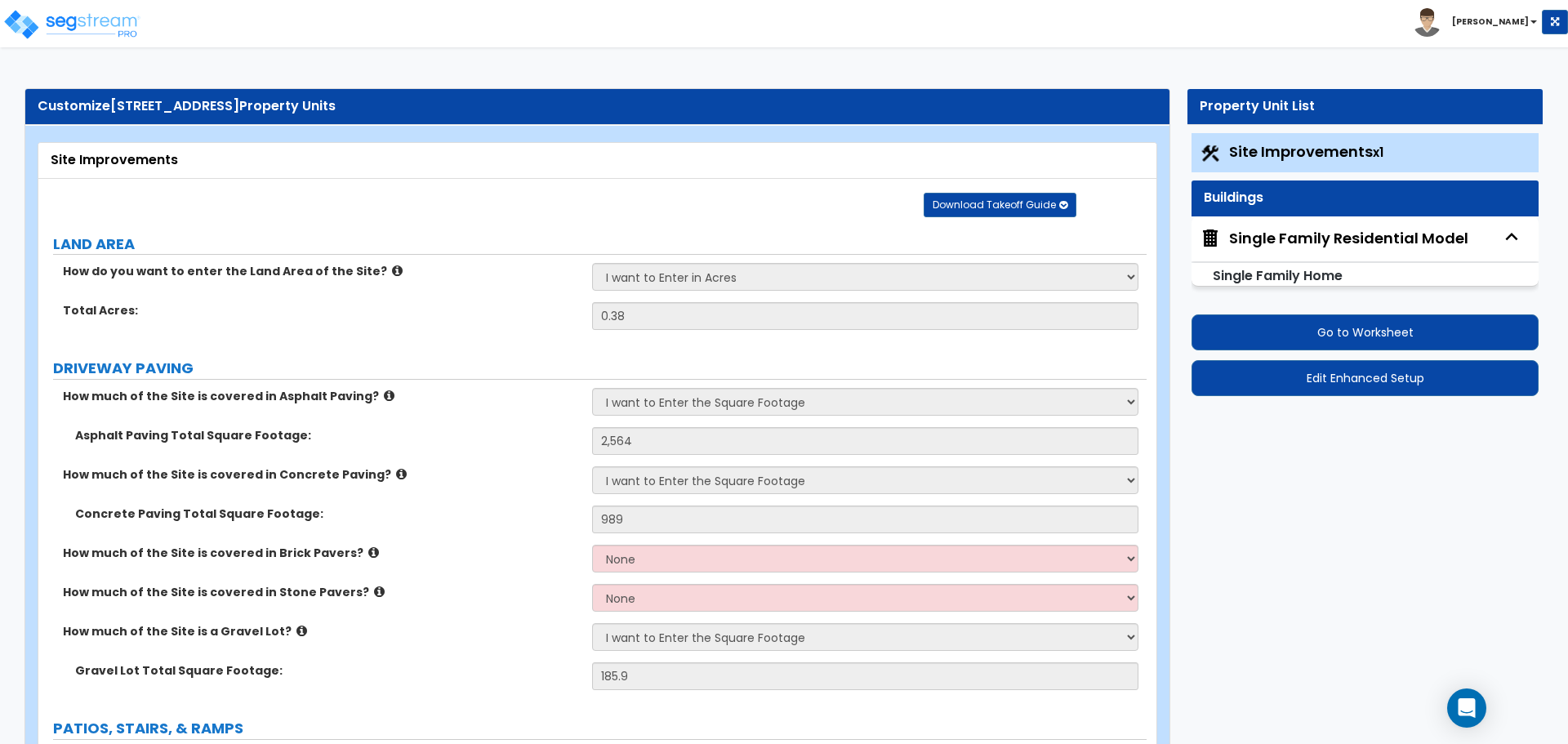
select select "2"
select select "3"
select select "7"
select select "2"
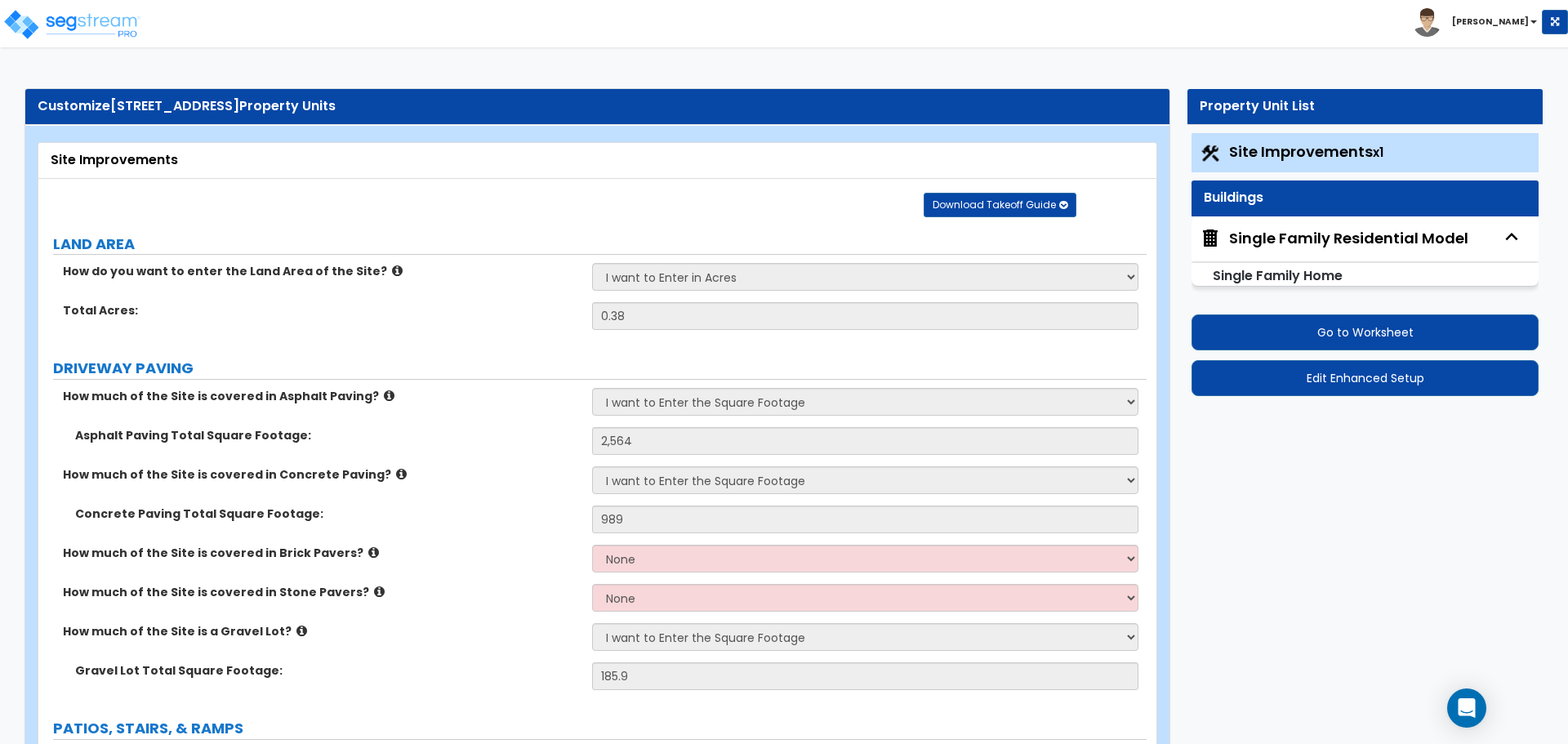
select select "3"
select select "2"
select select "6"
select select "2"
select select "1"
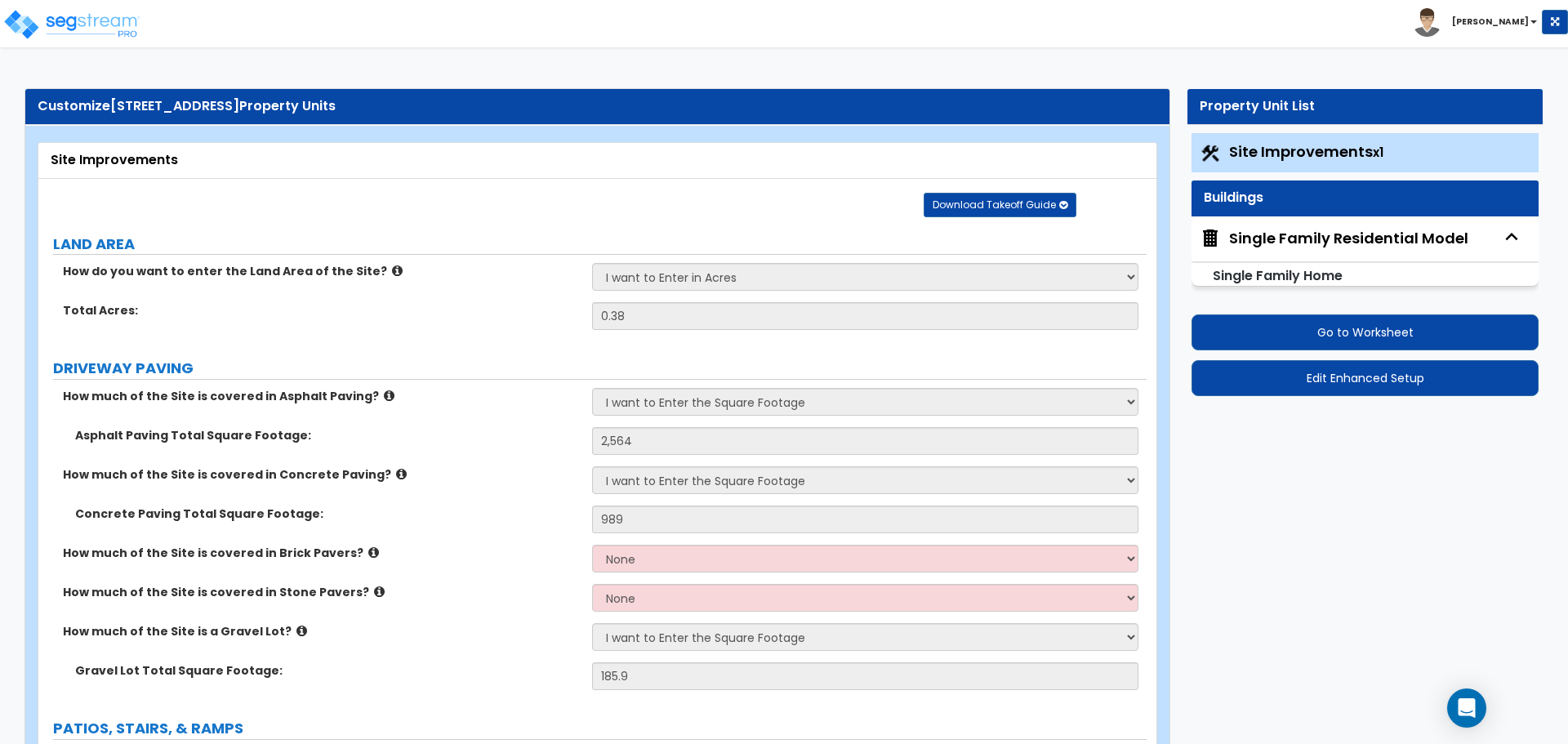
select select "2"
select select "1"
select select "2"
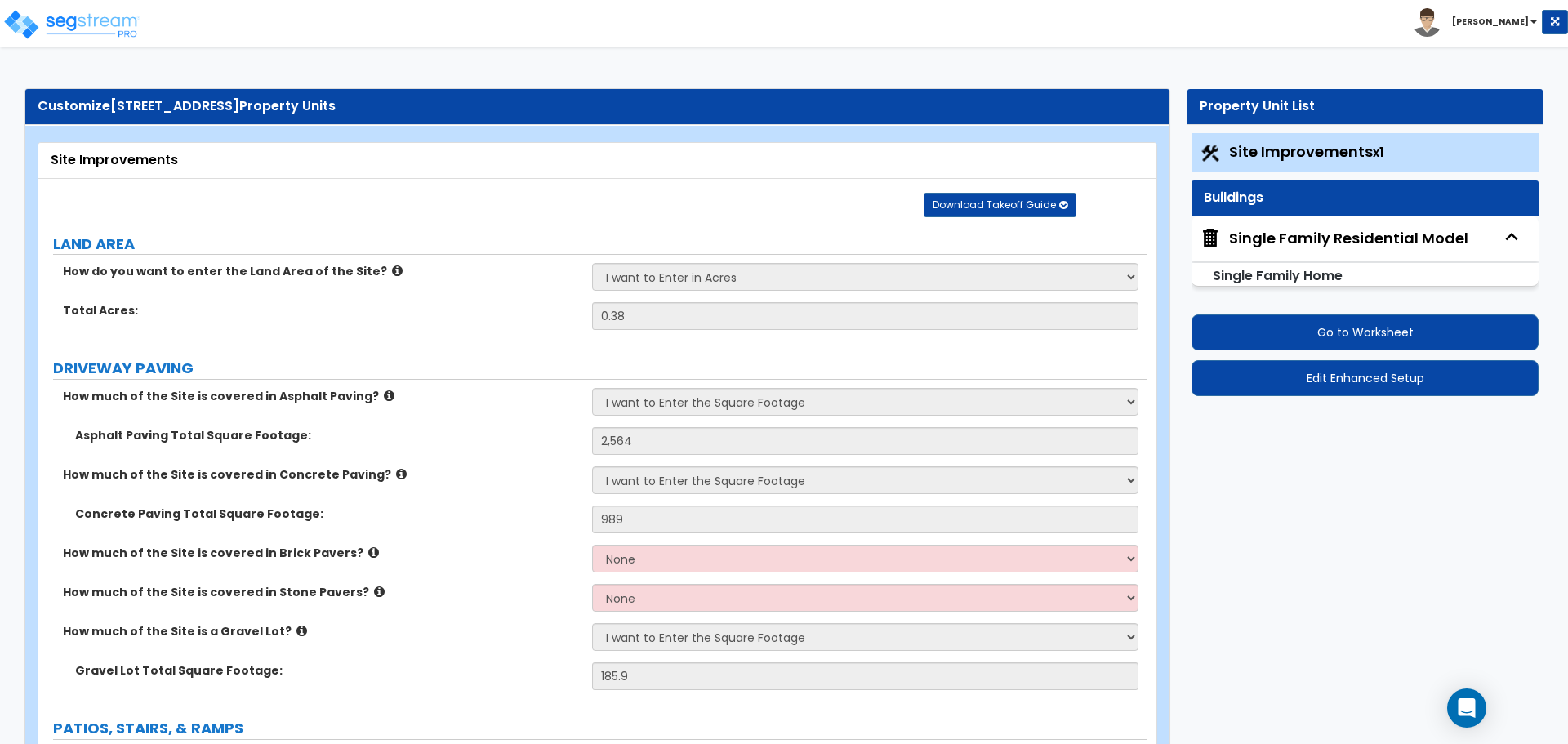
select select "2"
select select "1"
select select "2"
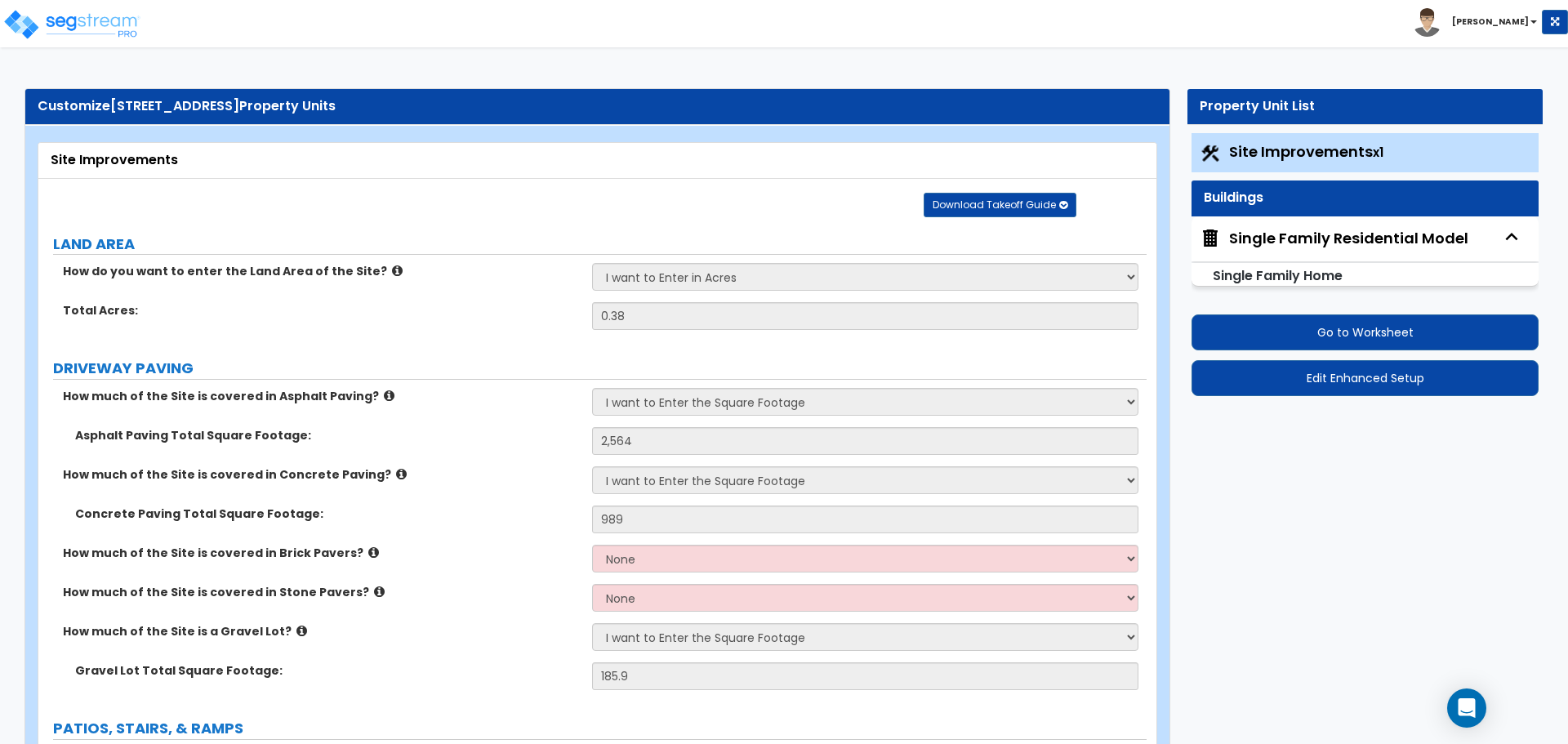
select select "2"
select select "1"
select select "2"
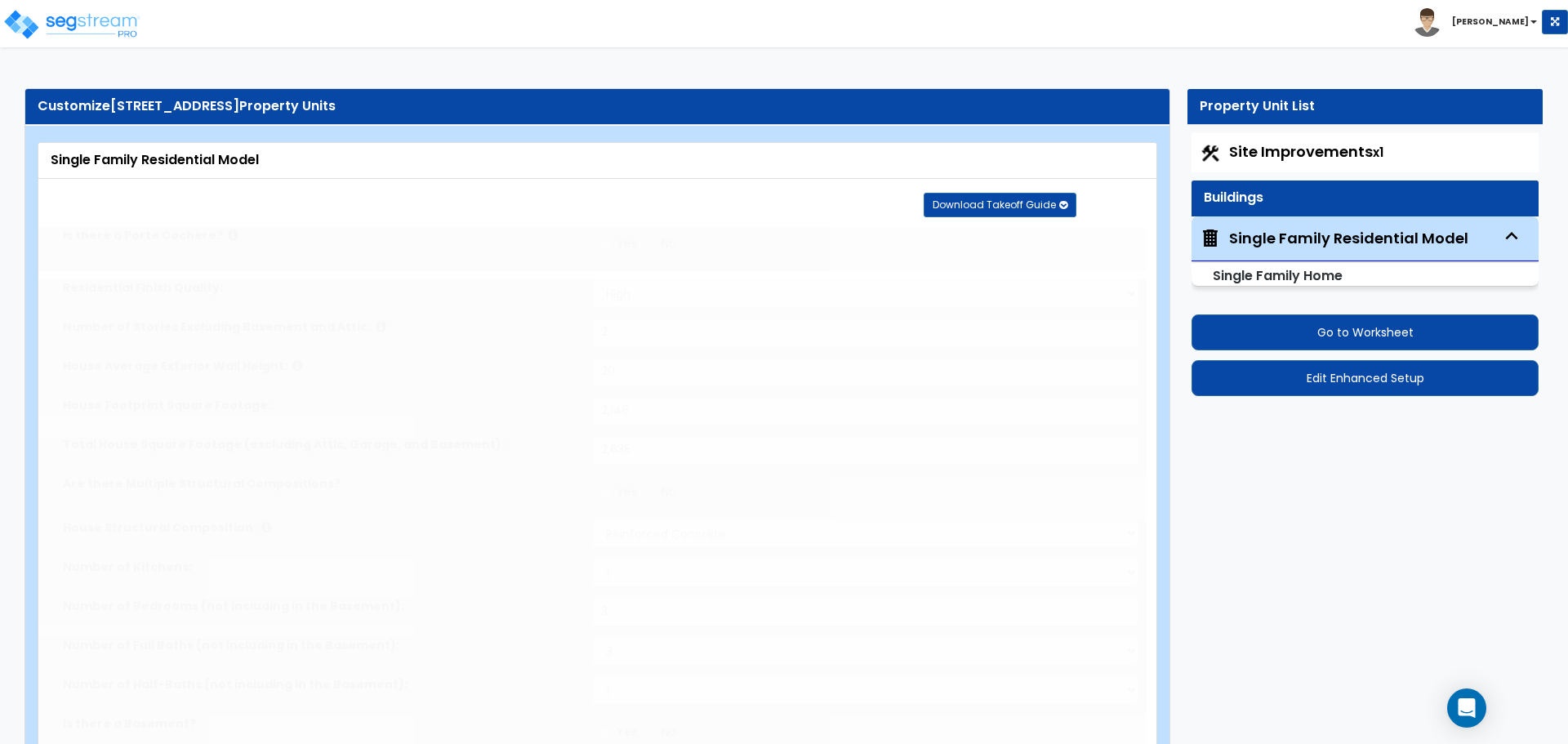
type input "4"
select select "1"
select select "2"
type input "1"
select select "2"
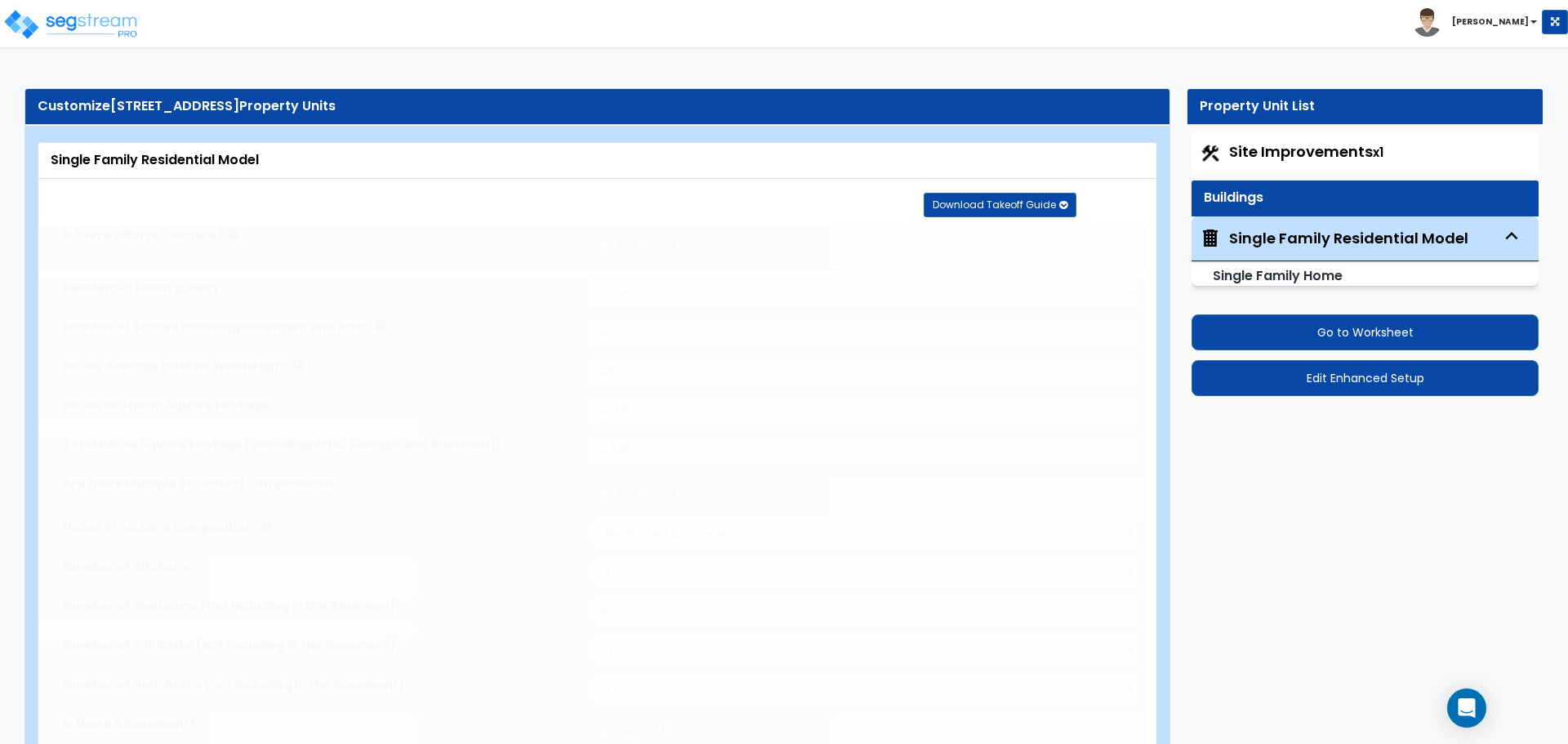
select select "2"
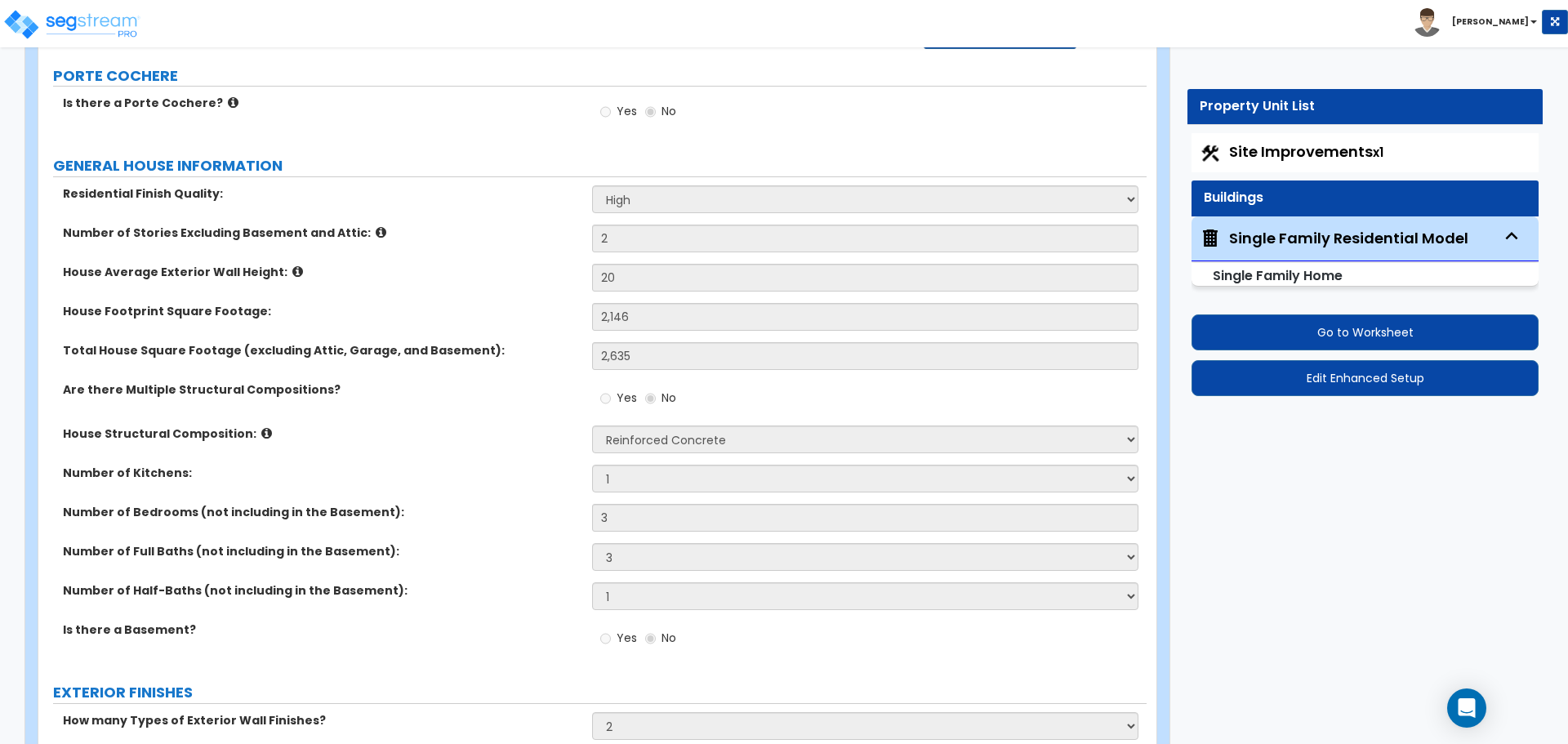
scroll to position [175, 0]
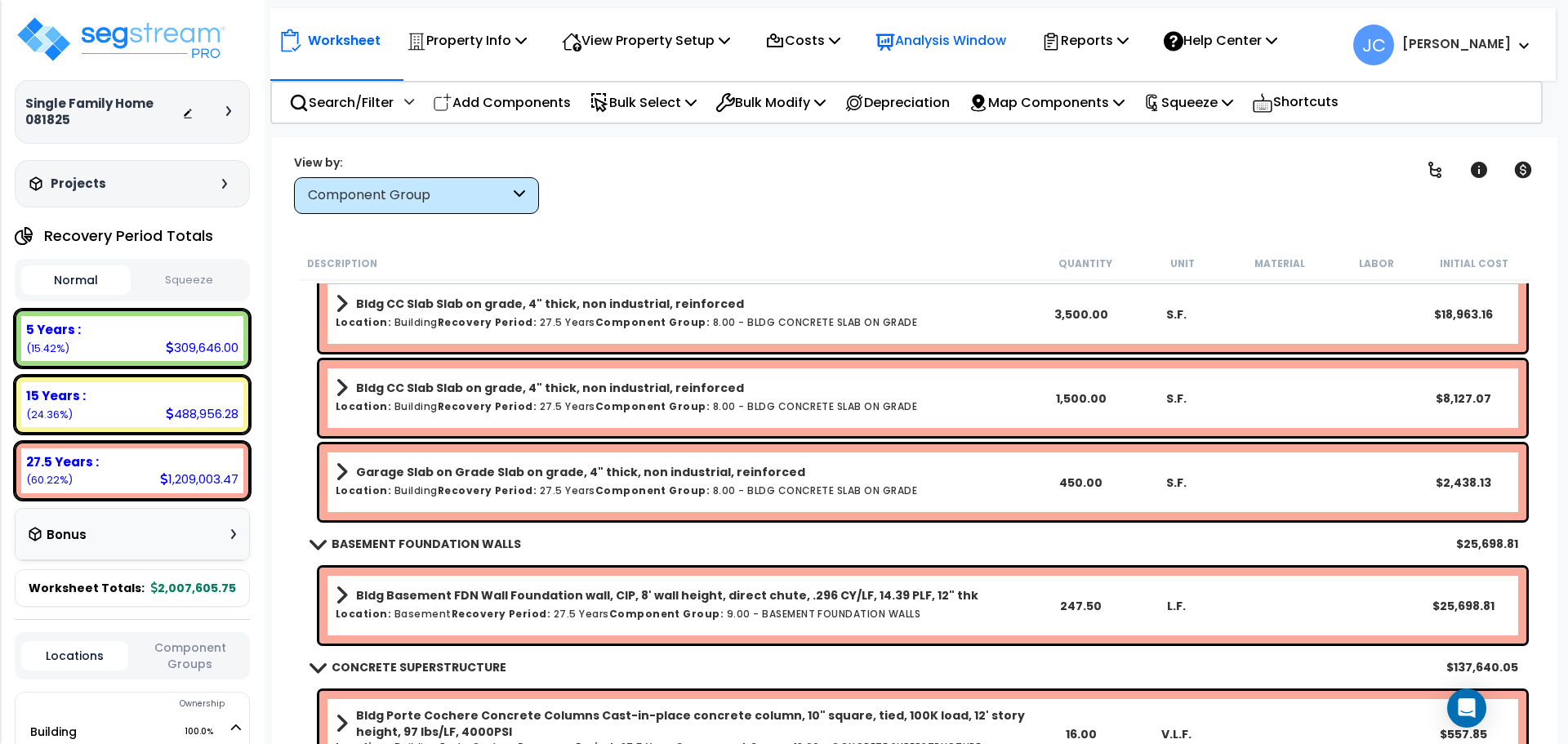
scroll to position [755, 0]
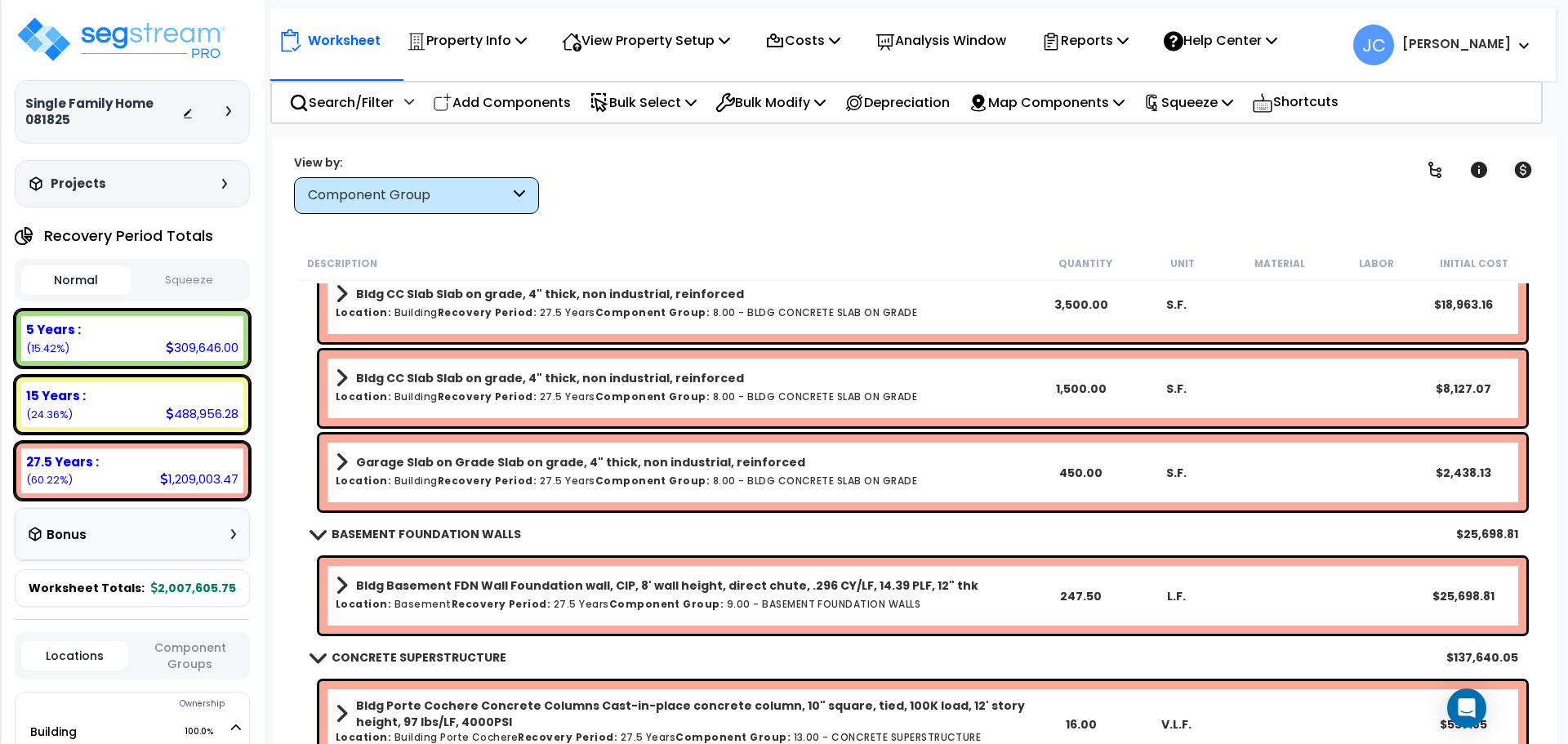
click at [1482, 38] on b "[PERSON_NAME]" at bounding box center [1457, 44] width 108 height 17
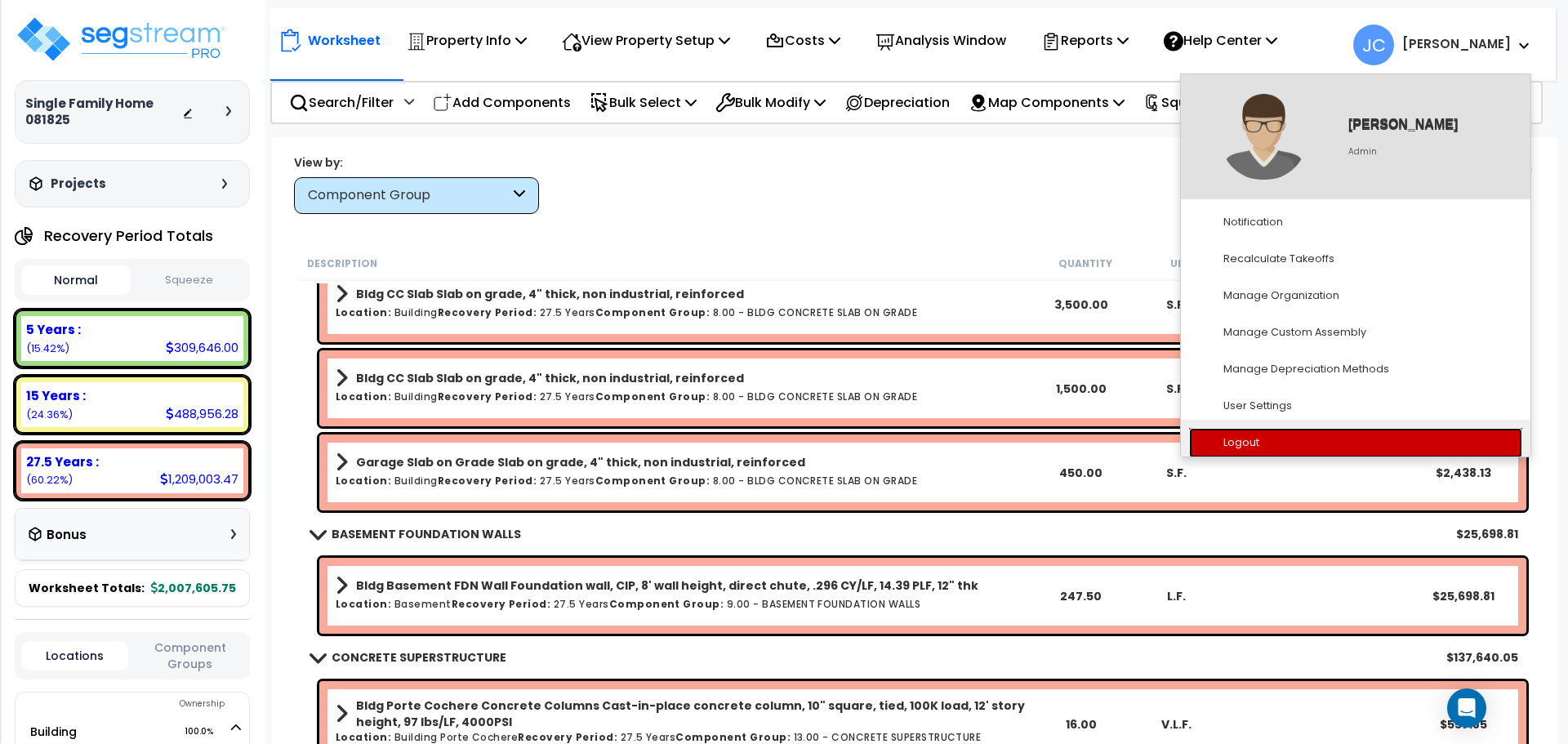
click at [1280, 440] on link "Logout" at bounding box center [1355, 442] width 334 height 30
